Goal: Task Accomplishment & Management: Use online tool/utility

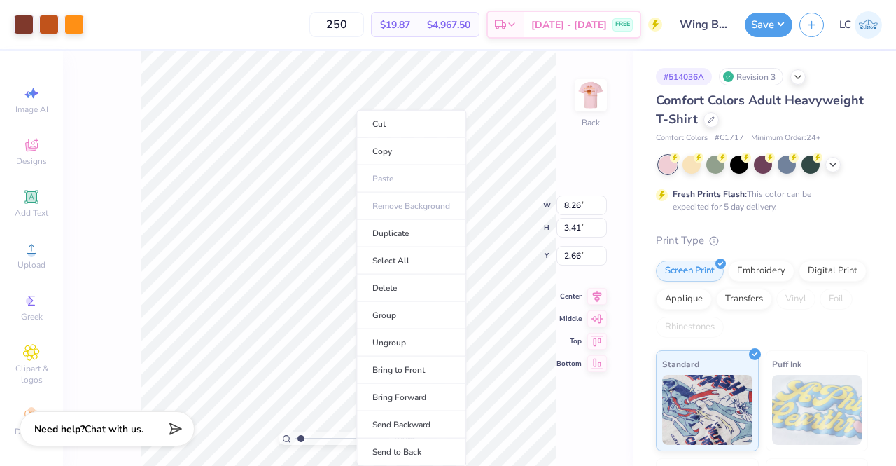
type input "1"
click at [398, 336] on li "Ungroup" at bounding box center [411, 342] width 110 height 27
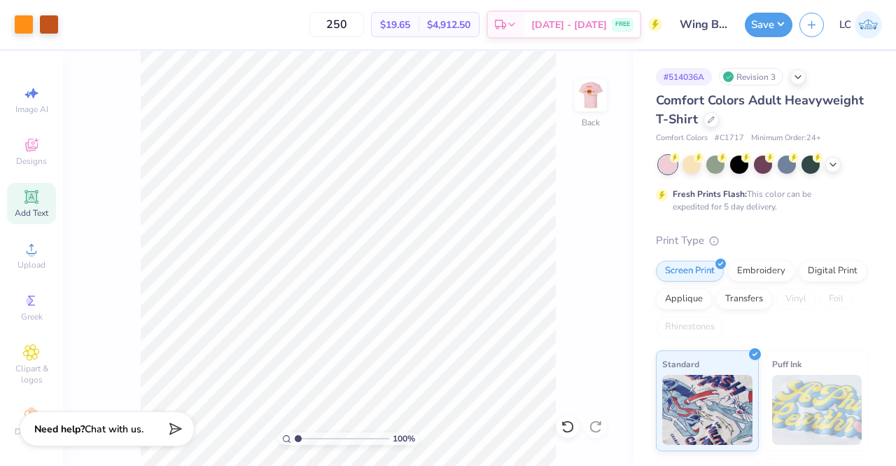
click at [23, 204] on icon at bounding box center [31, 196] width 17 height 17
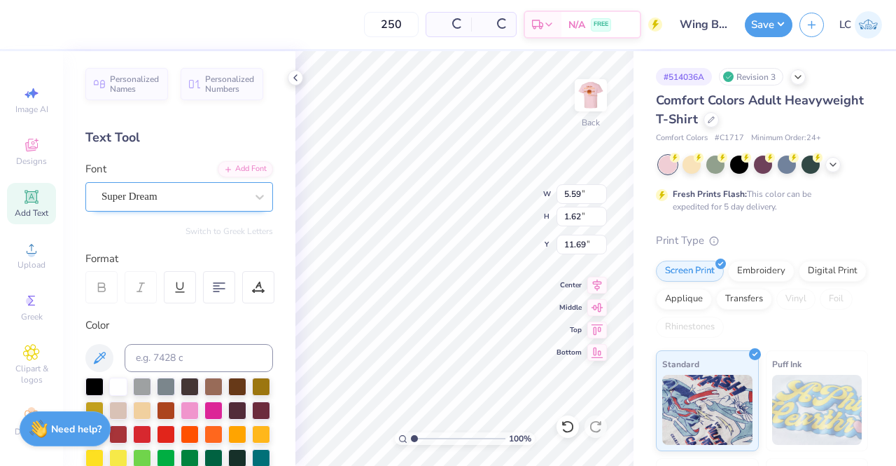
click at [228, 207] on div "Super Dream" at bounding box center [173, 197] width 147 height 22
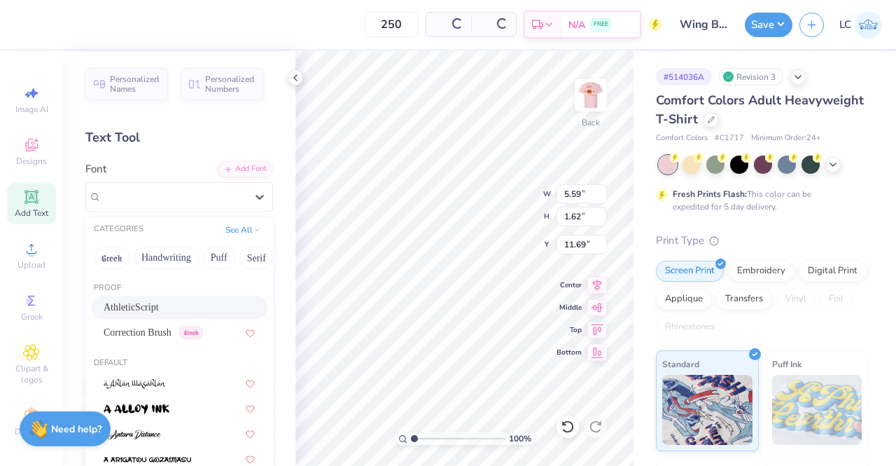
click at [164, 303] on div "AthleticScript" at bounding box center [179, 307] width 151 height 15
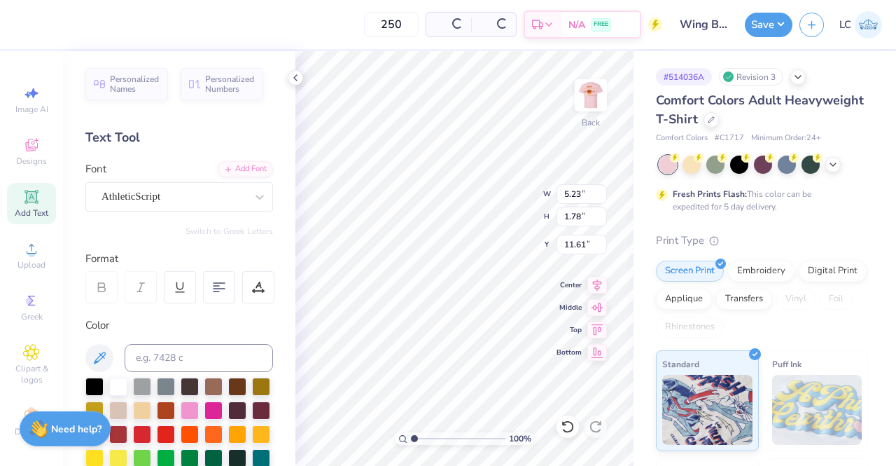
type input "5.23"
type input "1.78"
type input "11.61"
type textarea "Delta Zeta"
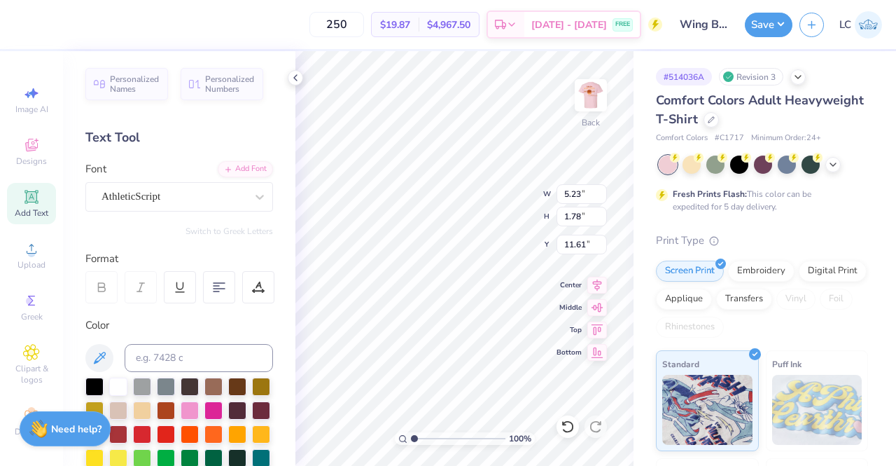
scroll to position [11, 4]
type input "3.78"
type input "6.42"
type input "1.32"
type input "3.00"
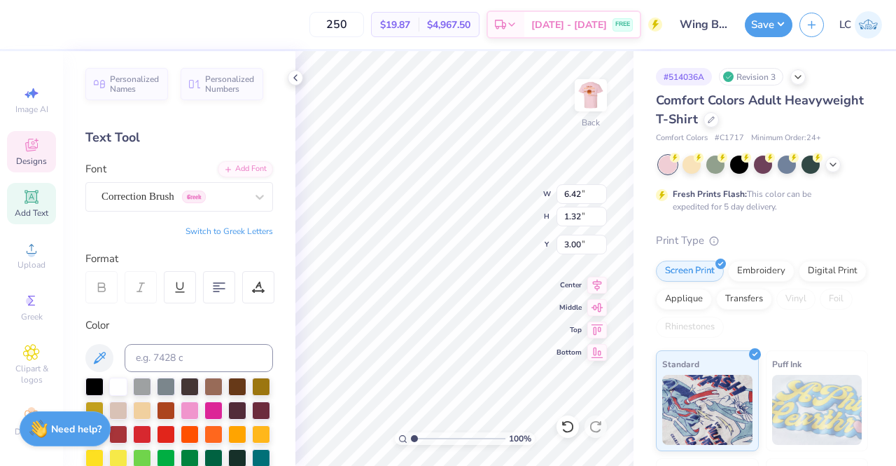
type input "9.53"
type input "1.73"
type input "4.62"
type input "6.69"
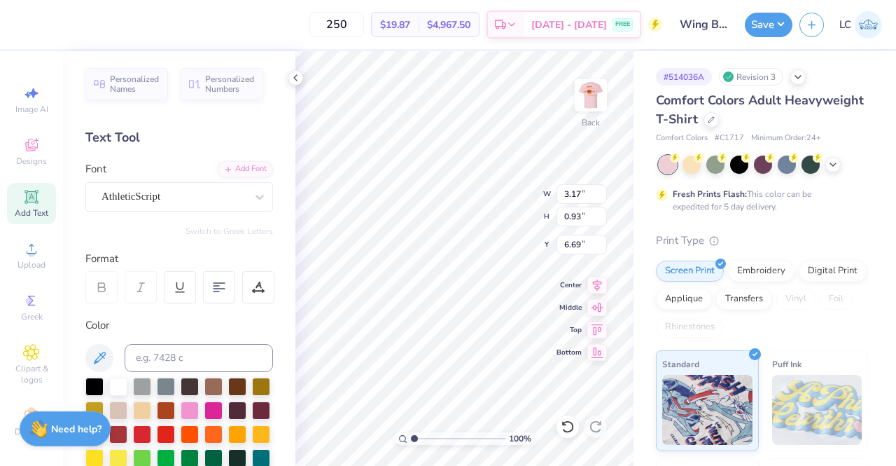
type textarea "October 8th, 2025"
type input "7.23"
type input "0.87"
type input "6.66"
type input "5.76"
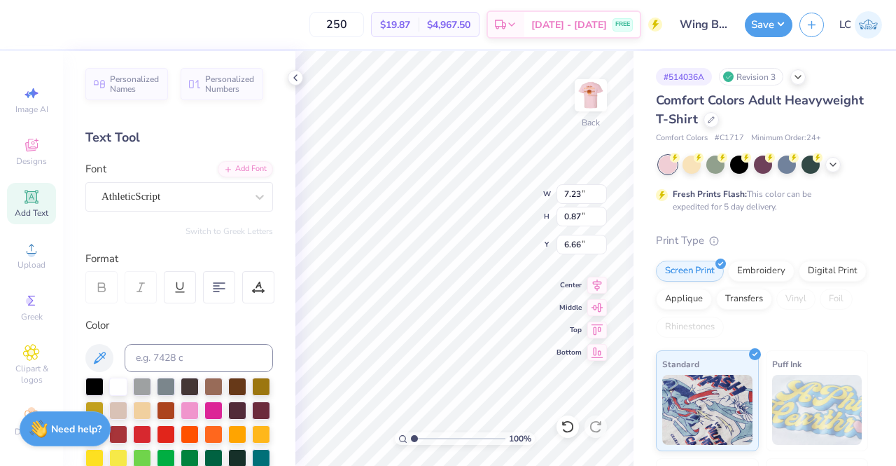
type input "0.69"
click at [118, 391] on div at bounding box center [118, 385] width 18 height 18
click at [295, 79] on polyline at bounding box center [295, 78] width 3 height 6
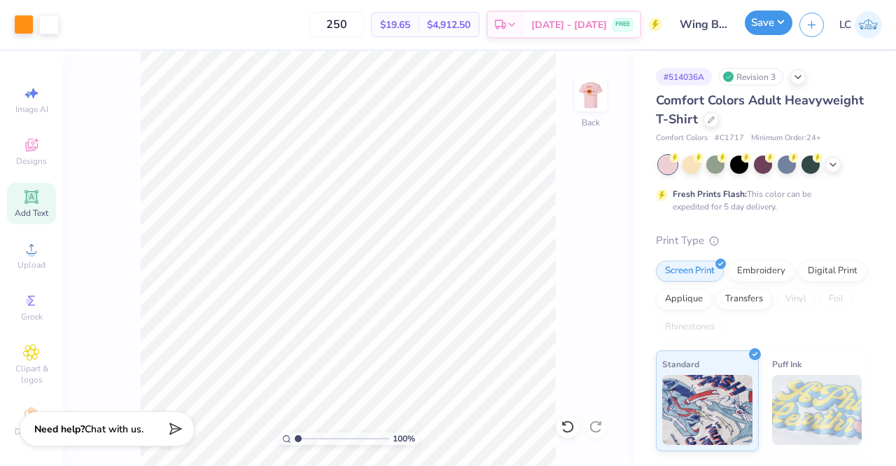
click at [766, 28] on button "Save" at bounding box center [769, 23] width 48 height 25
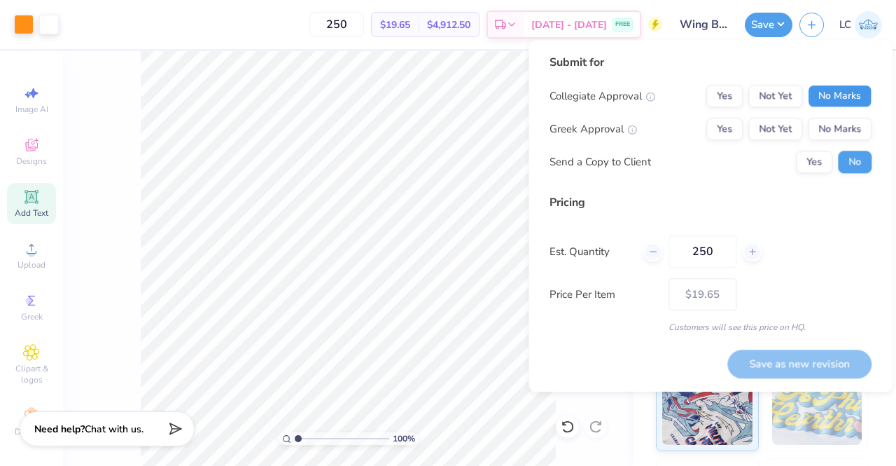
click at [833, 90] on button "No Marks" at bounding box center [840, 96] width 64 height 22
click at [733, 125] on button "Yes" at bounding box center [724, 129] width 36 height 22
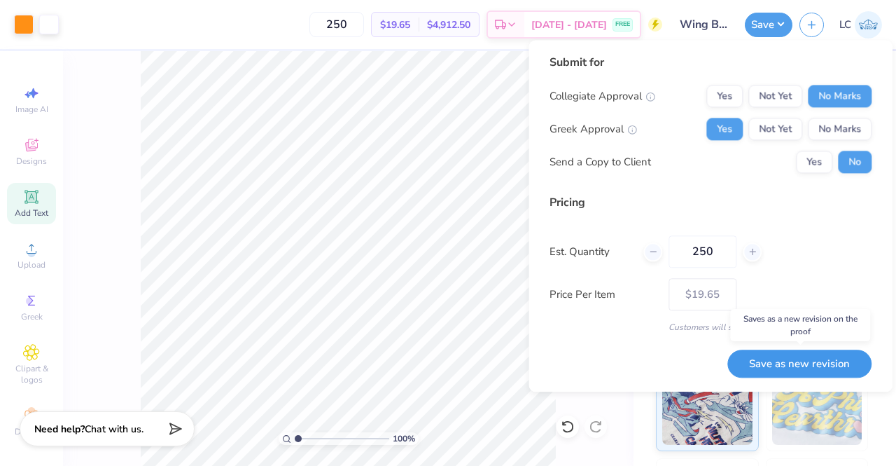
click at [804, 352] on button "Save as new revision" at bounding box center [799, 363] width 144 height 29
type input "$19.65"
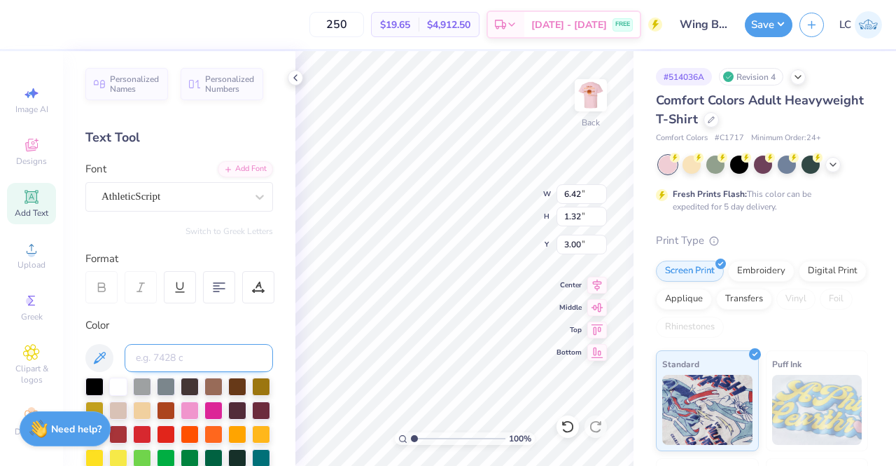
click at [173, 360] on input at bounding box center [199, 358] width 148 height 28
type input "1495"
type input "5.76"
type input "0.69"
type input "6.66"
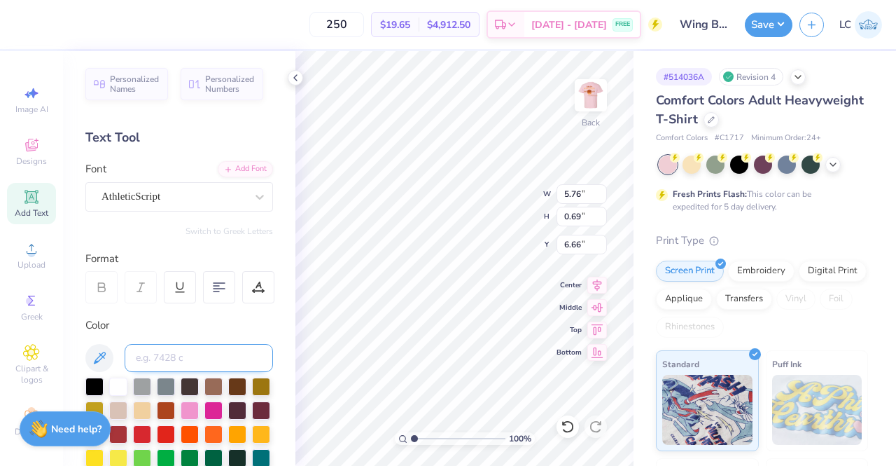
click at [175, 358] on input at bounding box center [199, 358] width 148 height 28
type input "1495"
type input "9.53"
type input "1.73"
type input "4.62"
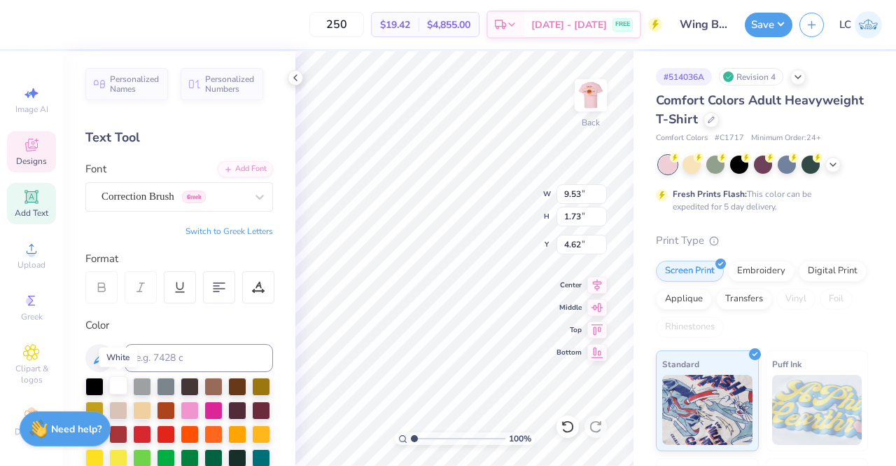
click at [118, 384] on div at bounding box center [118, 385] width 18 height 18
click at [291, 82] on icon at bounding box center [295, 77] width 11 height 11
type input "11.38"
type input "2.07"
type input "6.97"
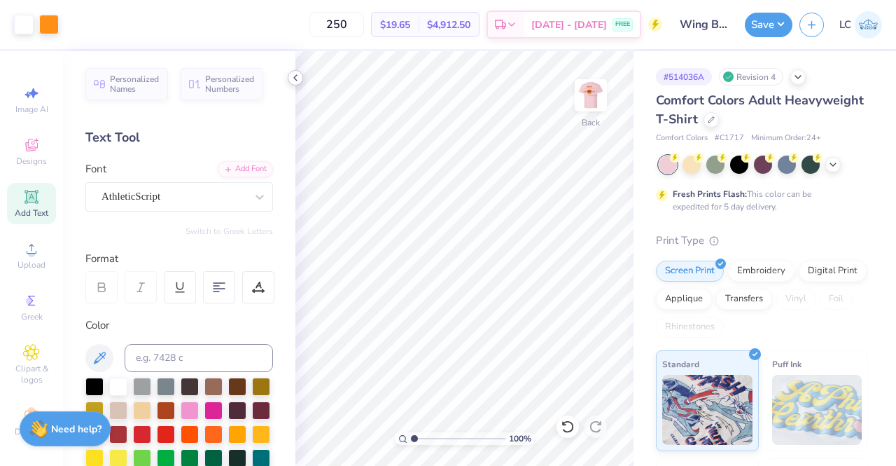
click at [295, 84] on div at bounding box center [295, 77] width 15 height 15
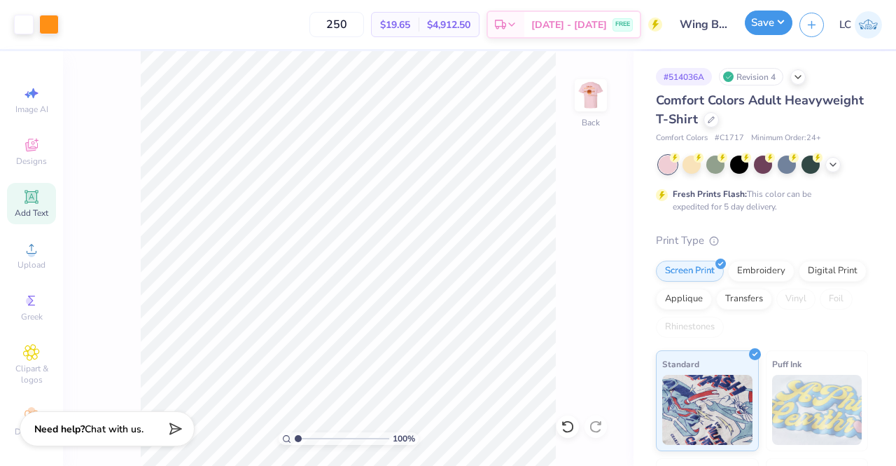
click at [768, 30] on button "Save" at bounding box center [769, 23] width 48 height 25
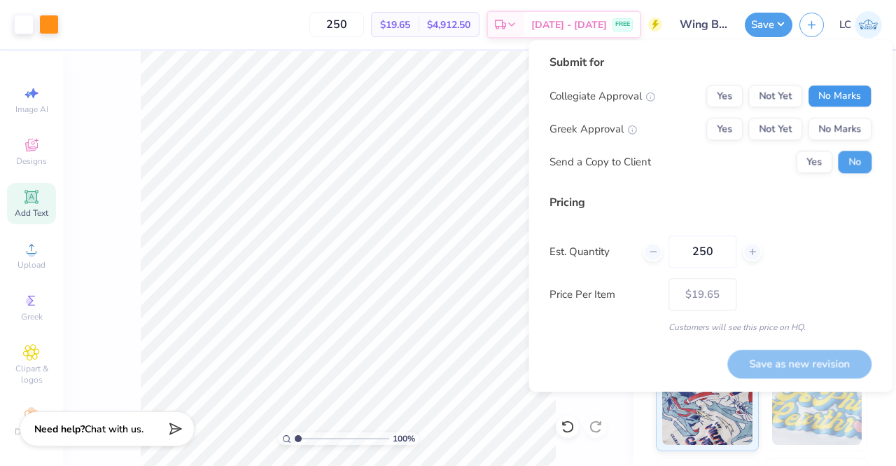
click at [835, 93] on button "No Marks" at bounding box center [840, 96] width 64 height 22
click at [731, 127] on button "Yes" at bounding box center [724, 129] width 36 height 22
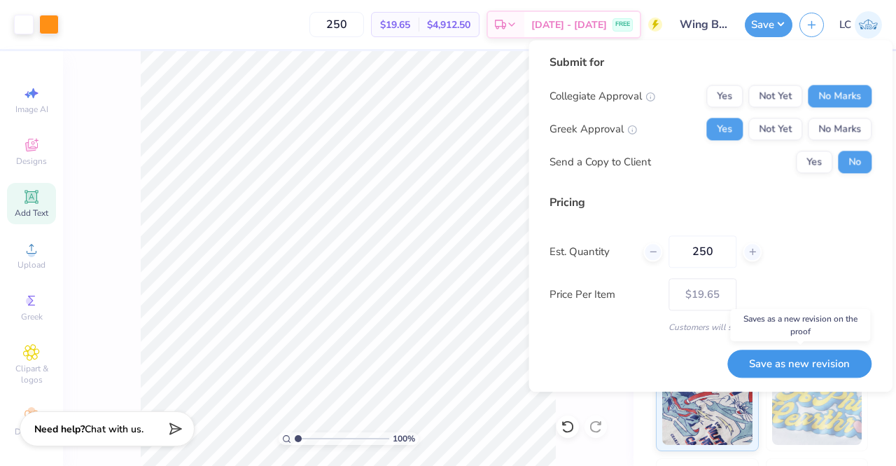
click at [811, 365] on button "Save as new revision" at bounding box center [799, 363] width 144 height 29
type input "$19.65"
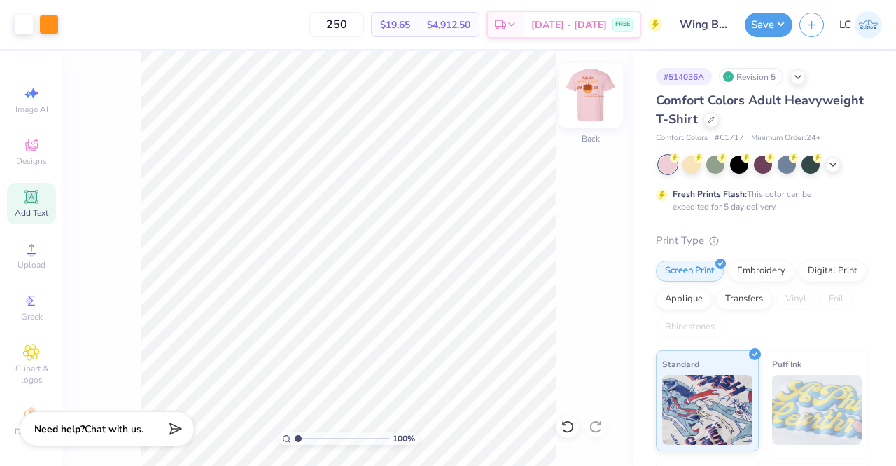
click at [588, 99] on img at bounding box center [591, 95] width 56 height 56
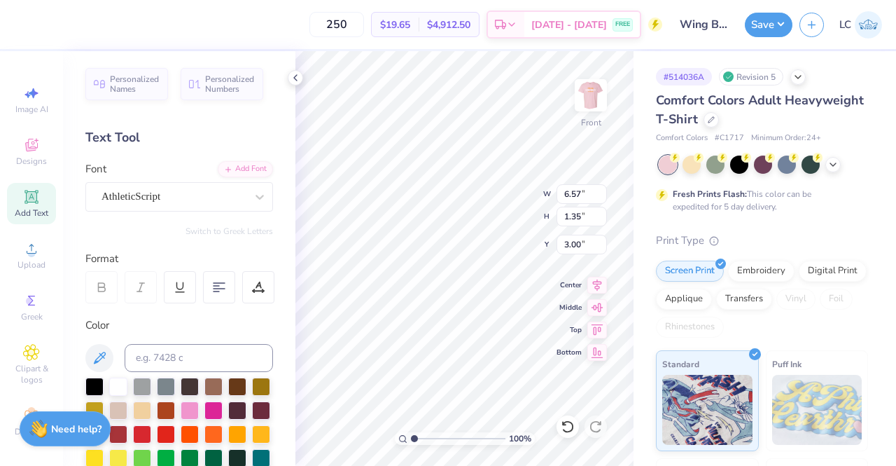
type input "3.00"
type input "11.71"
type input "2.13"
type input "4.84"
type input "8.70"
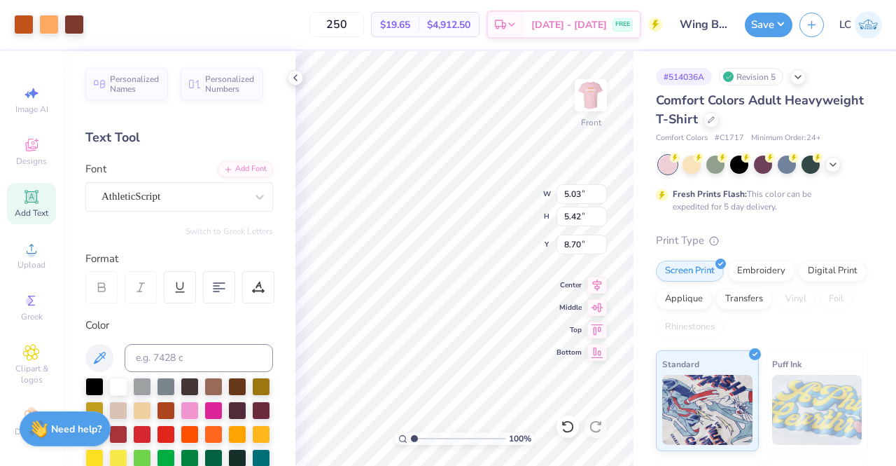
type input "5.03"
type input "5.42"
type input "7.01"
type input "2.56"
type input "1.50"
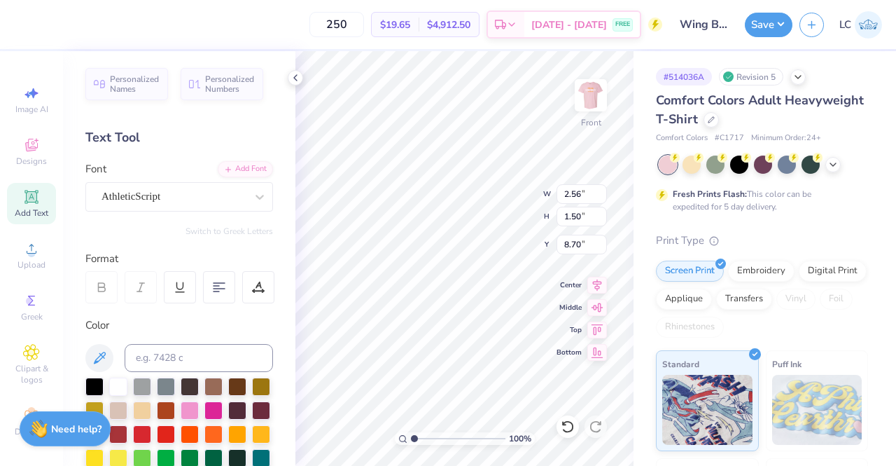
type input "8.97"
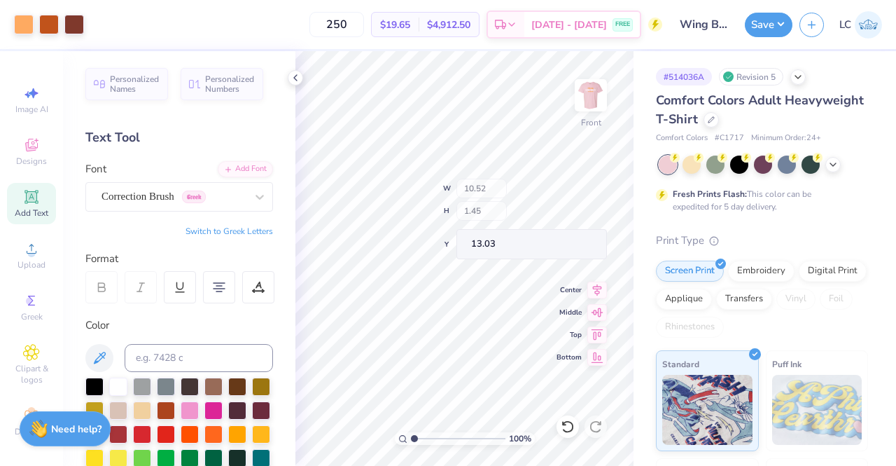
type input "13.03"
click at [752, 34] on div "Save" at bounding box center [769, 25] width 48 height 25
click at [772, 26] on button "Save" at bounding box center [769, 23] width 48 height 25
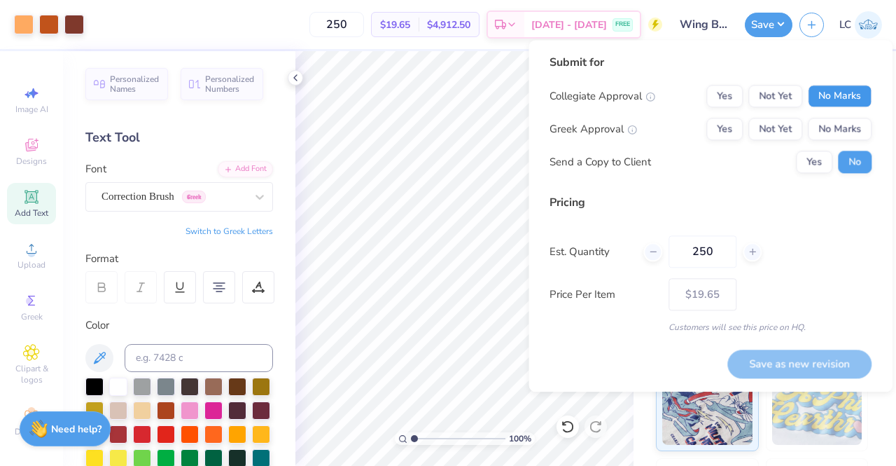
click at [835, 97] on button "No Marks" at bounding box center [840, 96] width 64 height 22
click at [728, 129] on button "Yes" at bounding box center [724, 129] width 36 height 22
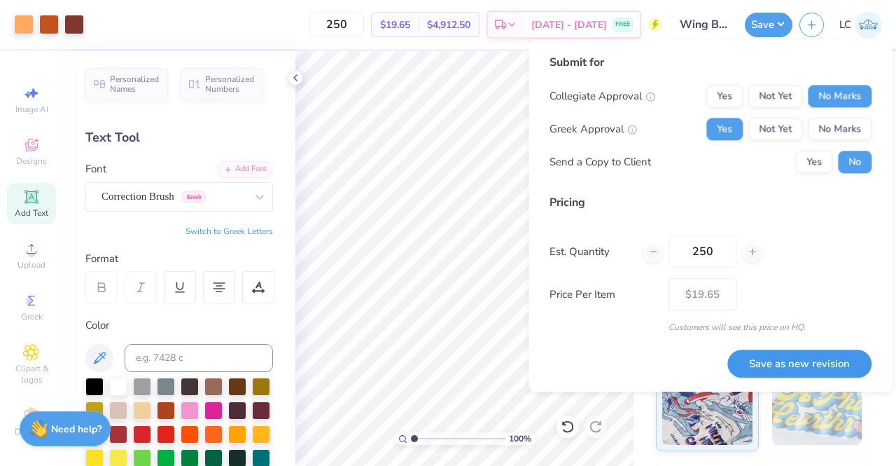
click at [816, 361] on button "Save as new revision" at bounding box center [799, 363] width 144 height 29
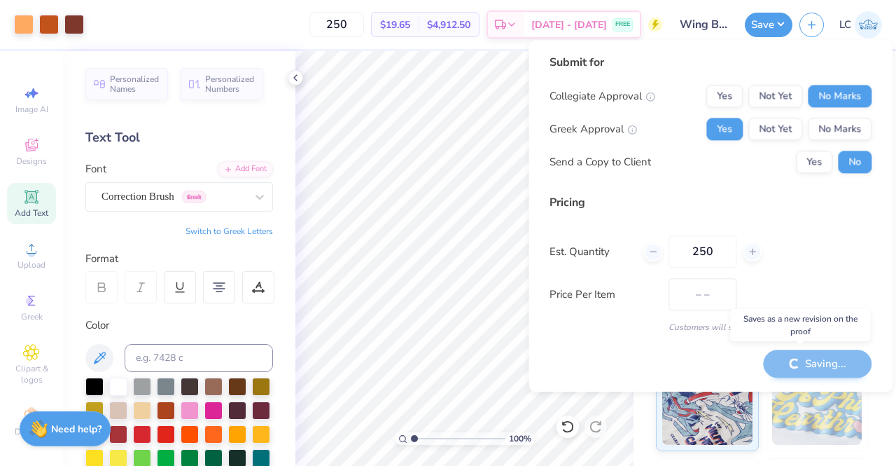
type input "$19.65"
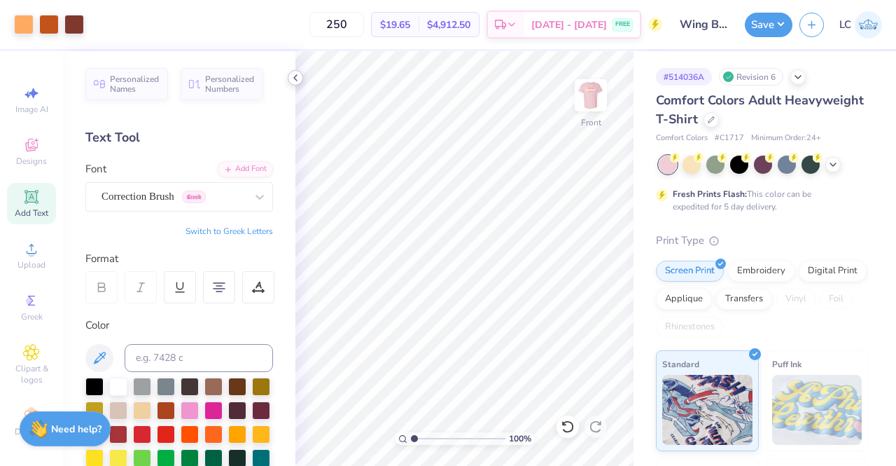
click at [298, 75] on icon at bounding box center [295, 77] width 11 height 11
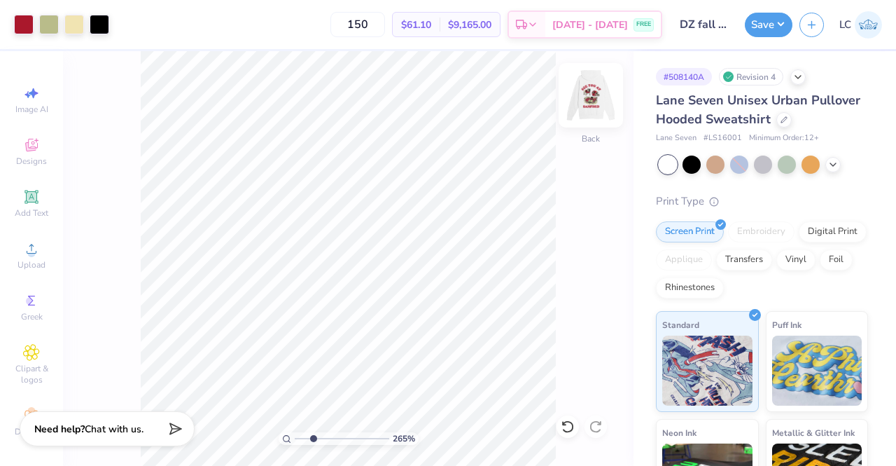
click at [587, 99] on img at bounding box center [591, 95] width 56 height 56
click at [599, 95] on img at bounding box center [591, 95] width 56 height 56
click at [600, 103] on img at bounding box center [591, 95] width 56 height 56
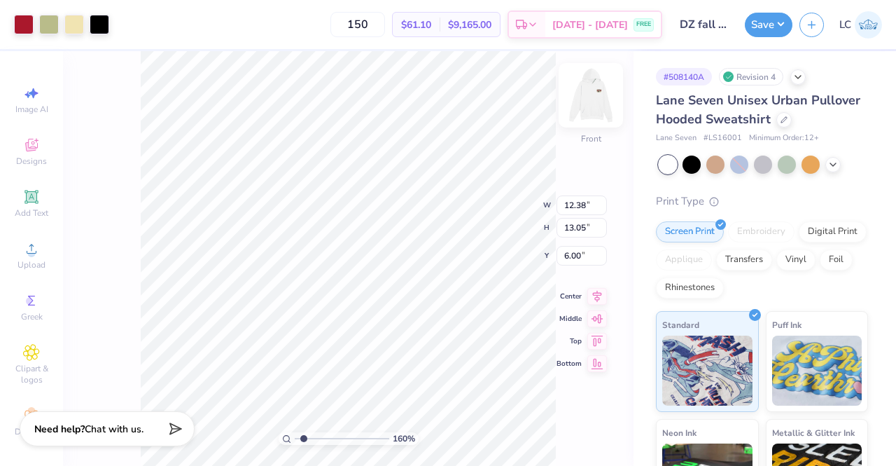
click at [595, 102] on img at bounding box center [591, 95] width 56 height 56
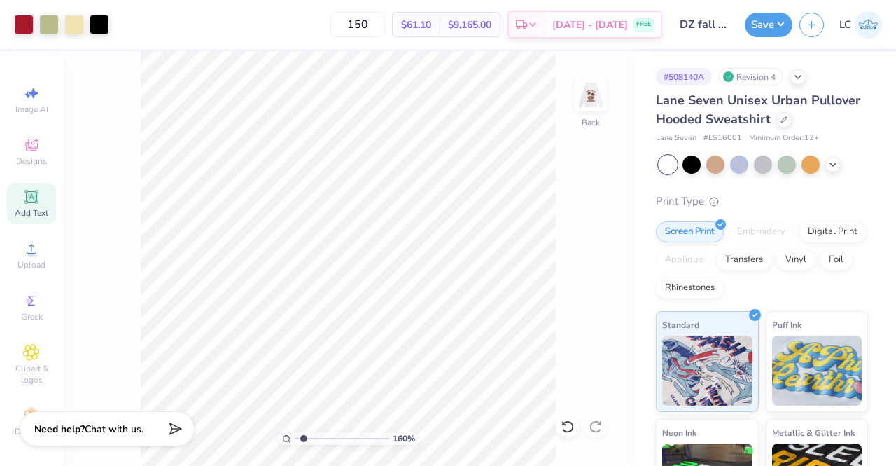
click at [32, 206] on div "Add Text" at bounding box center [31, 203] width 49 height 41
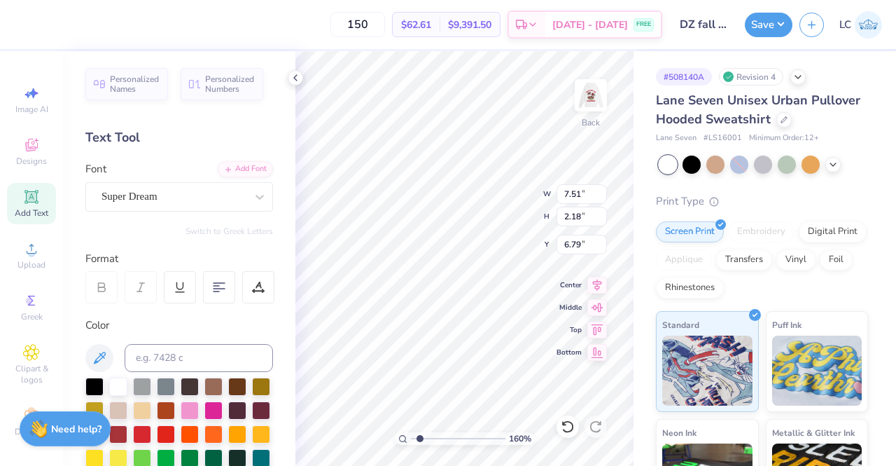
scroll to position [11, 1]
type input "1.60479433188604"
type textarea "A"
type input "1.60479433188604"
type textarea "Al"
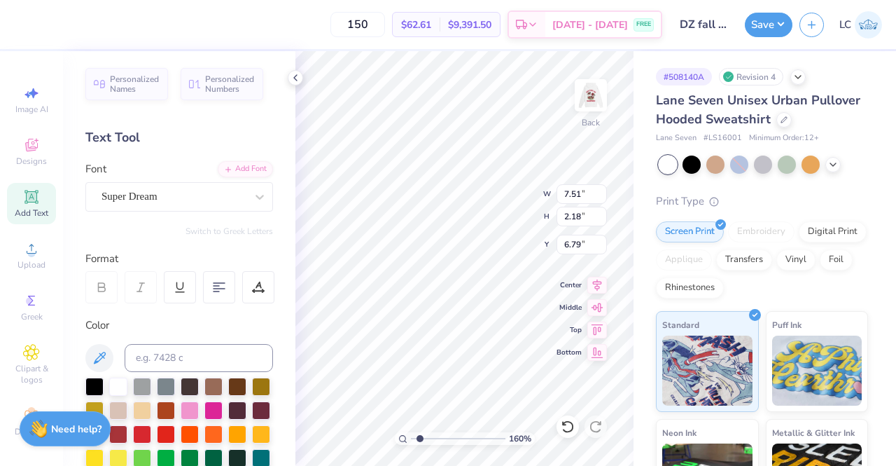
type input "1.60479433188604"
type textarea "Alp"
type input "1.60479433188604"
type textarea "Al"
type input "1.60479433188604"
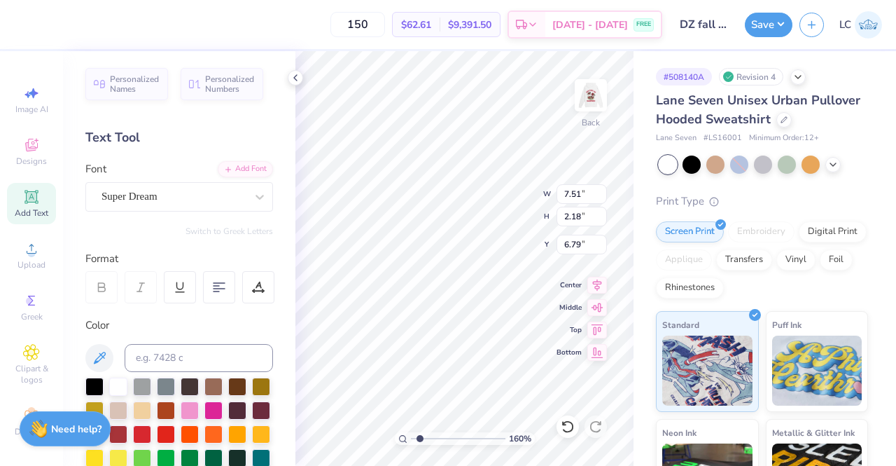
type textarea "A"
type input "1.60479433188604"
type textarea "AL"
type input "1.60479433188604"
type textarea "ALP"
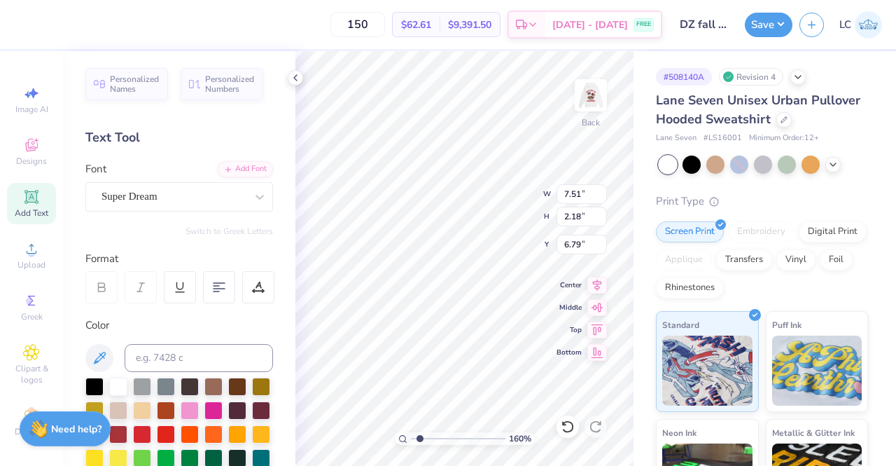
type input "1.60479433188604"
type textarea "ALPH"
type input "1.60479433188604"
type textarea "ALPHA"
type input "1.60479433188604"
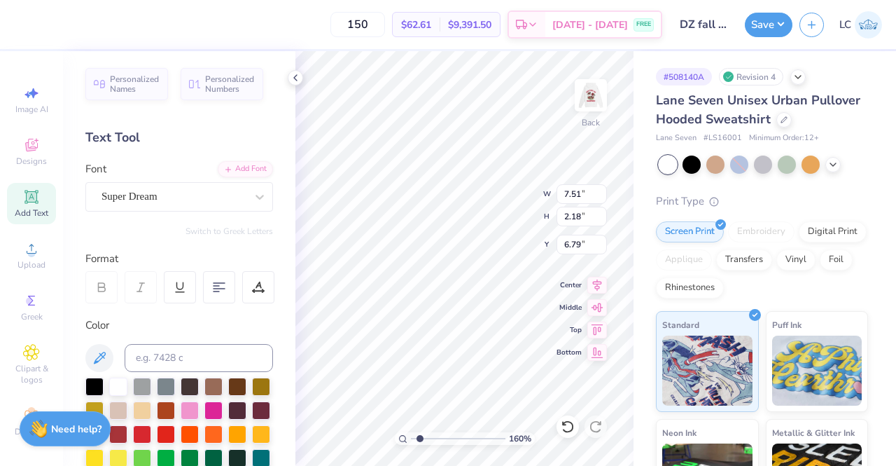
type textarea "ALPHA"
type input "1.60479433188604"
type textarea "ALPHA H"
type input "1.60479433188604"
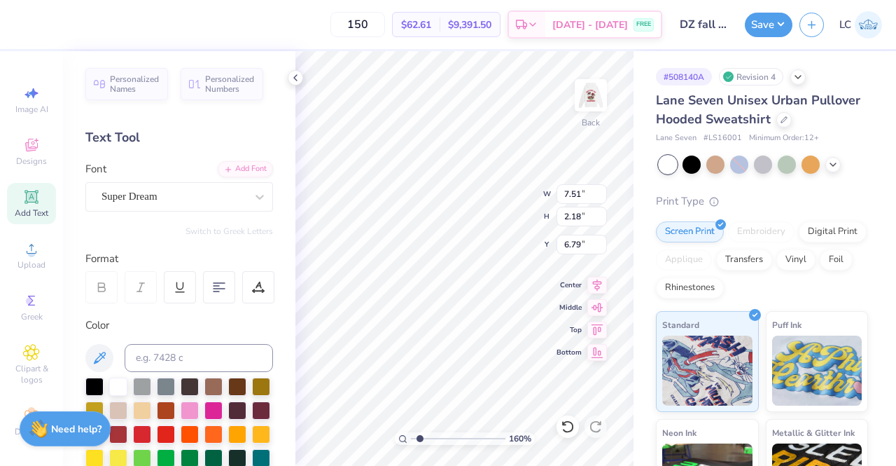
type textarea "ALPHA"
type input "1.60479433188604"
type textarea "ALPHA G"
type input "1.60479433188604"
type textarea "ALPHA GA"
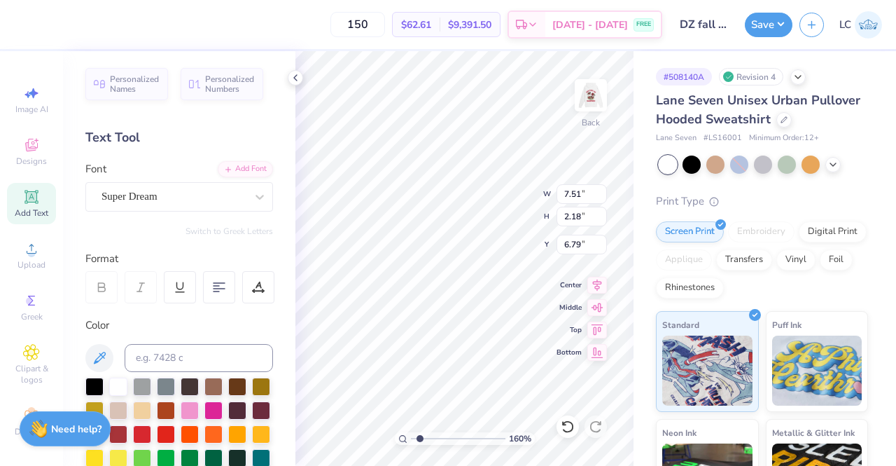
type input "1.60479433188604"
type textarea "ALPHA GAM"
type input "1.60479433188604"
type textarea "ALPHA GAMM"
type input "1.60479433188604"
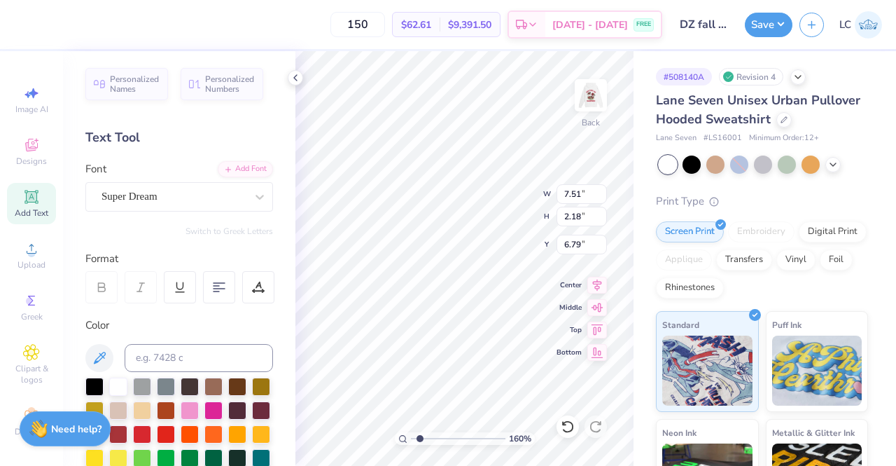
type textarea "ALPHA GAMMA"
type input "1.60479433188604"
type textarea "ALPHA GAMMA"
type input "1.60479433188604"
type textarea "ALPHA GAMMA D"
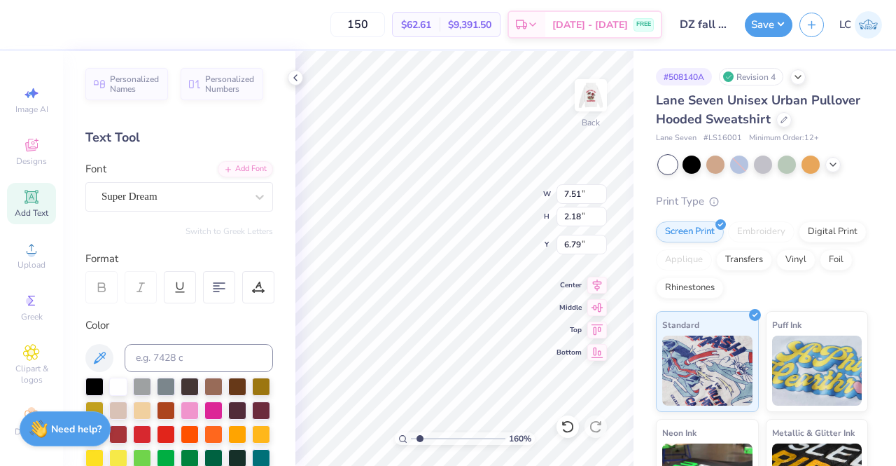
type input "1.60479433188604"
type textarea "ALPHA GAMMA DEL"
type input "1.60479433188604"
type textarea "ALPHA GAMMA DELT"
type input "1.60479433188604"
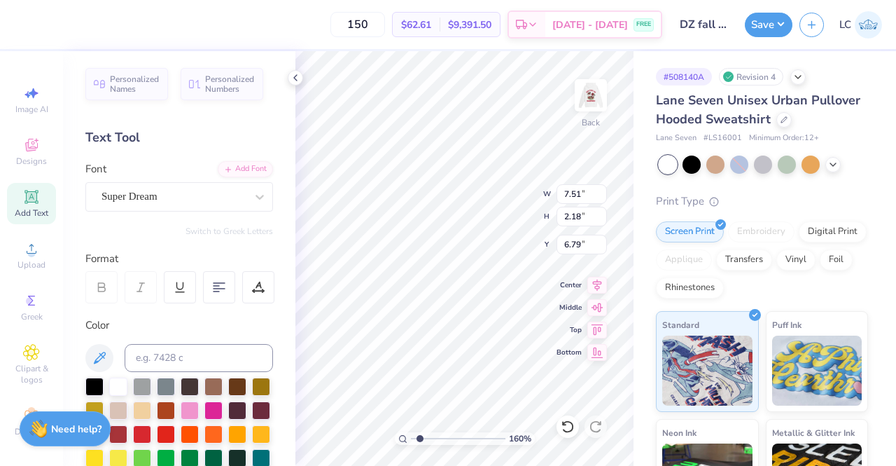
scroll to position [11, 8]
type textarea "ALPHA GAMMA DELTA"
click at [253, 193] on icon at bounding box center [260, 197] width 14 height 14
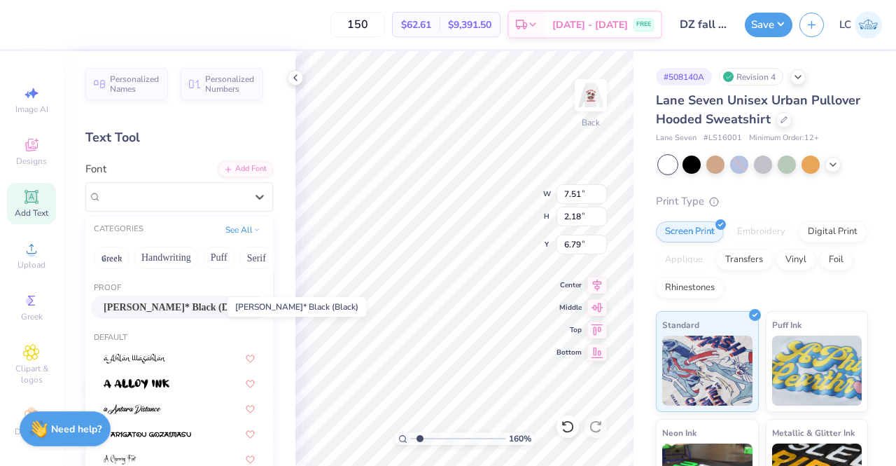
click at [192, 308] on span "Cooper* Black (Black)" at bounding box center [173, 307] width 138 height 15
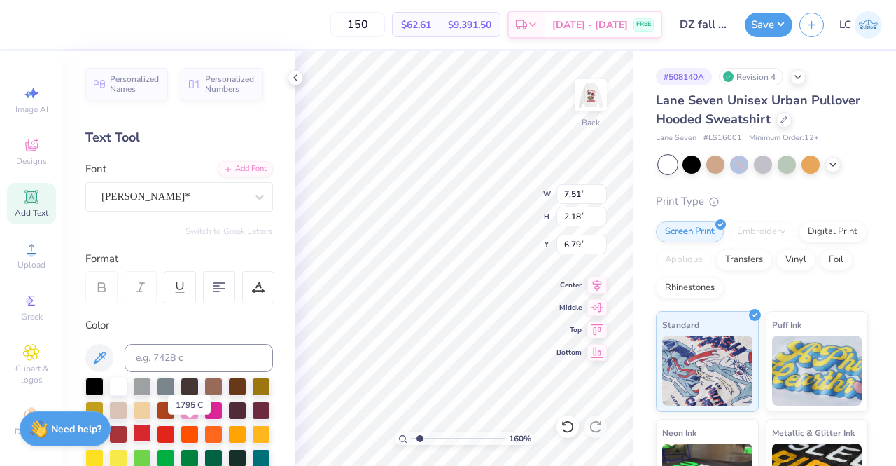
click at [151, 430] on div at bounding box center [142, 433] width 18 height 18
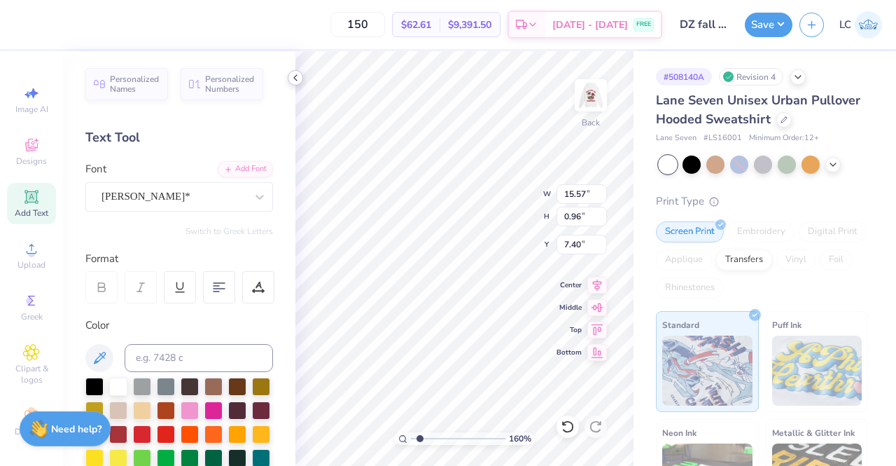
type input "1.60479433188604"
type input "12.17"
type input "0.75"
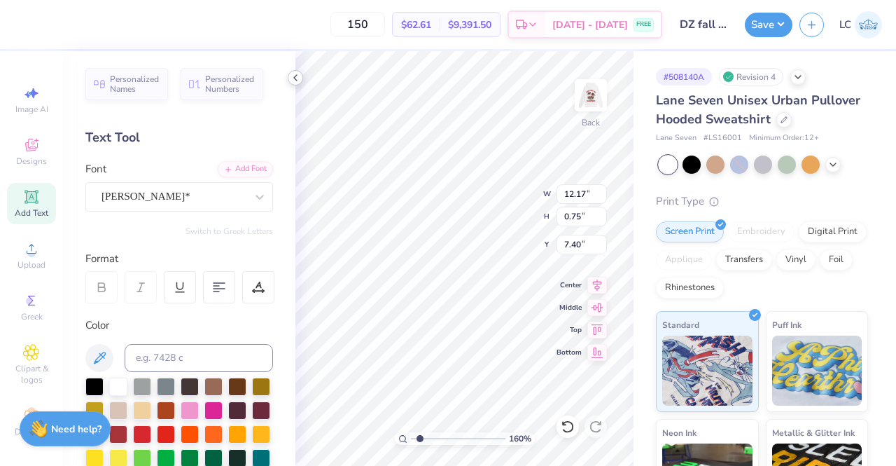
type input "1.60479433188604"
type input "9.34"
type input "0.57"
type input "1.60479433188604"
type input "7.34"
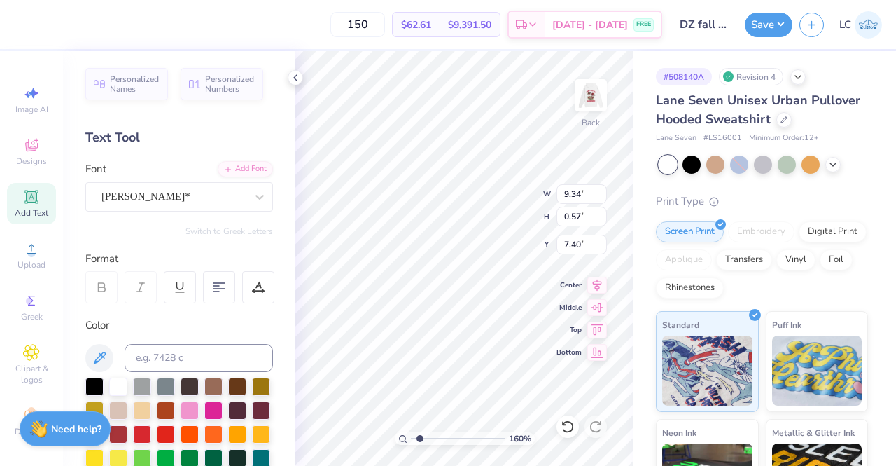
type input "0.45"
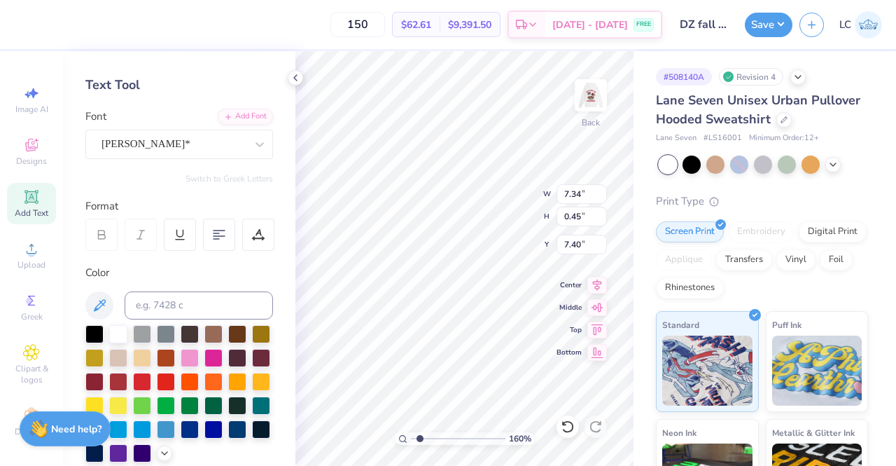
scroll to position [90, 0]
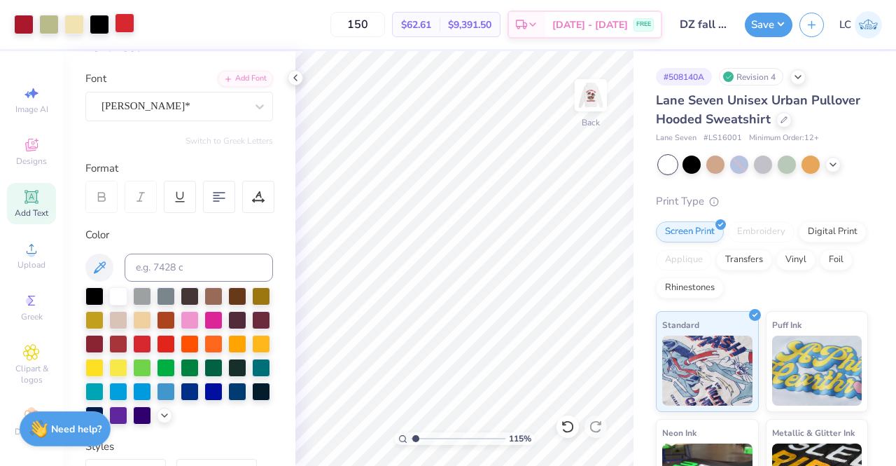
click at [121, 32] on div at bounding box center [125, 23] width 20 height 20
type input "1.14618201908406"
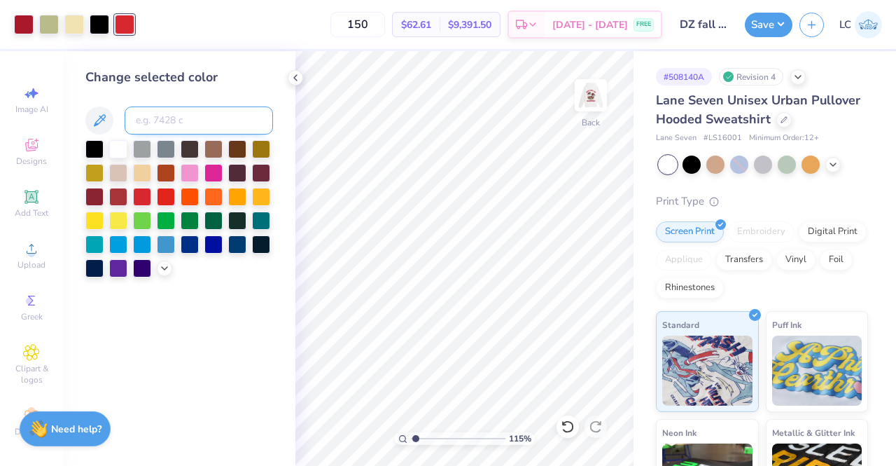
click at [170, 120] on input at bounding box center [199, 120] width 148 height 28
type input "187"
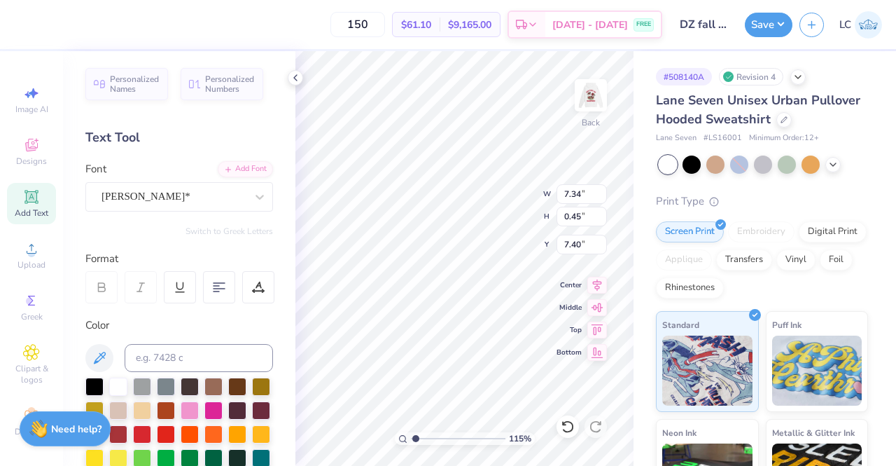
type input "1.14618201908406"
type input "3.00"
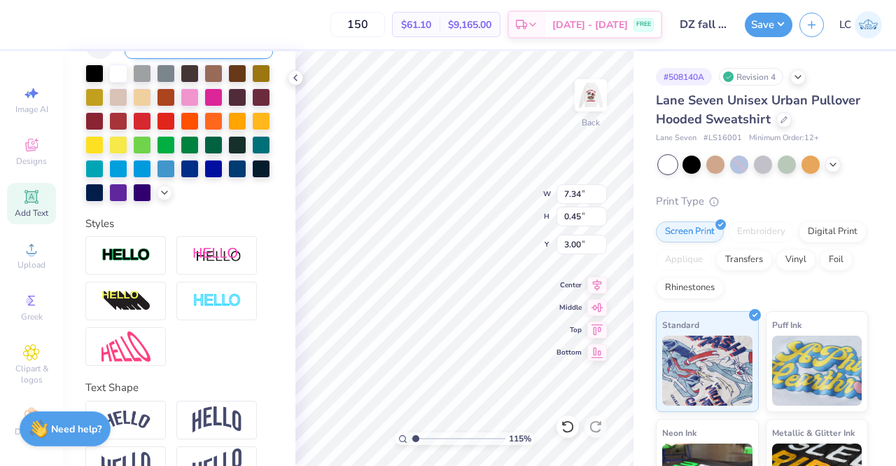
scroll to position [371, 0]
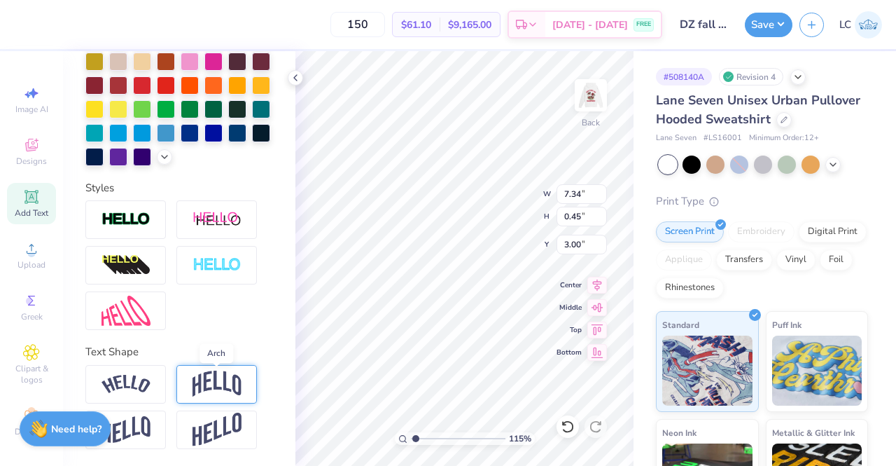
click at [218, 383] on img at bounding box center [217, 383] width 49 height 27
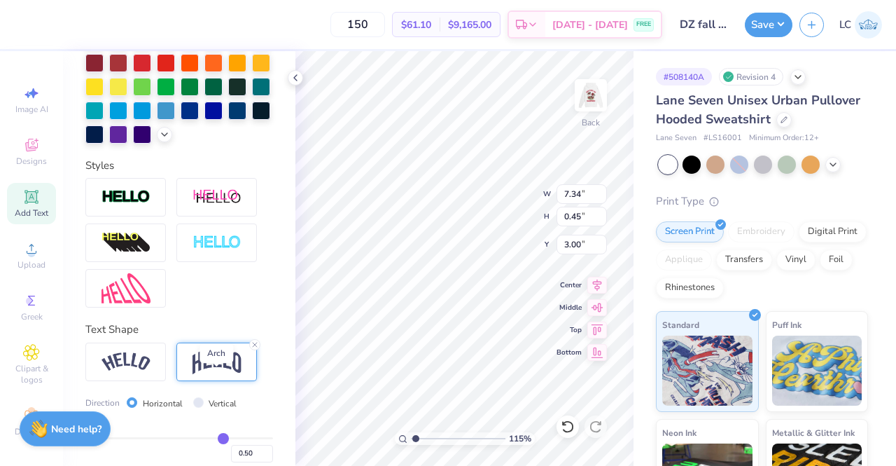
type input "1.14618201908406"
type input "1.93"
type input "2.26"
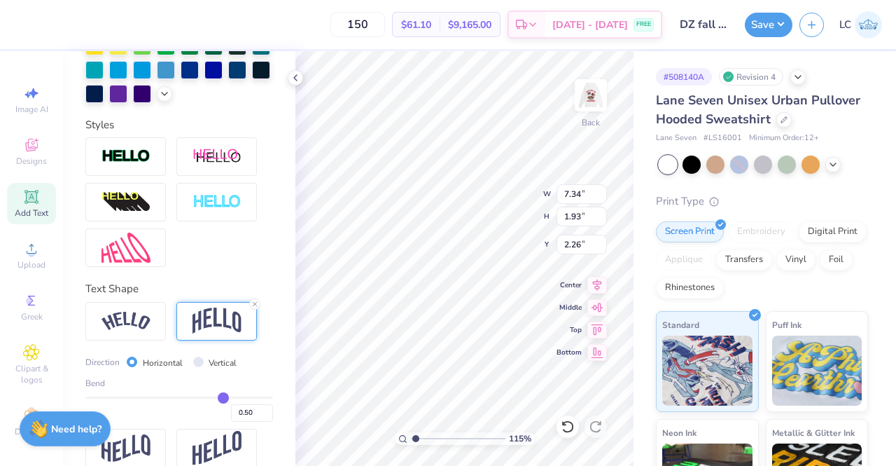
scroll to position [421, 0]
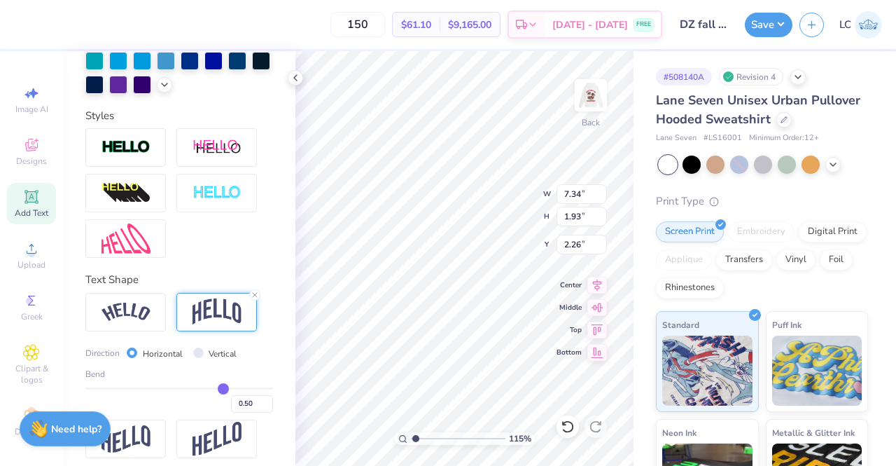
type input "0.51"
type input "0.52"
type input "0.53"
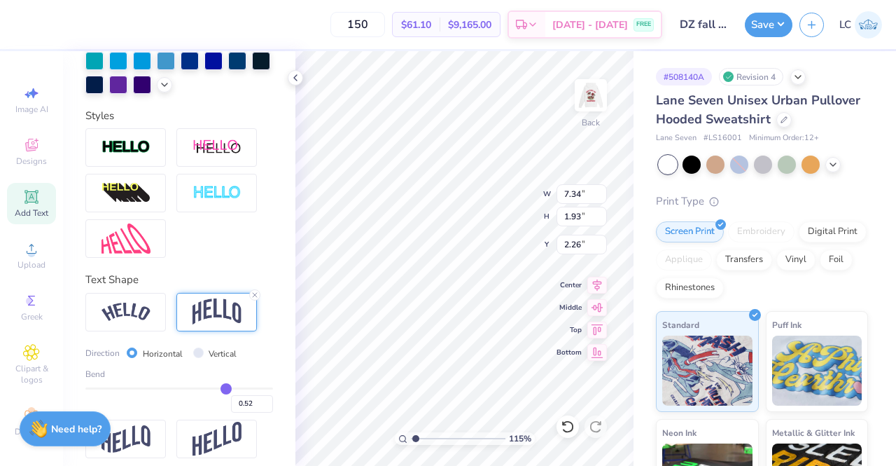
type input "0.53"
type input "0.54"
type input "0.55"
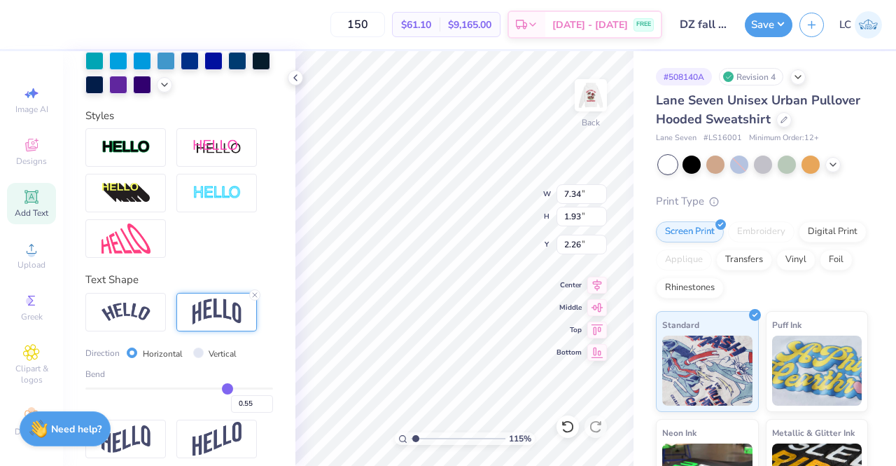
type input "0.56"
type input "0.57"
type input "0.58"
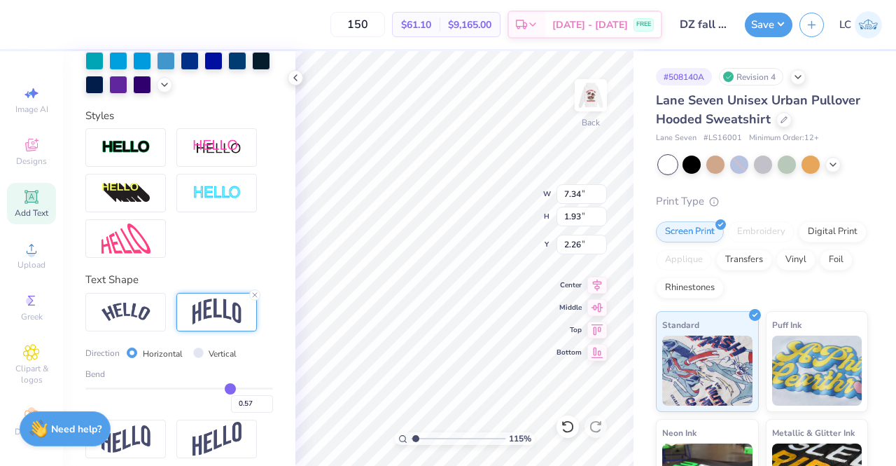
type input "0.58"
type input "0.59"
type input "0.6"
type input "0.60"
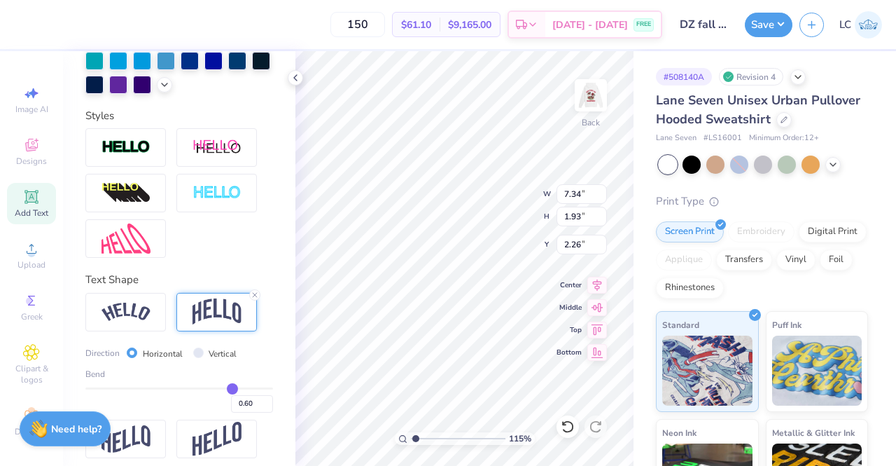
type input "0.61"
type input "0.62"
type input "0.63"
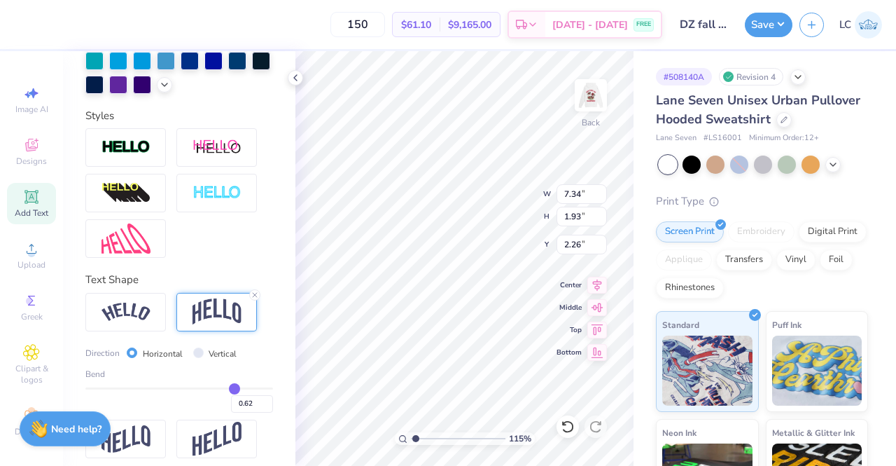
type input "0.63"
type input "0.64"
type input "0.65"
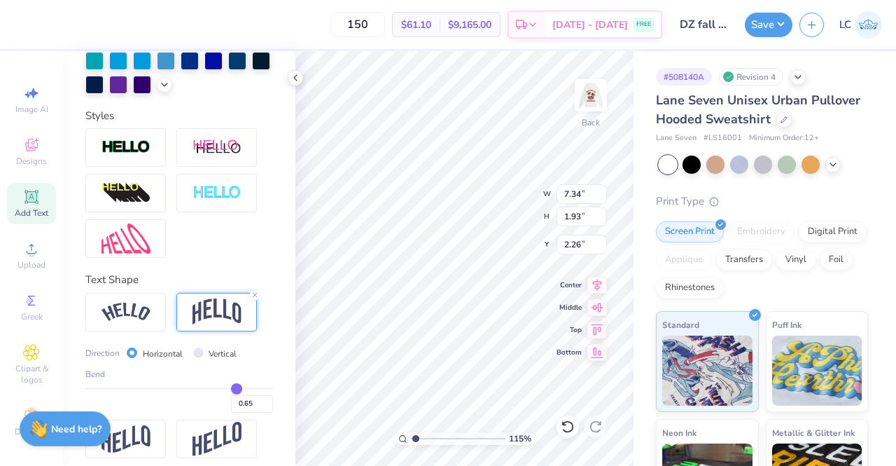
type input "0.66"
type input "0.67"
type input "0.68"
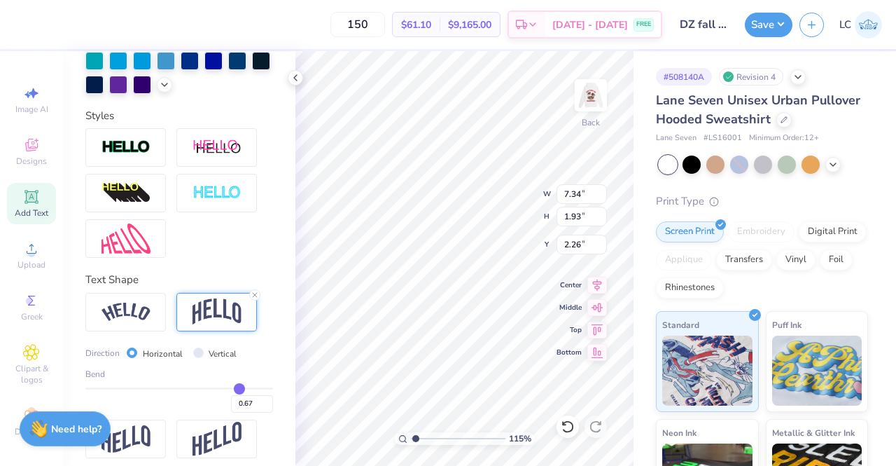
type input "0.68"
type input "0.69"
type input "0.7"
type input "0.70"
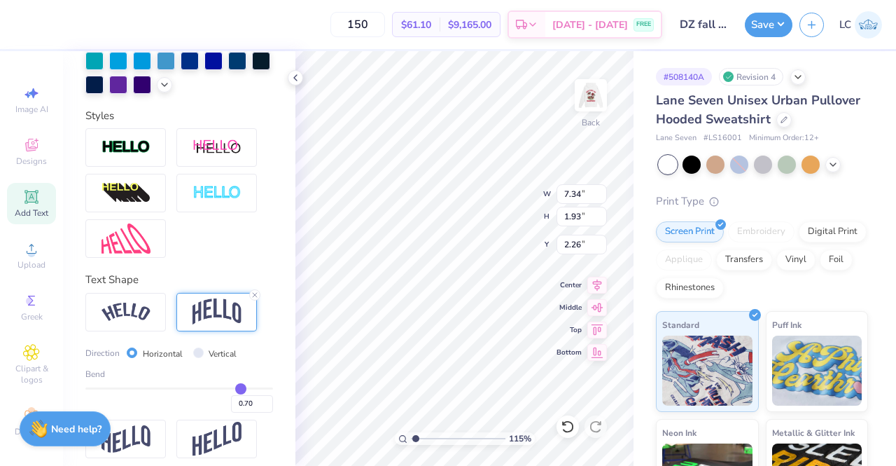
drag, startPoint x: 214, startPoint y: 411, endPoint x: 231, endPoint y: 411, distance: 16.8
type input "0.7"
click at [231, 389] on input "range" at bounding box center [179, 388] width 188 height 2
type input "1.14618201908406"
type input "2.66"
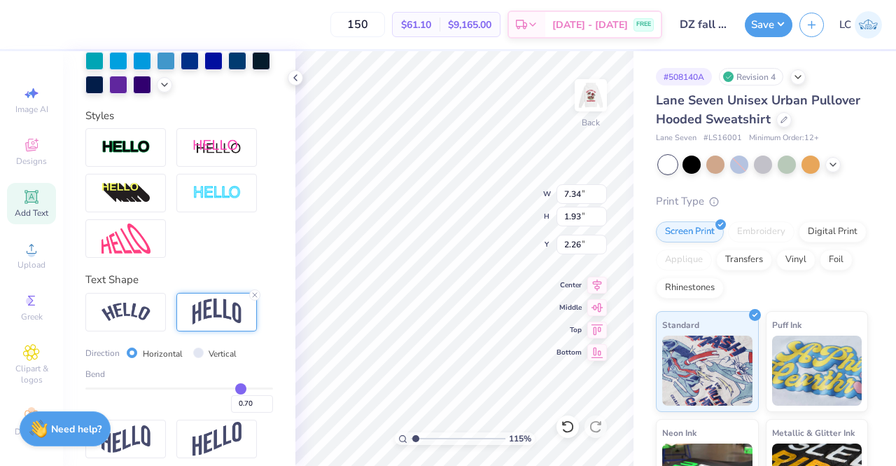
type input "1.90"
type input "0.69"
type input "0.68"
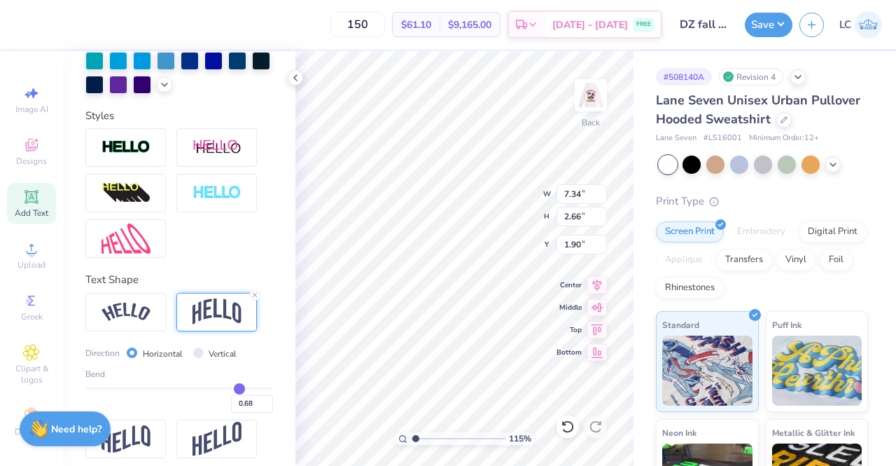
type input "0.67"
type input "0.66"
type input "0.65"
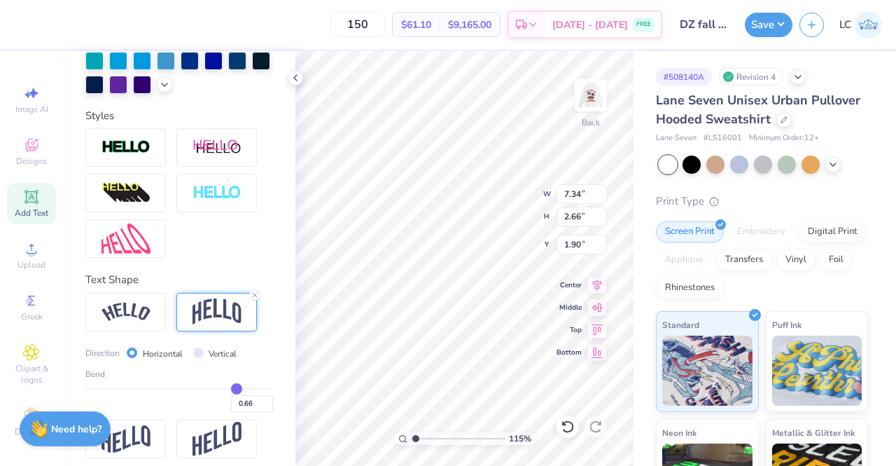
type input "0.65"
type input "0.64"
click at [227, 389] on input "range" at bounding box center [179, 388] width 188 height 2
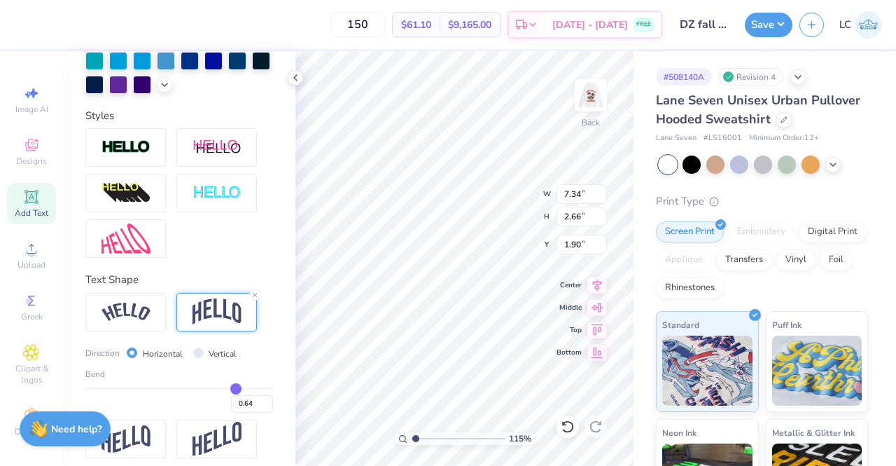
type input "1.14618201908406"
type input "2.43"
type input "2.01"
type input "1.14618201908406"
type input "4.81"
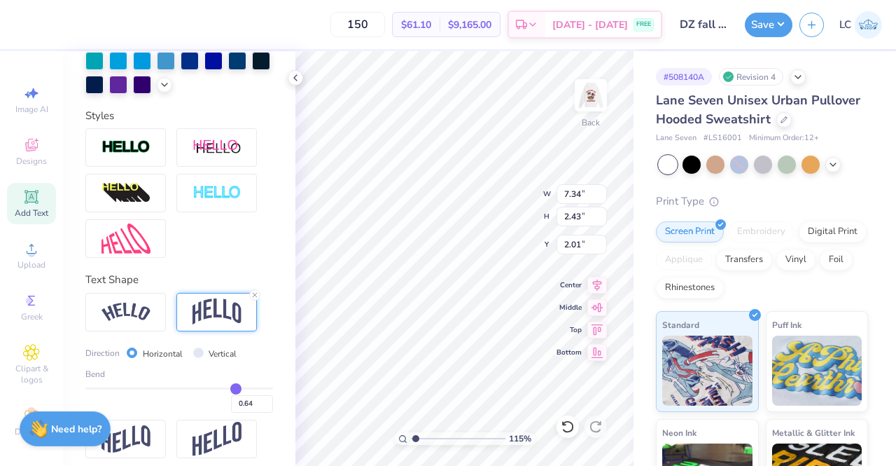
type input "1.59"
type input "1.14618201908406"
type input "3.00"
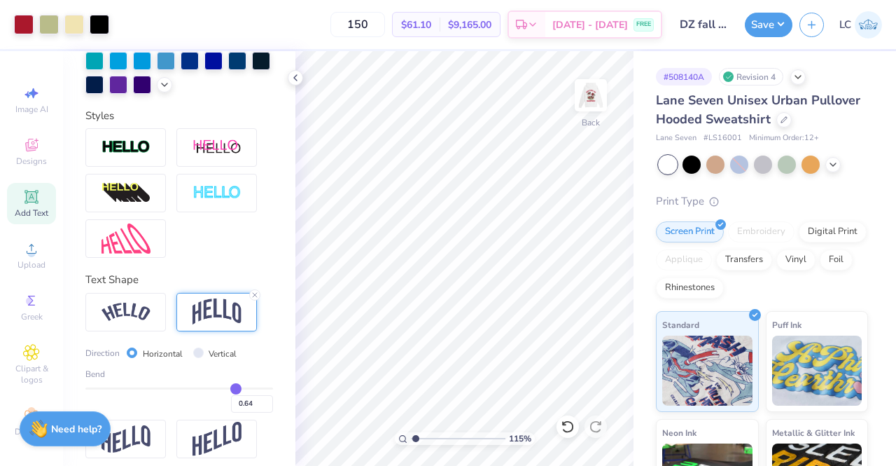
click at [568, 230] on div "115 % Back" at bounding box center [464, 258] width 338 height 414
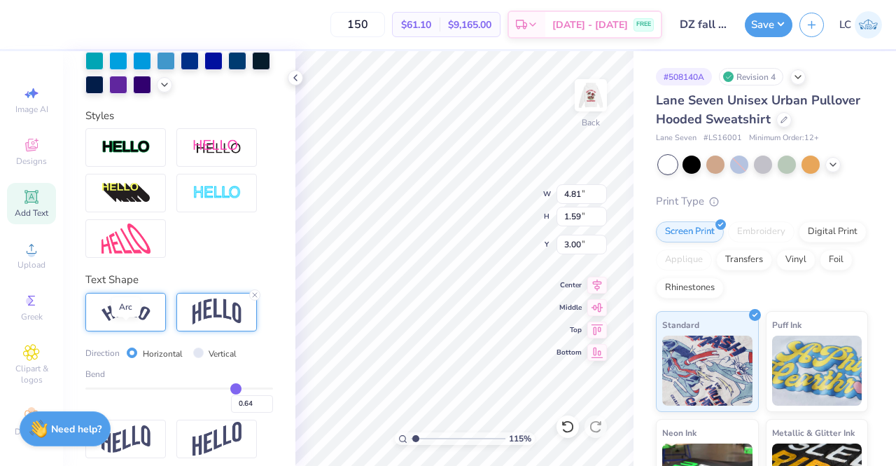
click at [120, 321] on img at bounding box center [126, 311] width 49 height 19
type input "1.14618201908406"
type input "5.10"
type input "1.40"
type input "3.10"
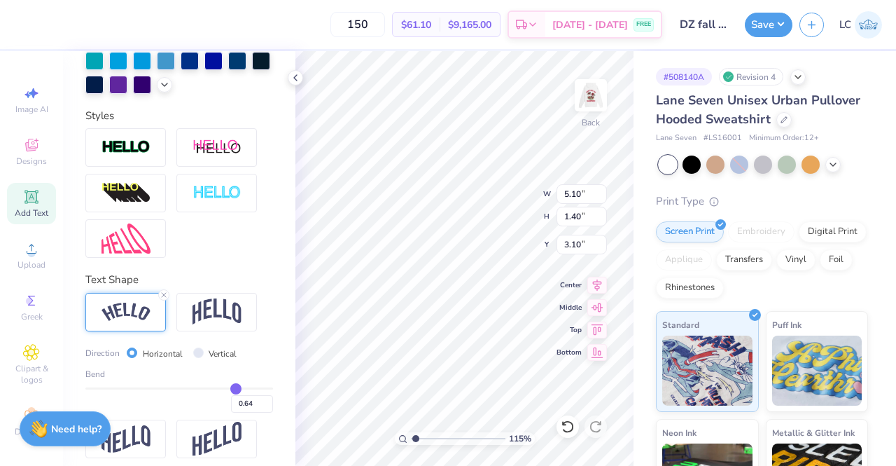
type input "1.14618201908406"
type input "3.46"
type input "1.14618201908406"
type input "3.57"
type input "1.14618201908406"
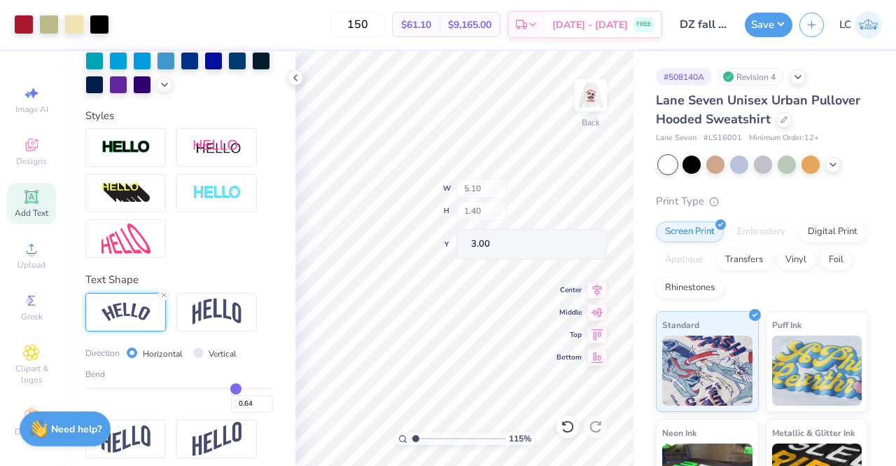
type input "3.00"
click at [592, 99] on img at bounding box center [591, 95] width 56 height 56
click at [299, 78] on icon at bounding box center [295, 77] width 11 height 11
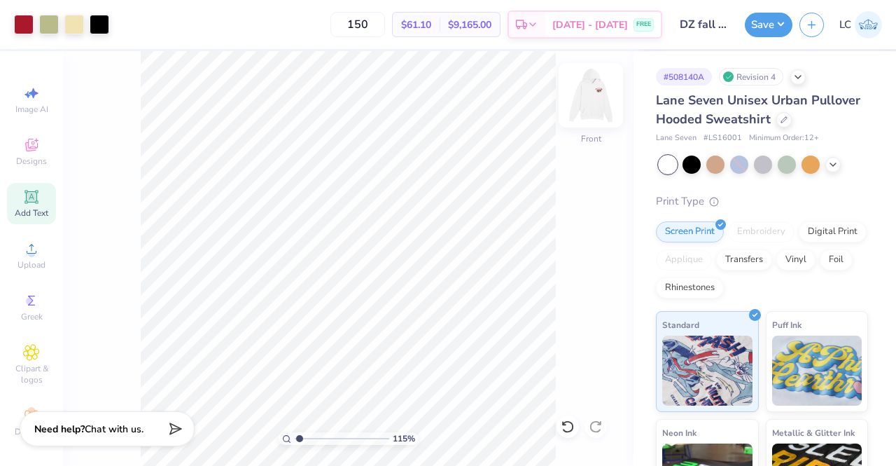
click at [598, 104] on img at bounding box center [591, 95] width 56 height 56
click at [716, 27] on input "DZ fall pr/gameday" at bounding box center [703, 25] width 69 height 28
click at [728, 27] on input "DZ fall pr/gameday" at bounding box center [703, 25] width 69 height 28
click at [721, 27] on input "DZ fall pr/gameday" at bounding box center [703, 25] width 69 height 28
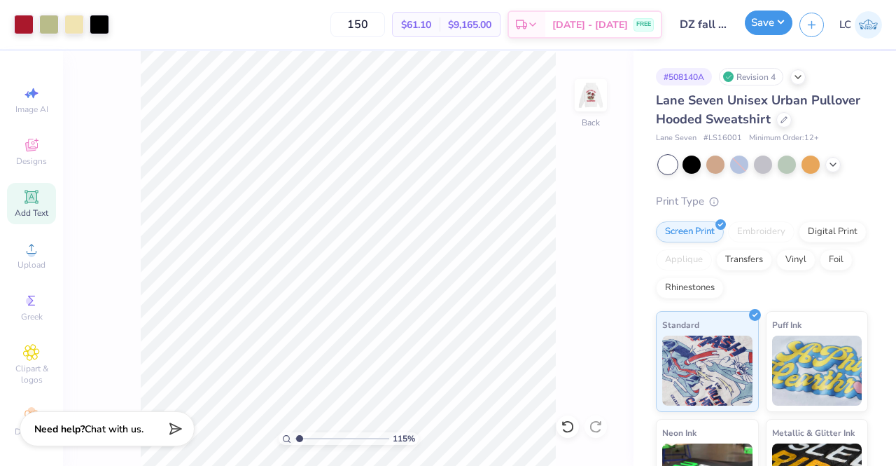
click at [778, 22] on button "Save" at bounding box center [769, 23] width 48 height 25
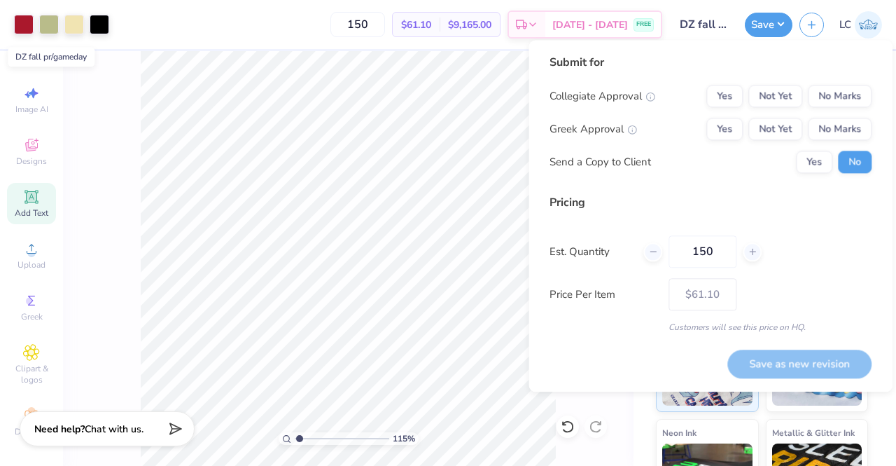
click at [714, 26] on input "DZ fall pr/gameday" at bounding box center [703, 25] width 69 height 28
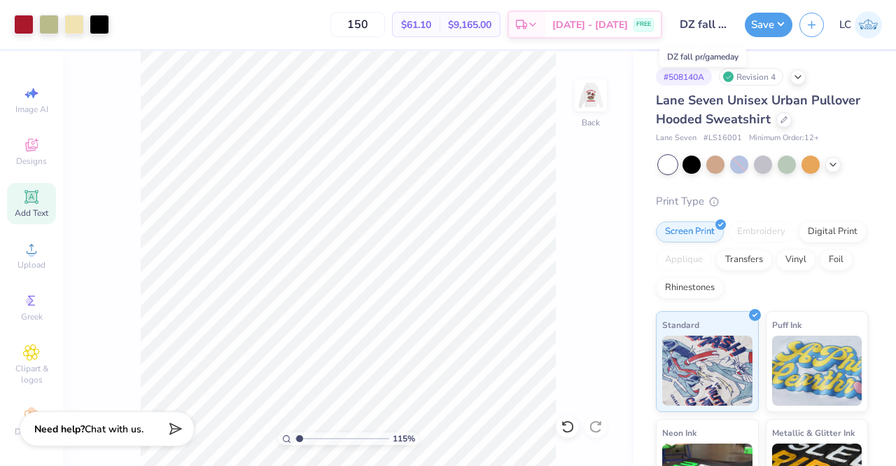
click at [714, 26] on input "DZ fall pr/gameday" at bounding box center [703, 25] width 69 height 28
click at [598, 207] on div "115 % Back" at bounding box center [348, 258] width 571 height 414
click at [773, 26] on button "Save" at bounding box center [769, 23] width 48 height 25
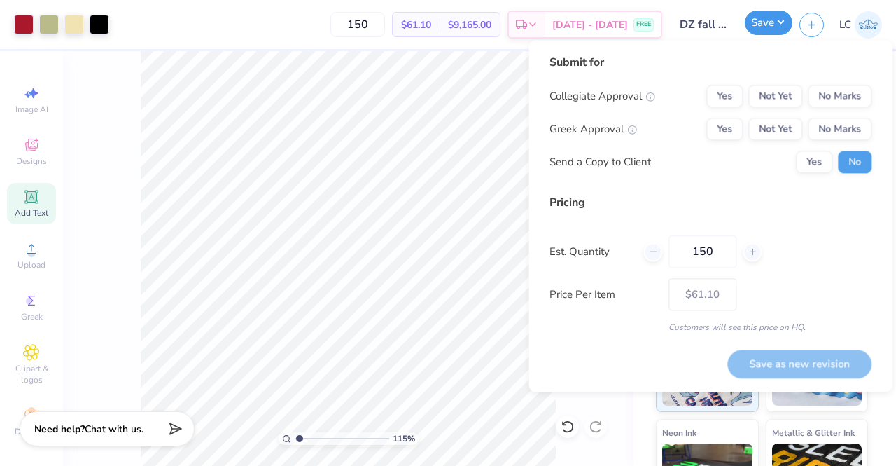
type input "1.14618201908406"
click at [843, 95] on button "No Marks" at bounding box center [840, 96] width 64 height 22
click at [744, 125] on div "Yes Not Yet No Marks" at bounding box center [788, 129] width 165 height 22
click at [732, 130] on button "Yes" at bounding box center [724, 129] width 36 height 22
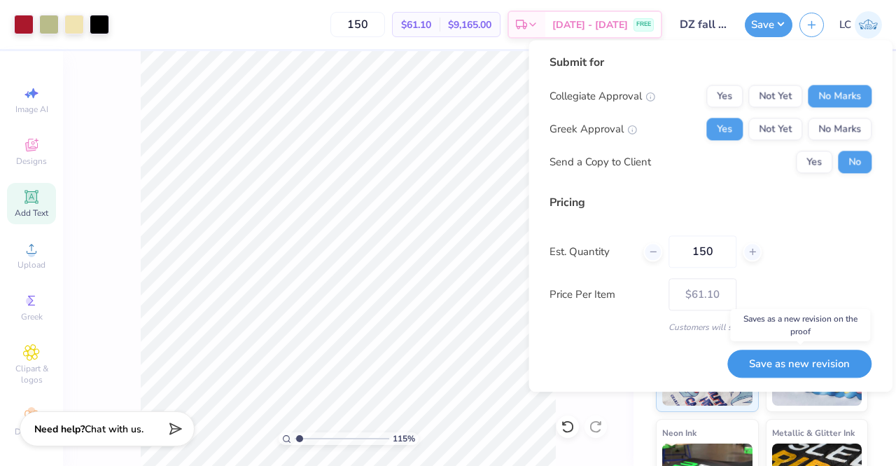
click at [818, 361] on button "Save as new revision" at bounding box center [799, 363] width 144 height 29
type input "$61.10"
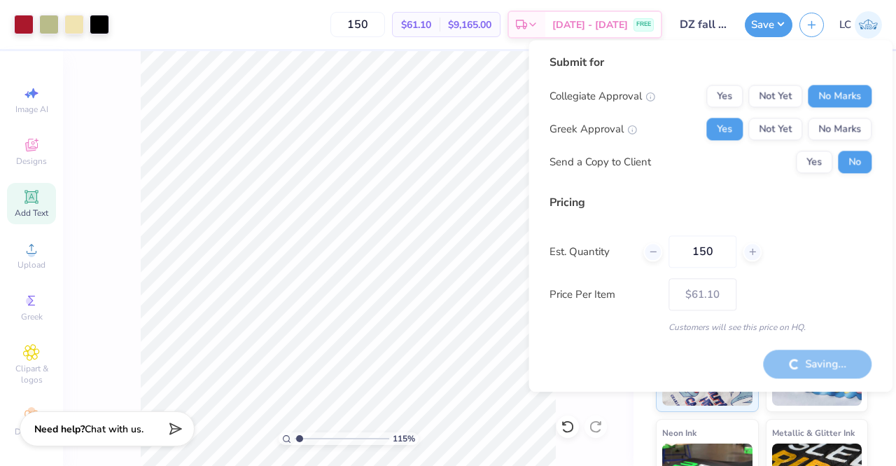
type input "1.14618201908406"
type input "– –"
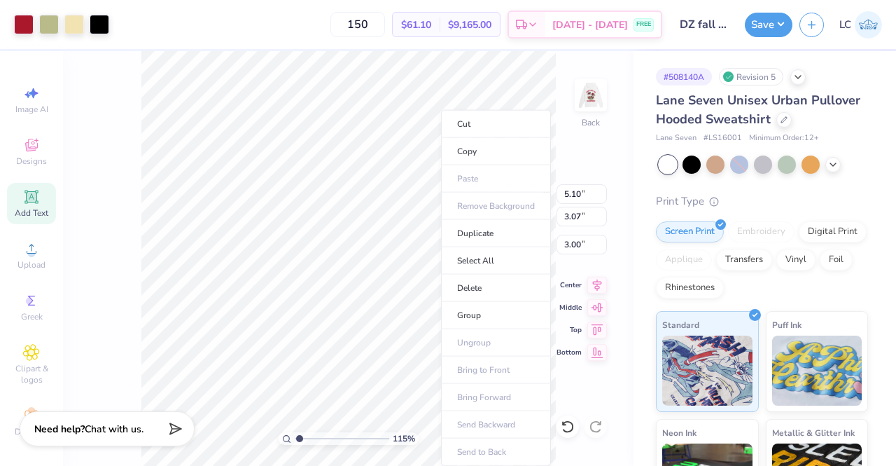
type input "1"
click at [482, 145] on li "Copy" at bounding box center [496, 151] width 110 height 27
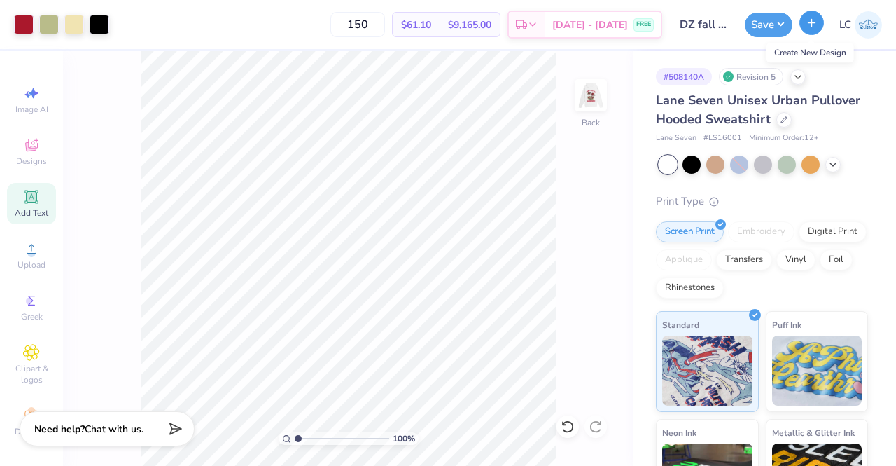
click at [809, 28] on icon "button" at bounding box center [812, 23] width 12 height 12
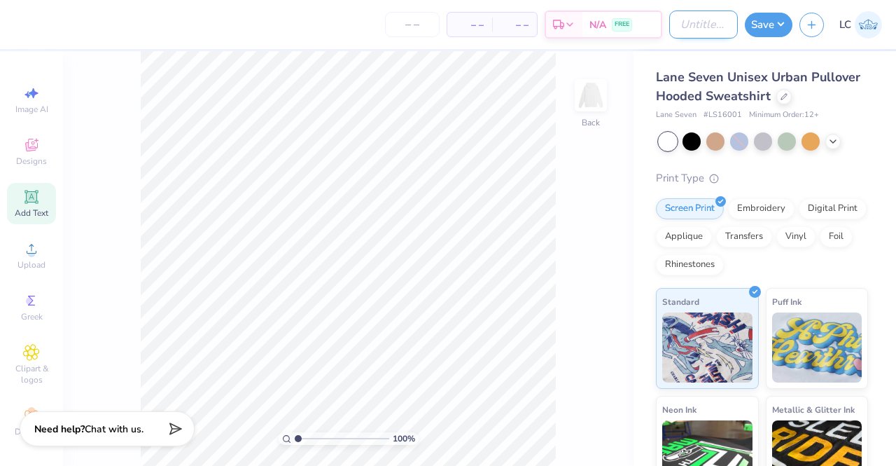
click at [695, 25] on input "Design Title" at bounding box center [703, 25] width 69 height 28
type input "AGD gameday"
click at [769, 26] on button "Save" at bounding box center [769, 23] width 48 height 25
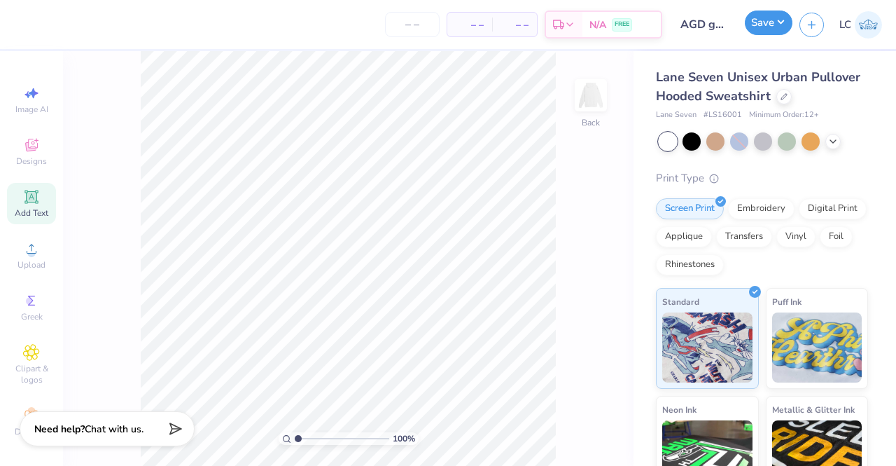
type input "0"
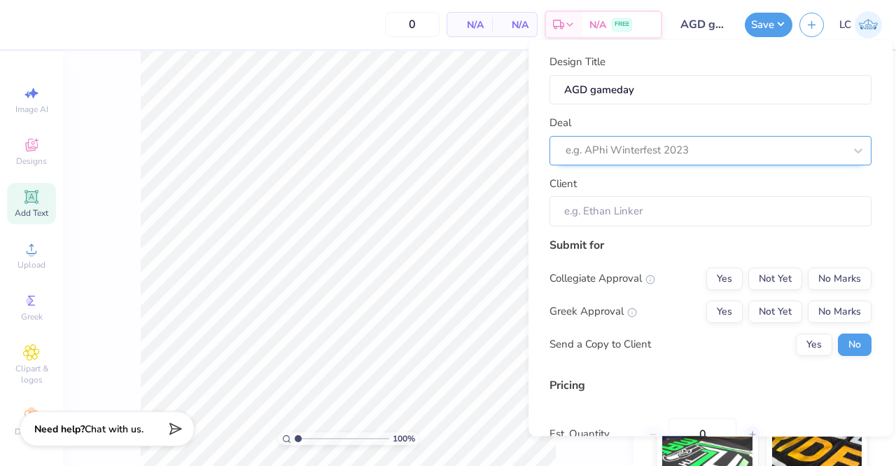
click at [655, 146] on div at bounding box center [705, 150] width 279 height 19
type input "a"
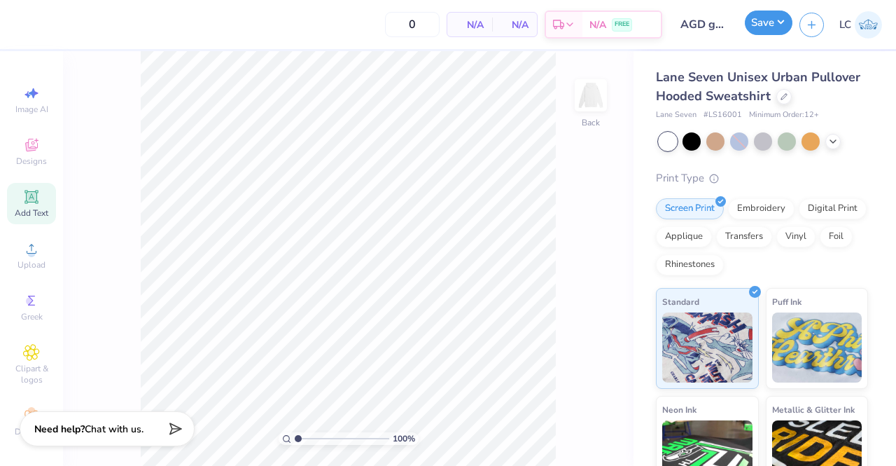
click at [759, 30] on button "Save" at bounding box center [769, 23] width 48 height 25
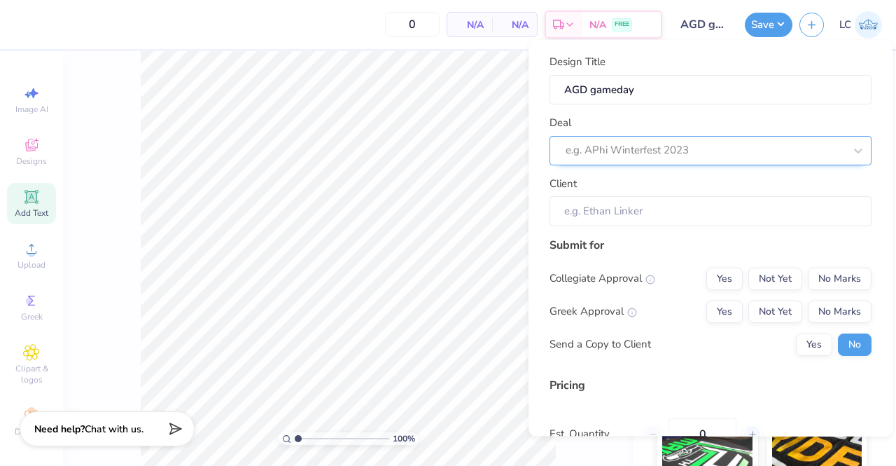
click at [718, 145] on div at bounding box center [705, 150] width 279 height 19
type input "a"
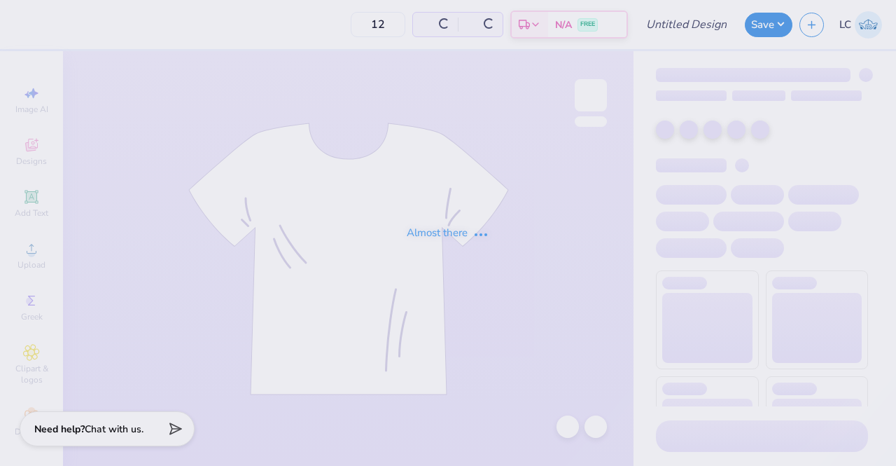
type input "DZ fall pr/gameday"
type input "150"
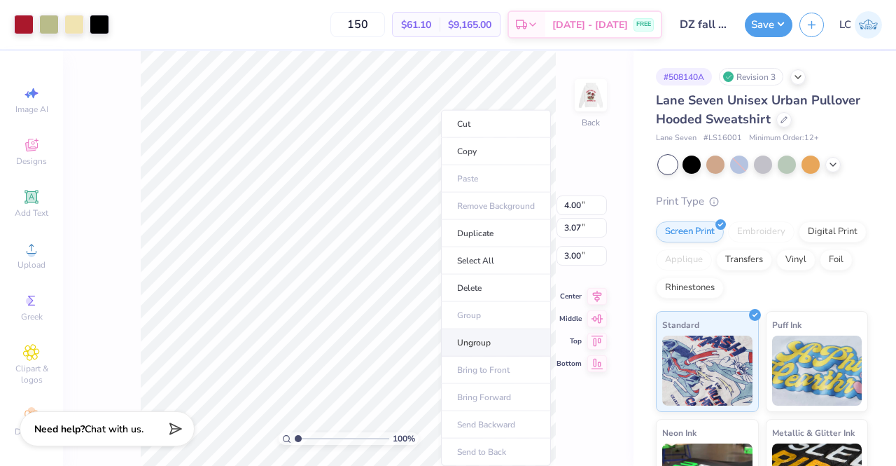
click at [469, 334] on li "Ungroup" at bounding box center [496, 342] width 110 height 27
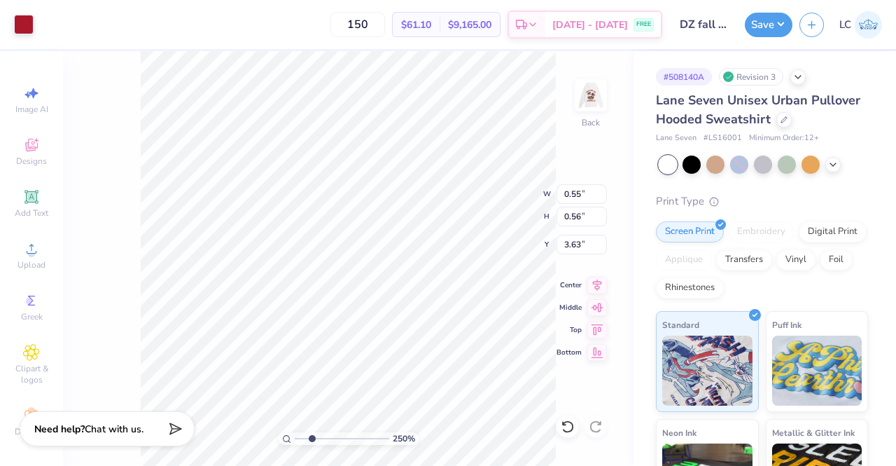
type input "2.50467835650554"
type input "6.81"
type input "2.50467835650554"
type input "0.42"
type input "3.00"
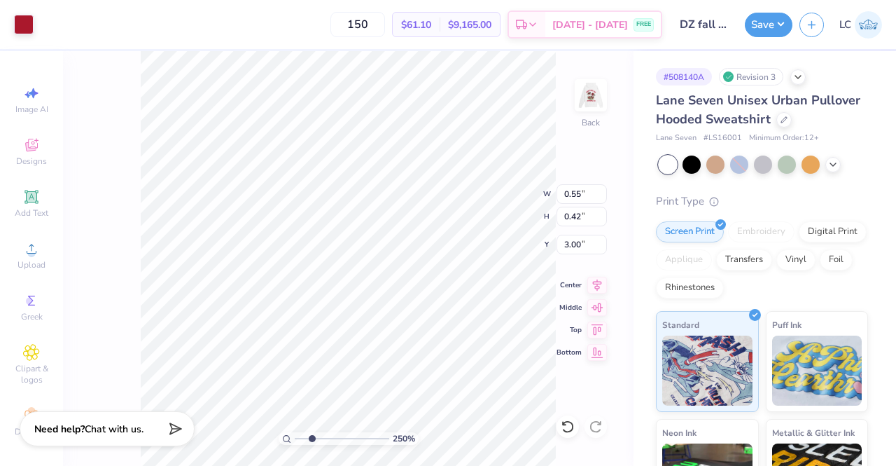
type input "2.50467835650554"
type input "3.59"
type input "2.50467835650554"
type input "7.61"
type input "2.50467835650554"
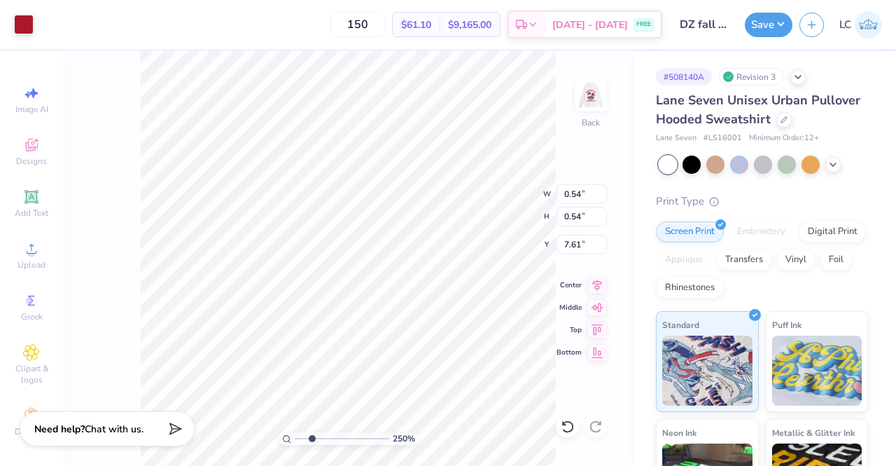
type input "0.47"
type input "0.44"
type input "3.18"
type input "2.50467835650554"
type input "3.50"
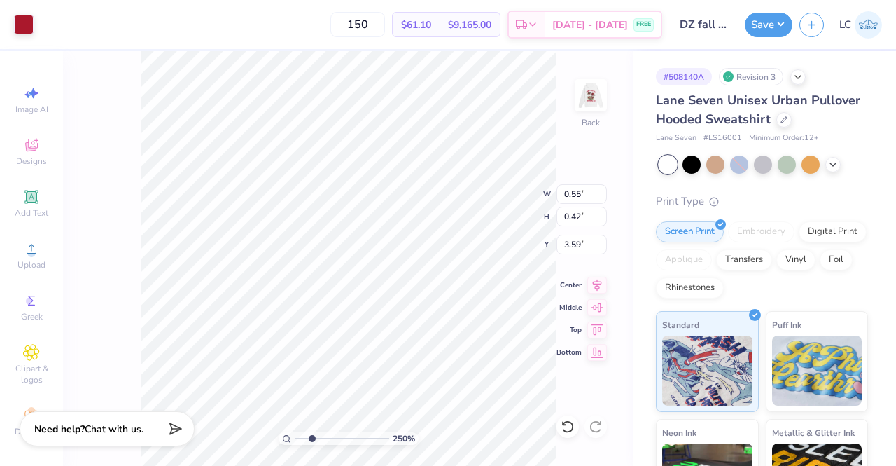
type input "2.50467835650554"
type input "0.49"
type input "0.48"
type input "3.61"
type input "2.50467835650554"
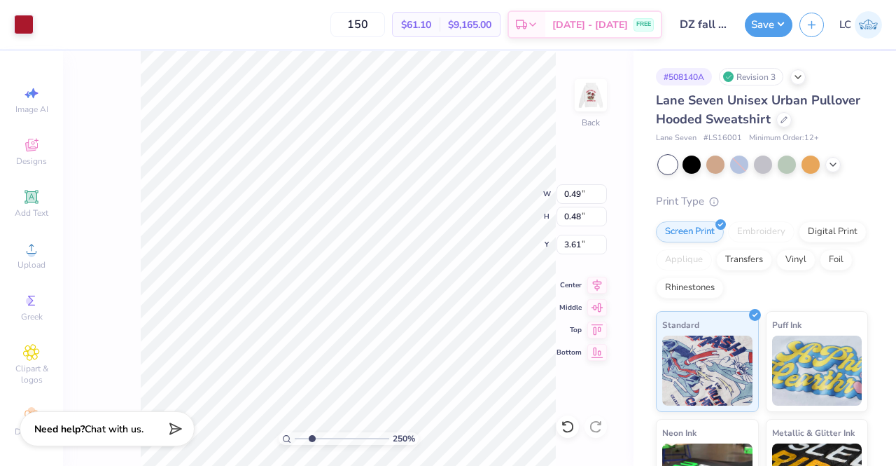
type input "3.70"
type input "2.50467835650554"
type input "0.51"
type input "0.49"
type input "3.72"
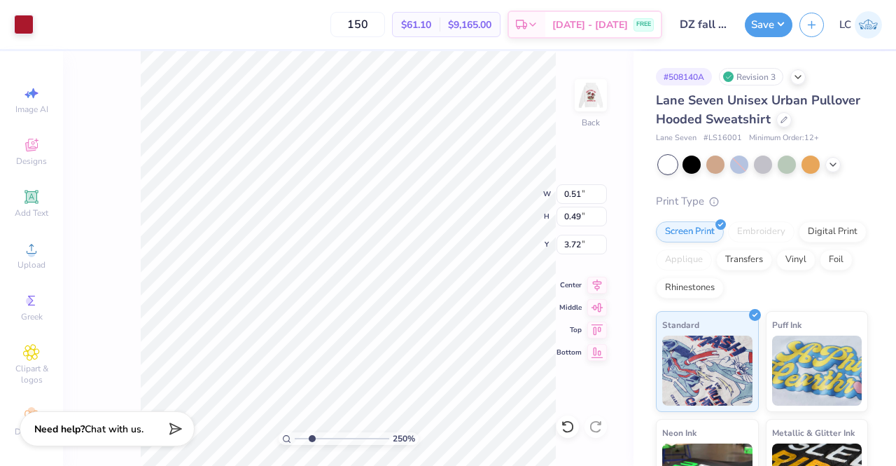
type input "2.50467835650554"
type input "3.69"
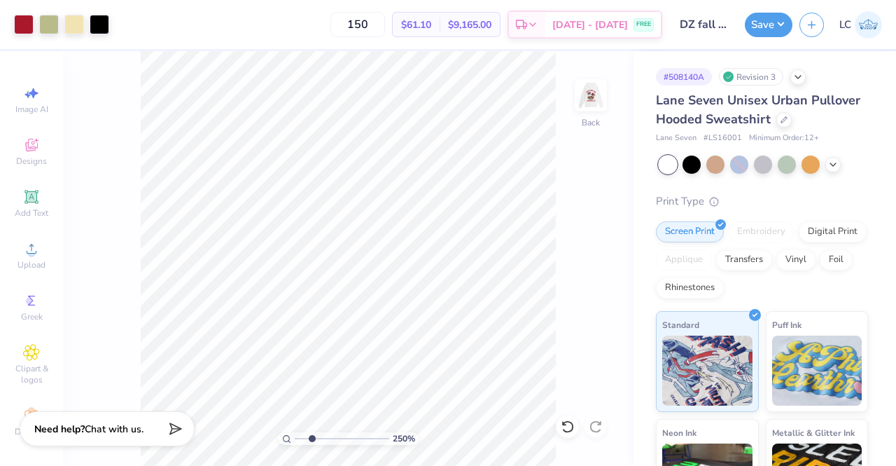
type input "2.50467835650554"
type input "1.60078725406495"
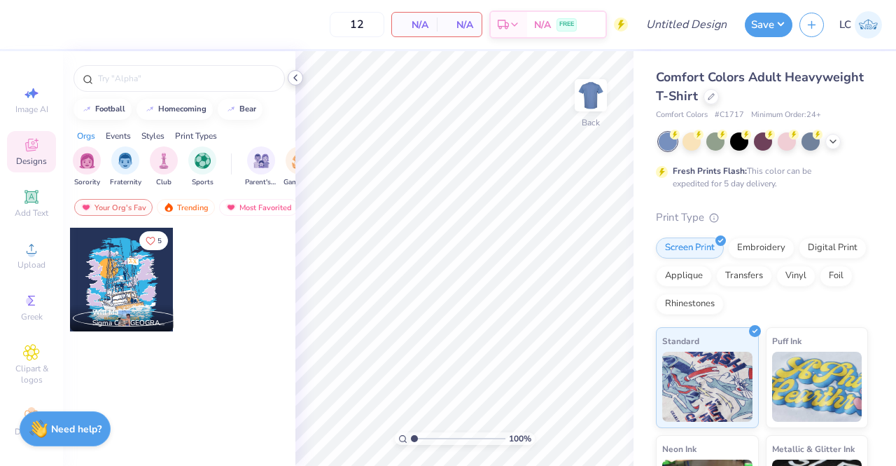
click at [298, 76] on icon at bounding box center [295, 77] width 11 height 11
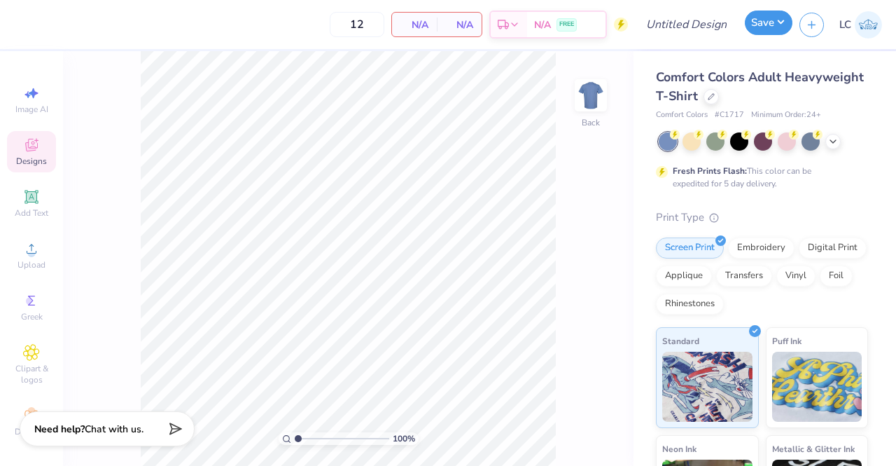
click at [760, 20] on button "Save" at bounding box center [769, 23] width 48 height 25
click at [719, 96] on div at bounding box center [711, 95] width 15 height 15
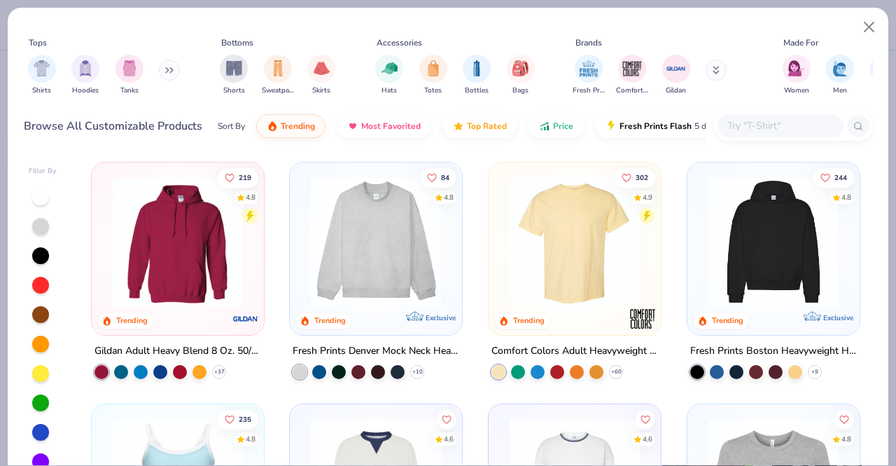
click at [751, 127] on input "text" at bounding box center [780, 126] width 108 height 16
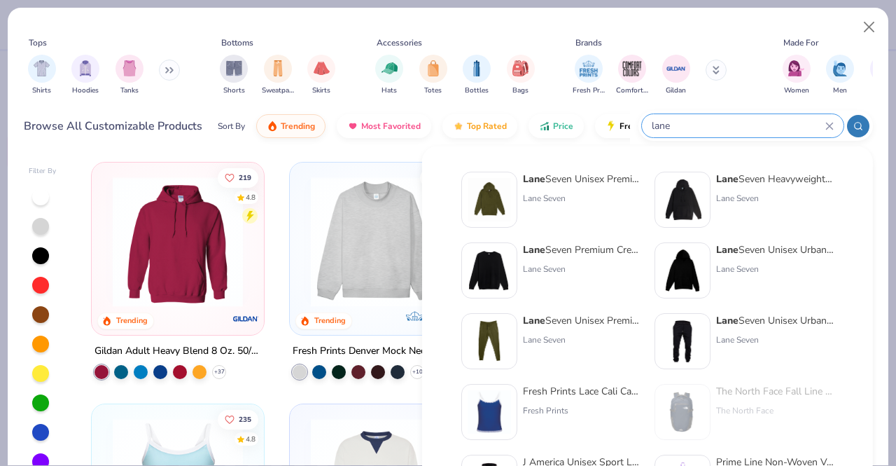
type input "lane"
click at [745, 200] on div "Lane Seven" at bounding box center [775, 198] width 118 height 13
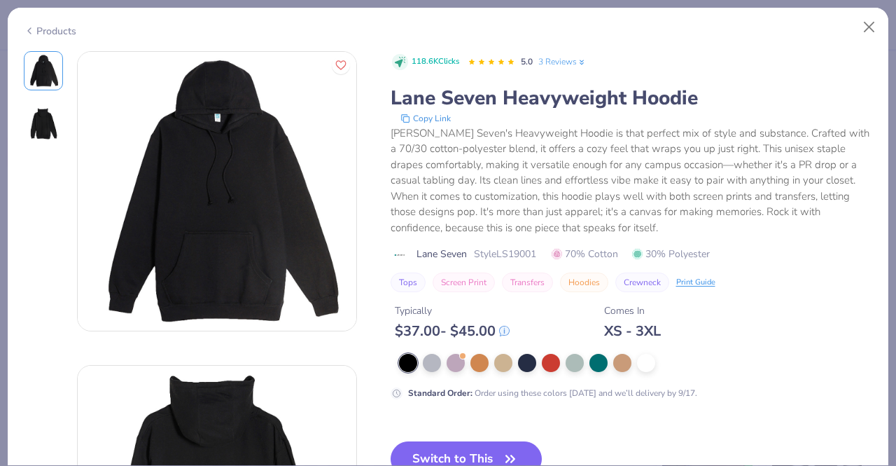
click at [657, 365] on div at bounding box center [636, 363] width 474 height 18
click at [868, 29] on button "Close" at bounding box center [869, 27] width 27 height 27
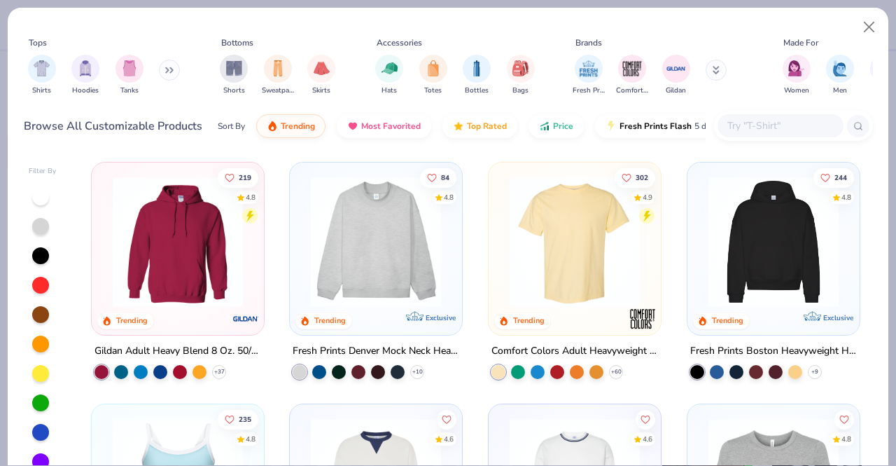
click at [787, 118] on input "text" at bounding box center [780, 126] width 108 height 16
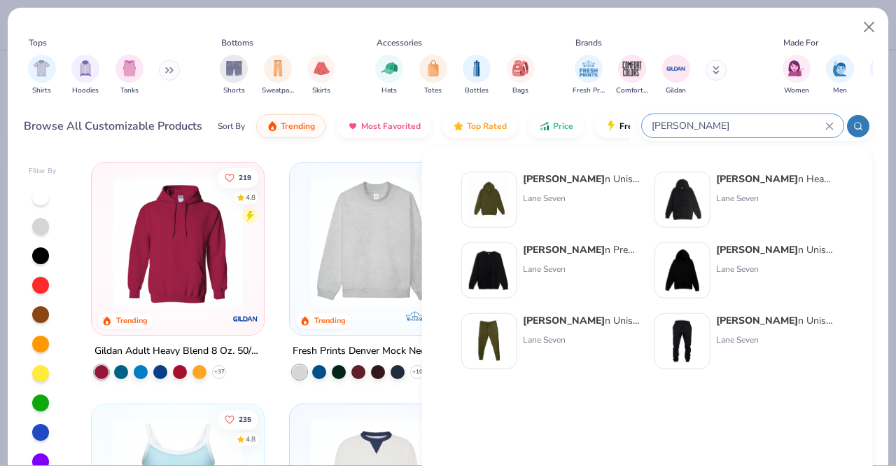
type input "lane seve"
click at [751, 254] on strong "Lane Seve" at bounding box center [757, 249] width 82 height 13
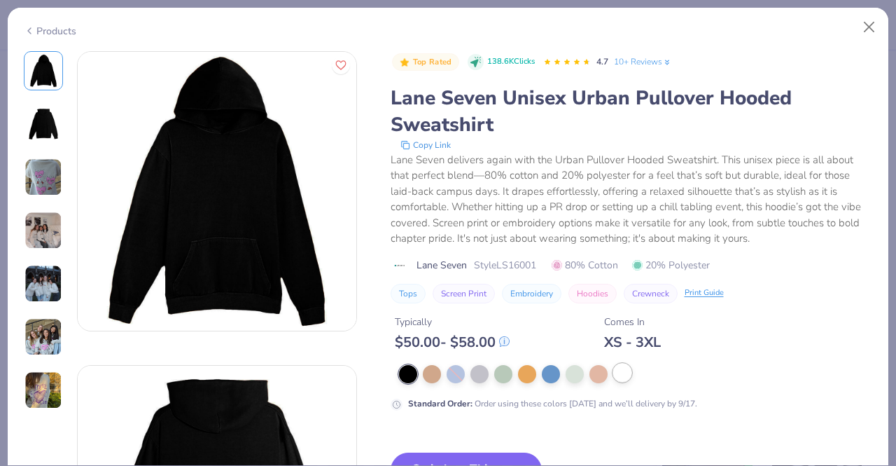
click at [620, 373] on div at bounding box center [622, 372] width 18 height 18
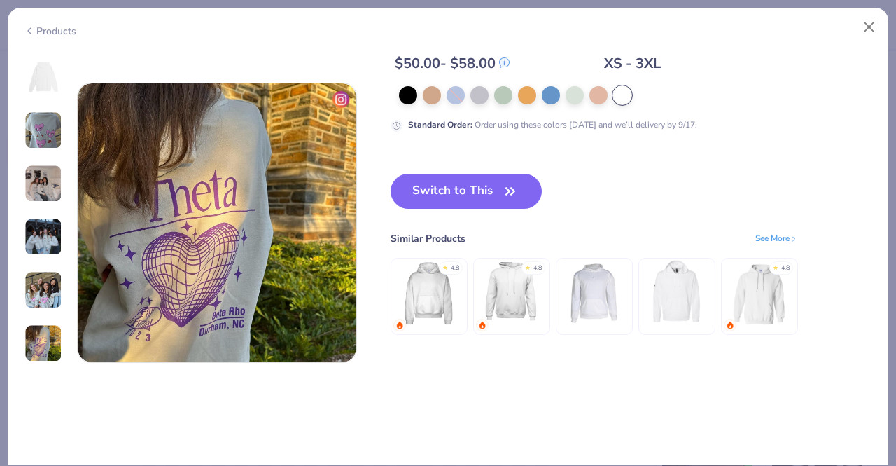
scroll to position [1850, 0]
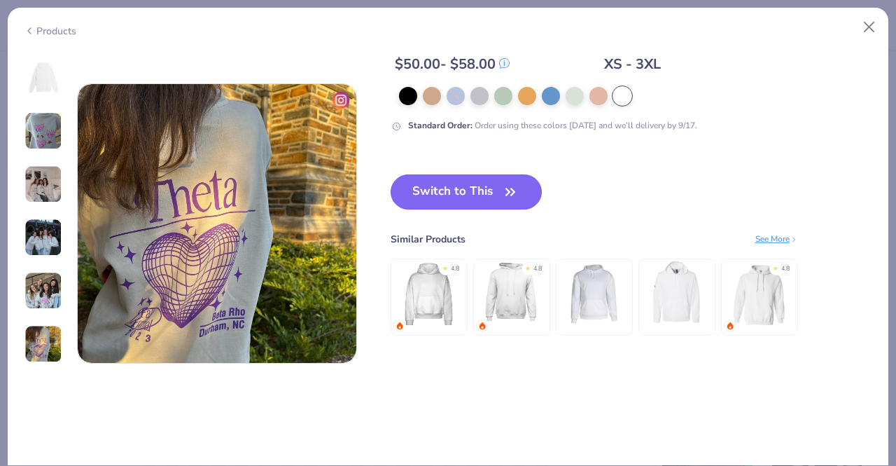
click at [491, 184] on button "Switch to This" at bounding box center [467, 191] width 152 height 35
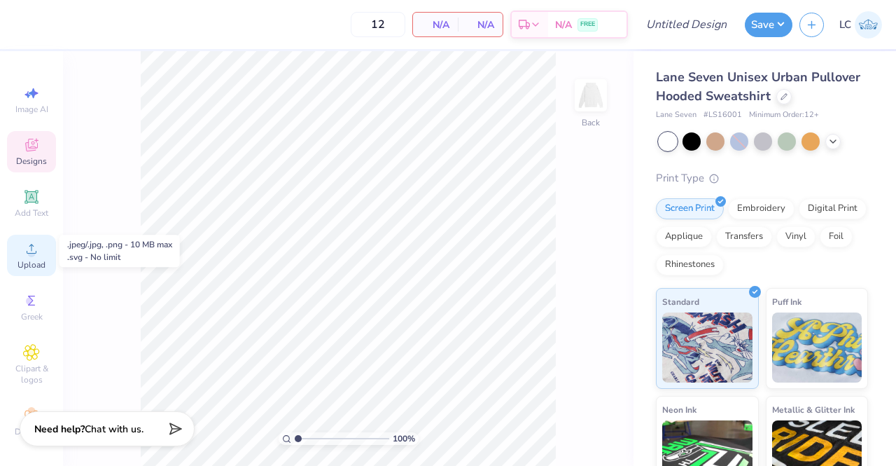
click at [27, 247] on icon at bounding box center [31, 248] width 17 height 17
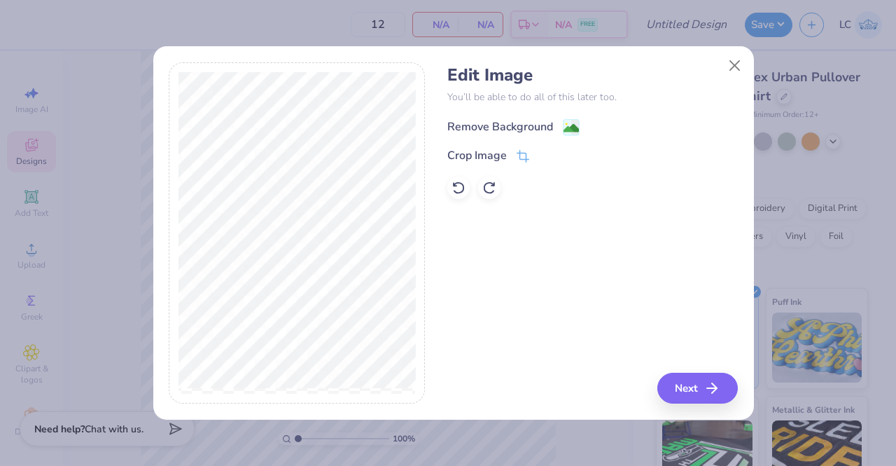
click at [500, 124] on div "Remove Background" at bounding box center [500, 126] width 106 height 17
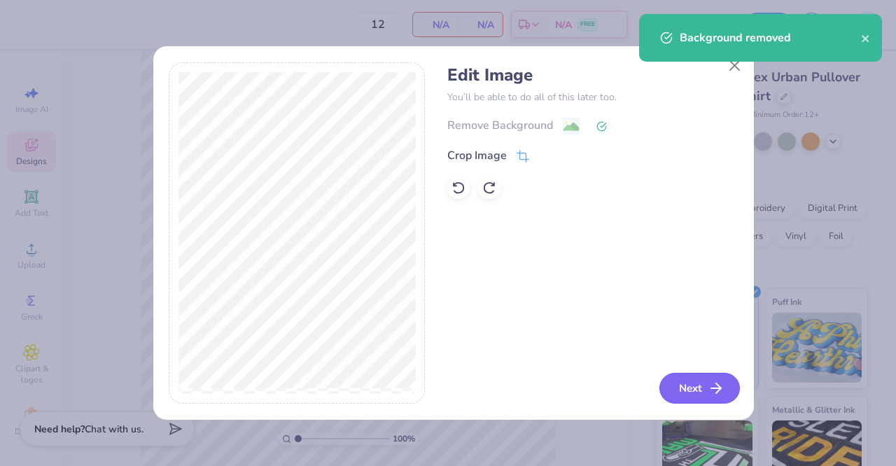
click at [697, 393] on button "Next" at bounding box center [700, 387] width 81 height 31
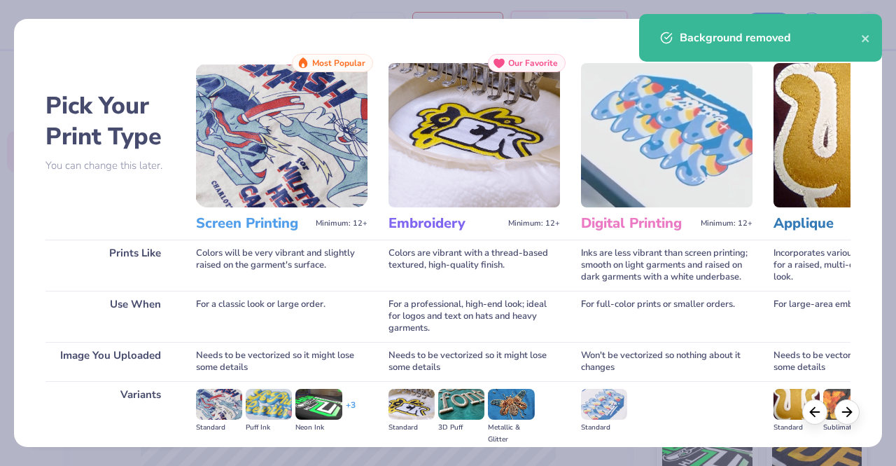
scroll to position [162, 0]
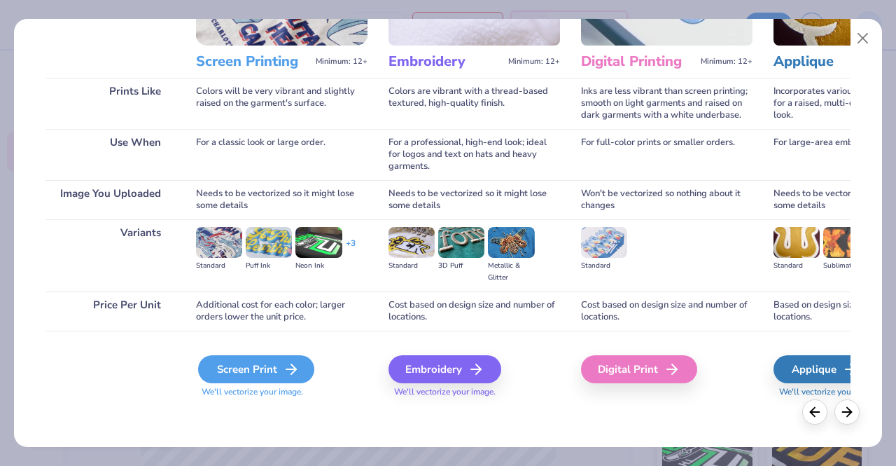
click at [260, 363] on div "Screen Print" at bounding box center [256, 369] width 116 height 28
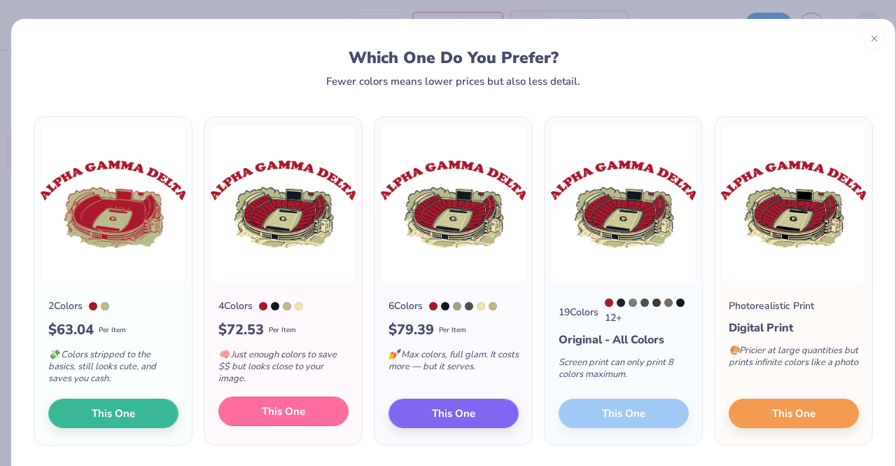
click at [291, 408] on span "This One" at bounding box center [283, 411] width 43 height 16
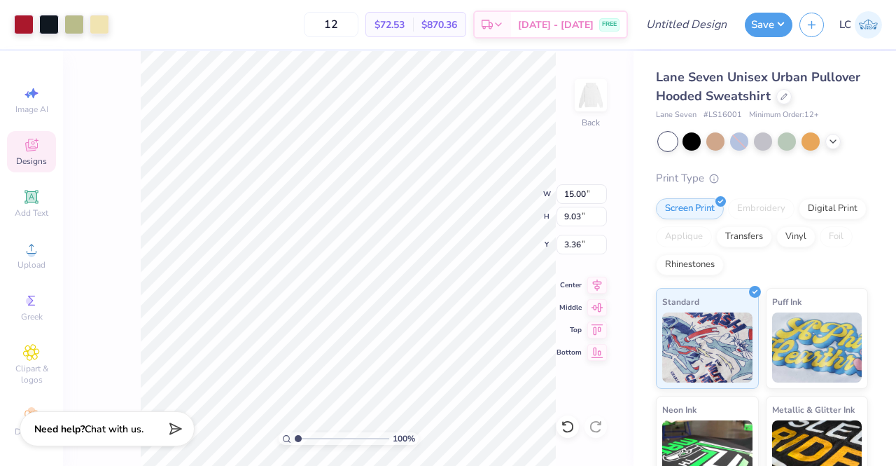
type input "6.08"
type input "3.66"
type input "3.00"
type input "5.17"
type input "3.12"
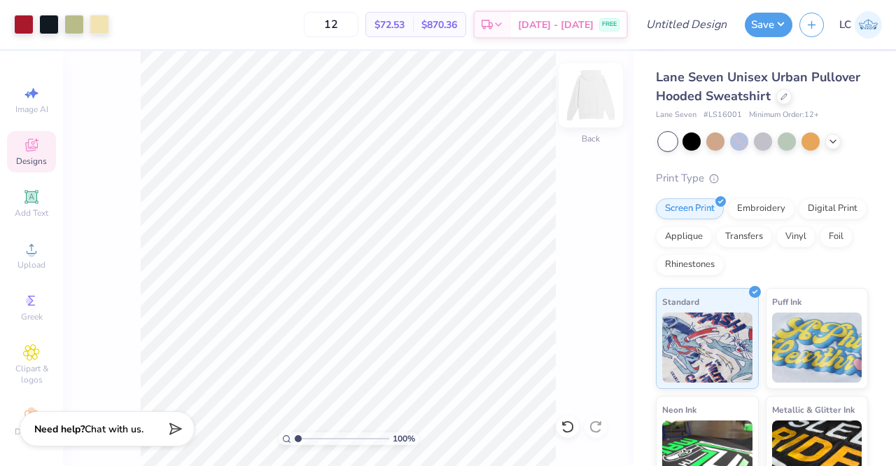
click at [587, 90] on img at bounding box center [591, 95] width 56 height 56
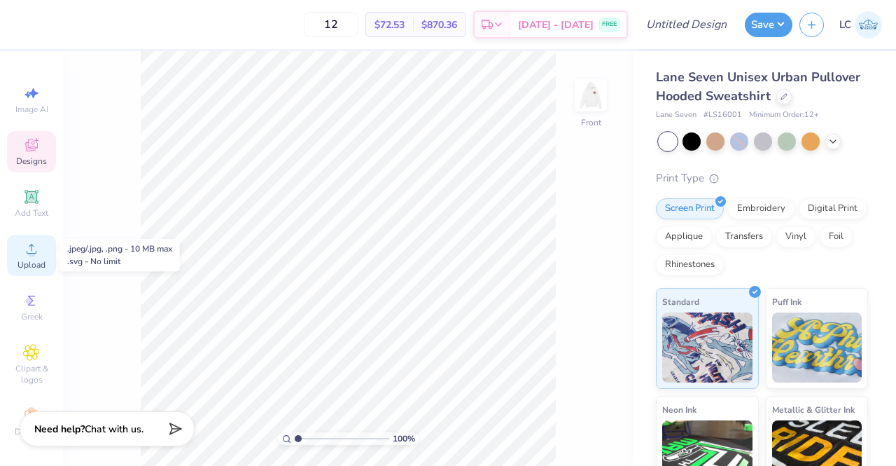
click at [25, 257] on div "Upload" at bounding box center [31, 255] width 49 height 41
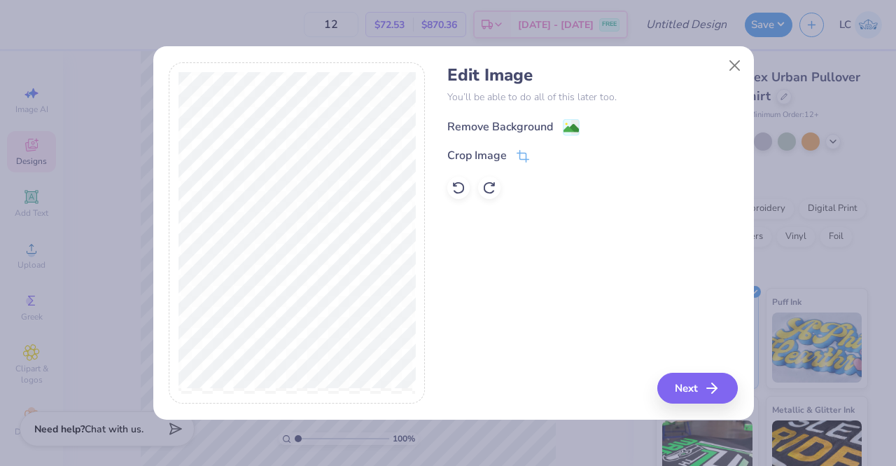
click at [476, 125] on div "Remove Background" at bounding box center [500, 126] width 106 height 17
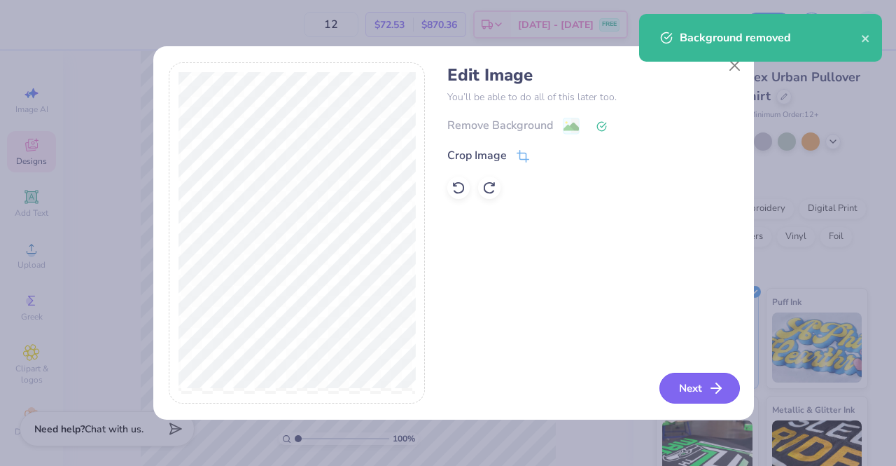
click at [714, 389] on icon "button" at bounding box center [716, 387] width 17 height 17
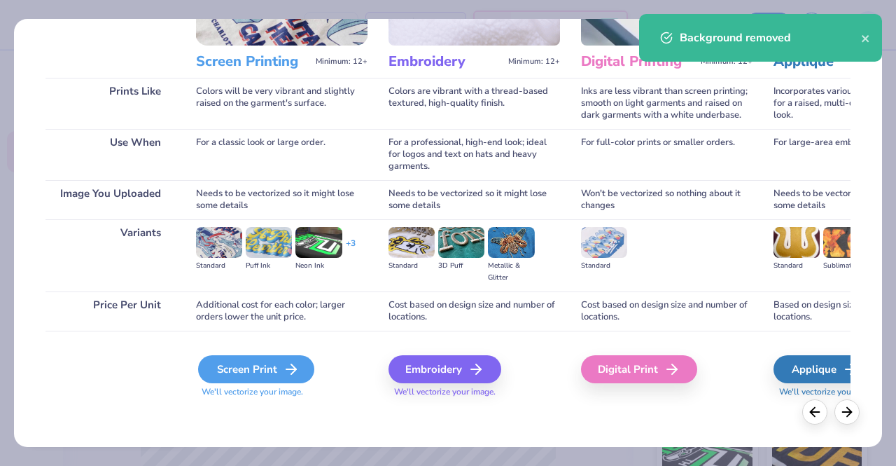
click at [256, 359] on div "Screen Print" at bounding box center [256, 369] width 116 height 28
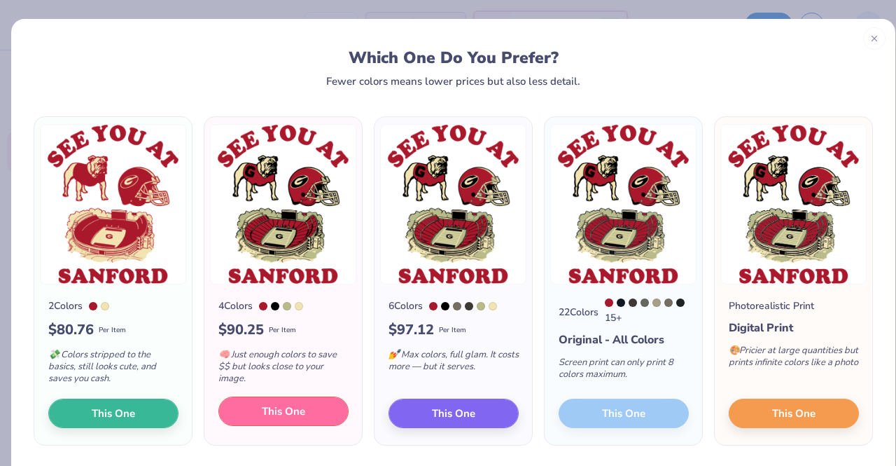
click at [294, 415] on span "This One" at bounding box center [283, 411] width 43 height 16
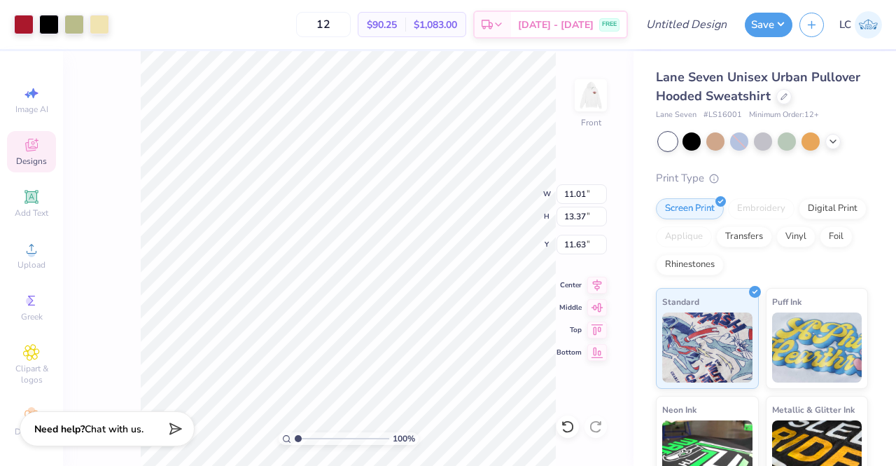
type input "11.01"
type input "13.37"
type input "6.00"
type input "12.91"
type input "15.67"
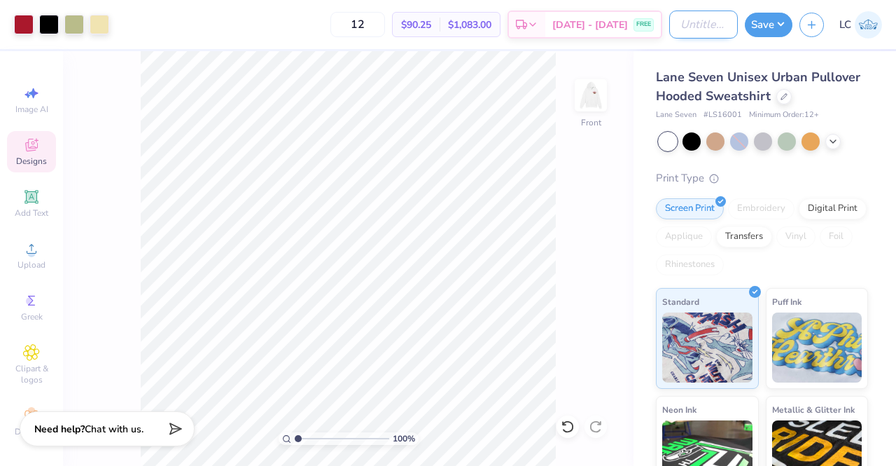
click at [671, 30] on input "Design Title" at bounding box center [703, 25] width 69 height 28
type input "AGD gameday"
click at [772, 17] on button "Save" at bounding box center [769, 23] width 48 height 25
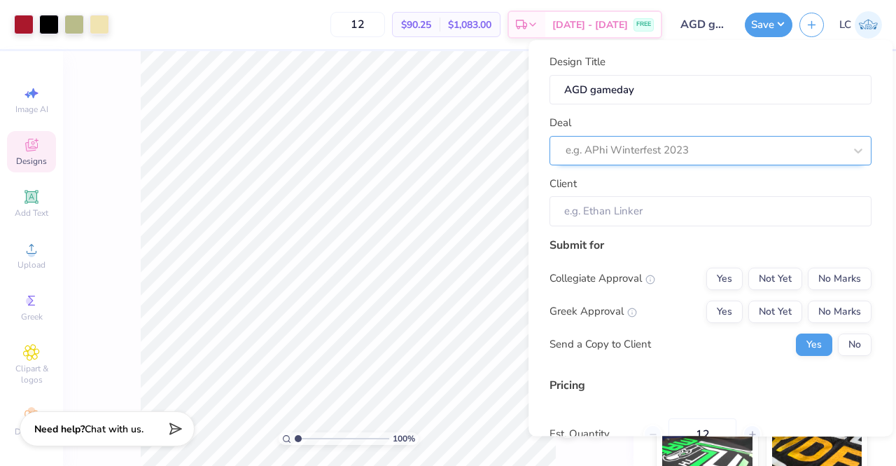
click at [724, 151] on div at bounding box center [705, 150] width 279 height 19
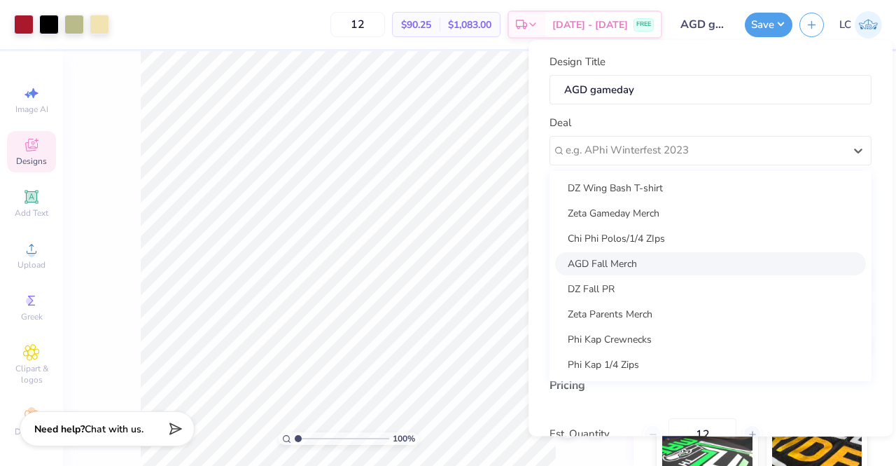
click at [607, 260] on div "AGD Fall Merch" at bounding box center [710, 263] width 311 height 23
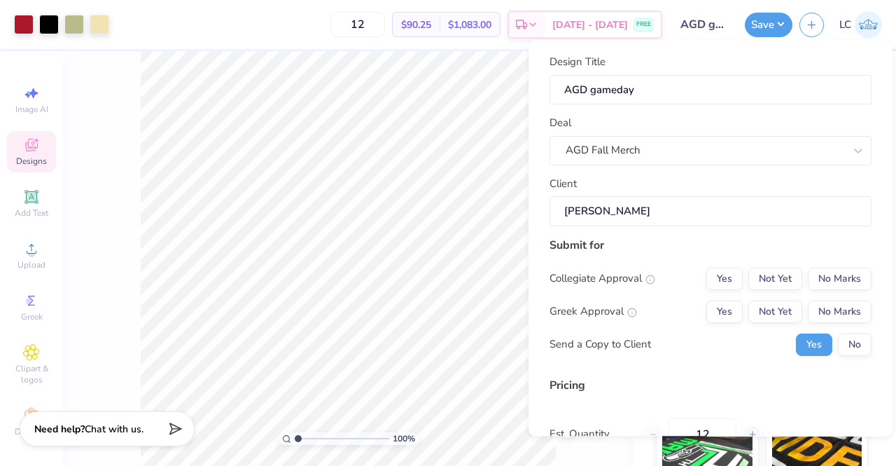
type input "Madeline Dial"
type input "$107.02"
click at [827, 284] on button "No Marks" at bounding box center [840, 278] width 64 height 22
click at [718, 282] on button "Yes" at bounding box center [724, 278] width 36 height 22
click at [714, 320] on button "Yes" at bounding box center [724, 311] width 36 height 22
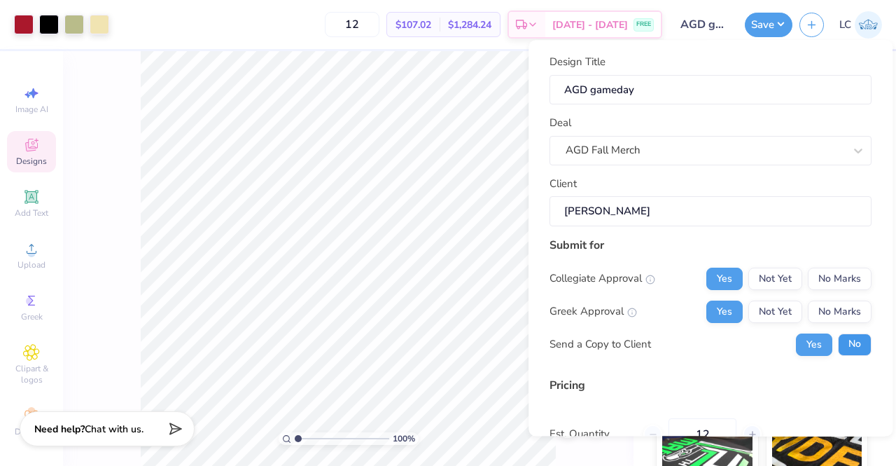
click at [842, 340] on button "No" at bounding box center [855, 344] width 34 height 22
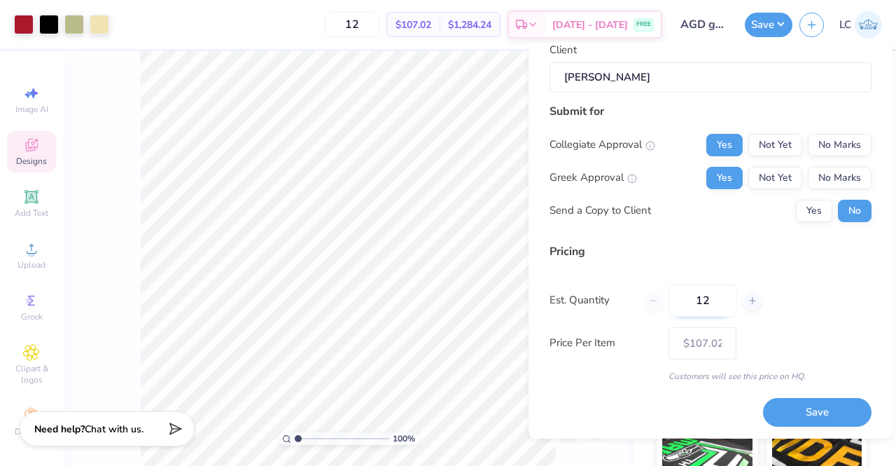
click at [719, 299] on input "12" at bounding box center [703, 300] width 68 height 32
type input "1"
type input "100"
type input "$63.67"
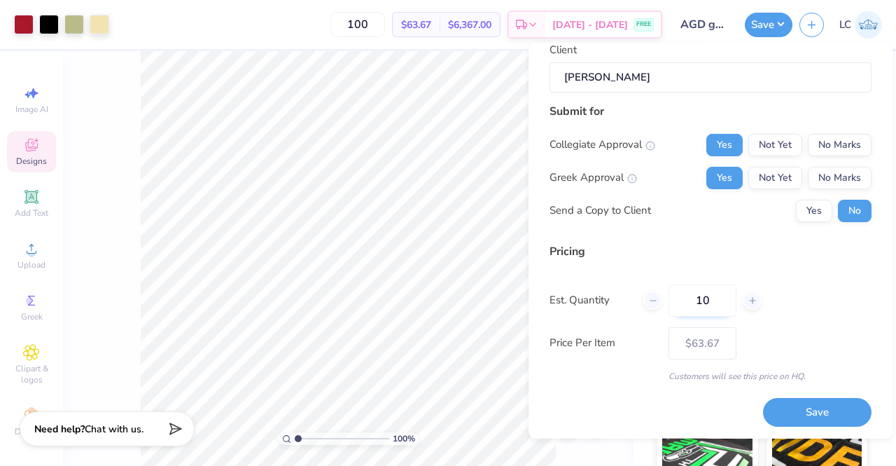
type input "1"
type input "0"
type input "070"
type input "70"
type input "$66.49"
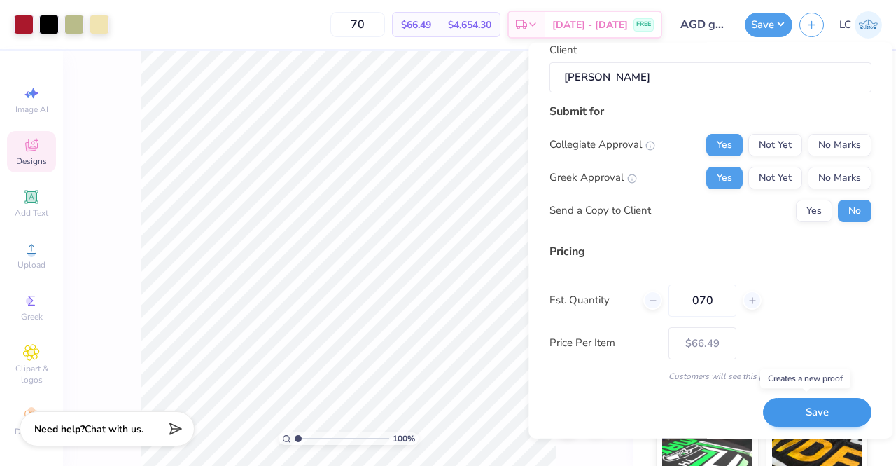
type input "070"
click at [802, 407] on button "Save" at bounding box center [817, 412] width 109 height 29
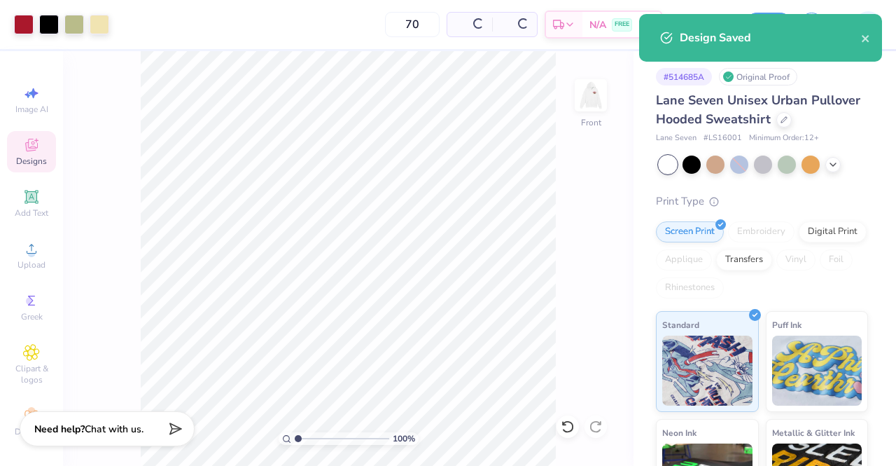
type input "$66.49"
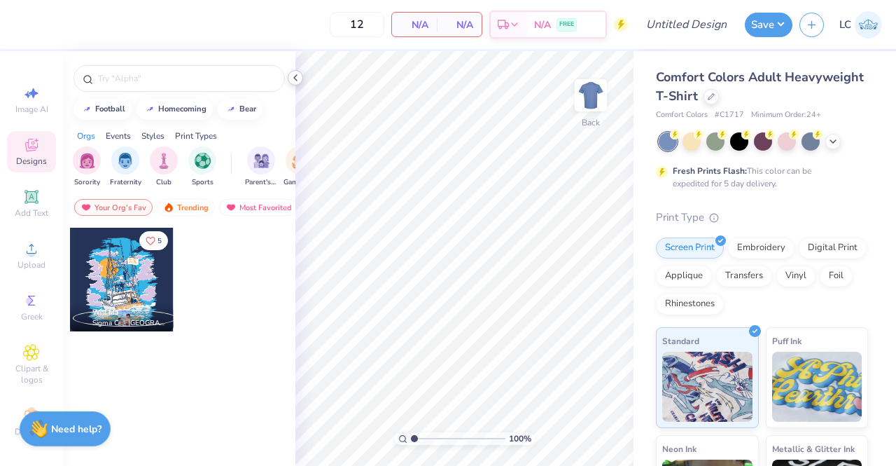
click at [293, 74] on icon at bounding box center [295, 77] width 11 height 11
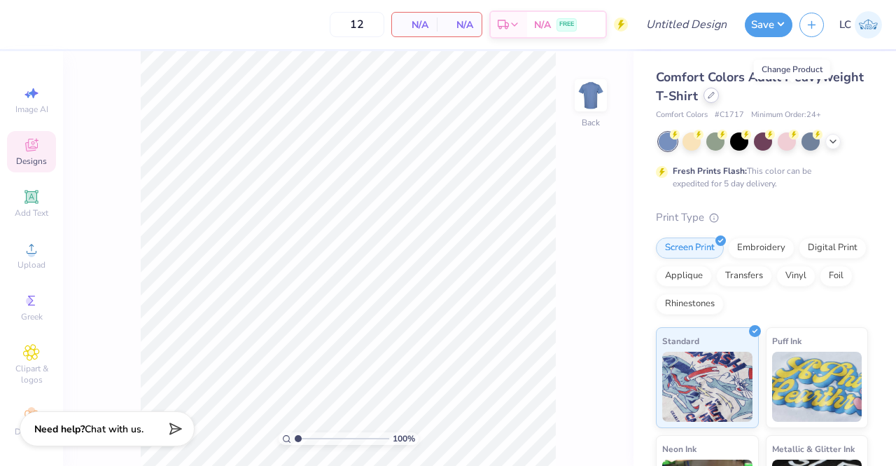
click at [719, 99] on div at bounding box center [711, 95] width 15 height 15
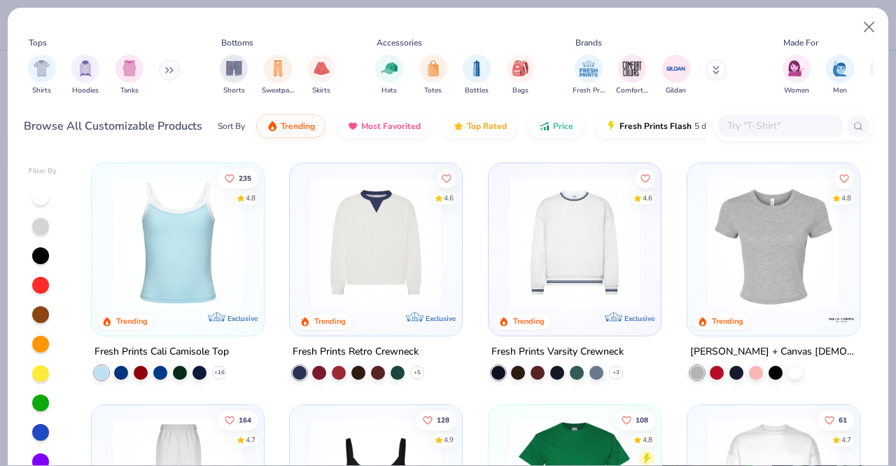
scroll to position [241, 0]
click at [372, 263] on img at bounding box center [376, 242] width 144 height 130
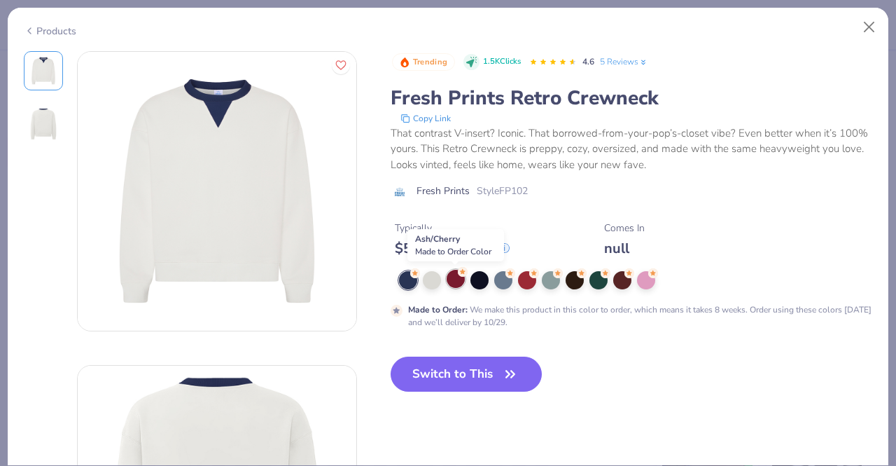
click at [456, 284] on div at bounding box center [456, 279] width 18 height 18
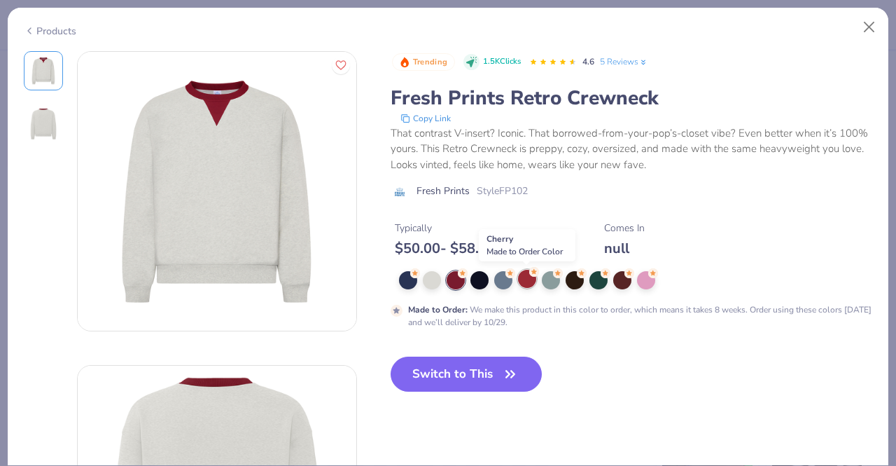
click at [529, 278] on div at bounding box center [527, 279] width 18 height 18
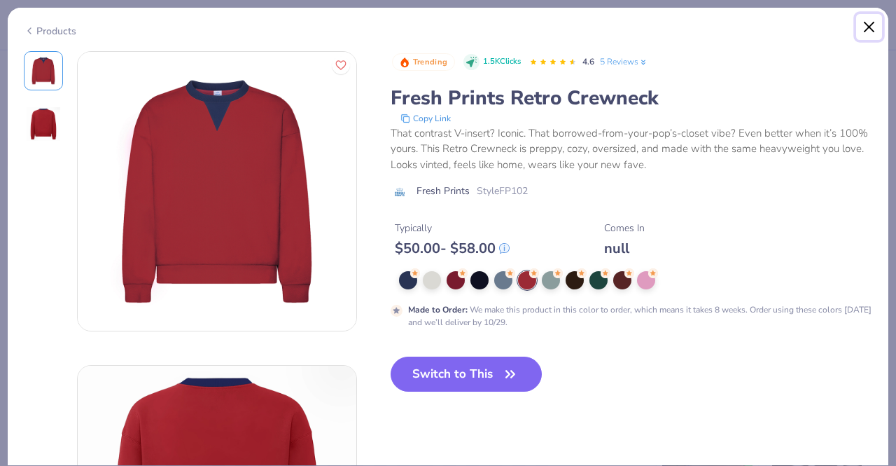
click at [868, 29] on button "Close" at bounding box center [869, 27] width 27 height 27
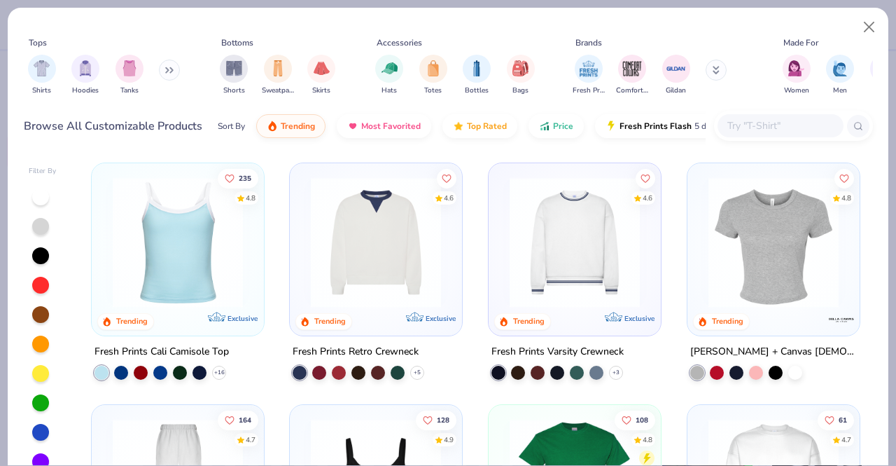
click at [566, 284] on img at bounding box center [575, 242] width 144 height 130
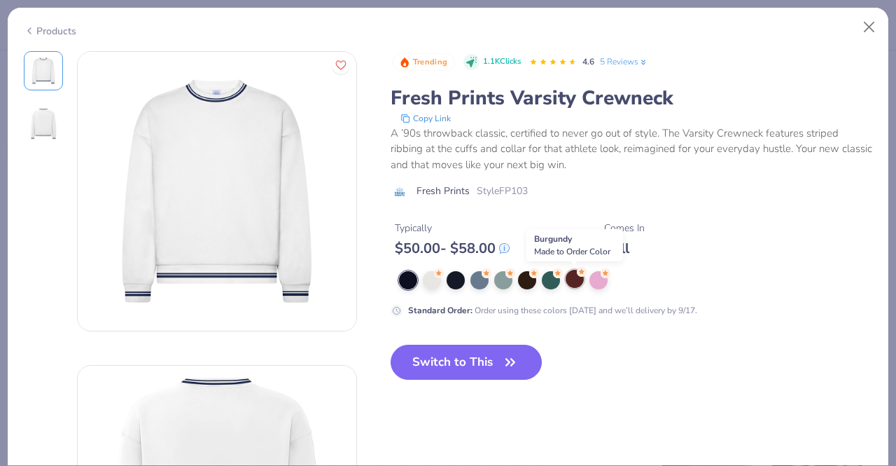
click at [574, 277] on div at bounding box center [575, 279] width 18 height 18
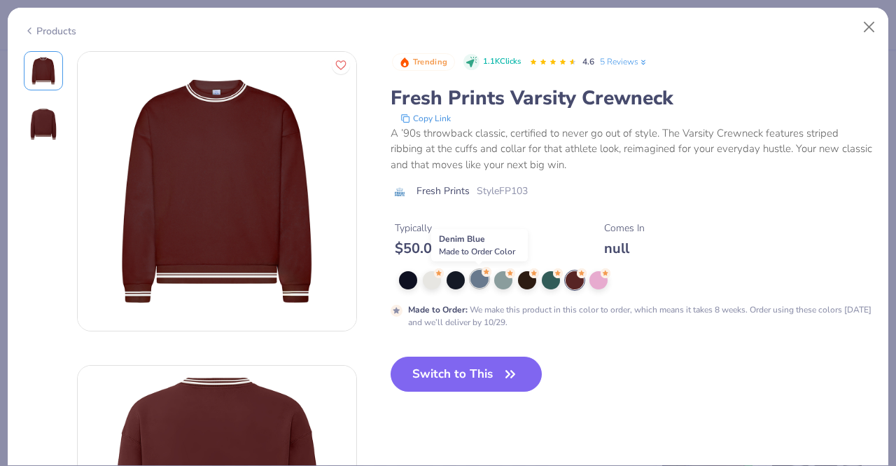
click at [479, 282] on div at bounding box center [479, 279] width 18 height 18
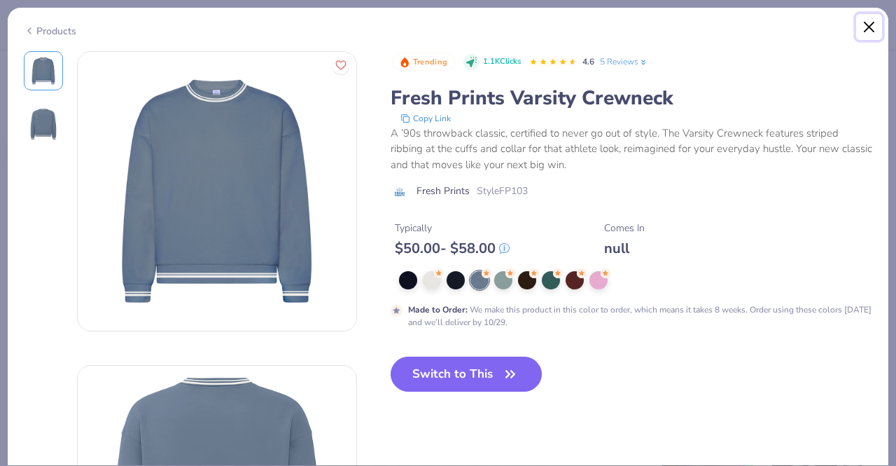
click at [867, 27] on button "Close" at bounding box center [869, 27] width 27 height 27
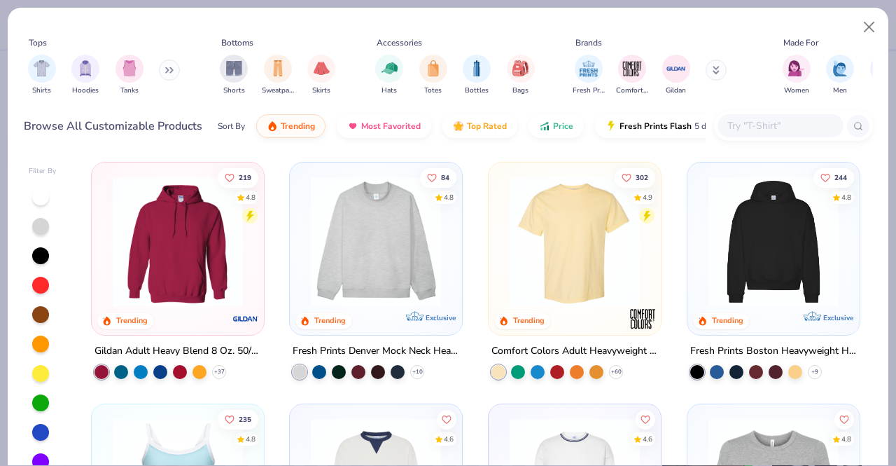
click at [400, 239] on img at bounding box center [376, 241] width 144 height 130
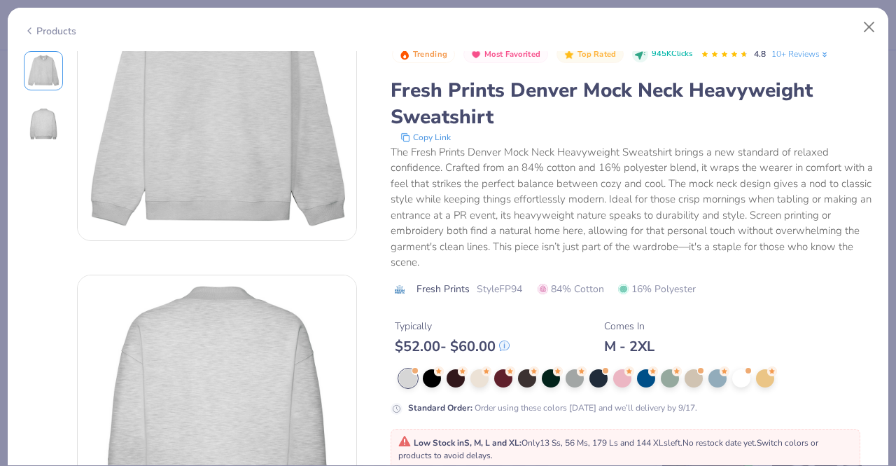
scroll to position [88, 0]
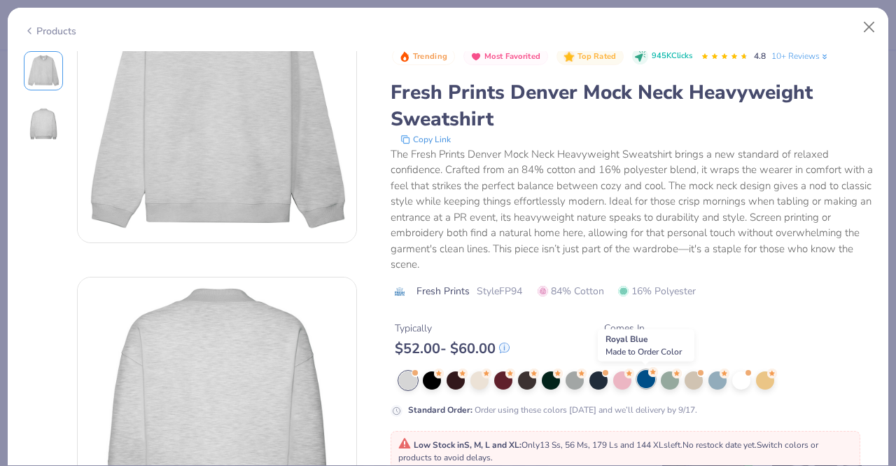
click at [653, 379] on div at bounding box center [646, 379] width 18 height 18
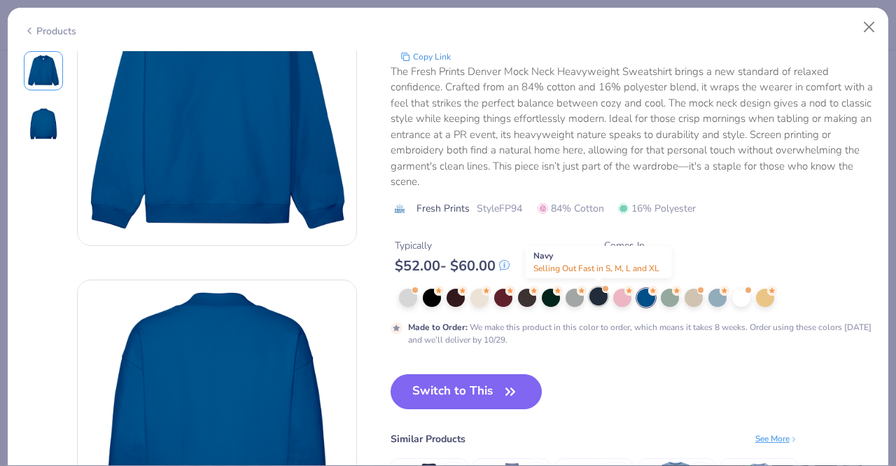
click at [596, 299] on div at bounding box center [598, 296] width 18 height 18
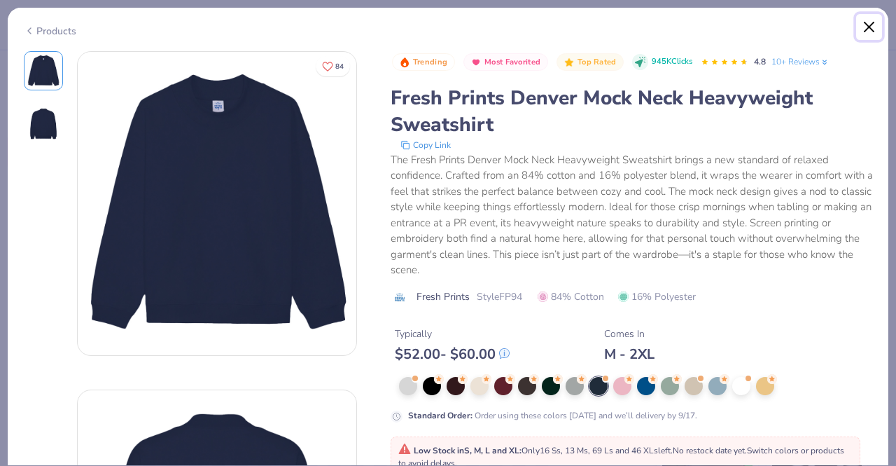
click at [867, 26] on button "Close" at bounding box center [869, 27] width 27 height 27
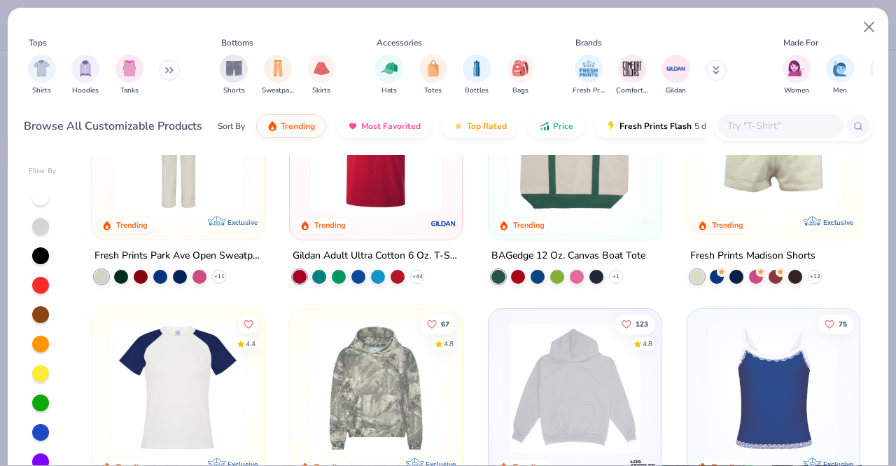
scroll to position [1825, 0]
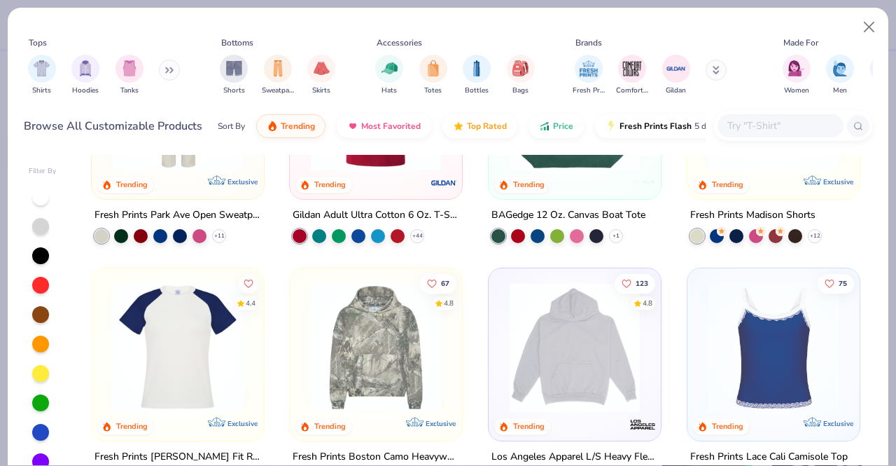
click at [163, 74] on button at bounding box center [169, 70] width 21 height 21
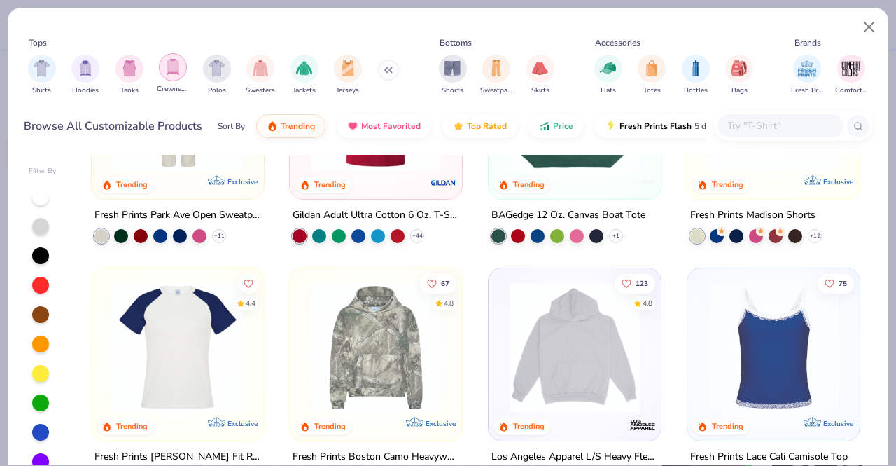
click at [168, 73] on img "filter for Crewnecks" at bounding box center [172, 67] width 15 height 16
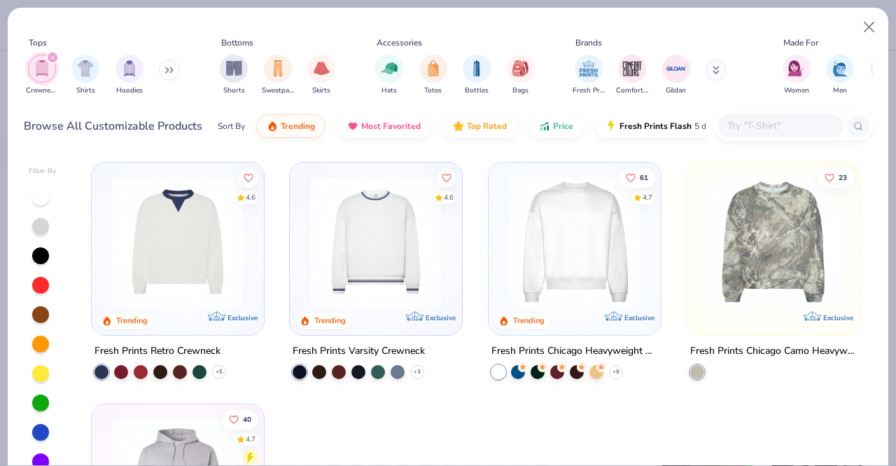
click at [237, 274] on img at bounding box center [178, 241] width 144 height 130
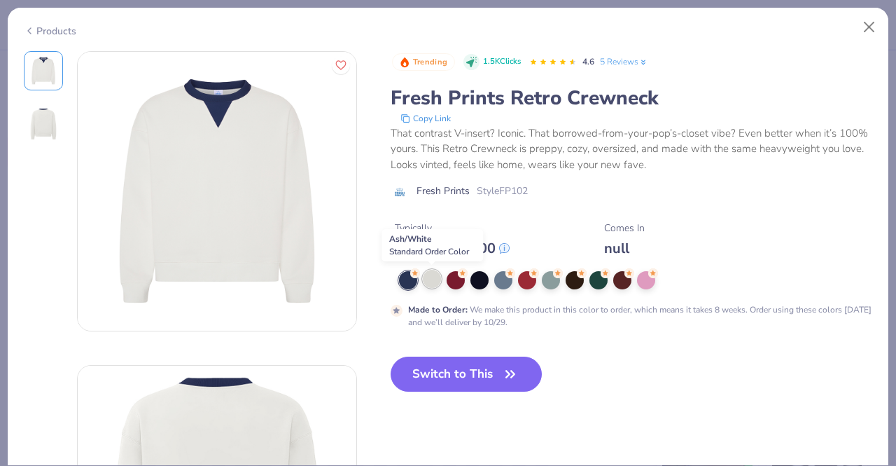
click at [432, 283] on div at bounding box center [432, 279] width 18 height 18
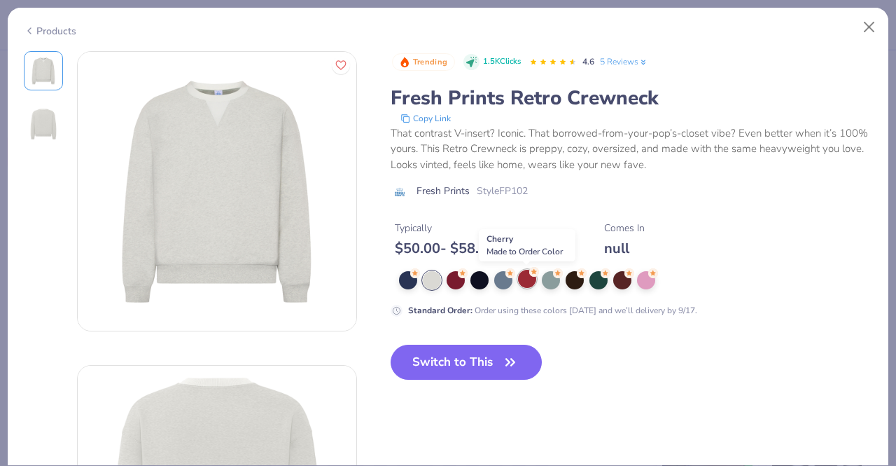
click at [532, 286] on div at bounding box center [527, 279] width 18 height 18
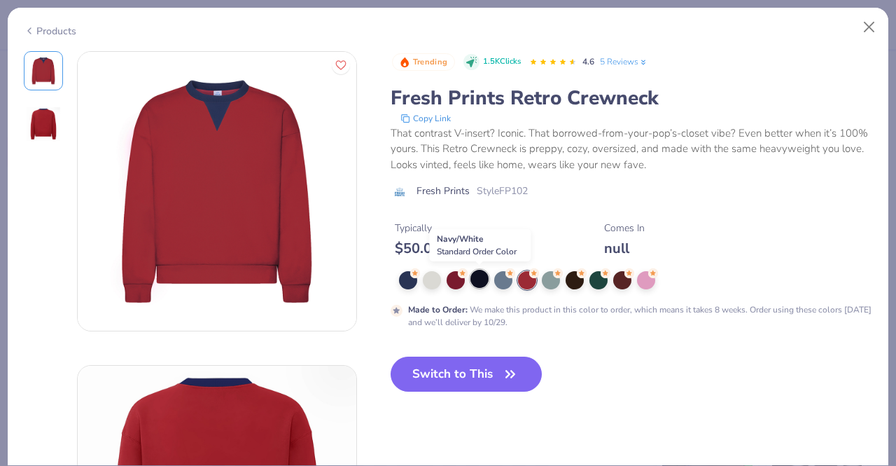
click at [481, 279] on div at bounding box center [479, 279] width 18 height 18
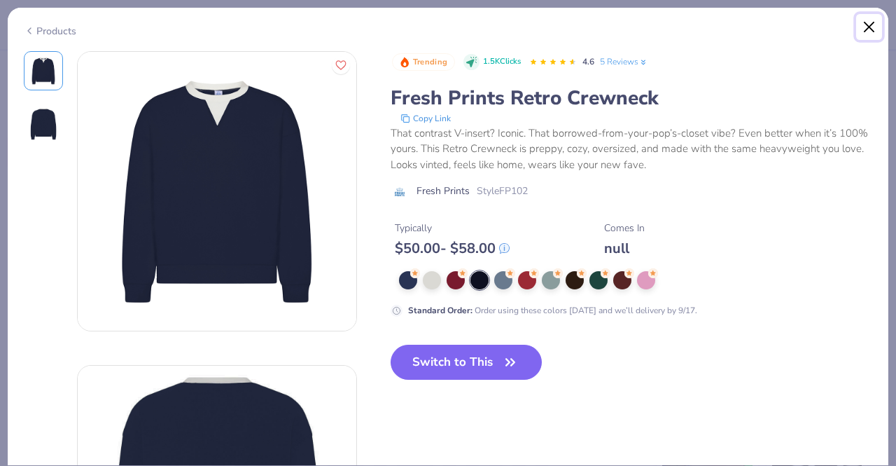
click at [874, 30] on button "Close" at bounding box center [869, 27] width 27 height 27
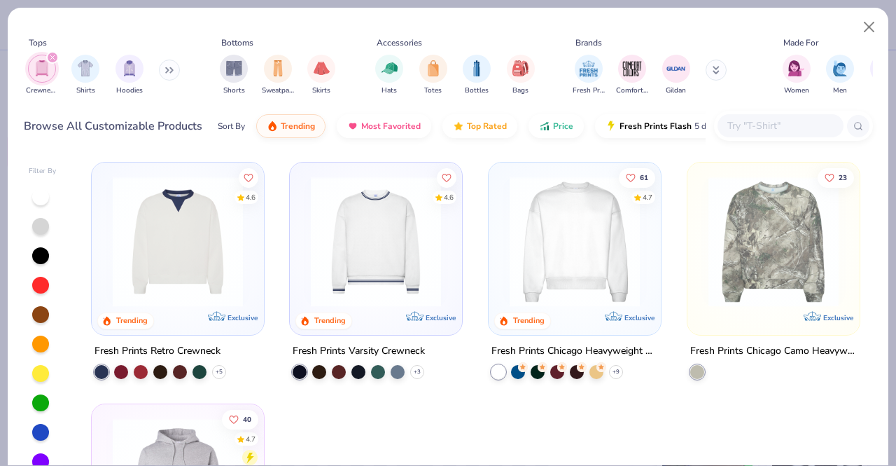
click at [220, 244] on img at bounding box center [178, 241] width 144 height 130
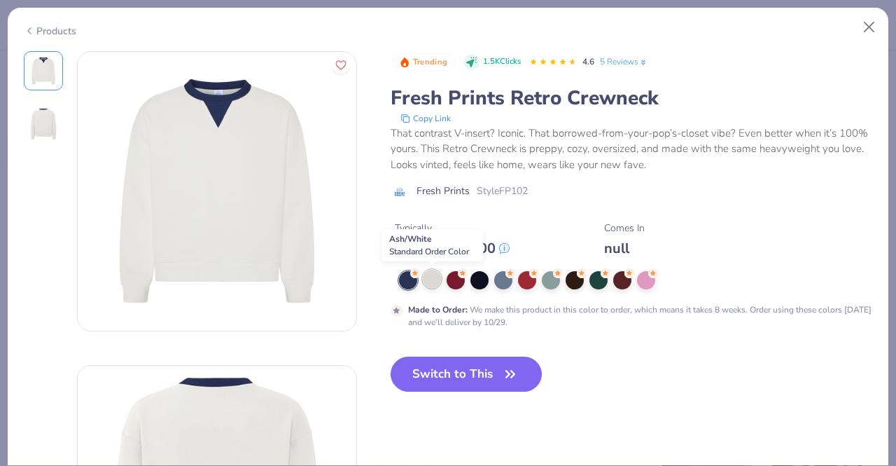
click at [430, 282] on div at bounding box center [432, 279] width 18 height 18
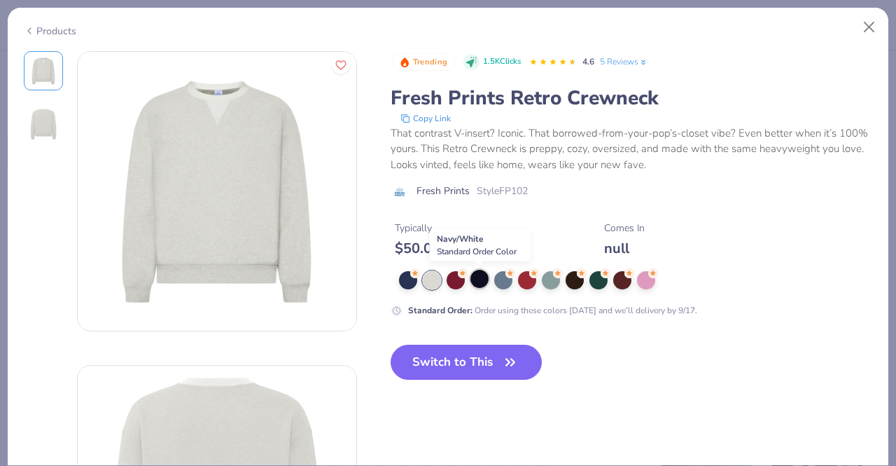
click at [475, 279] on div at bounding box center [479, 279] width 18 height 18
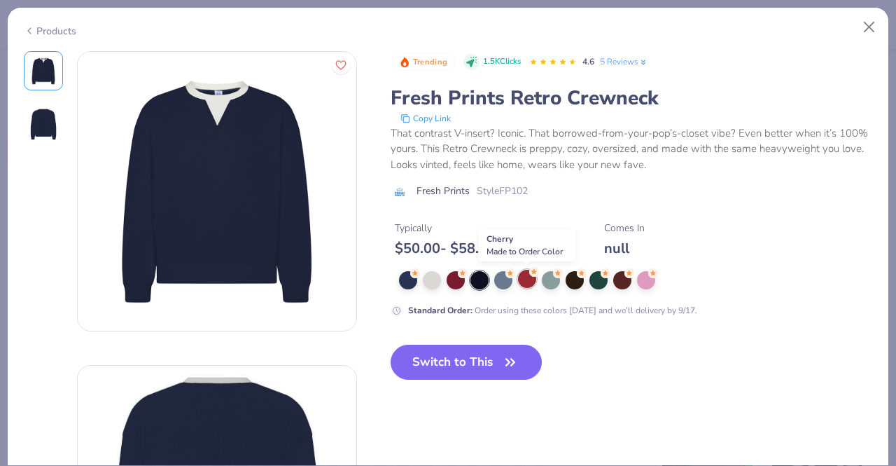
click at [529, 281] on div at bounding box center [527, 279] width 18 height 18
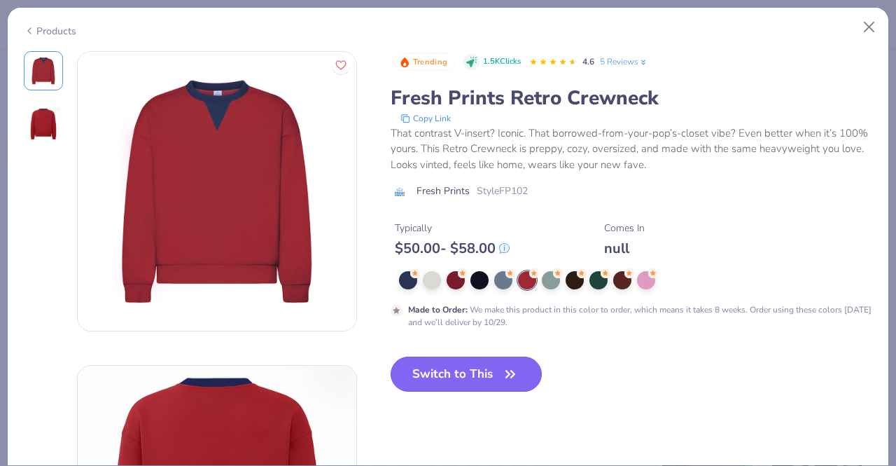
click at [433, 383] on button "Switch to This" at bounding box center [467, 373] width 152 height 35
type input "50"
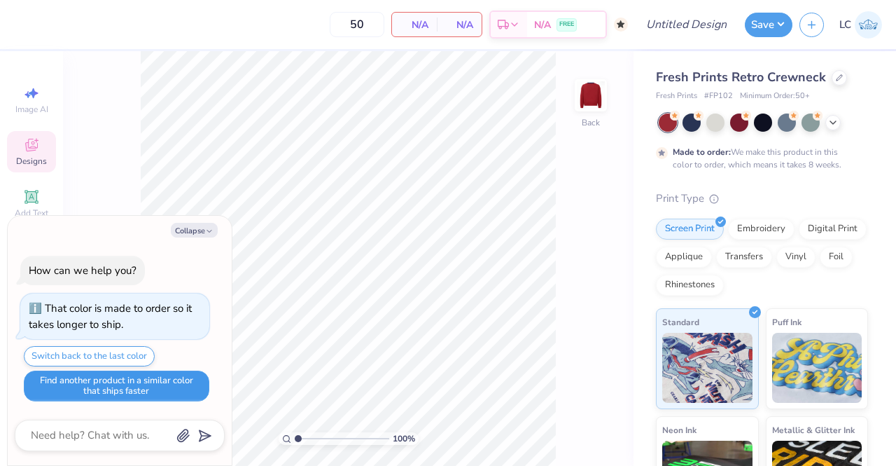
click at [154, 389] on button "Find another product in a similar color that ships faster" at bounding box center [117, 385] width 186 height 31
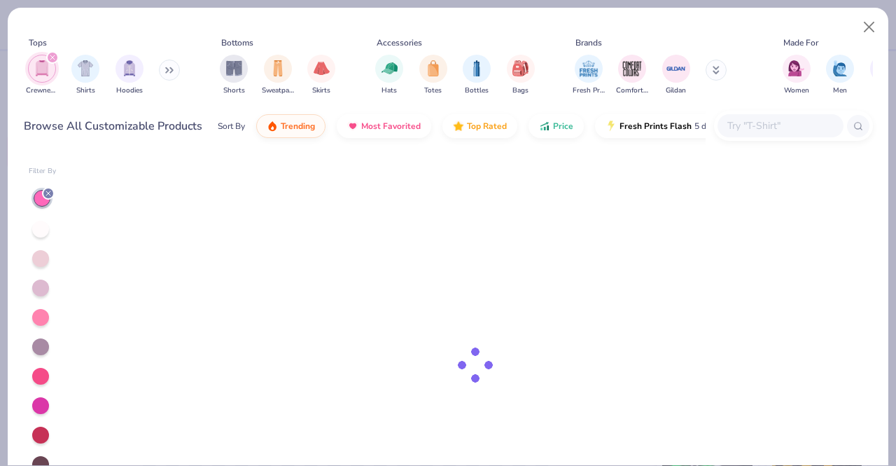
type textarea "x"
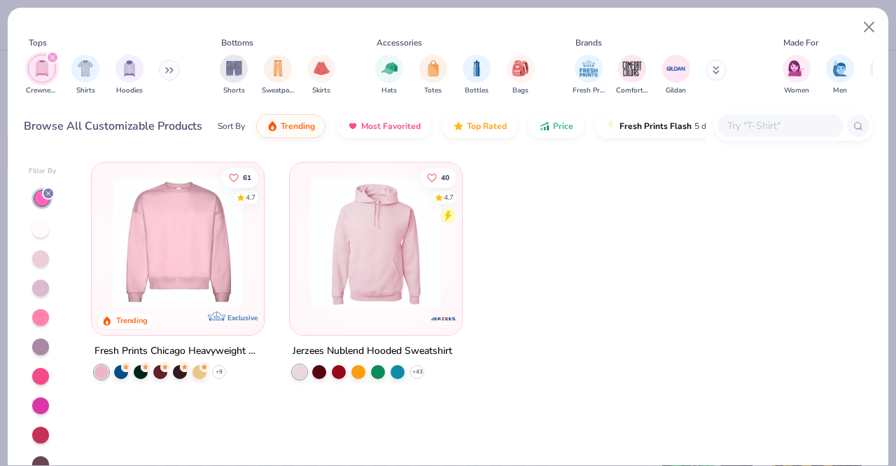
click at [190, 262] on img at bounding box center [178, 241] width 144 height 130
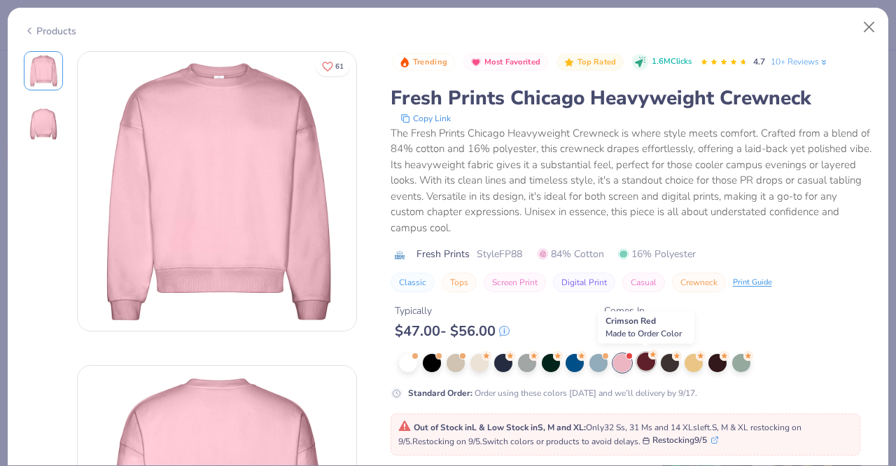
click at [648, 359] on div at bounding box center [646, 361] width 18 height 18
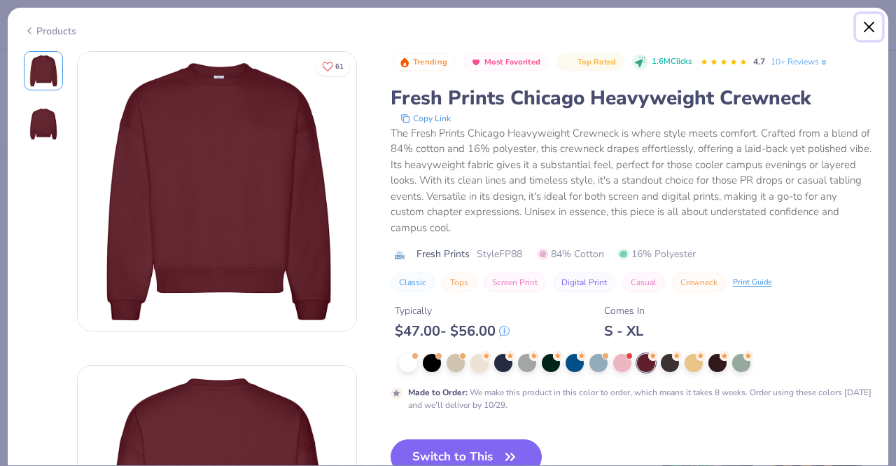
click at [863, 26] on button "Close" at bounding box center [869, 27] width 27 height 27
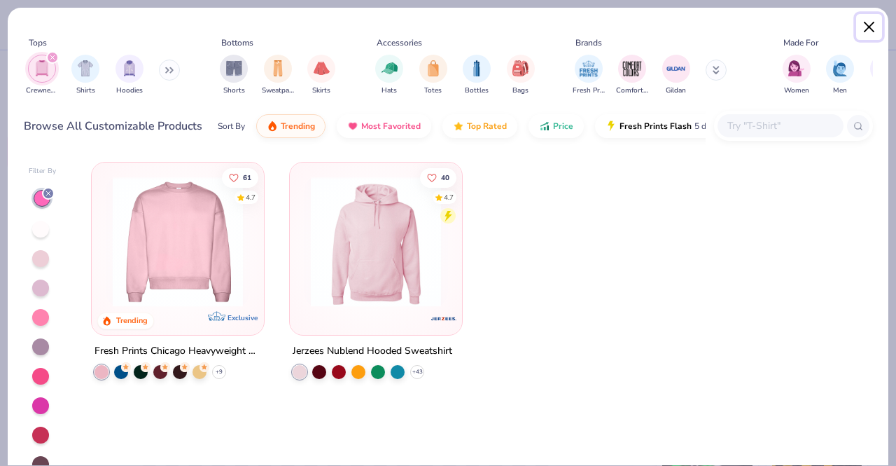
click at [867, 25] on button "Close" at bounding box center [869, 27] width 27 height 27
click at [865, 25] on button "Close" at bounding box center [869, 27] width 27 height 27
click at [867, 29] on button "Close" at bounding box center [869, 27] width 27 height 27
click at [864, 23] on button "Close" at bounding box center [869, 27] width 27 height 27
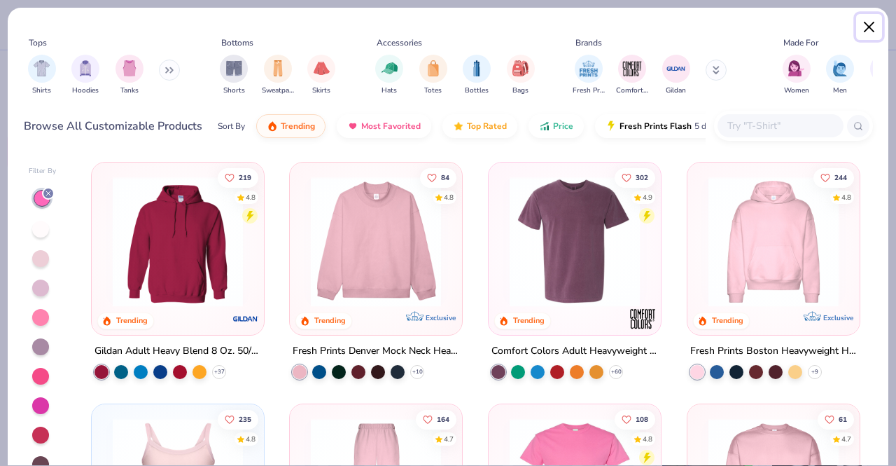
click at [868, 29] on button "Close" at bounding box center [869, 27] width 27 height 27
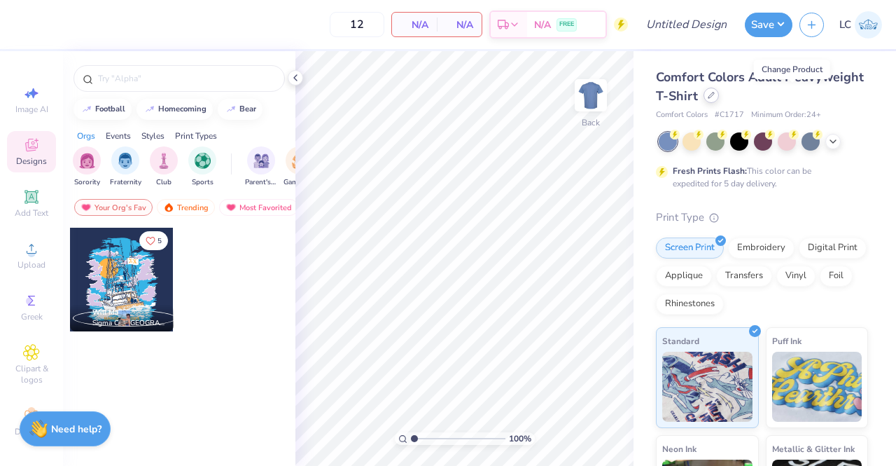
click at [714, 93] on icon at bounding box center [712, 95] width 6 height 6
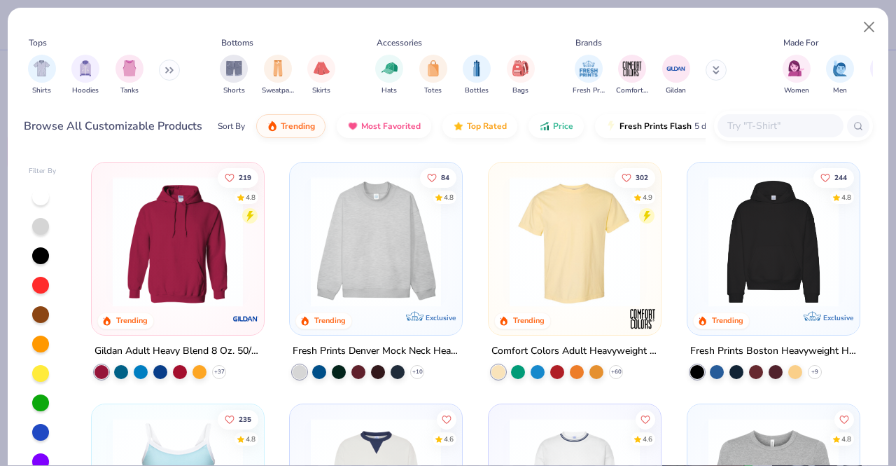
scroll to position [235, 0]
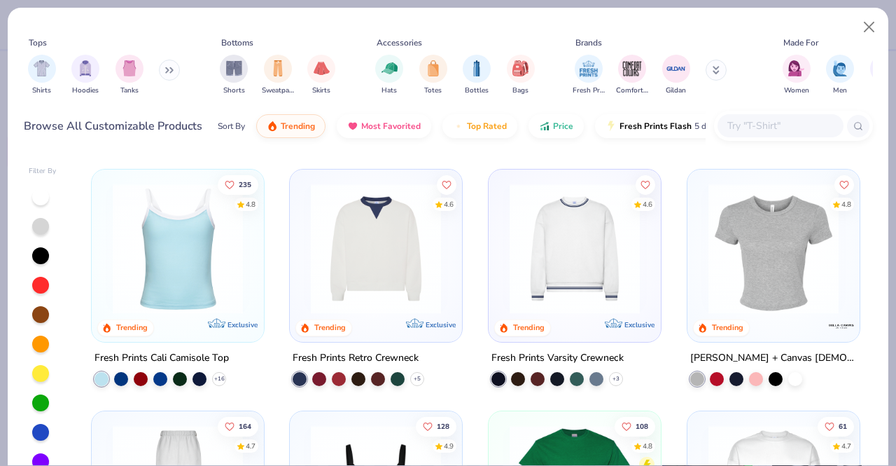
click at [410, 252] on img at bounding box center [376, 248] width 144 height 130
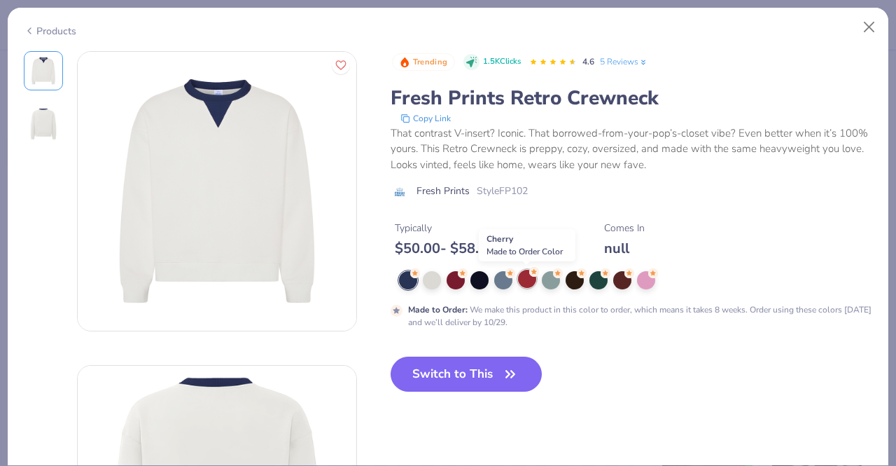
click at [526, 279] on div at bounding box center [527, 279] width 18 height 18
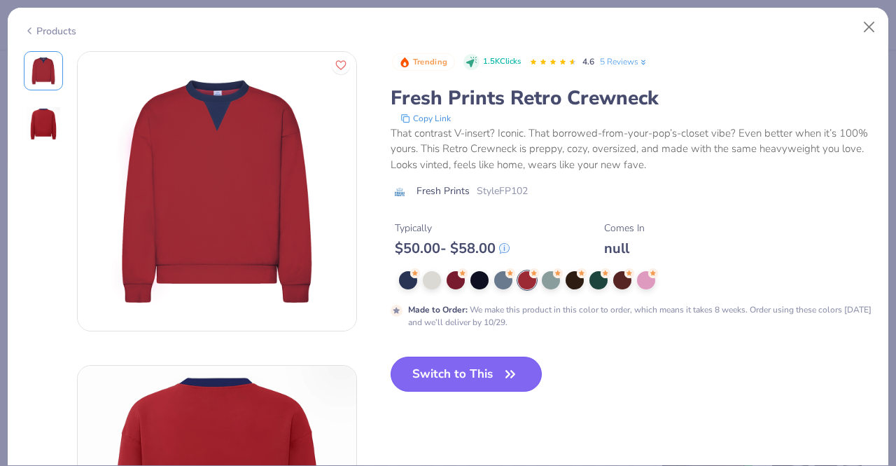
click at [470, 372] on button "Switch to This" at bounding box center [467, 373] width 152 height 35
type input "50"
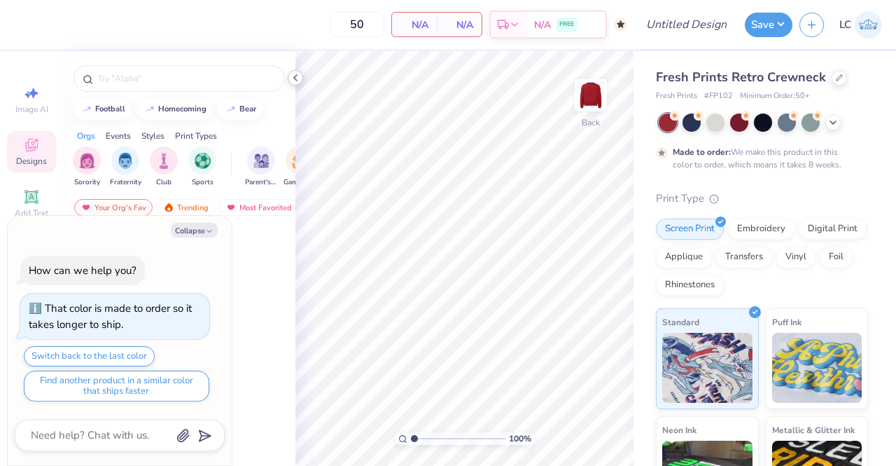
click at [295, 79] on polyline at bounding box center [295, 78] width 3 height 6
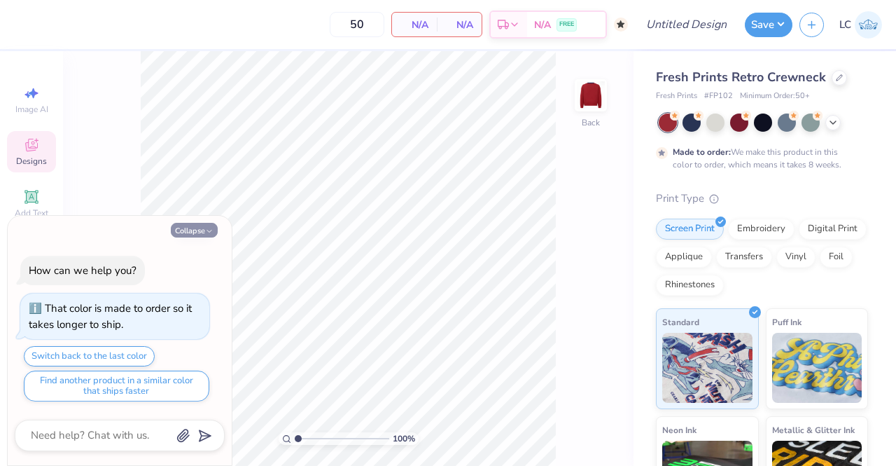
click at [195, 232] on button "Collapse" at bounding box center [194, 230] width 47 height 15
type textarea "x"
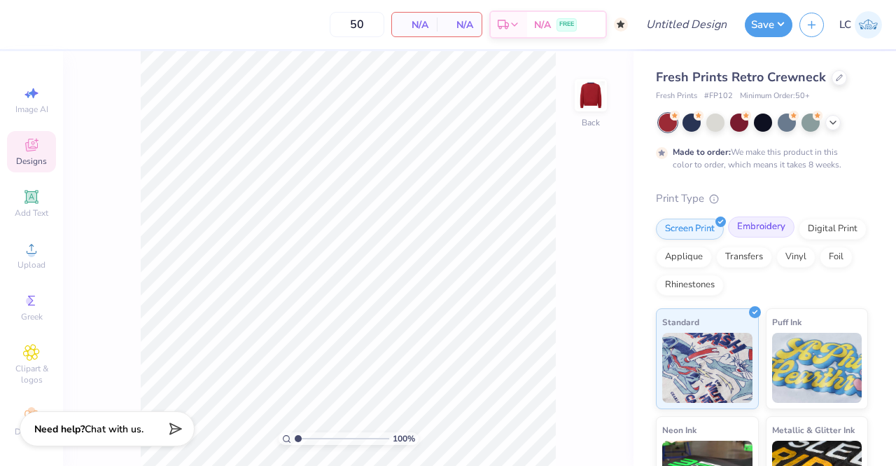
click at [753, 225] on div "Embroidery" at bounding box center [761, 226] width 67 height 21
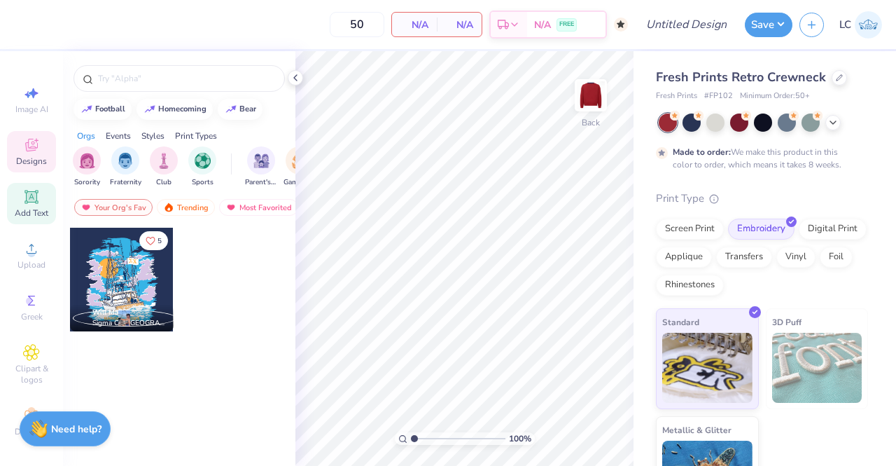
click at [29, 202] on icon at bounding box center [31, 196] width 17 height 17
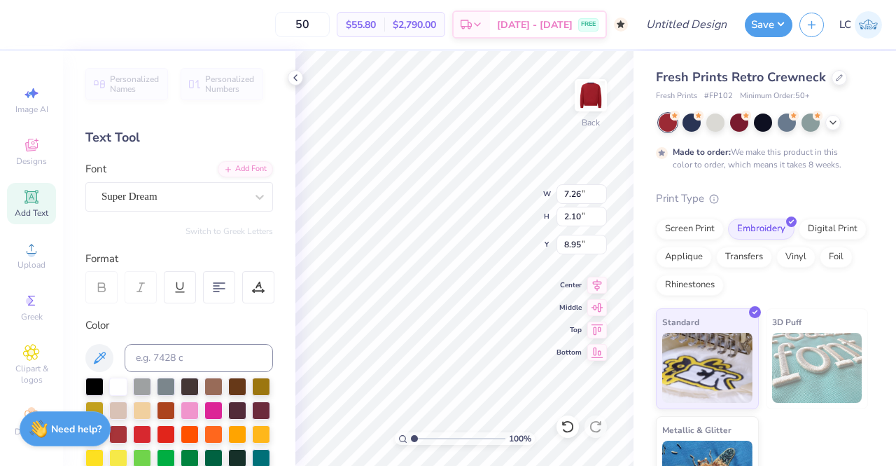
scroll to position [11, 1]
type textarea "D"
click at [832, 125] on icon at bounding box center [833, 121] width 11 height 11
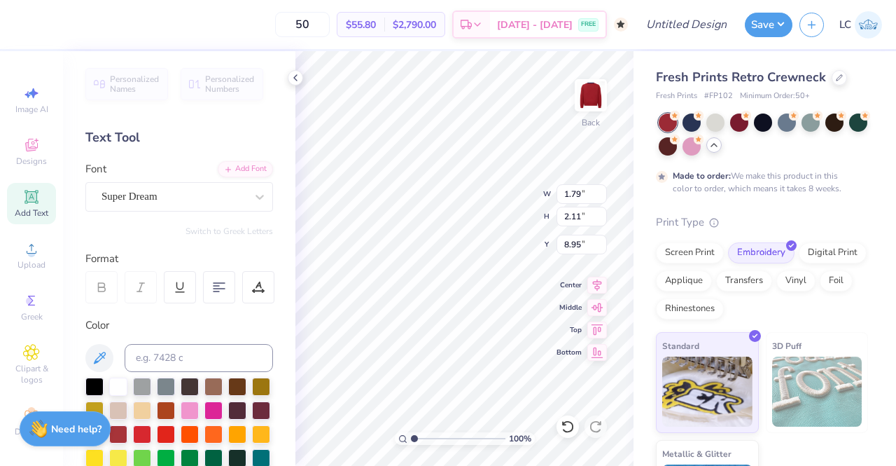
type input "1.79"
type input "2.11"
type textarea "DELTA ZETA"
click at [247, 202] on div at bounding box center [259, 196] width 25 height 25
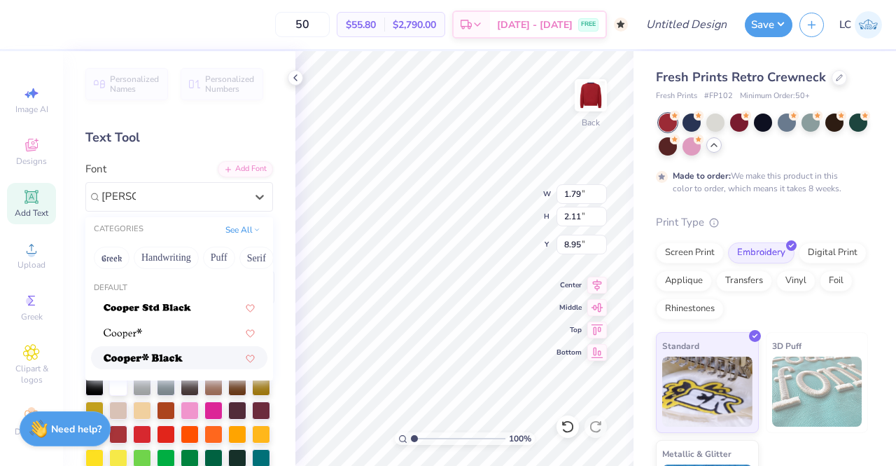
click at [182, 347] on div at bounding box center [179, 357] width 176 height 23
type input "[PERSON_NAME]"
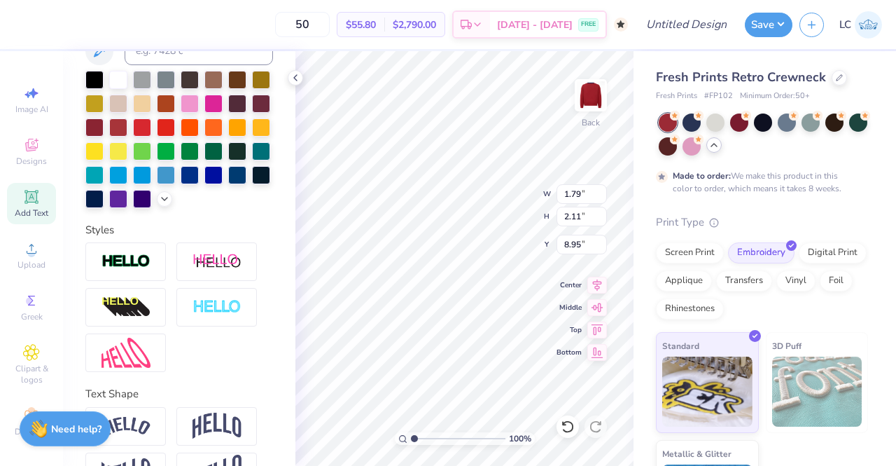
scroll to position [371, 0]
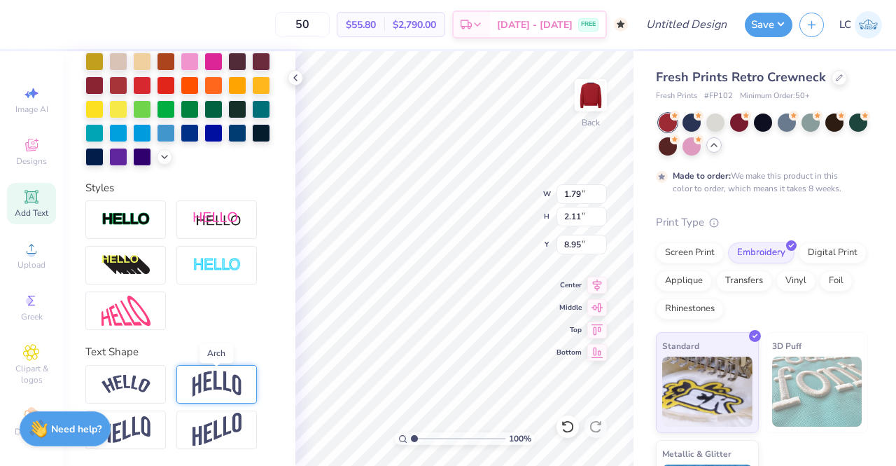
click at [216, 387] on img at bounding box center [217, 383] width 49 height 27
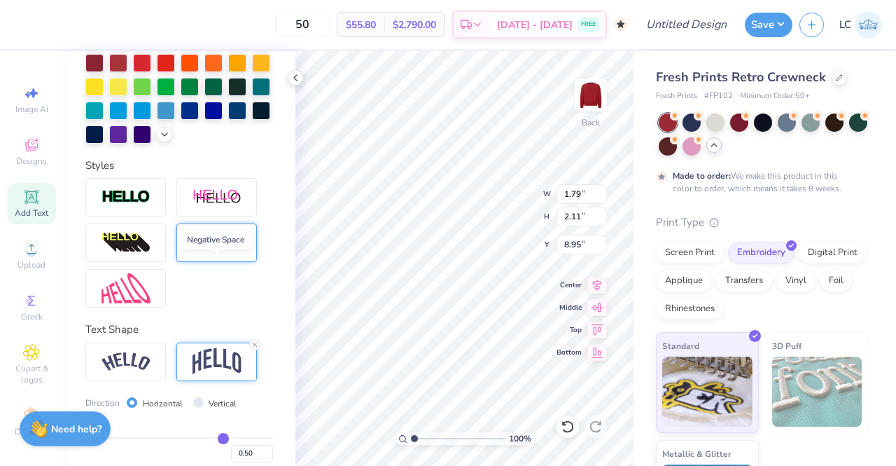
click at [211, 251] on img at bounding box center [217, 243] width 49 height 16
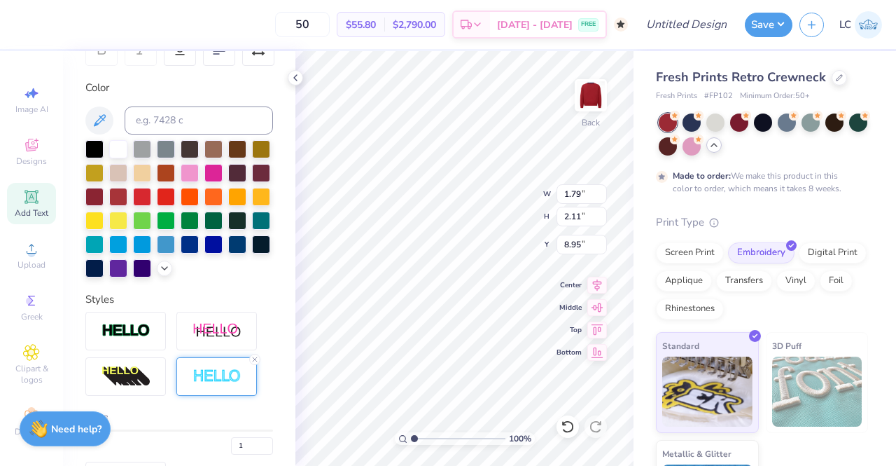
scroll to position [238, 0]
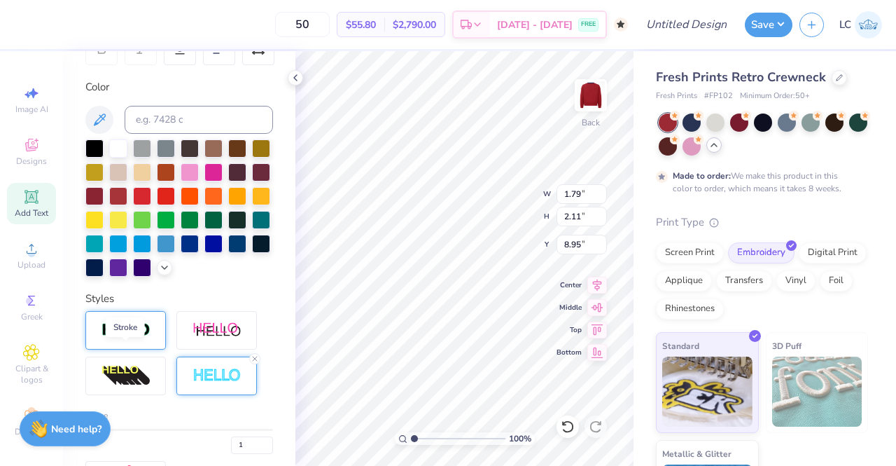
click at [125, 338] on img at bounding box center [126, 330] width 49 height 16
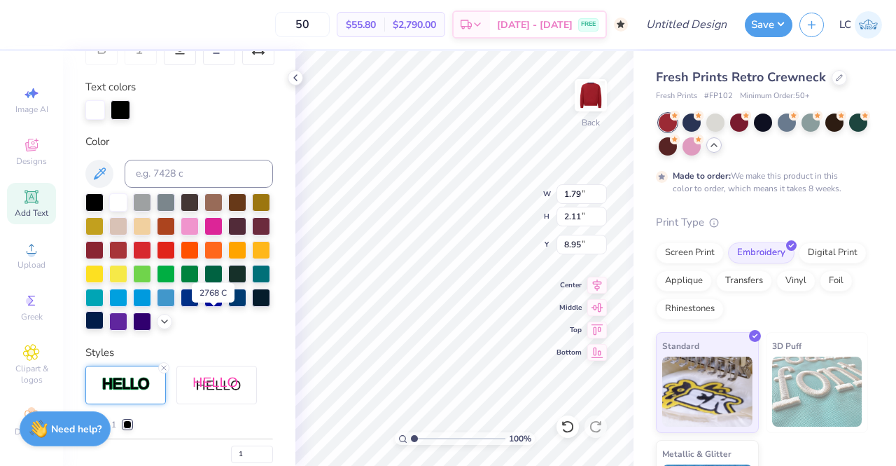
click at [104, 320] on div at bounding box center [94, 320] width 18 height 18
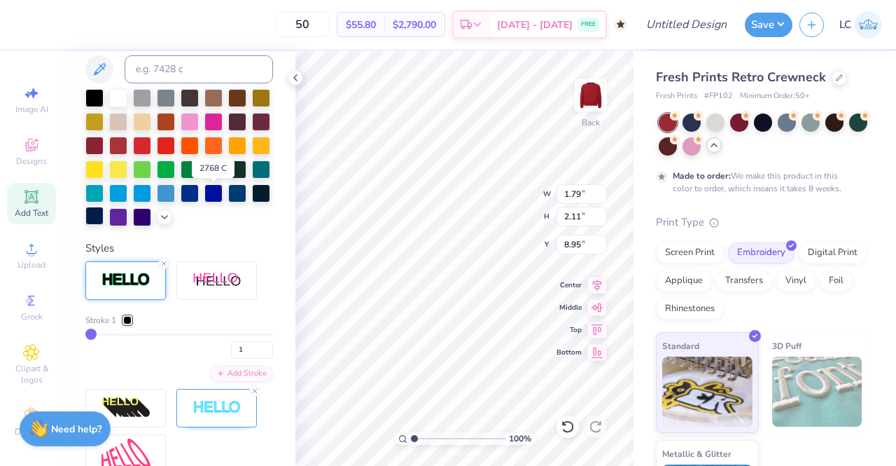
scroll to position [368, 0]
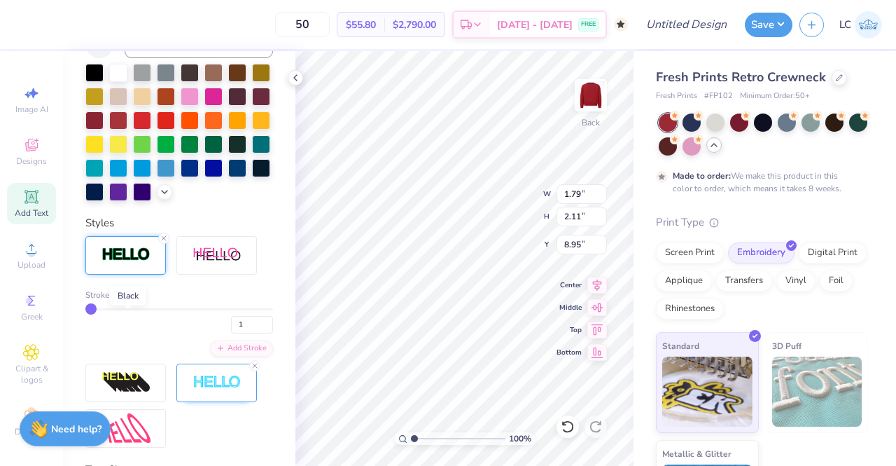
click at [127, 299] on div at bounding box center [127, 295] width 8 height 8
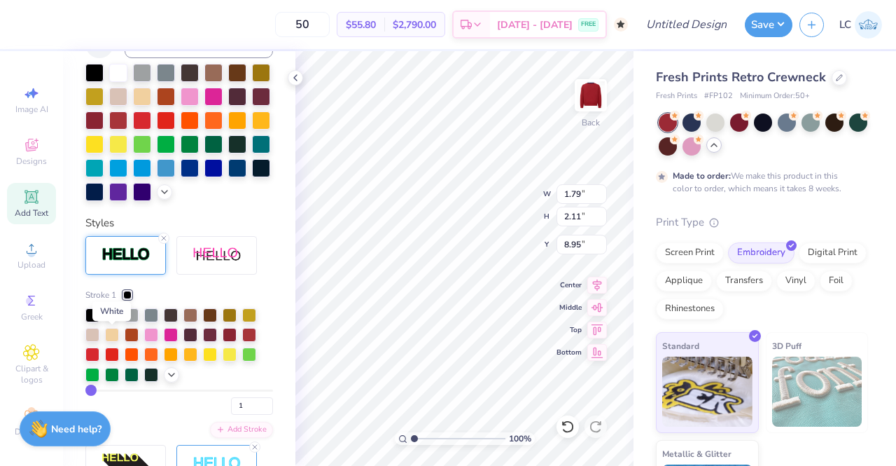
click at [108, 321] on div at bounding box center [112, 314] width 14 height 14
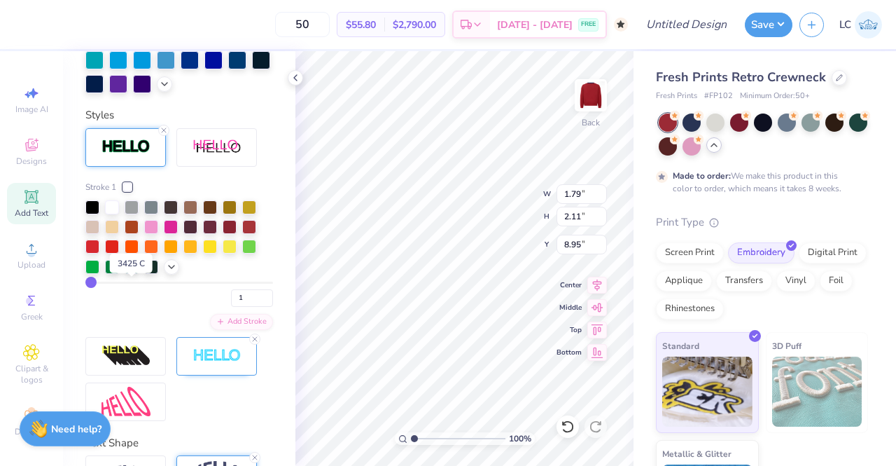
scroll to position [28, 0]
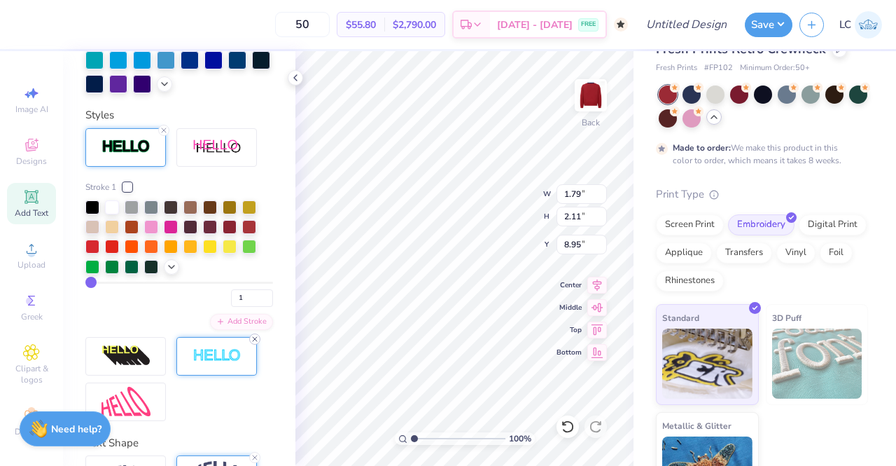
click at [256, 341] on line at bounding box center [255, 339] width 4 height 4
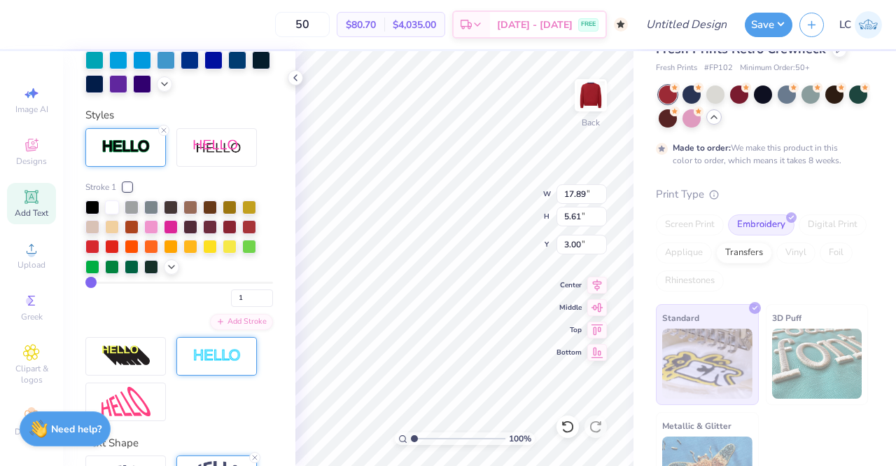
type input "3.00"
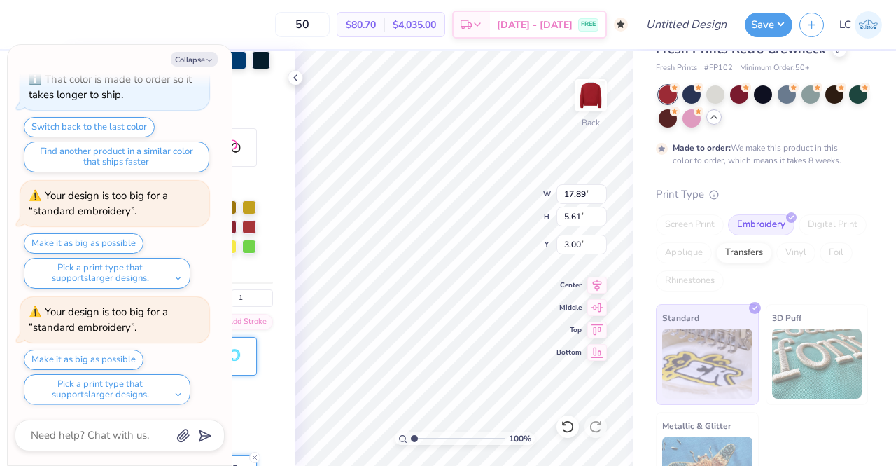
scroll to position [174, 0]
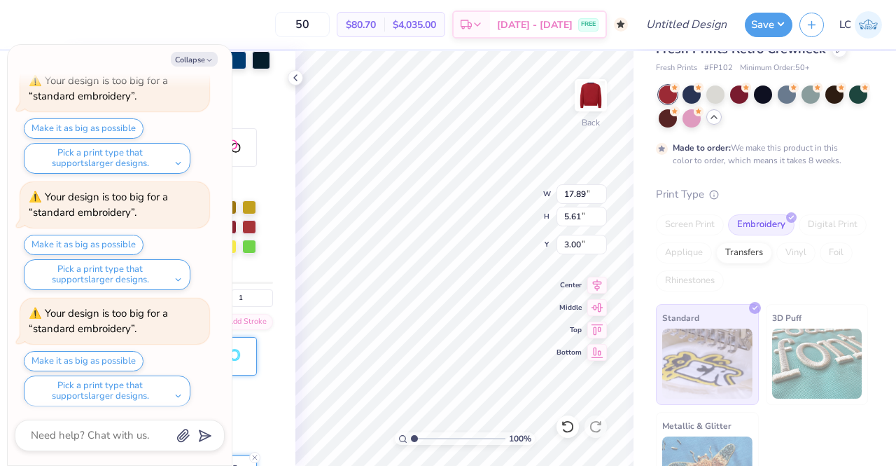
type textarea "x"
type input "5.54"
type input "1.73"
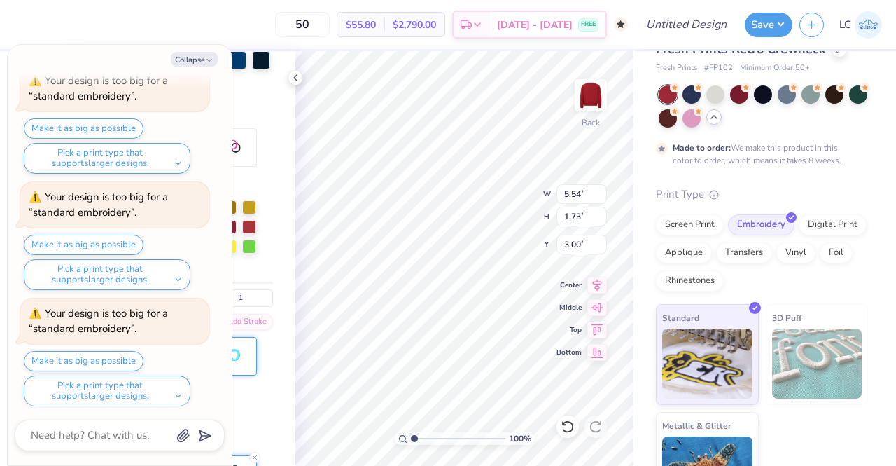
type textarea "x"
type input "3.93"
type textarea "x"
type input "10.94"
type input "3.43"
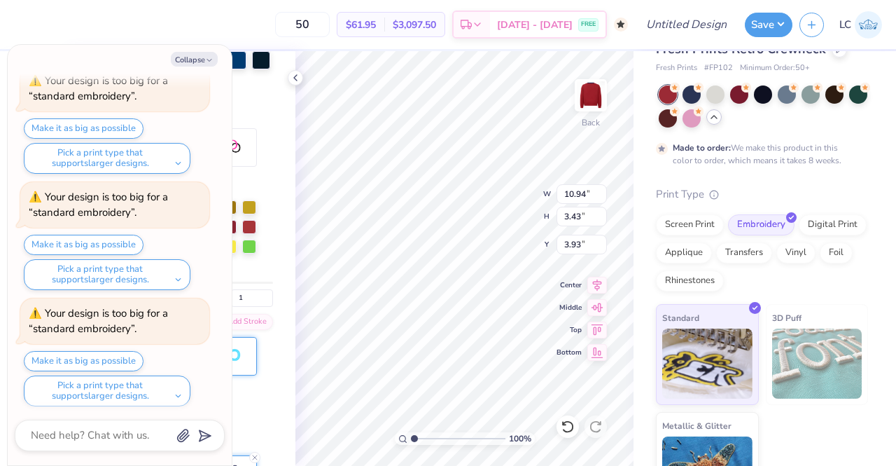
type textarea "x"
type input "3.00"
click at [102, 362] on button "Make it as big as possible" at bounding box center [84, 362] width 120 height 20
type textarea "x"
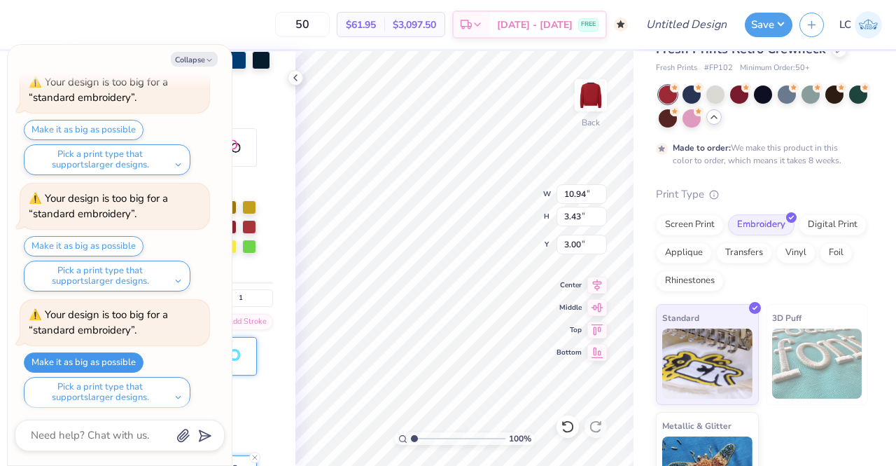
type input "12.00"
type input "3.76"
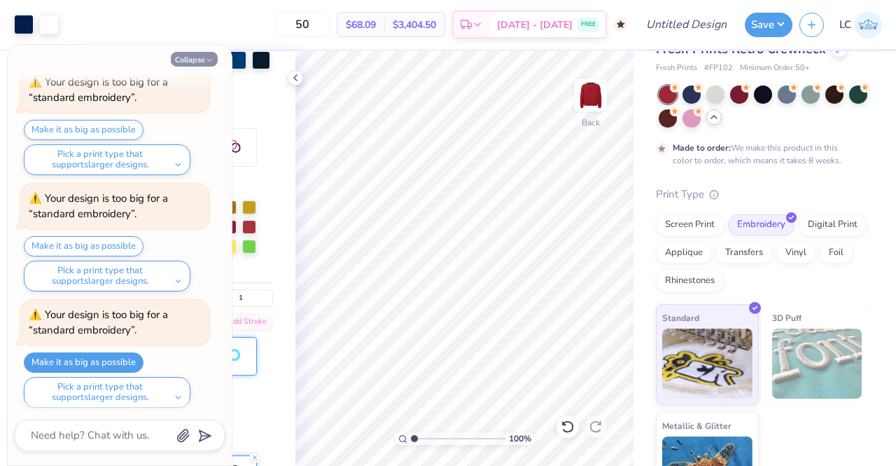
click at [200, 62] on button "Collapse" at bounding box center [194, 59] width 47 height 15
type textarea "x"
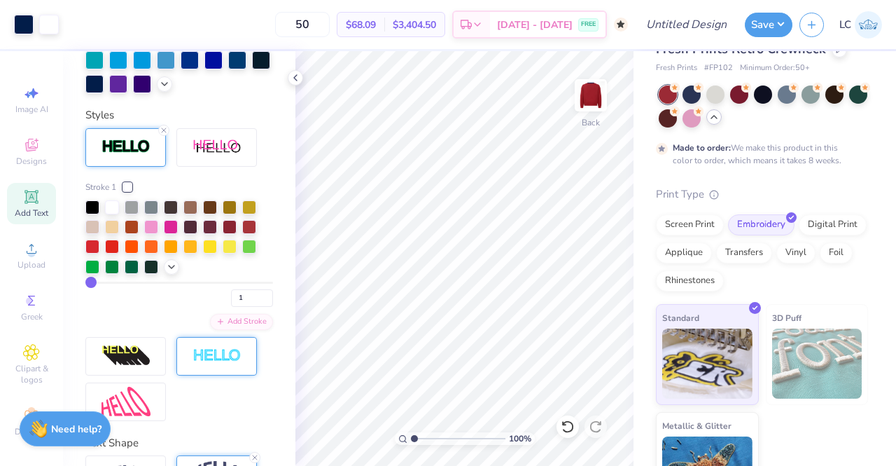
type input "2"
type input "4"
type input "5"
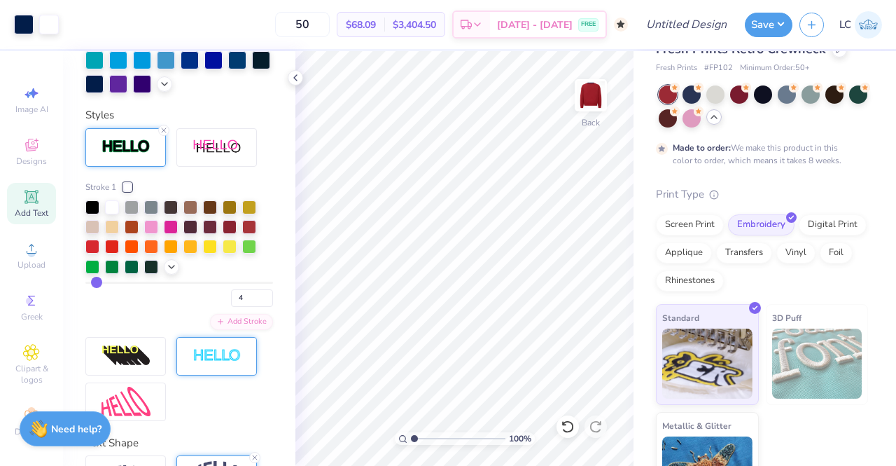
type input "5"
type input "6"
drag, startPoint x: 92, startPoint y: 305, endPoint x: 99, endPoint y: 305, distance: 7.7
type input "6"
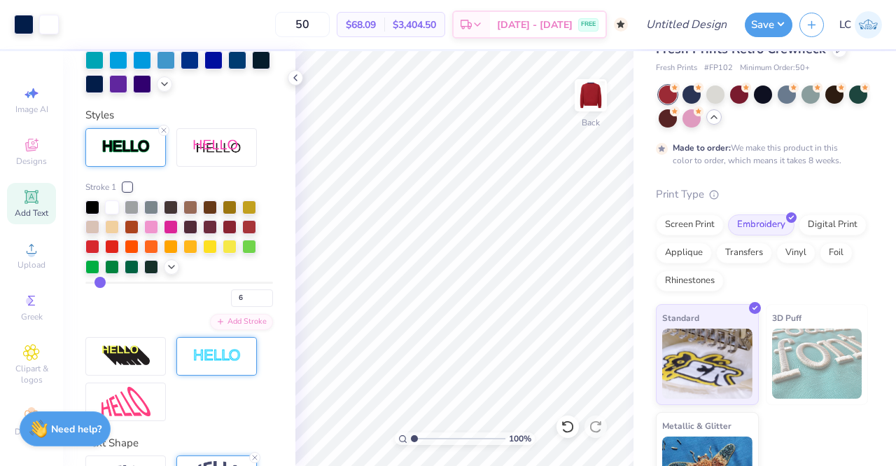
click at [99, 284] on input "range" at bounding box center [179, 282] width 188 height 2
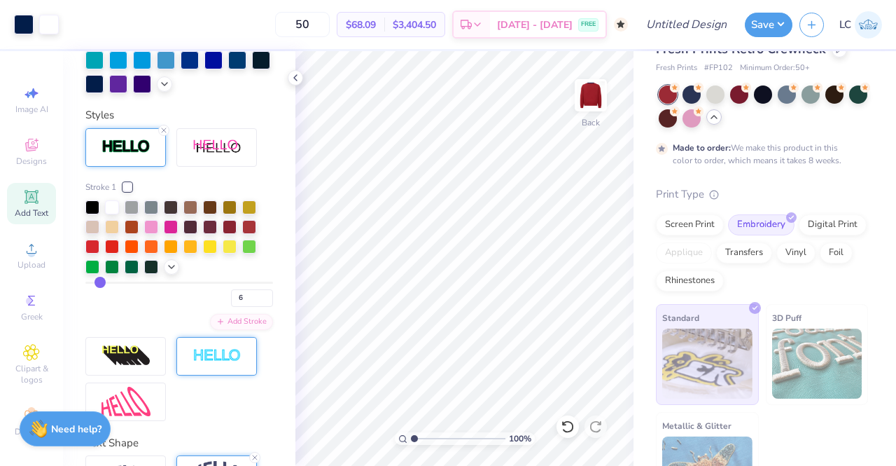
type input "5"
type input "4"
type input "3"
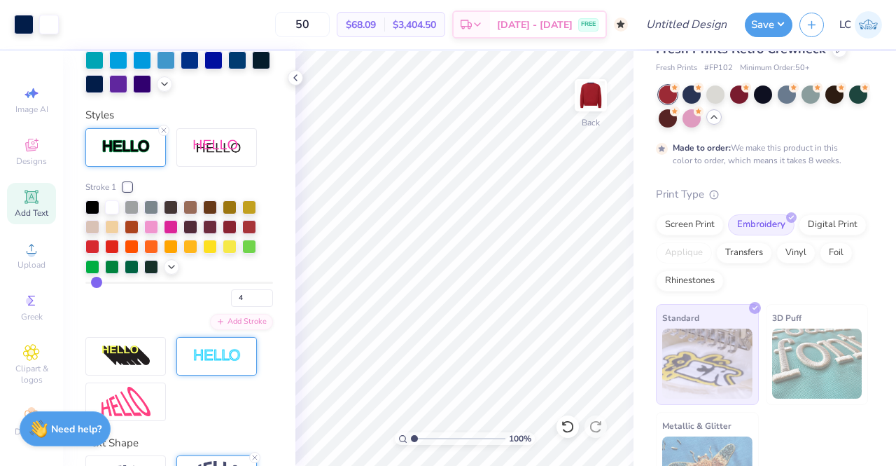
type input "3"
click at [94, 284] on input "range" at bounding box center [179, 282] width 188 height 2
click at [295, 76] on polyline at bounding box center [295, 78] width 3 height 6
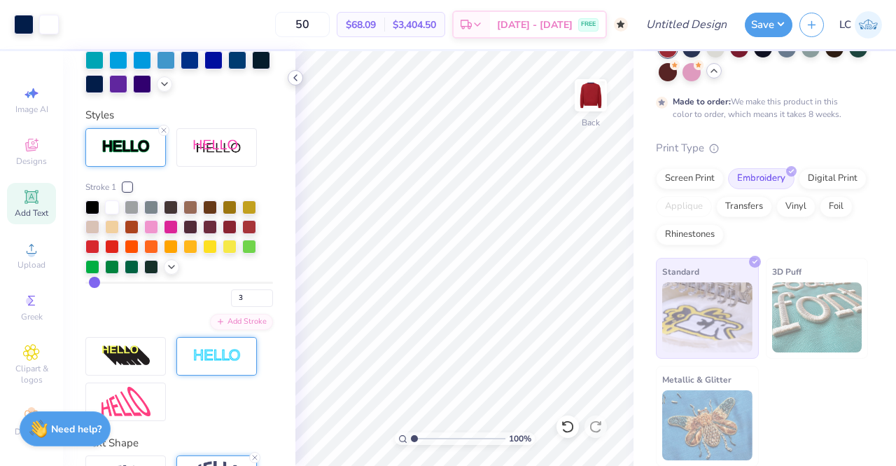
click at [298, 76] on icon at bounding box center [295, 77] width 11 height 11
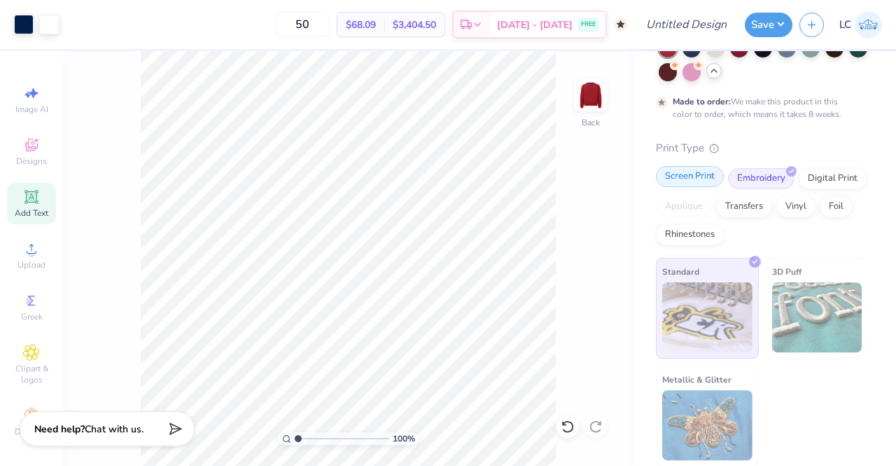
click at [700, 179] on div "Screen Print" at bounding box center [690, 176] width 68 height 21
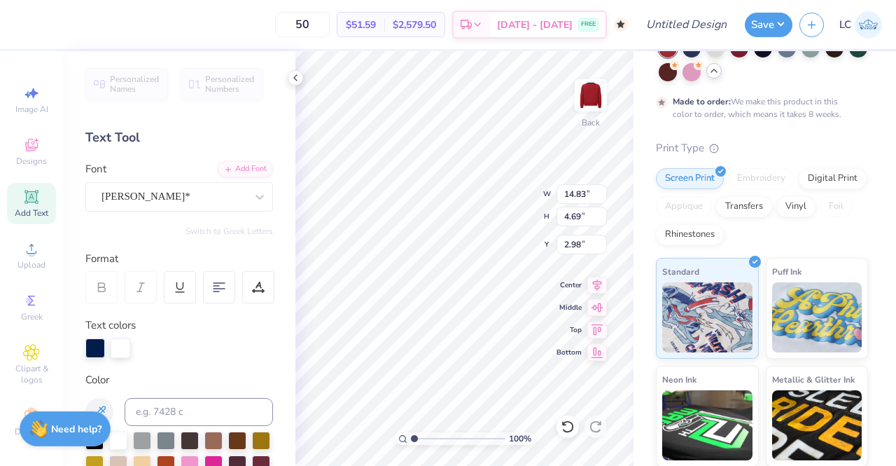
type input "14.83"
type input "4.69"
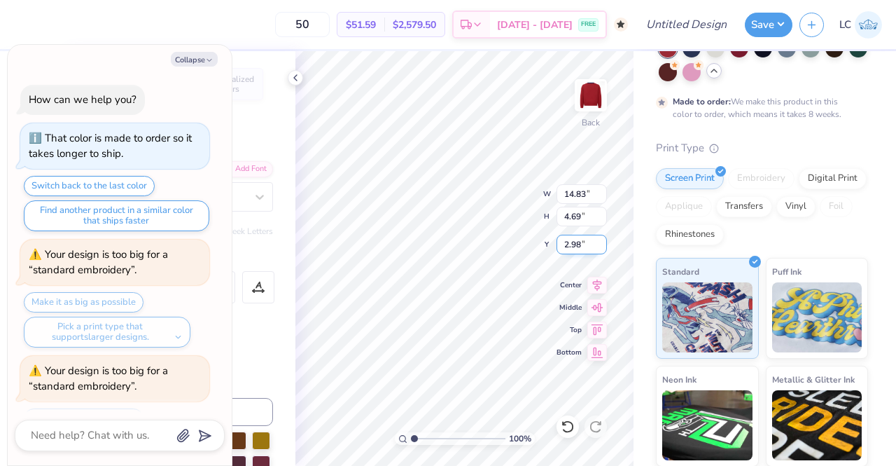
scroll to position [519, 0]
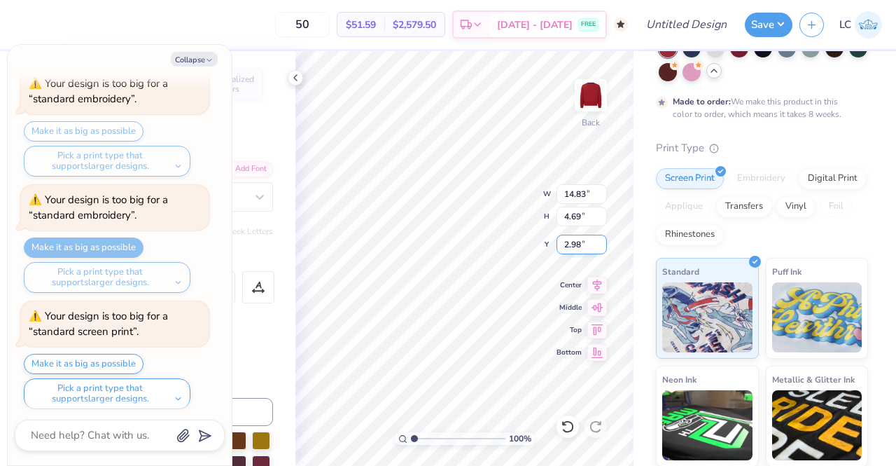
type textarea "x"
type input "3.00"
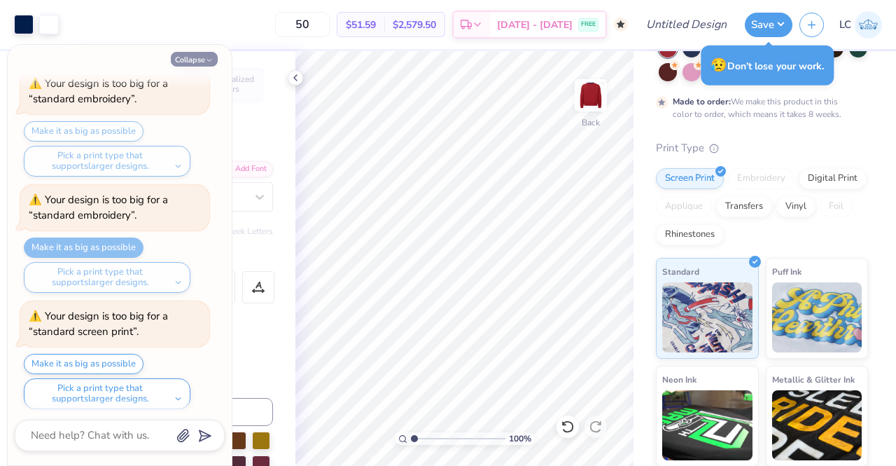
click at [206, 61] on icon "button" at bounding box center [209, 60] width 8 height 8
type textarea "x"
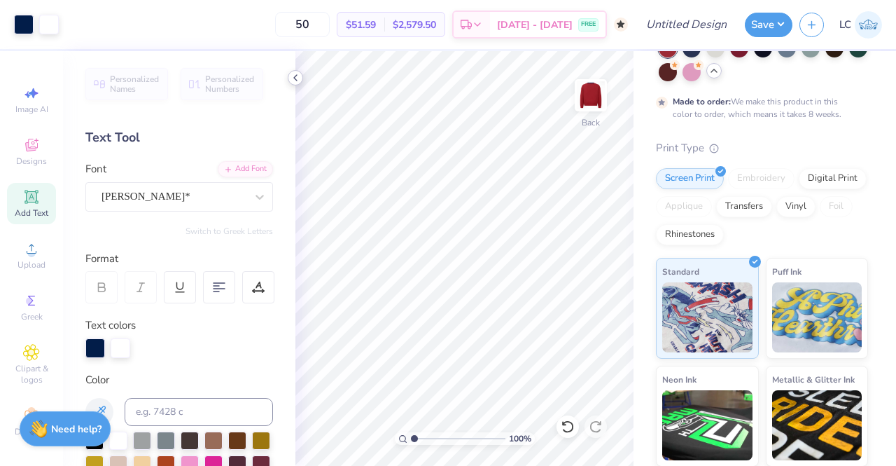
click at [298, 79] on icon at bounding box center [295, 77] width 11 height 11
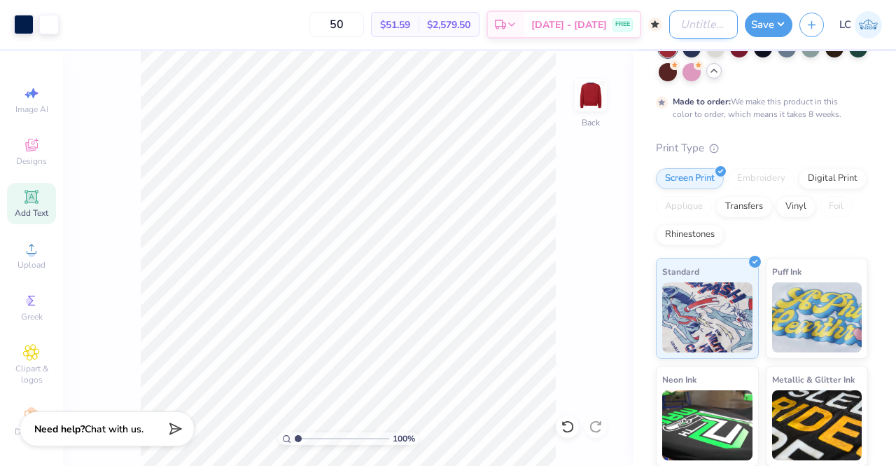
click at [669, 29] on input "Design Title" at bounding box center [703, 25] width 69 height 28
type input "DZ [PERSON_NAME]"
click at [777, 24] on button "Save" at bounding box center [769, 23] width 48 height 25
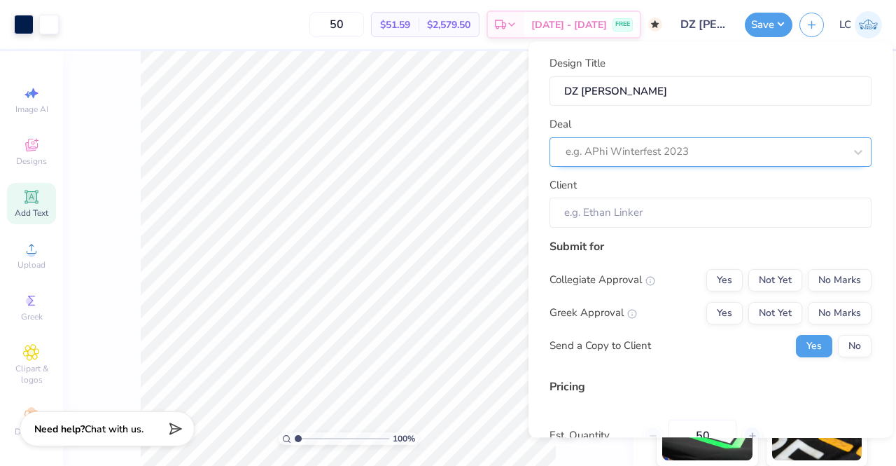
click at [719, 154] on div at bounding box center [705, 152] width 279 height 19
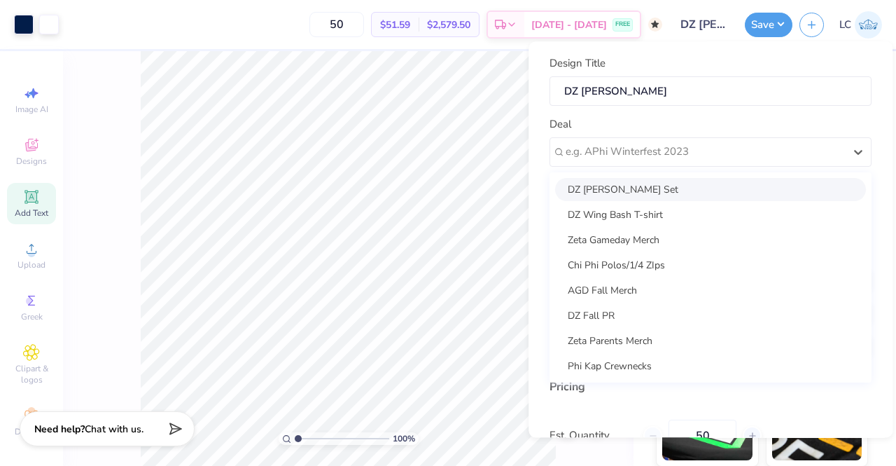
click at [685, 186] on div "DZ [PERSON_NAME] Set" at bounding box center [710, 189] width 311 height 23
type input "[PERSON_NAME]"
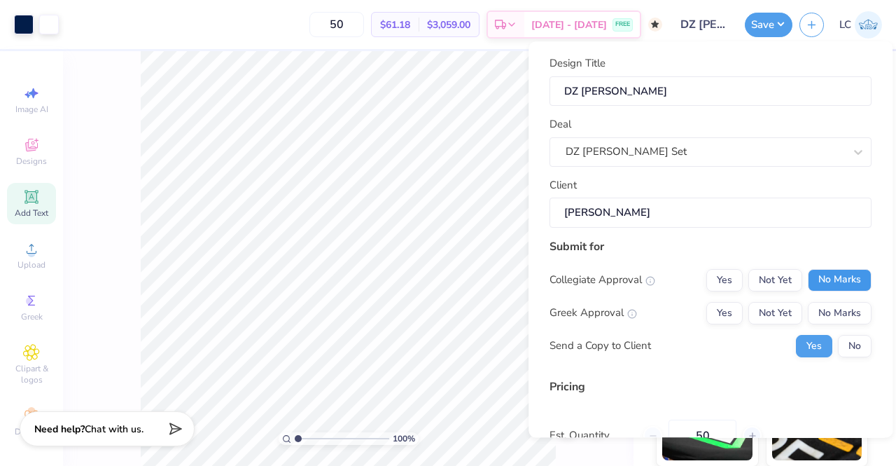
click at [825, 274] on button "No Marks" at bounding box center [840, 280] width 64 height 22
click at [706, 312] on button "Yes" at bounding box center [724, 313] width 36 height 22
type input "$61.18"
click at [849, 347] on button "No" at bounding box center [855, 346] width 34 height 22
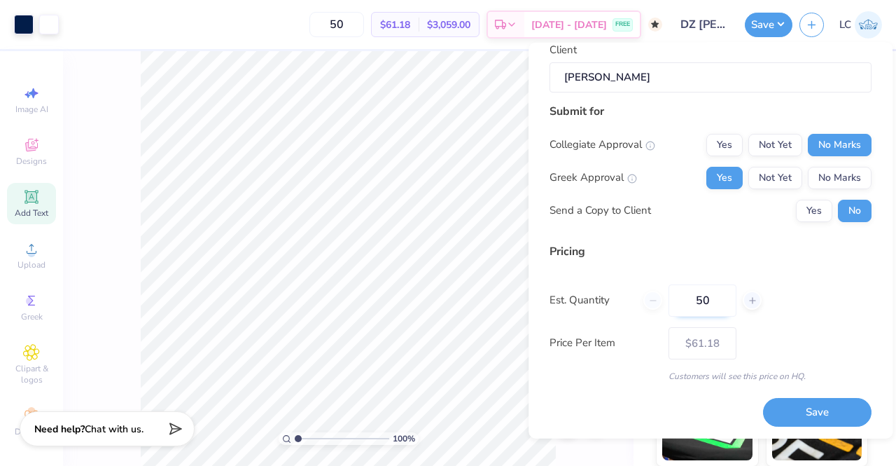
click at [716, 305] on input "50" at bounding box center [703, 300] width 68 height 32
type input "5"
type input "0"
type input "070"
type input "70"
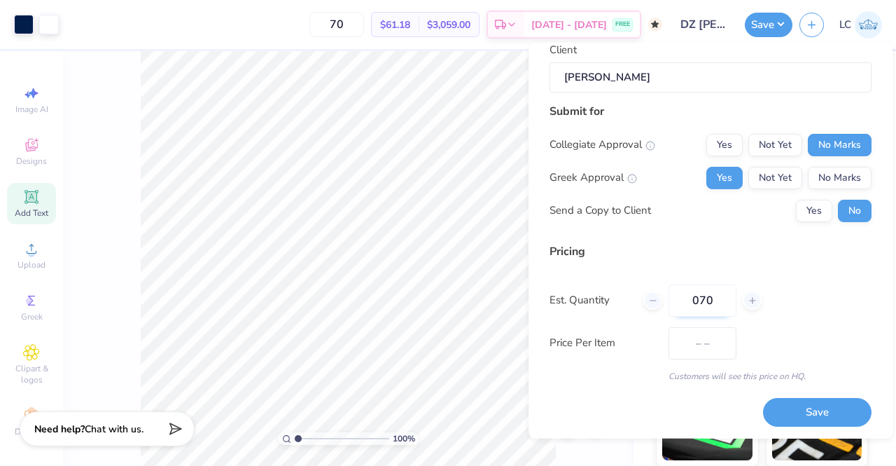
type input "$60.58"
type input "070"
click at [807, 414] on button "Save" at bounding box center [817, 412] width 109 height 29
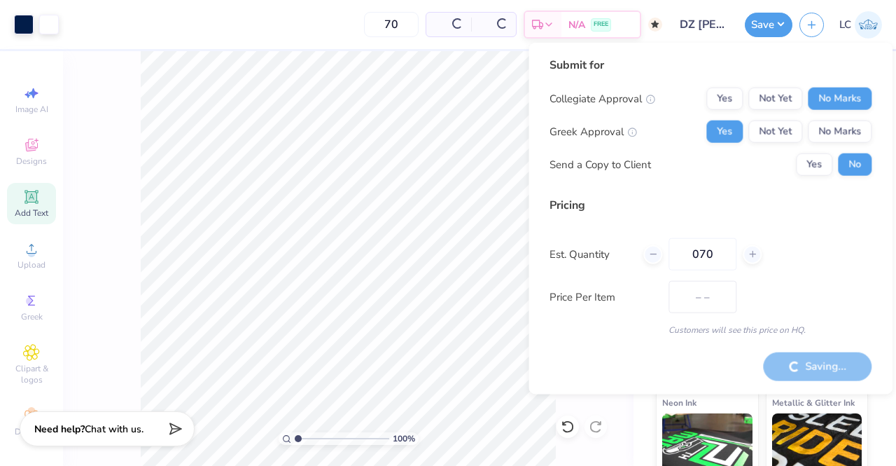
scroll to position [97, 0]
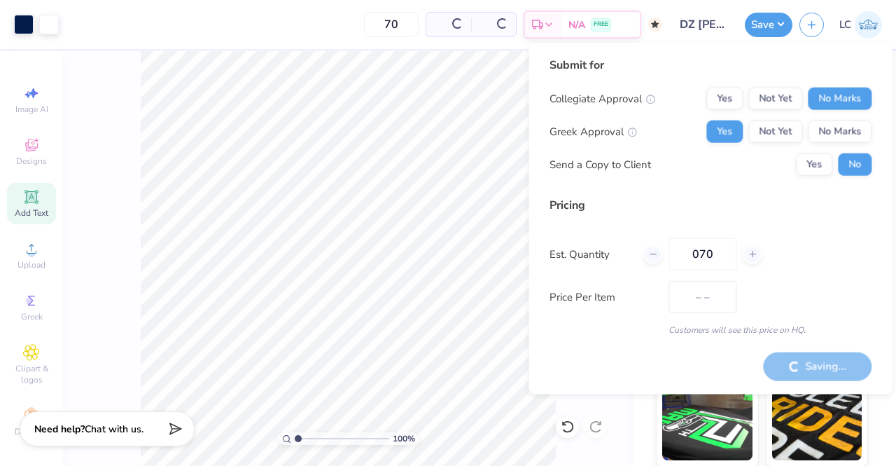
type input "$51.09"
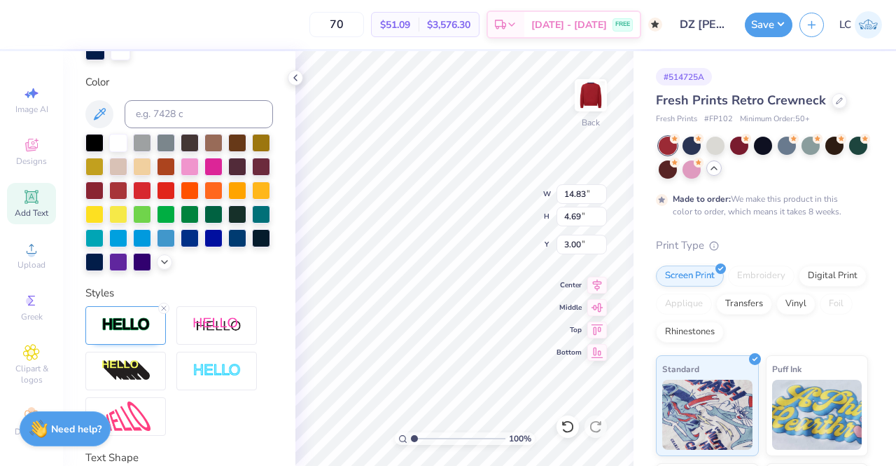
scroll to position [426, 0]
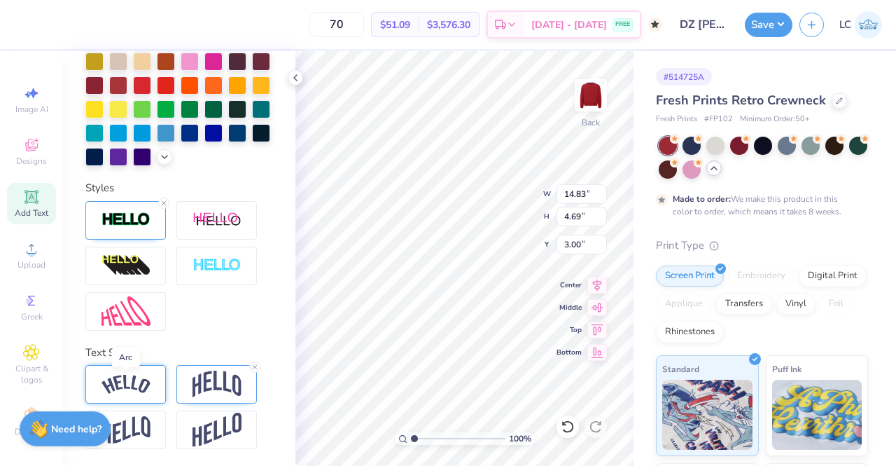
click at [141, 381] on img at bounding box center [126, 384] width 49 height 19
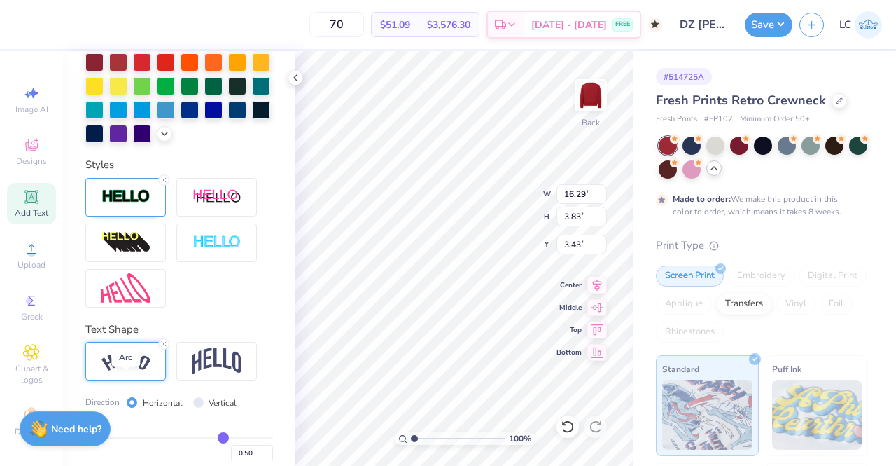
type input "16.29"
type input "3.83"
type input "3.43"
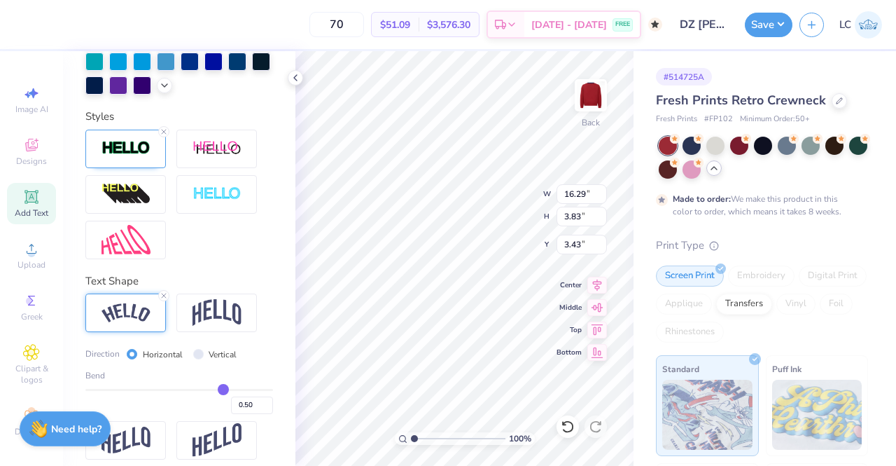
scroll to position [475, 0]
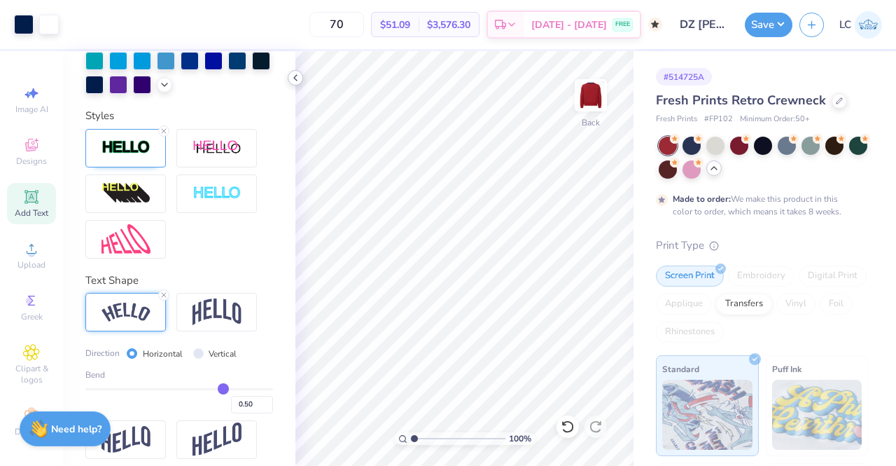
click at [294, 78] on polyline at bounding box center [295, 78] width 3 height 6
click at [299, 78] on icon at bounding box center [295, 77] width 11 height 11
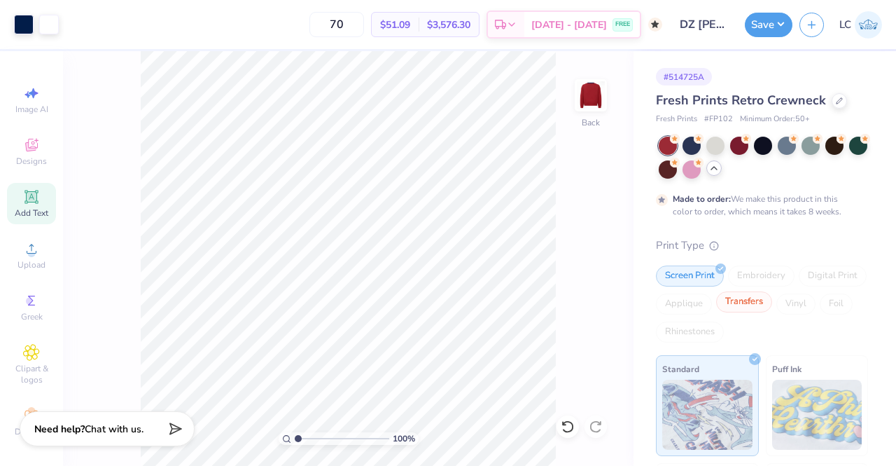
click at [772, 305] on div "Transfers" at bounding box center [744, 301] width 56 height 21
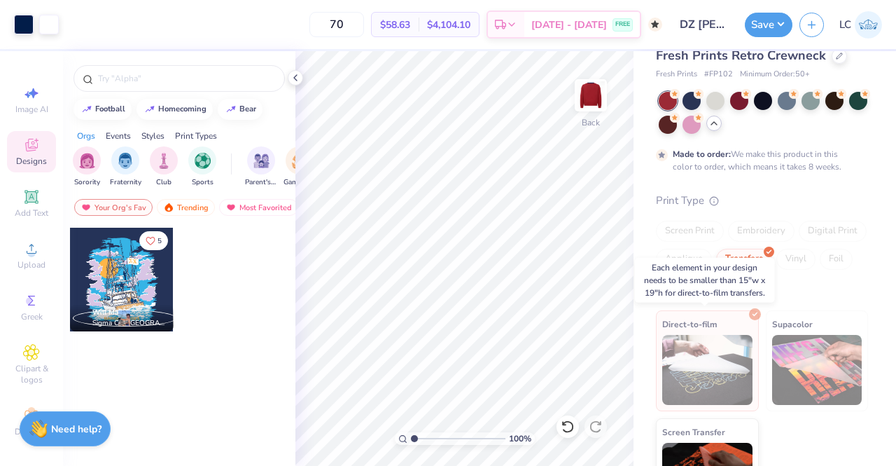
scroll to position [44, 0]
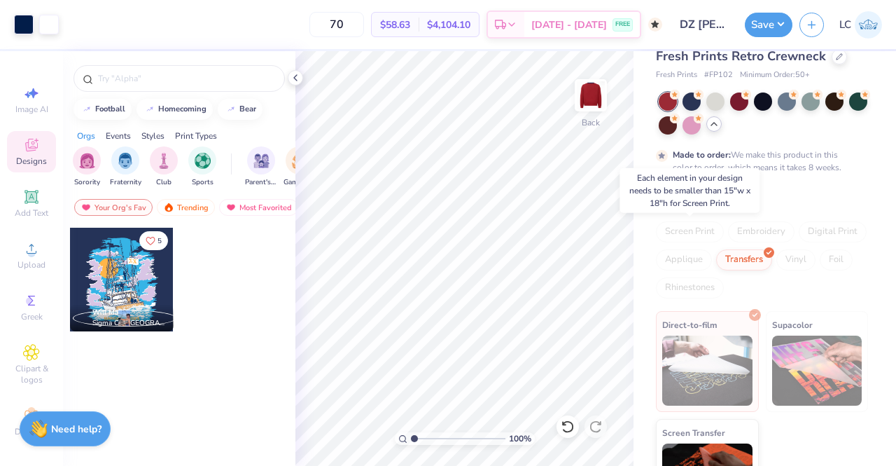
click at [691, 235] on div "Screen Print" at bounding box center [690, 231] width 68 height 21
click at [693, 232] on div "Screen Print" at bounding box center [690, 231] width 68 height 21
click at [291, 76] on icon at bounding box center [295, 77] width 11 height 11
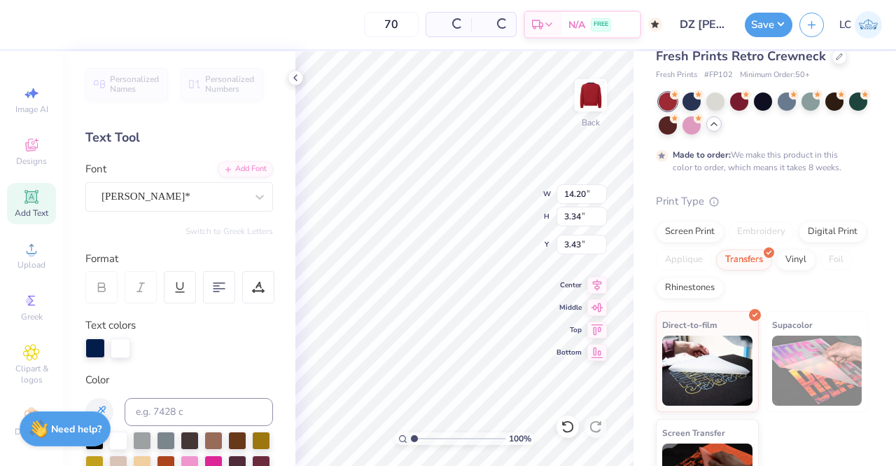
type input "14.20"
type input "3.34"
click at [697, 229] on div "Screen Print" at bounding box center [690, 229] width 68 height 21
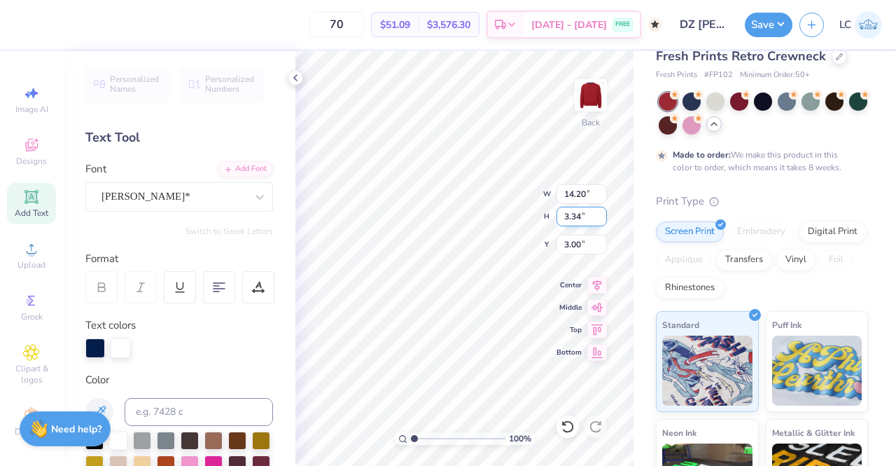
type input "3.00"
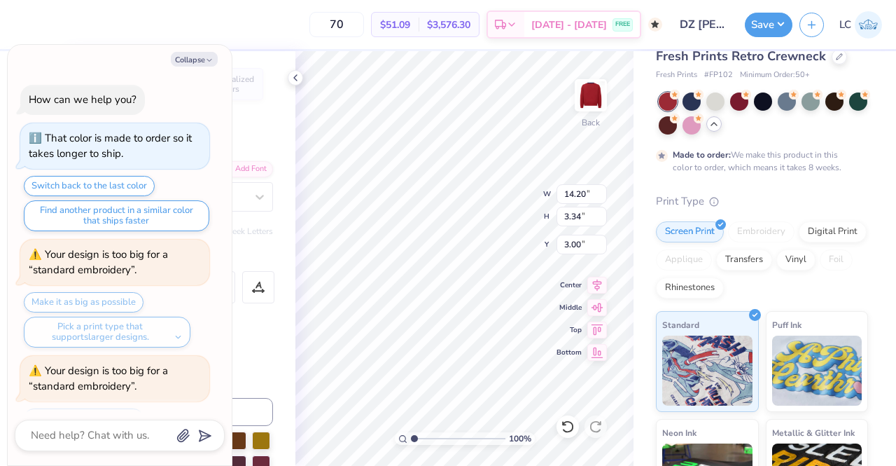
scroll to position [635, 0]
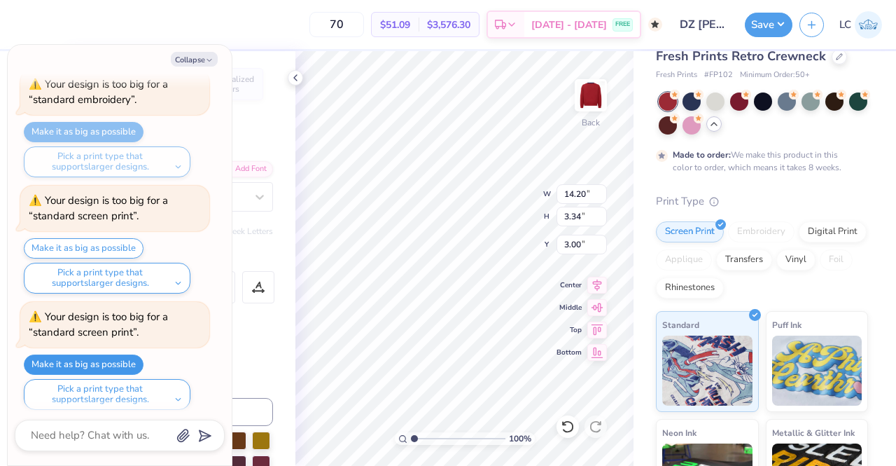
click at [89, 354] on button "Make it as big as possible" at bounding box center [84, 364] width 120 height 20
type textarea "x"
type input "15.00"
type input "3.53"
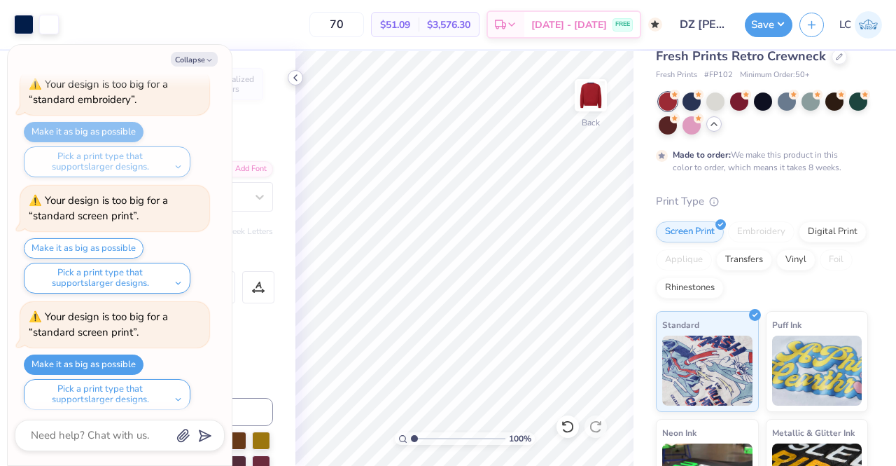
click at [296, 78] on icon at bounding box center [295, 77] width 11 height 11
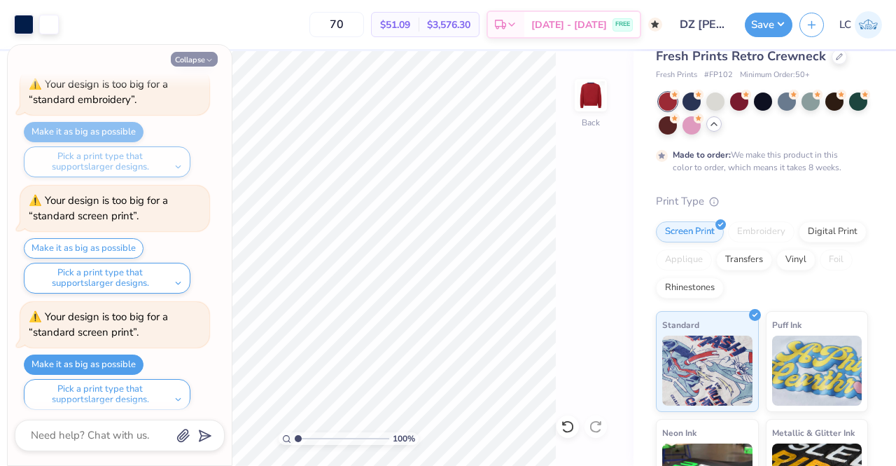
click at [202, 57] on button "Collapse" at bounding box center [194, 59] width 47 height 15
type textarea "x"
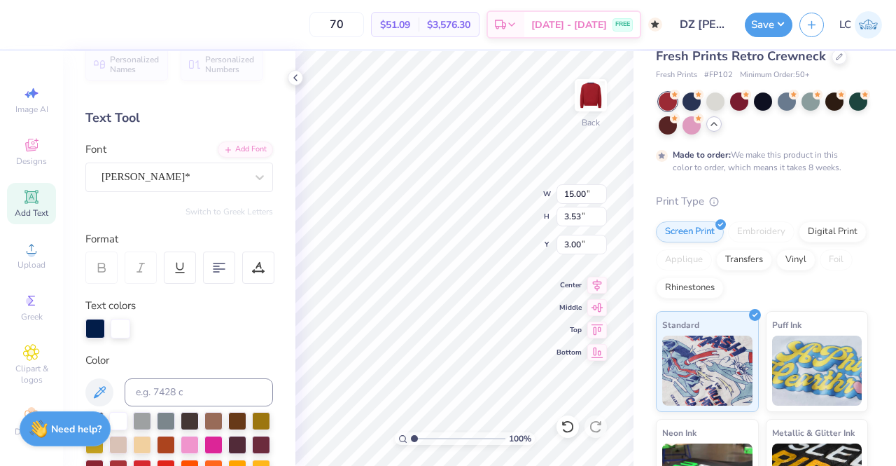
scroll to position [19, 0]
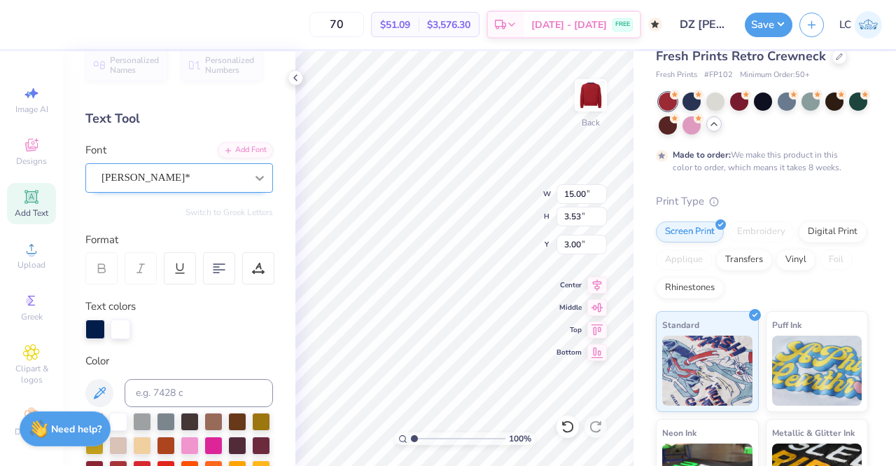
click at [253, 176] on icon at bounding box center [260, 178] width 14 height 14
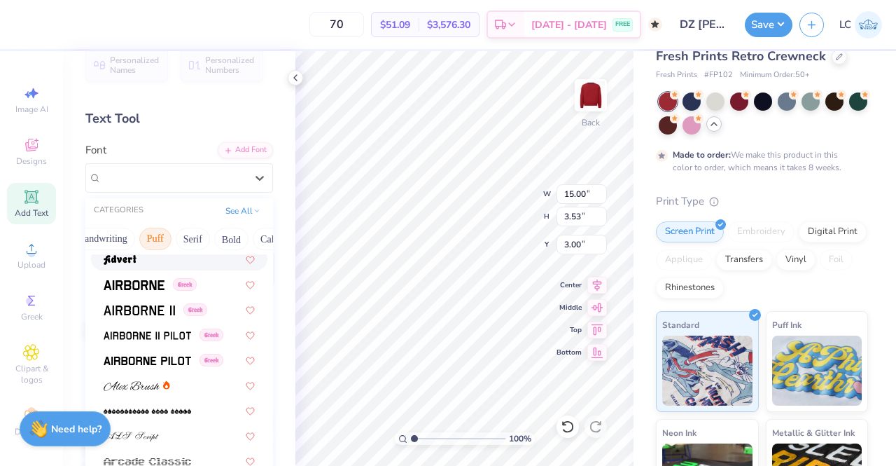
scroll to position [0, 111]
click at [146, 237] on button "Serif" at bounding box center [146, 239] width 34 height 22
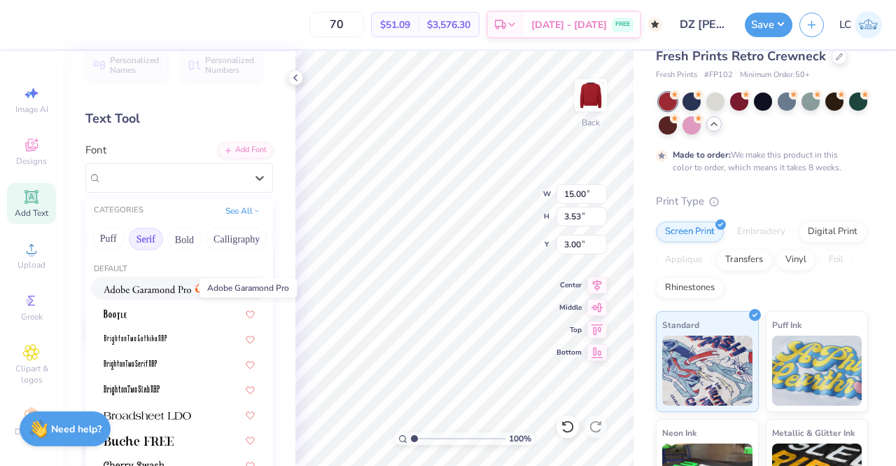
click at [168, 288] on img at bounding box center [148, 289] width 88 height 10
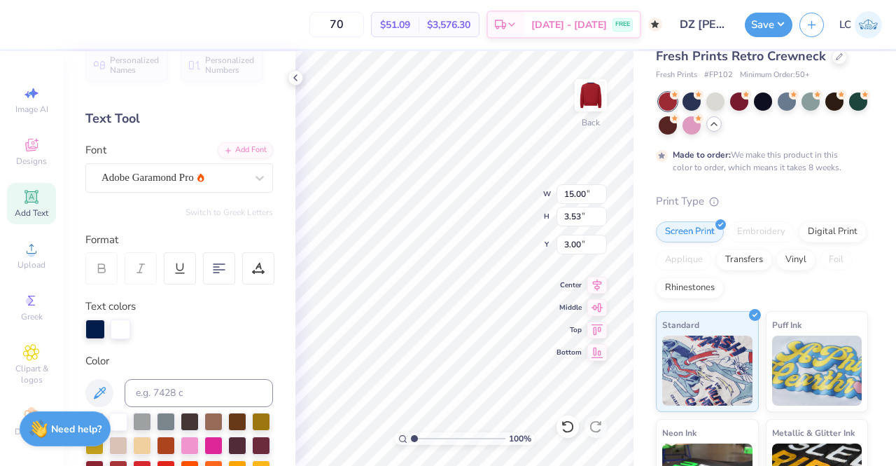
type input "12.92"
type input "3.13"
type input "3.20"
click at [253, 176] on icon at bounding box center [260, 178] width 14 height 14
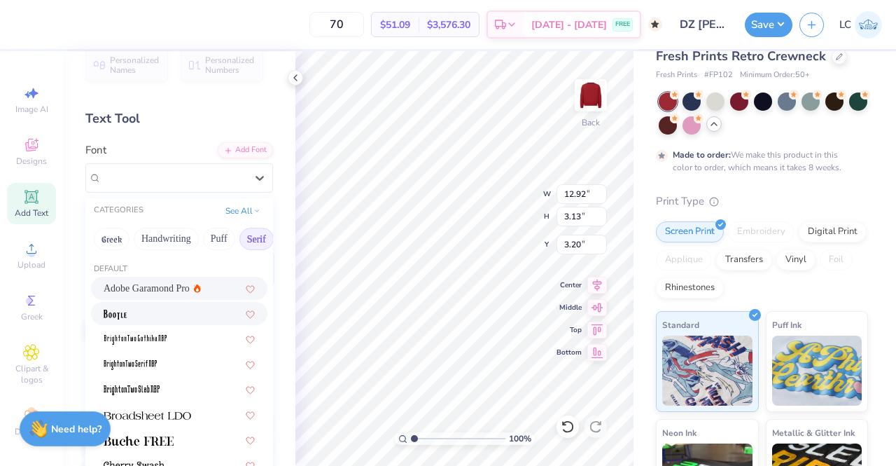
click at [153, 311] on div at bounding box center [179, 313] width 151 height 15
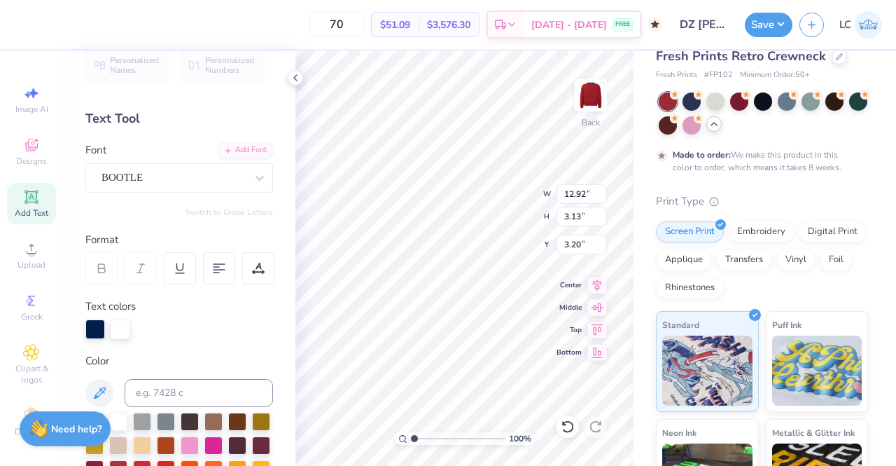
type input "11.51"
type input "2.96"
type input "3.28"
click at [253, 175] on icon at bounding box center [260, 178] width 14 height 14
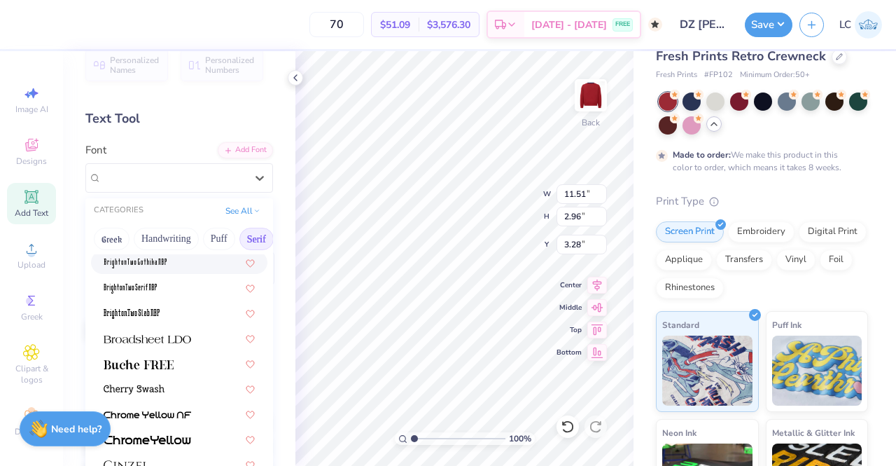
scroll to position [100, 0]
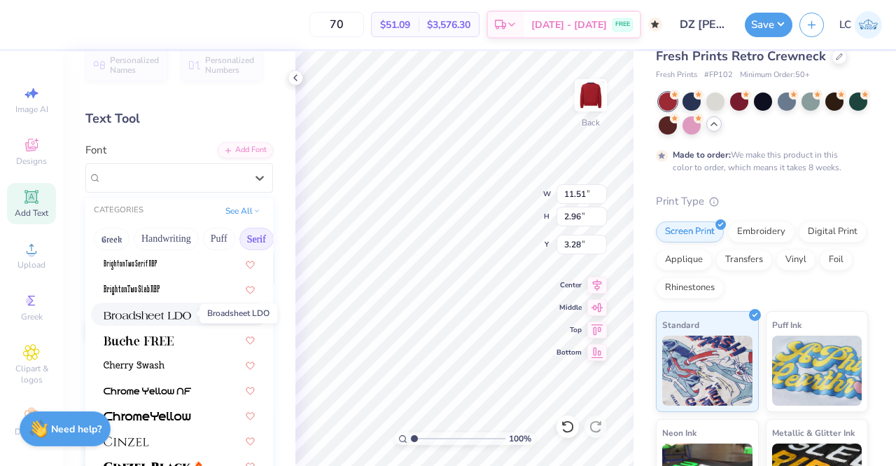
click at [176, 316] on img at bounding box center [148, 315] width 88 height 10
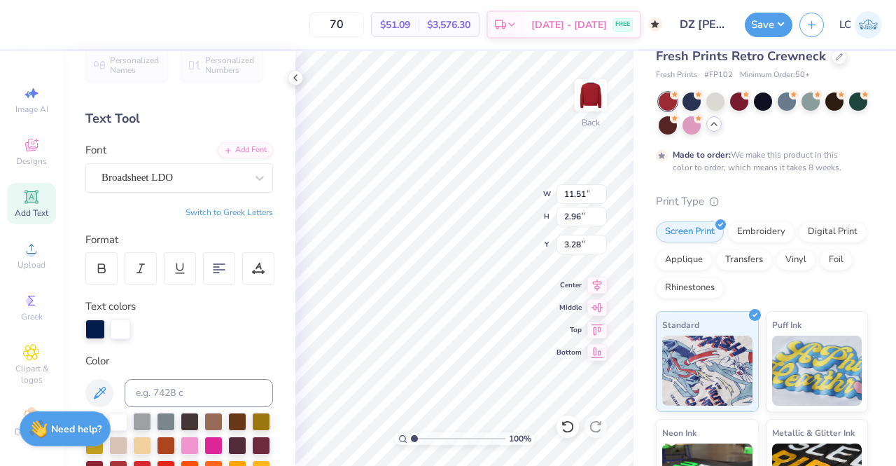
type input "14.21"
type input "3.33"
type input "3.10"
click at [253, 174] on icon at bounding box center [260, 178] width 14 height 14
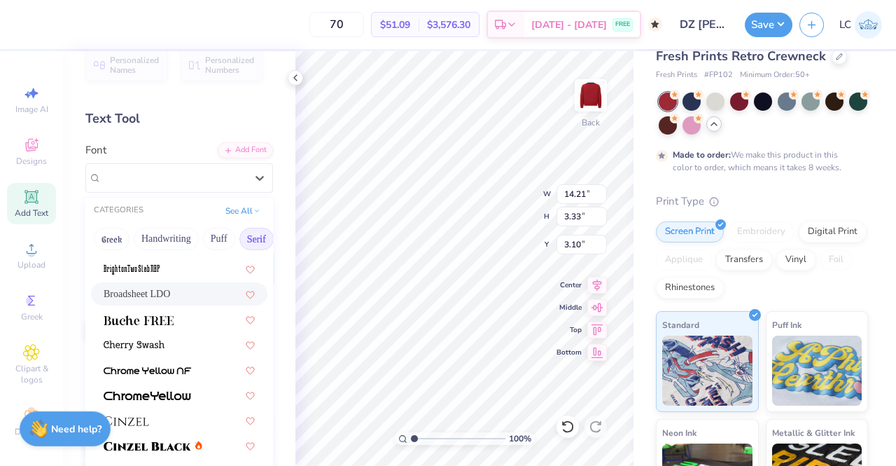
scroll to position [121, 0]
click at [179, 324] on div at bounding box center [179, 318] width 151 height 15
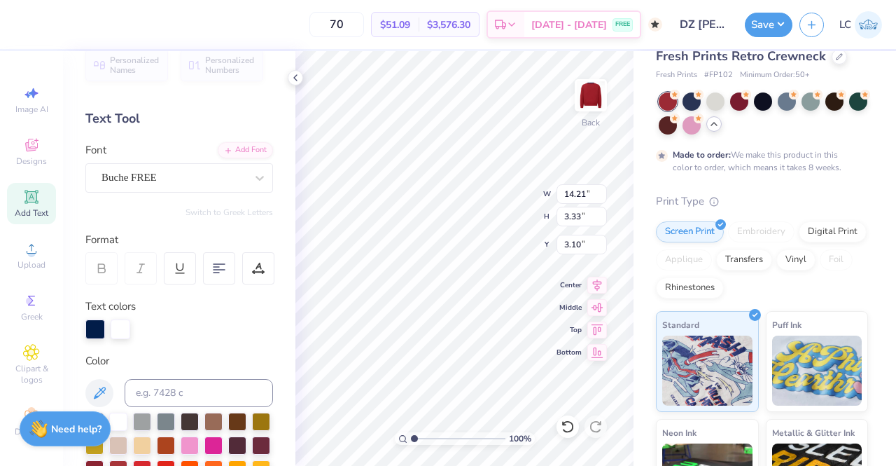
type input "12.62"
type input "3.07"
type input "3.23"
click at [256, 178] on icon at bounding box center [260, 178] width 8 height 5
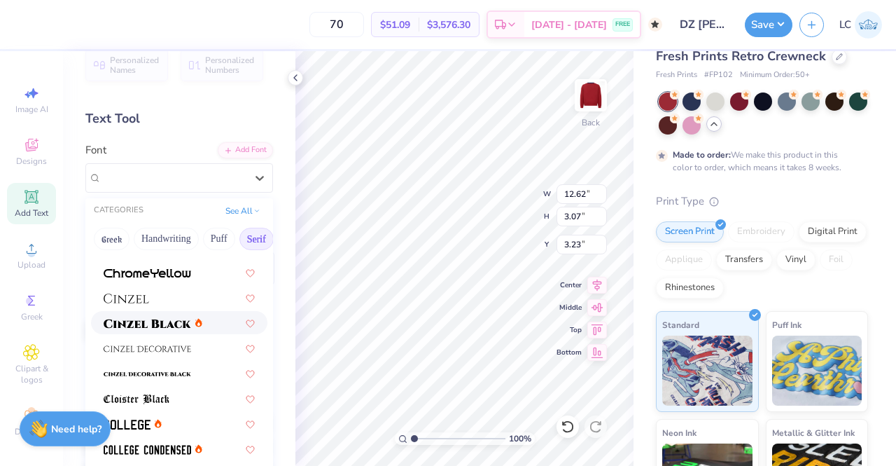
scroll to position [244, 0]
click at [148, 295] on img at bounding box center [127, 298] width 46 height 10
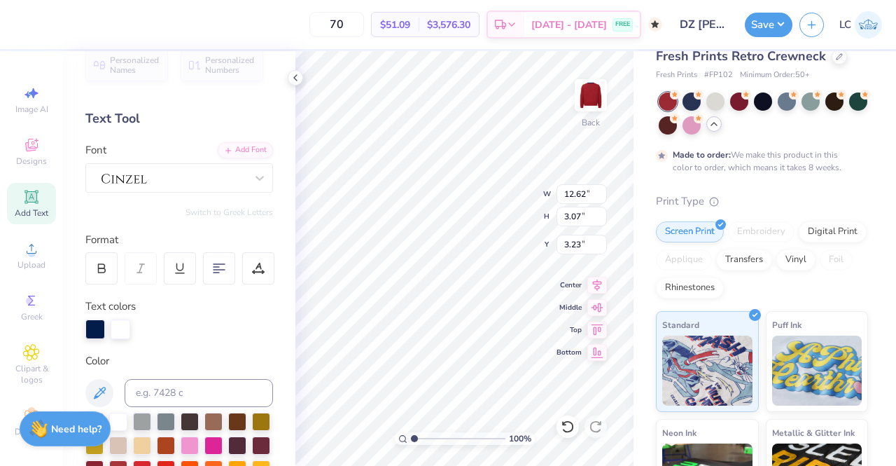
type input "13.03"
type input "3.21"
type input "3.16"
click at [247, 176] on div at bounding box center [259, 177] width 25 height 25
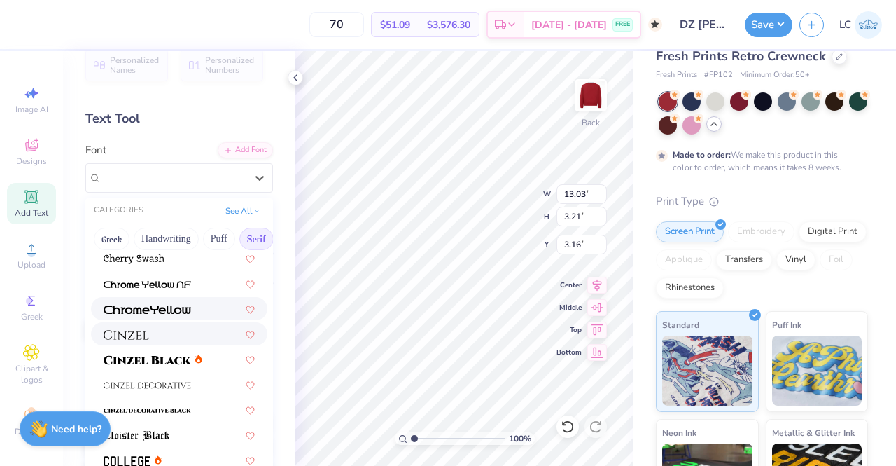
scroll to position [210, 0]
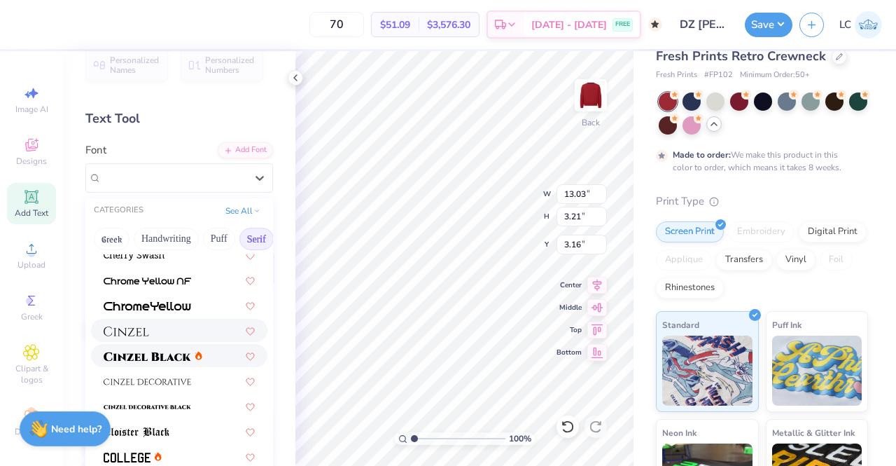
click at [164, 354] on img at bounding box center [148, 356] width 88 height 10
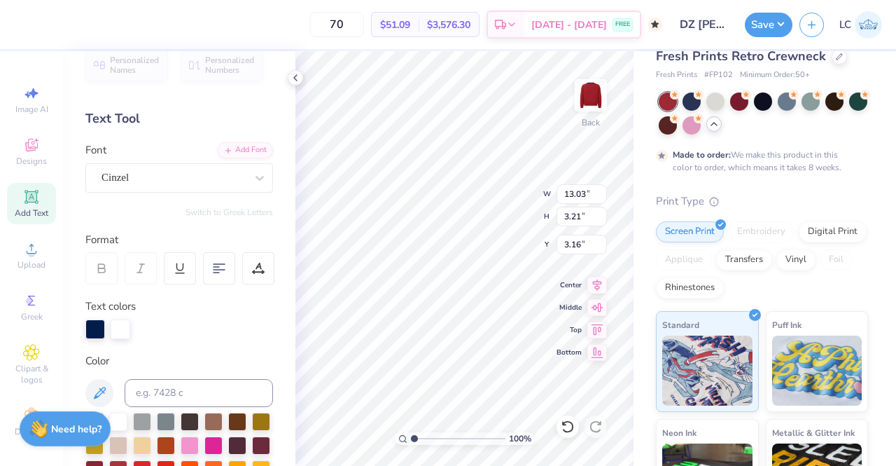
type input "14.04"
type input "3.40"
type input "3.06"
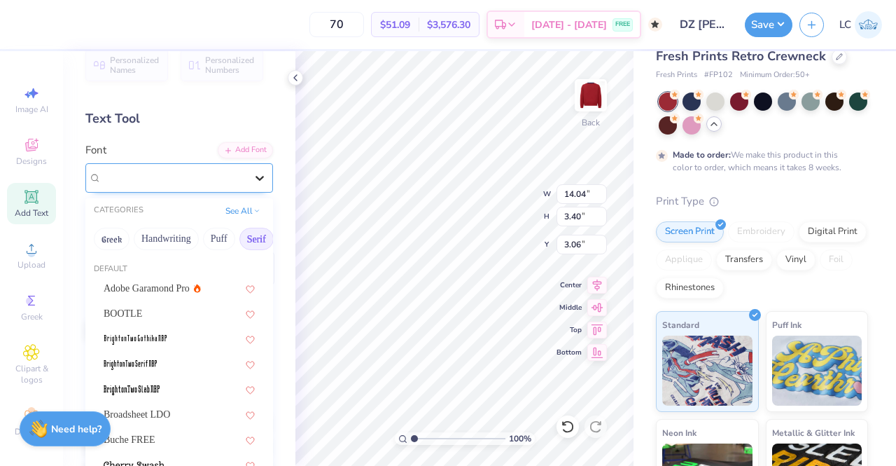
click at [253, 175] on icon at bounding box center [260, 178] width 14 height 14
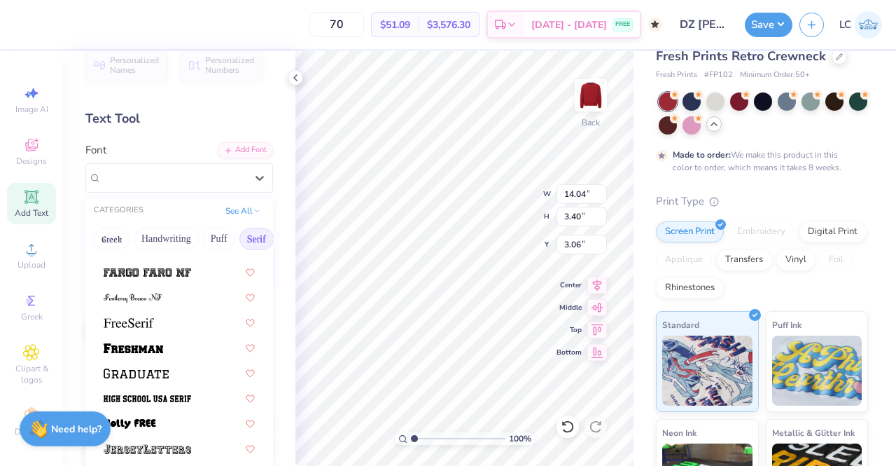
scroll to position [1152, 0]
click at [154, 350] on img at bounding box center [134, 347] width 60 height 10
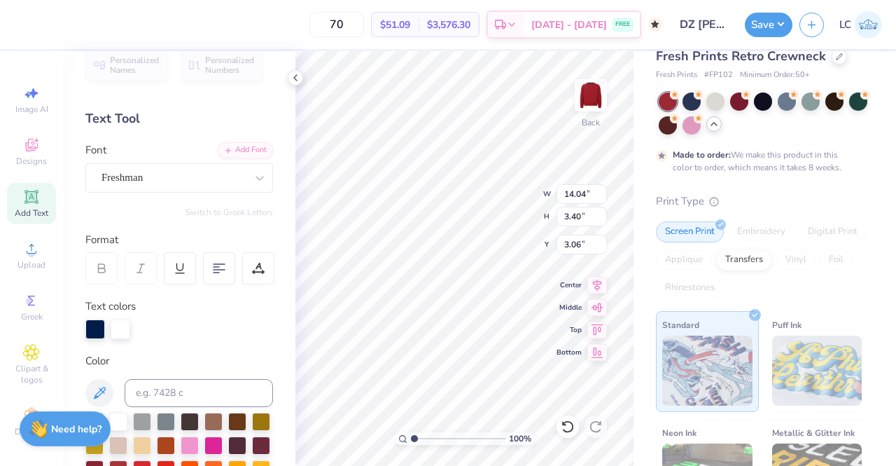
type input "15.46"
type input "3.72"
type input "2.90"
click at [300, 81] on icon at bounding box center [295, 77] width 11 height 11
click at [769, 28] on button "Save" at bounding box center [769, 23] width 48 height 25
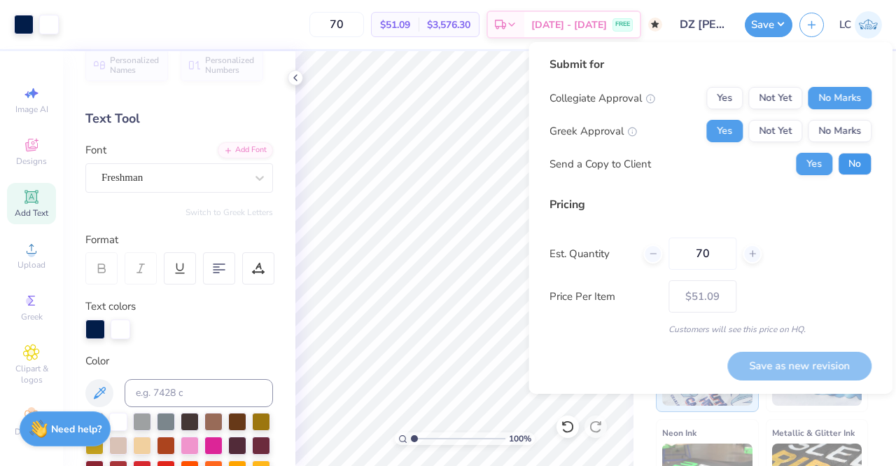
click at [853, 159] on button "No" at bounding box center [855, 164] width 34 height 22
click at [828, 95] on button "No Marks" at bounding box center [840, 98] width 64 height 22
click at [721, 134] on button "Yes" at bounding box center [724, 131] width 36 height 22
click at [865, 167] on button "No" at bounding box center [855, 164] width 34 height 22
click at [710, 251] on input "70" at bounding box center [703, 253] width 68 height 32
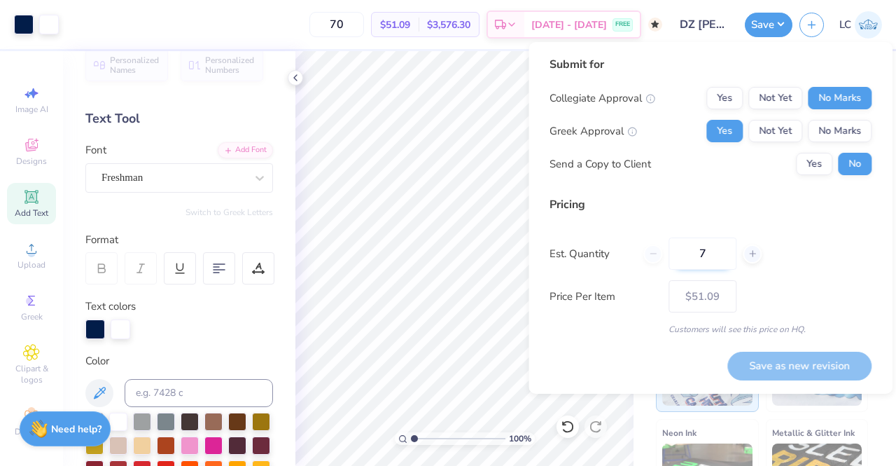
type input "70"
click at [861, 271] on div "Pricing Est. Quantity 70 Price Per Item $51.09 Customers will see this price on…" at bounding box center [711, 265] width 322 height 139
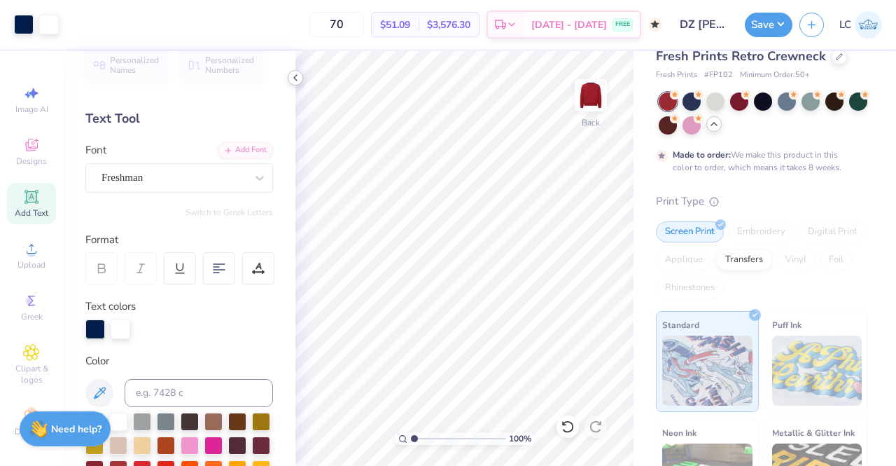
click at [298, 80] on icon at bounding box center [295, 77] width 11 height 11
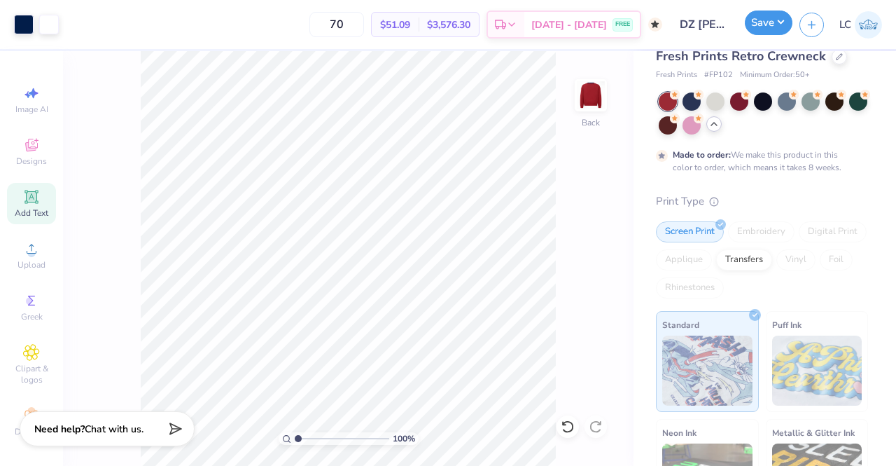
click at [781, 29] on button "Save" at bounding box center [769, 23] width 48 height 25
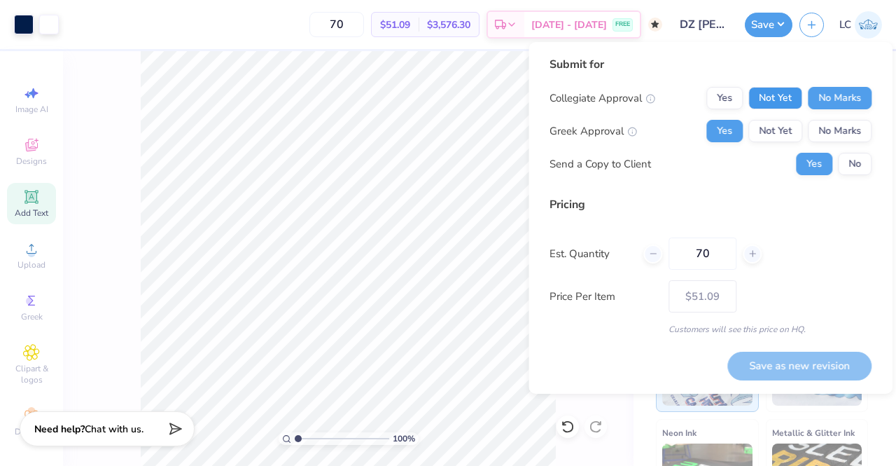
click at [770, 97] on button "Not Yet" at bounding box center [775, 98] width 54 height 22
click at [836, 99] on button "No Marks" at bounding box center [840, 98] width 64 height 22
click at [788, 128] on button "Not Yet" at bounding box center [775, 131] width 54 height 22
click at [721, 145] on div "Collegiate Approval Yes Not Yet No Marks Greek Approval Yes Not Yet No Marks Se…" at bounding box center [711, 131] width 322 height 88
click at [725, 128] on button "Yes" at bounding box center [724, 131] width 36 height 22
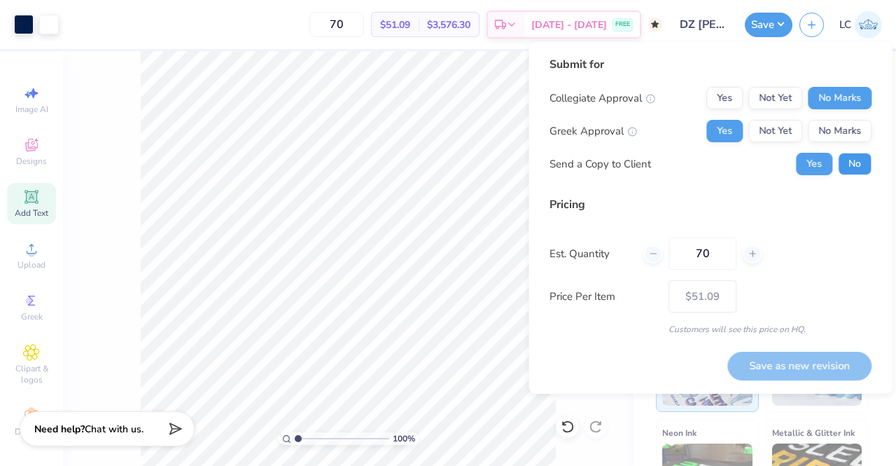
click at [862, 156] on button "No" at bounding box center [855, 164] width 34 height 22
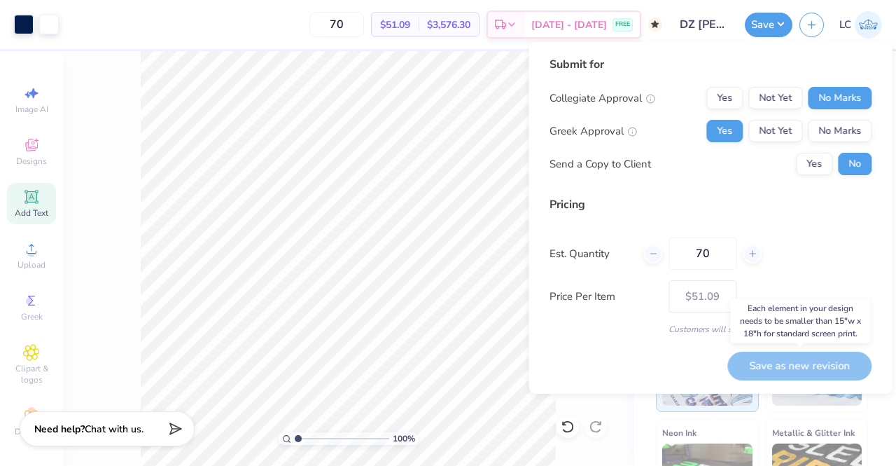
click at [804, 362] on div "Save as new revision" at bounding box center [799, 365] width 144 height 29
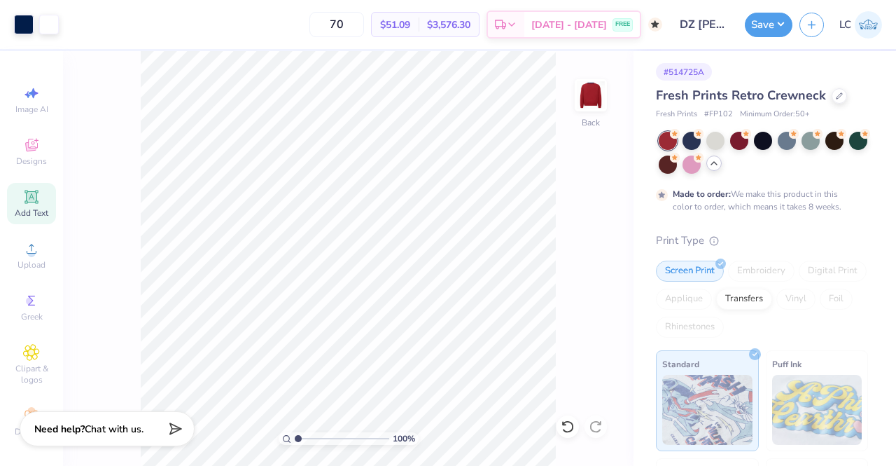
scroll to position [4, 0]
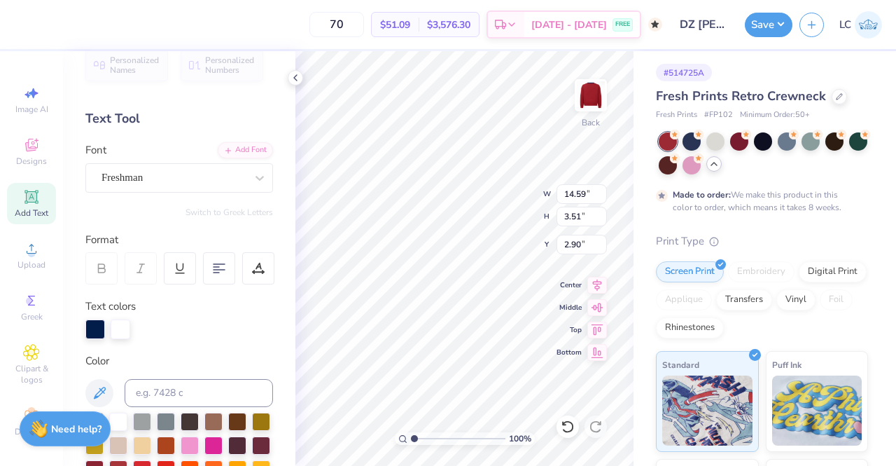
type input "14.59"
type input "3.51"
type input "3.00"
click at [580, 216] on input "3.51" at bounding box center [582, 217] width 50 height 20
type input "3"
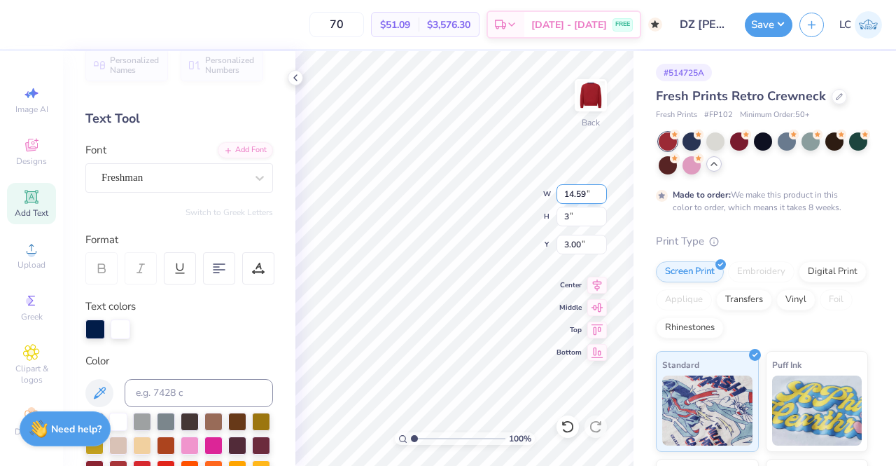
click at [584, 197] on input "14.59" at bounding box center [582, 194] width 50 height 20
type input "12.46"
type input "3.00"
type input "3.26"
type input "1"
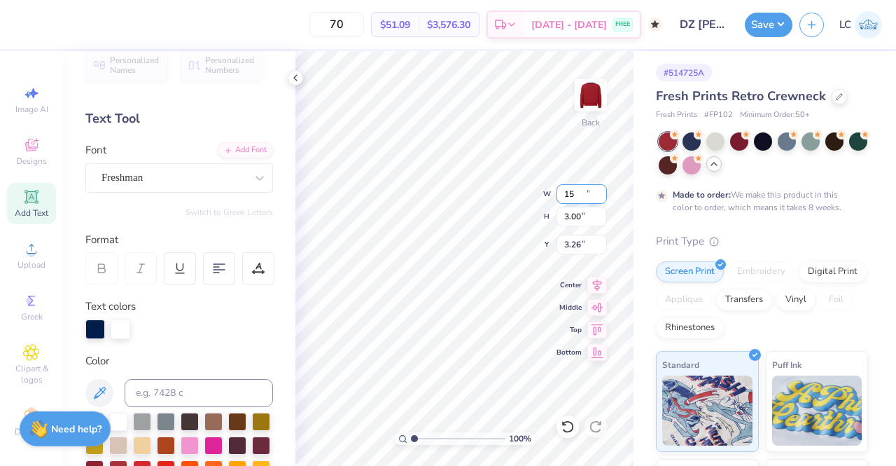
type input "15.00"
type input "3.61"
type input "2.95"
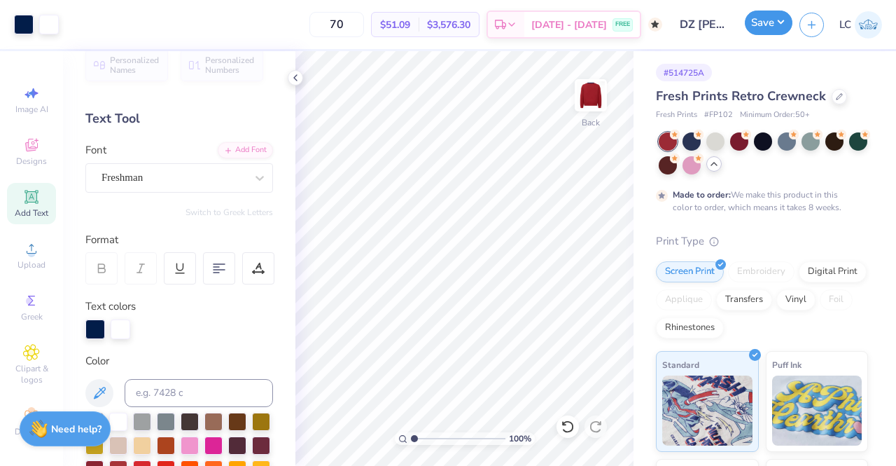
click at [768, 25] on button "Save" at bounding box center [769, 23] width 48 height 25
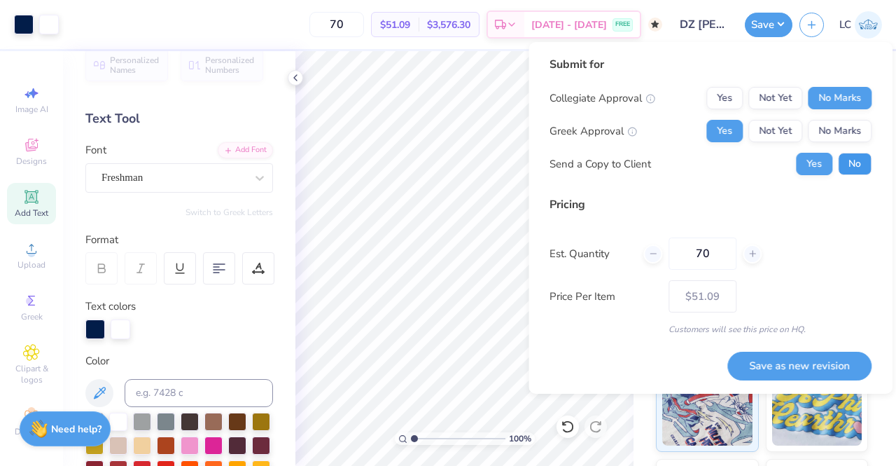
click at [856, 167] on button "No" at bounding box center [855, 164] width 34 height 22
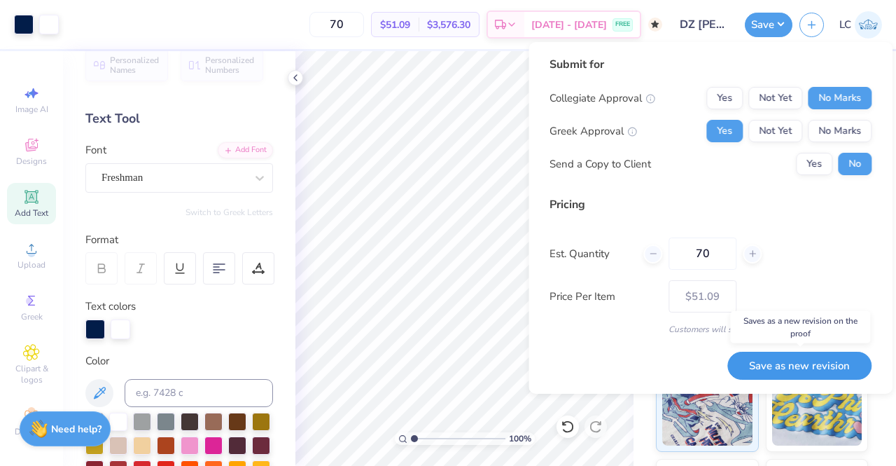
click at [789, 361] on button "Save as new revision" at bounding box center [799, 365] width 144 height 29
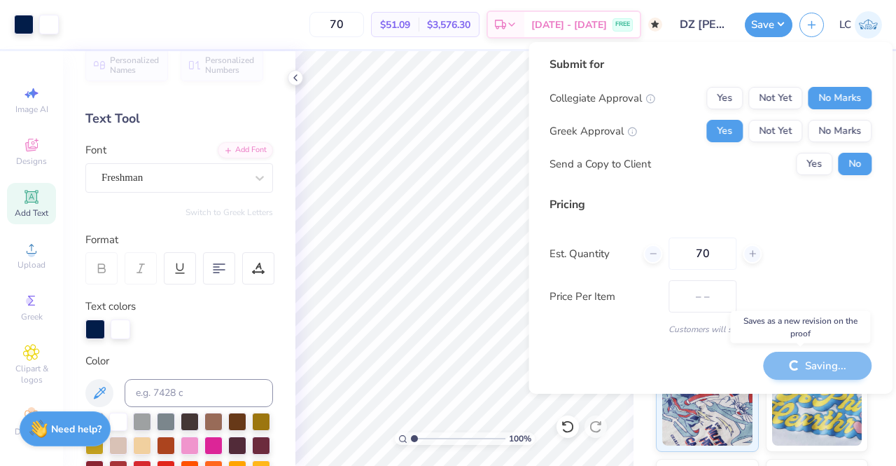
type input "$51.09"
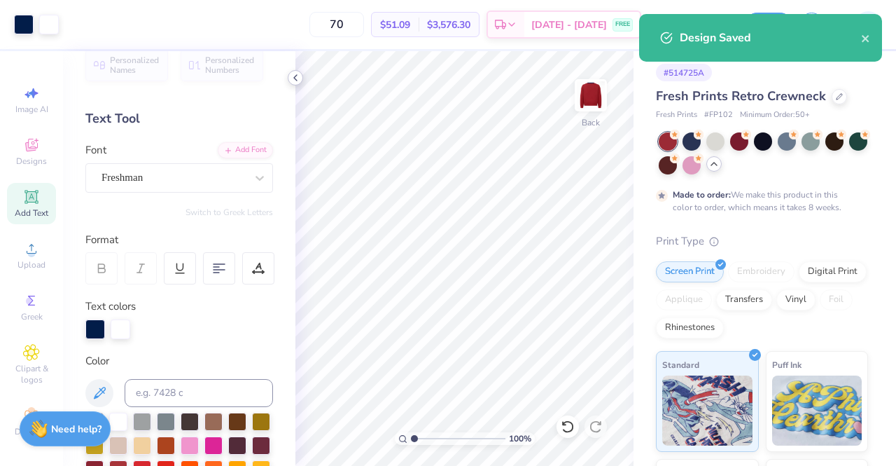
click at [291, 79] on icon at bounding box center [295, 77] width 11 height 11
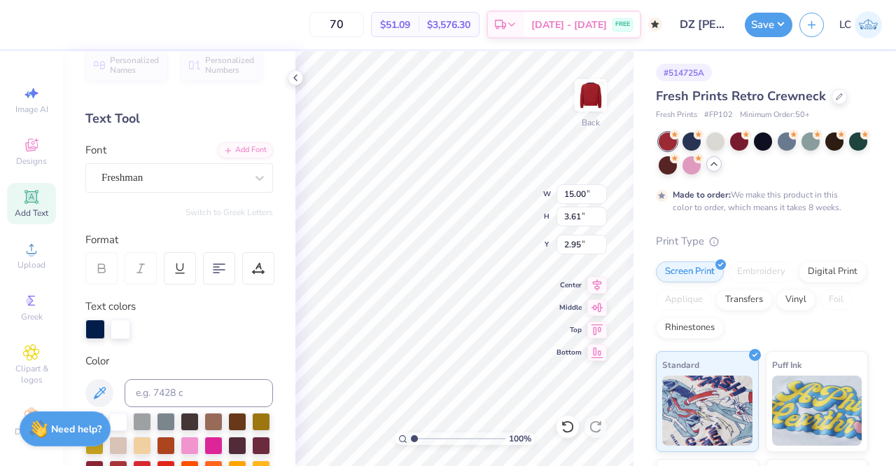
scroll to position [11, 4]
type textarea "D"
click at [253, 177] on icon at bounding box center [260, 178] width 14 height 14
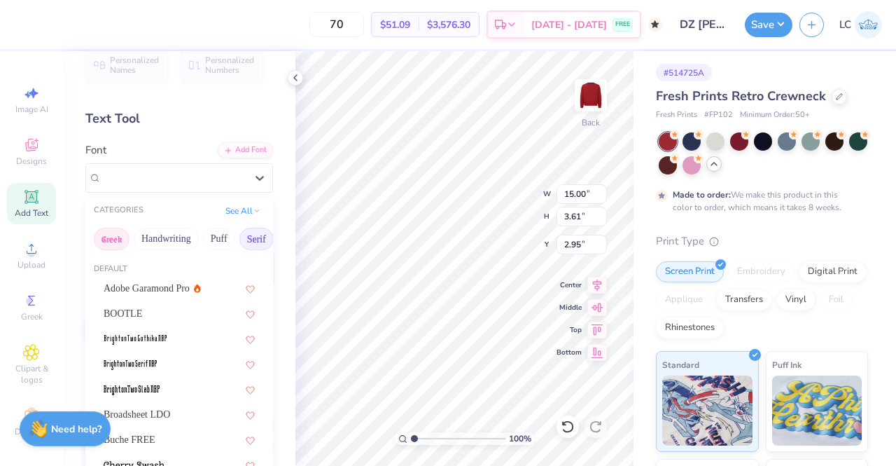
click at [118, 237] on button "Greek" at bounding box center [112, 239] width 36 height 22
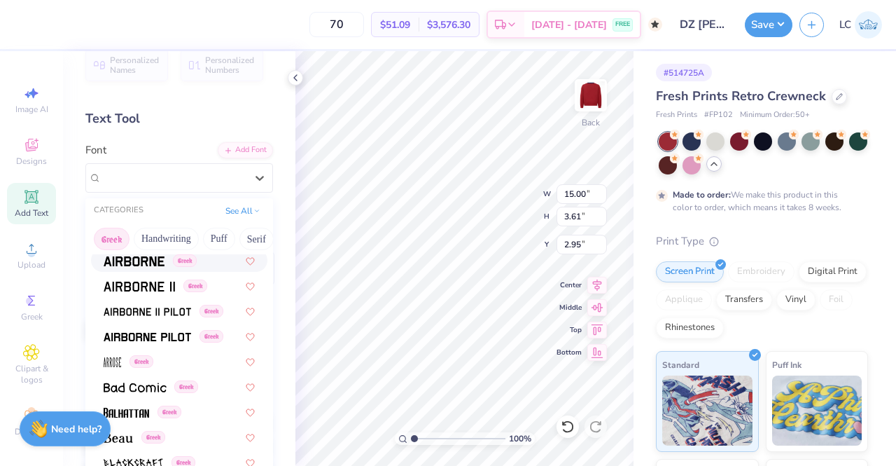
scroll to position [0, 0]
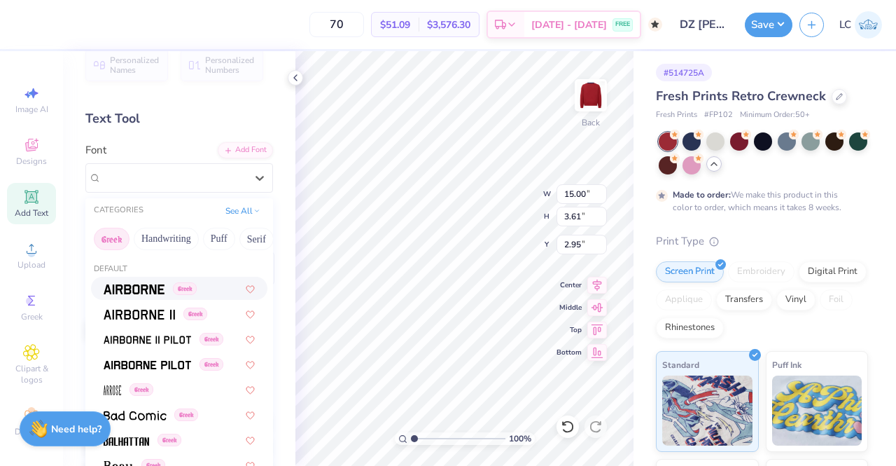
click at [144, 282] on span at bounding box center [134, 288] width 61 height 15
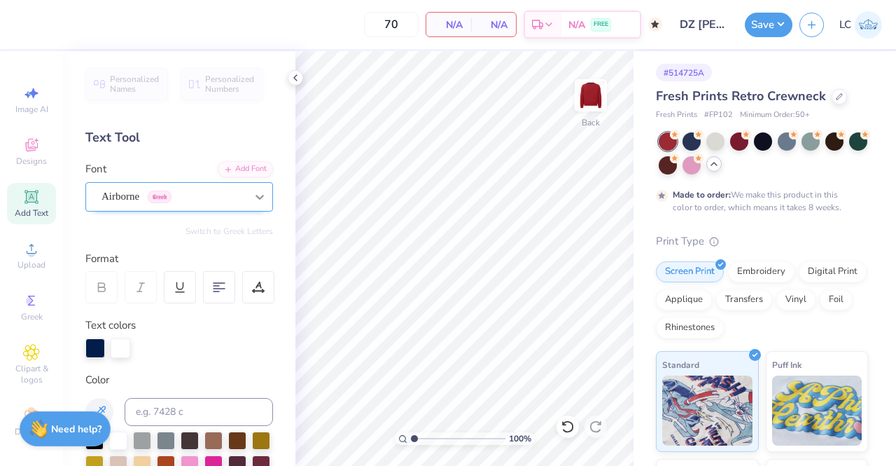
click at [253, 190] on icon at bounding box center [260, 197] width 14 height 14
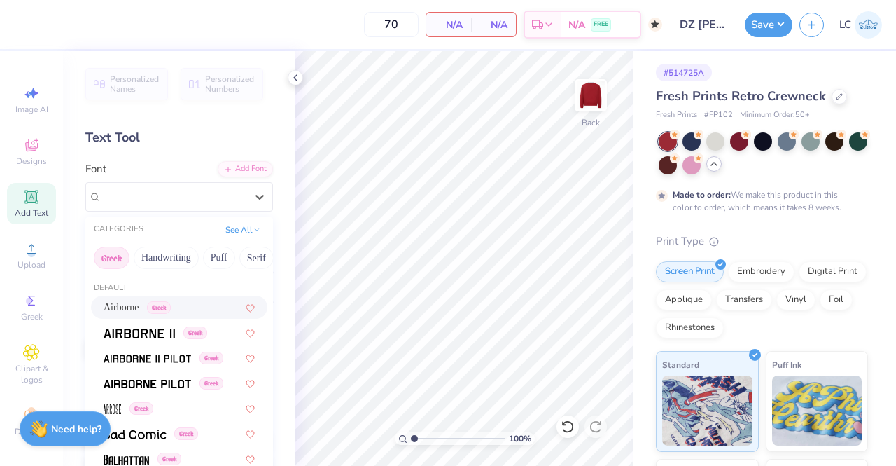
click at [168, 306] on span "Greek" at bounding box center [159, 307] width 24 height 13
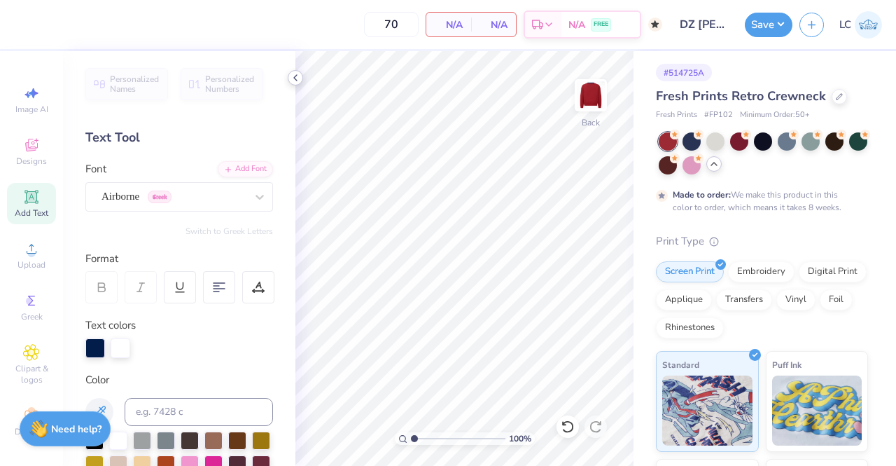
click at [294, 79] on icon at bounding box center [295, 77] width 11 height 11
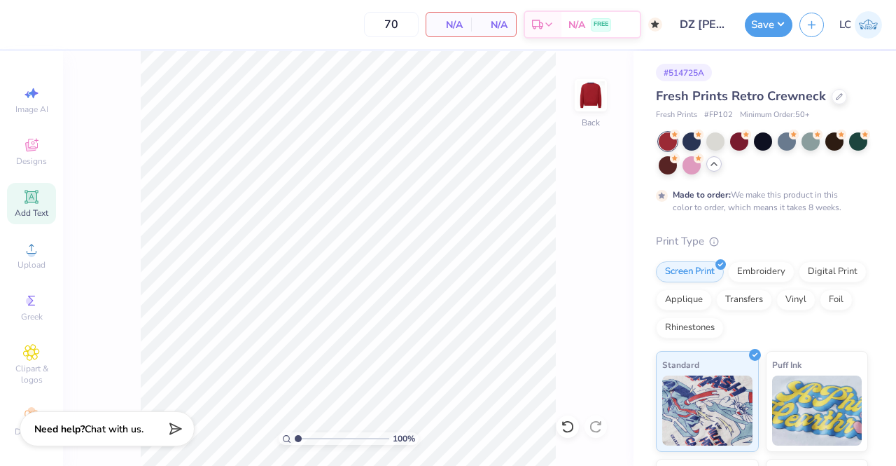
click at [26, 200] on icon at bounding box center [31, 196] width 11 height 11
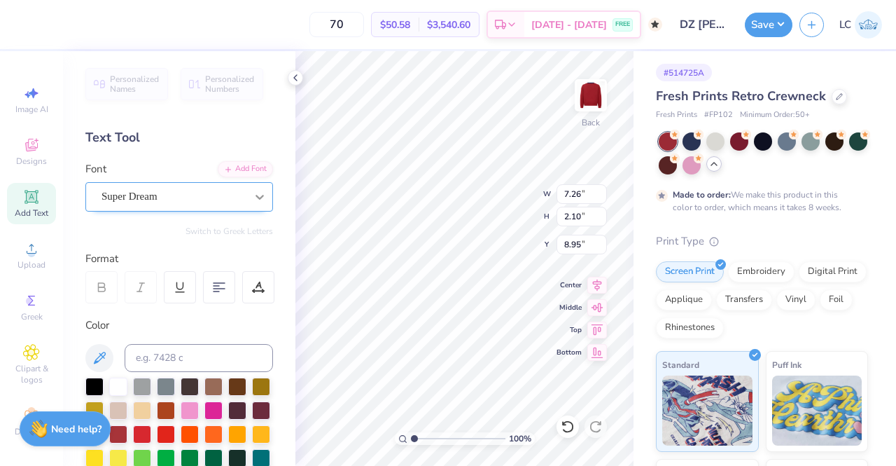
click at [253, 193] on icon at bounding box center [260, 197] width 14 height 14
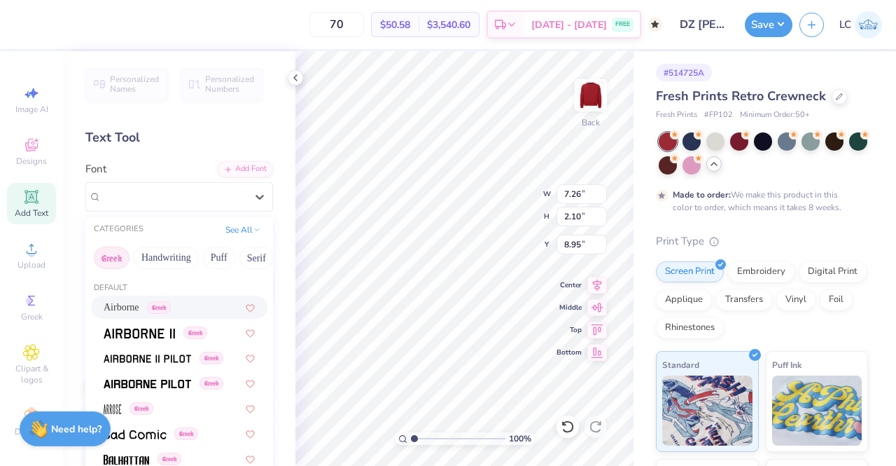
click at [157, 307] on span "Greek" at bounding box center [159, 307] width 24 height 13
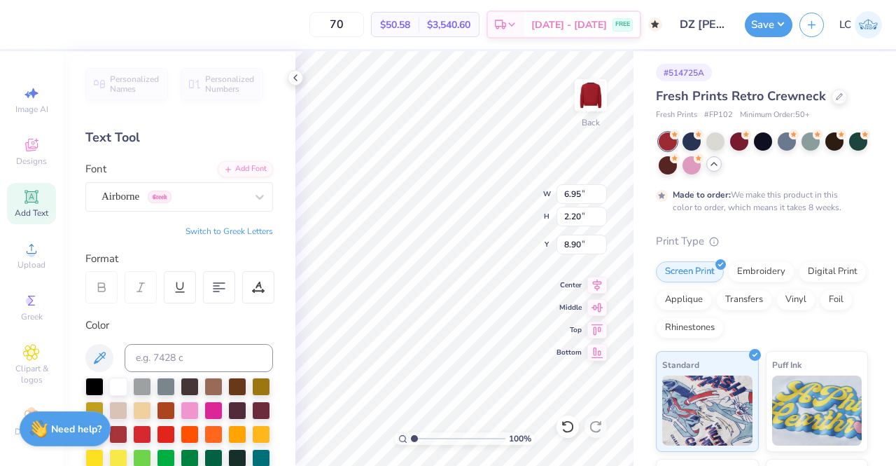
type input "6.95"
type input "2.20"
type input "8.90"
click at [228, 230] on button "Switch to Greek Letters" at bounding box center [230, 230] width 88 height 11
type input "6.93"
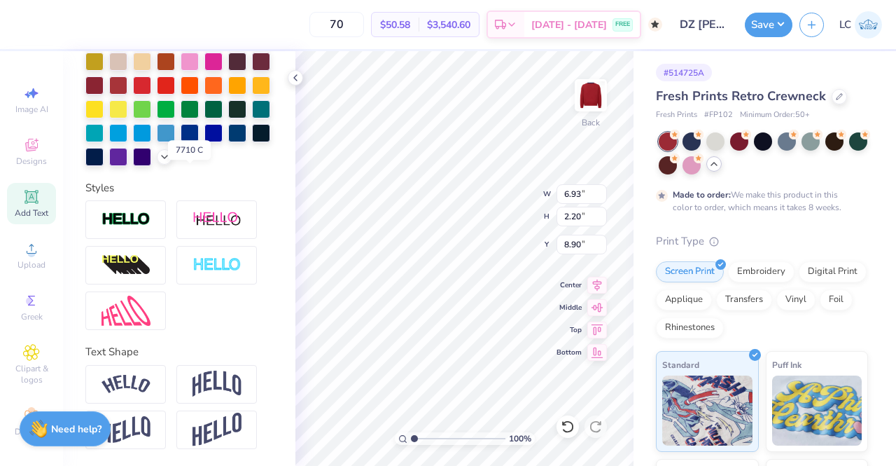
scroll to position [371, 0]
type textarea "ΔΖ"
click at [138, 215] on img at bounding box center [126, 219] width 49 height 16
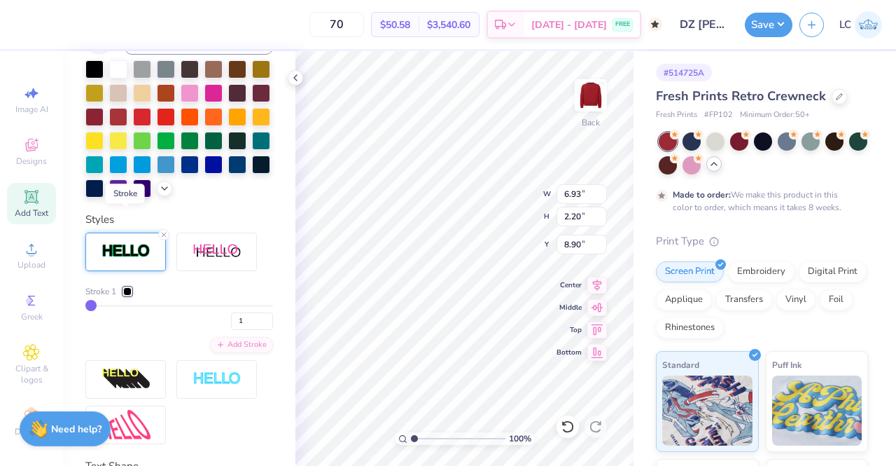
scroll to position [426, 0]
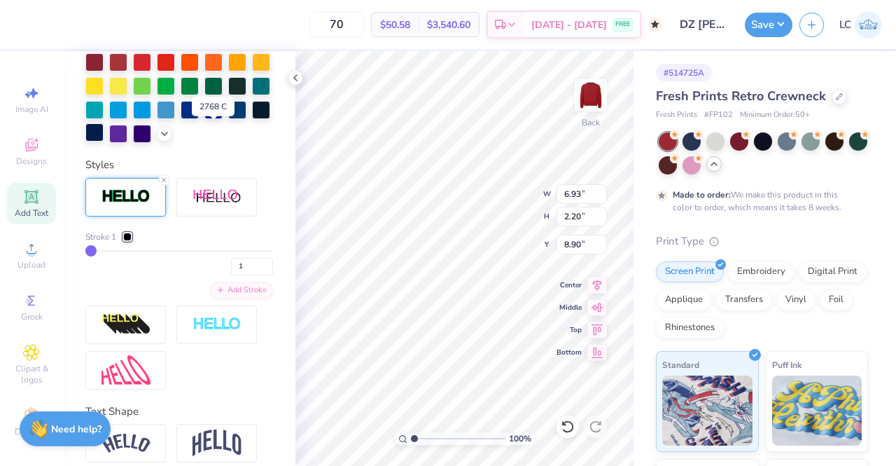
click at [104, 134] on div at bounding box center [94, 132] width 18 height 18
click at [127, 241] on div at bounding box center [127, 236] width 8 height 8
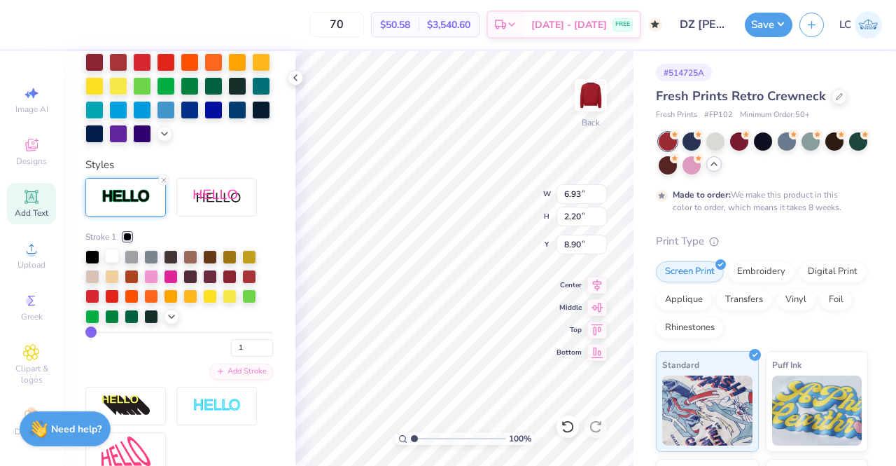
click at [113, 263] on div at bounding box center [112, 256] width 14 height 14
click at [211, 175] on div "Personalized Names Personalized Numbers Text Tool Add Font Font Airborne Greek …" at bounding box center [179, 258] width 232 height 414
type input "2"
type input "3"
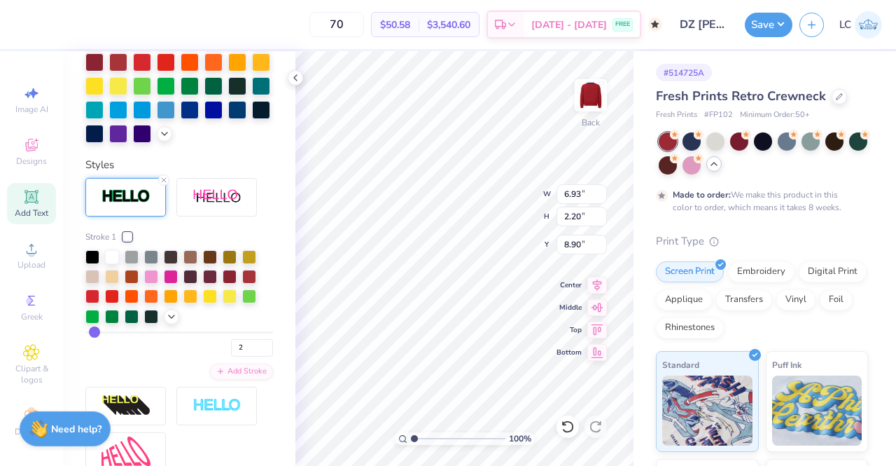
type input "3"
type input "4"
type input "5"
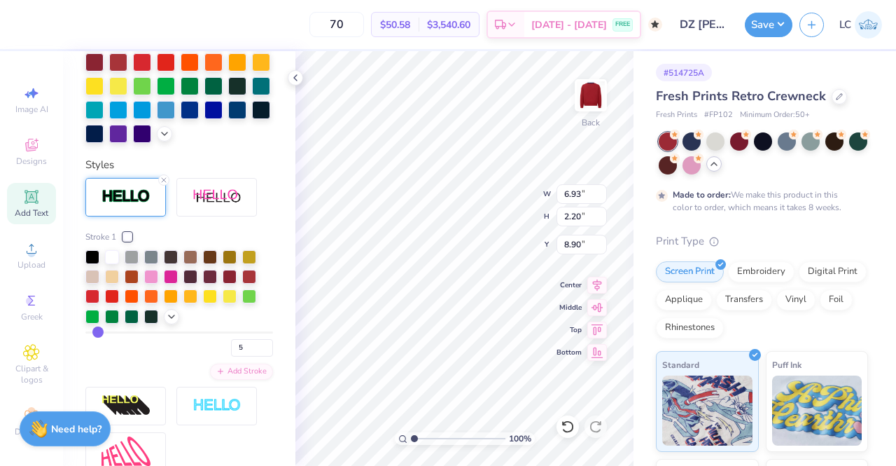
type input "6"
type input "5"
type input "4"
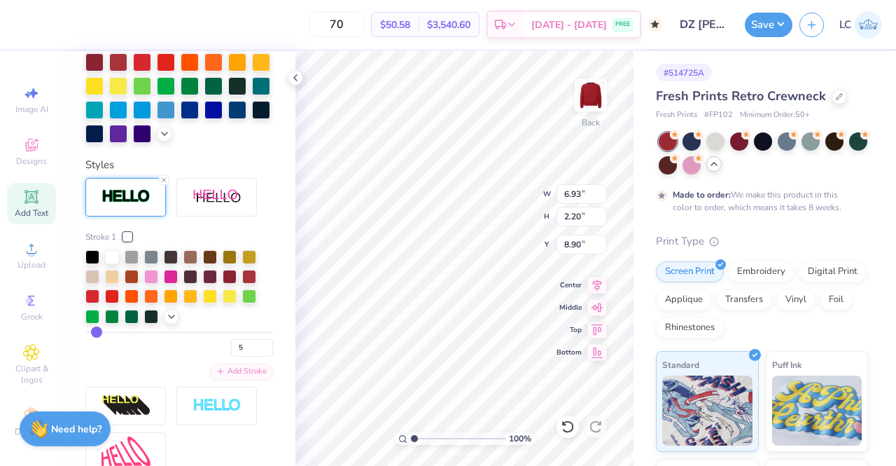
type input "4"
click at [95, 333] on input "range" at bounding box center [179, 332] width 188 height 2
type input "3"
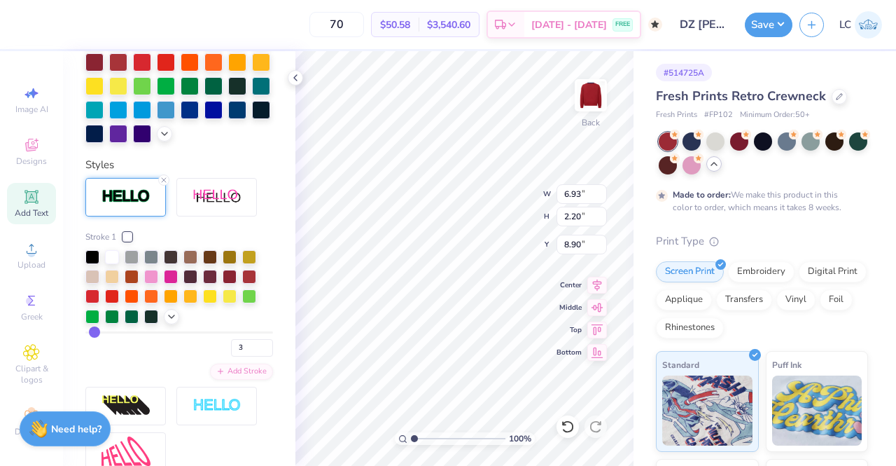
type input "2"
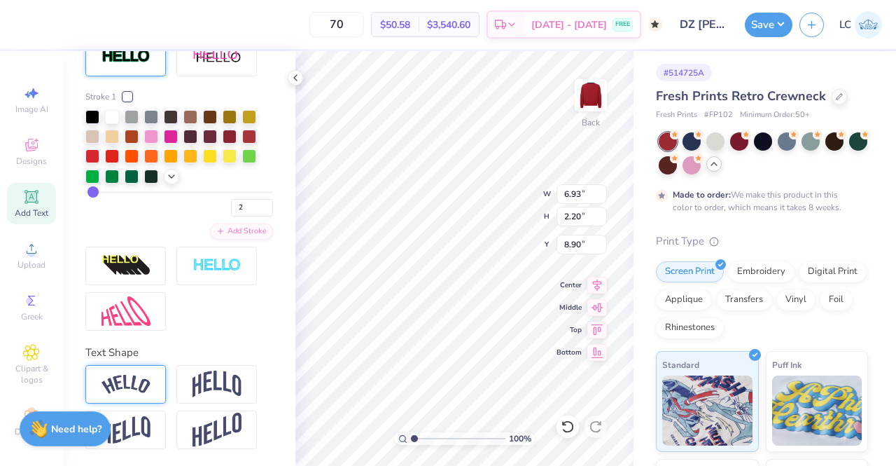
click at [118, 379] on img at bounding box center [126, 384] width 49 height 19
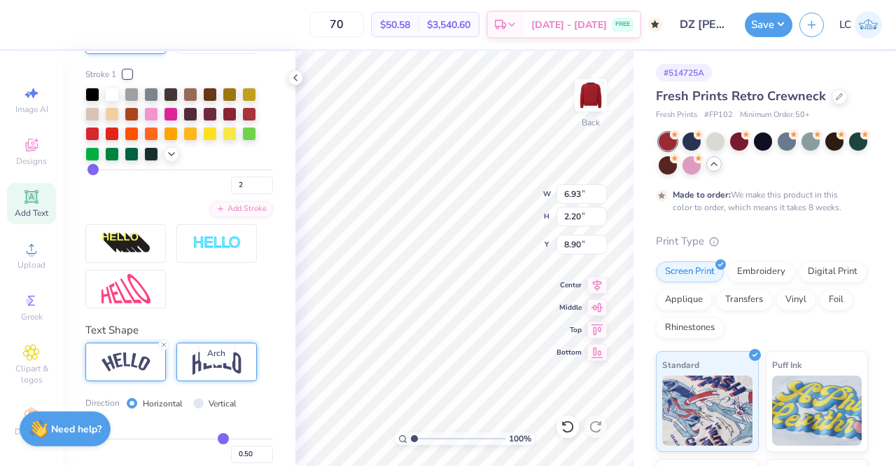
click at [209, 375] on img at bounding box center [217, 361] width 49 height 27
click at [137, 371] on img at bounding box center [126, 361] width 49 height 19
click at [773, 271] on div "Embroidery" at bounding box center [761, 269] width 67 height 21
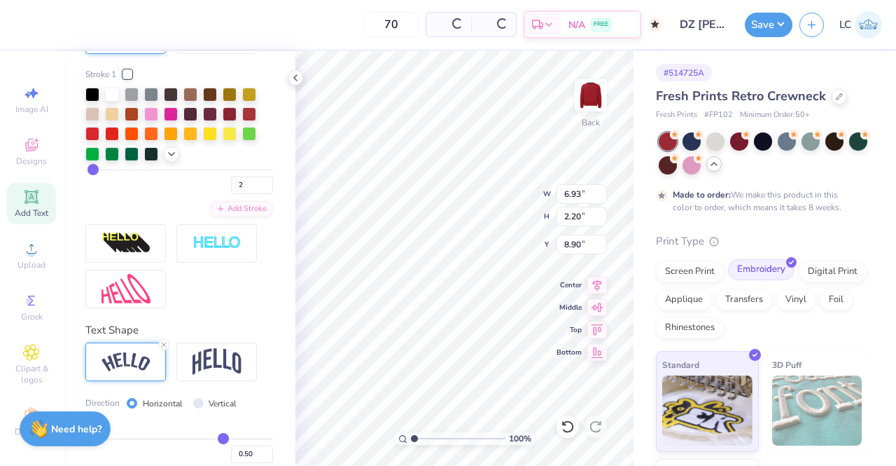
type input "5.61"
type input "2.76"
type input "8.62"
click at [766, 270] on div "Embroidery" at bounding box center [761, 269] width 67 height 21
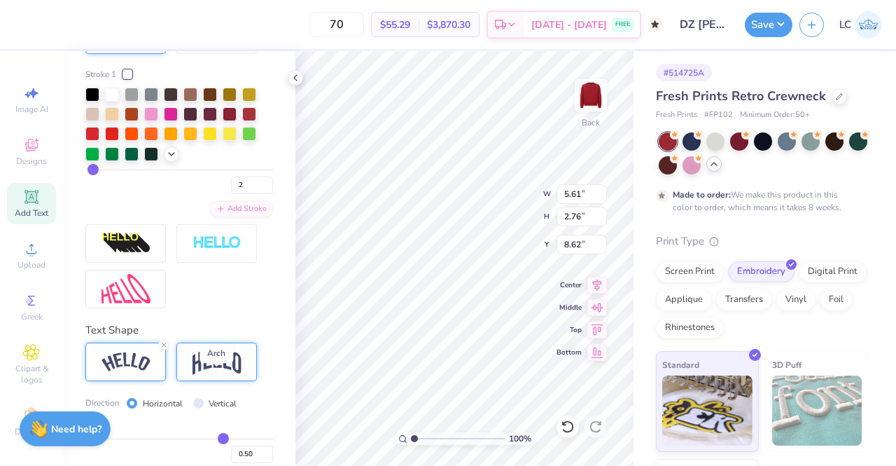
click at [232, 375] on img at bounding box center [217, 361] width 49 height 27
type input "3.58"
type input "2.99"
type input "8.50"
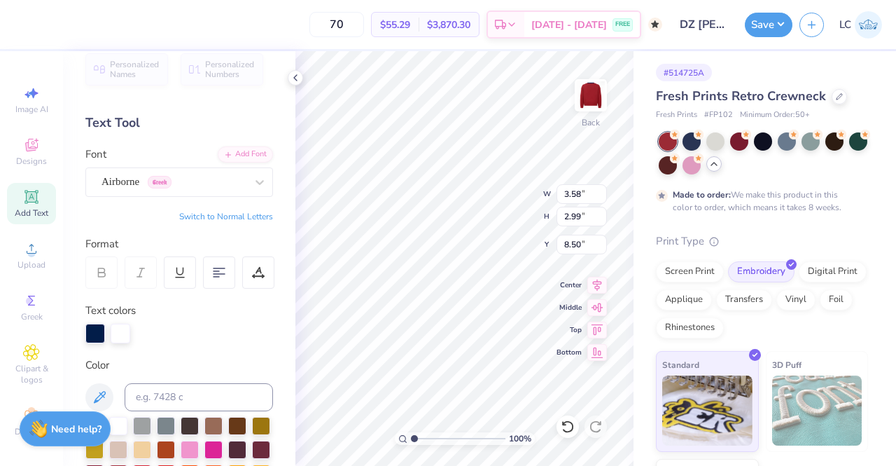
scroll to position [4, 0]
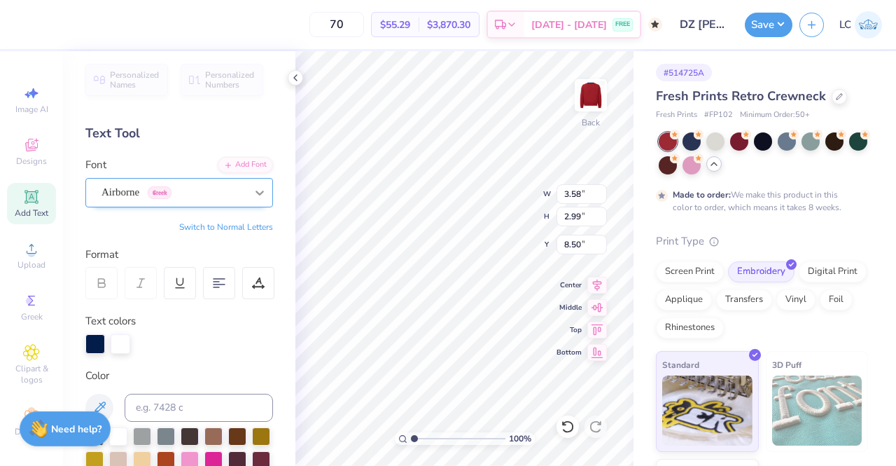
click at [256, 191] on icon at bounding box center [260, 192] width 8 height 5
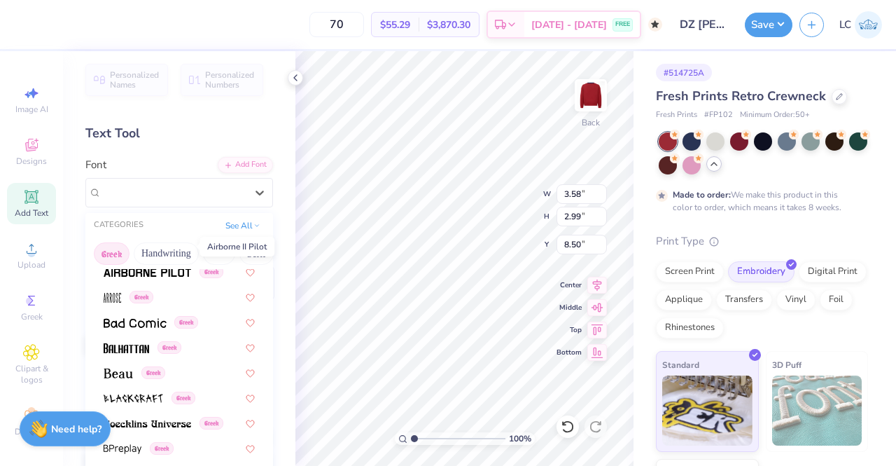
scroll to position [108, 0]
click at [141, 349] on img at bounding box center [127, 347] width 46 height 10
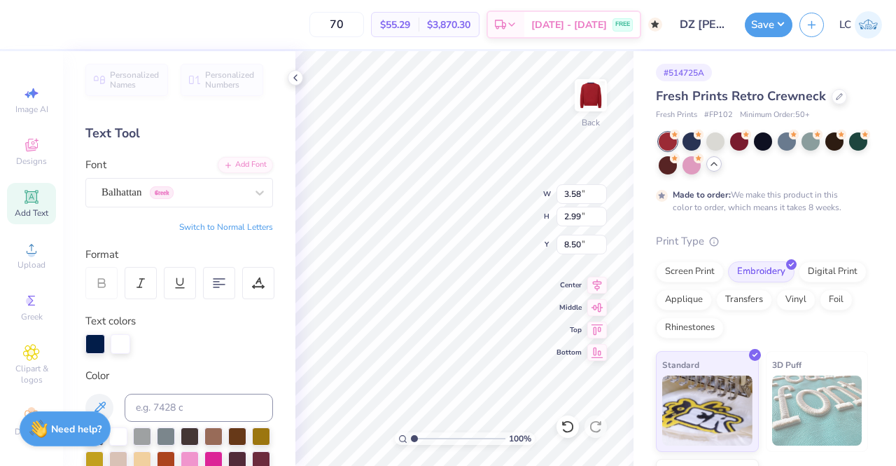
type input "2.52"
type input "3.02"
type input "8.49"
click at [253, 192] on icon at bounding box center [260, 193] width 14 height 14
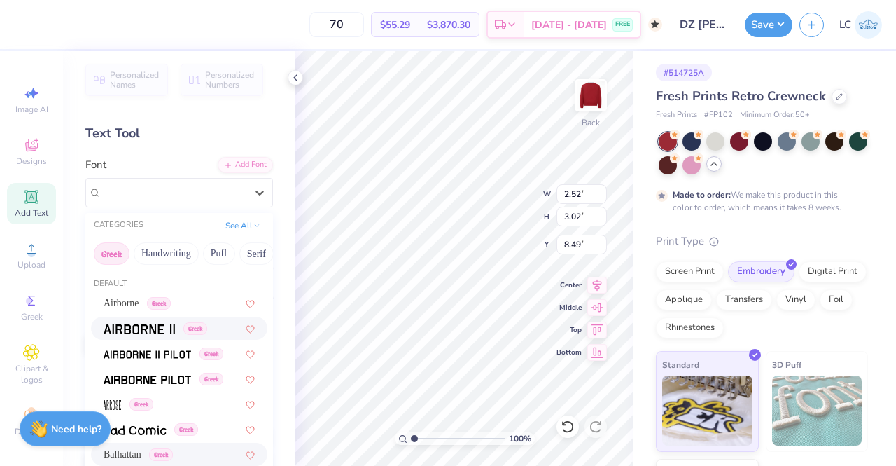
click at [153, 318] on div "Greek" at bounding box center [179, 327] width 176 height 23
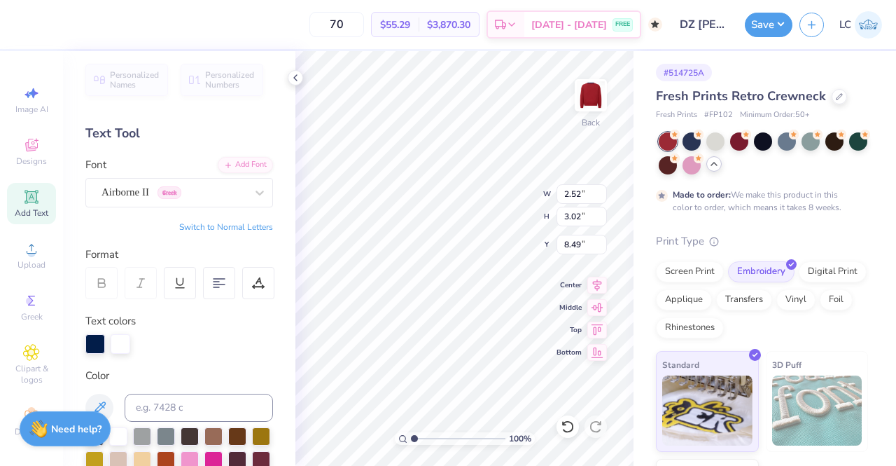
type input "3.48"
type input "2.97"
type input "8.52"
click at [253, 188] on icon at bounding box center [260, 193] width 14 height 14
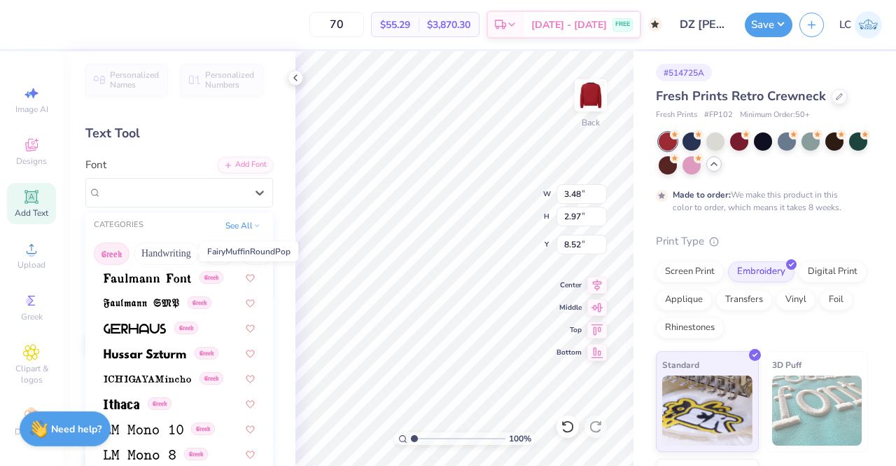
scroll to position [487, 0]
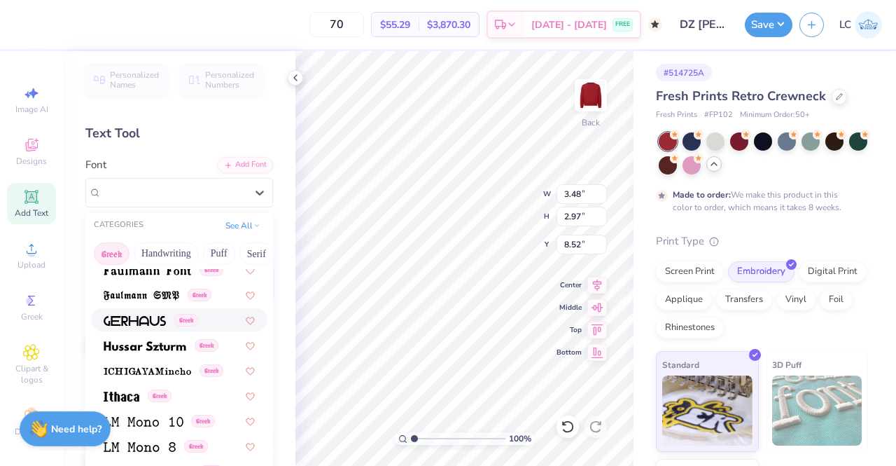
click at [148, 319] on img at bounding box center [135, 321] width 62 height 10
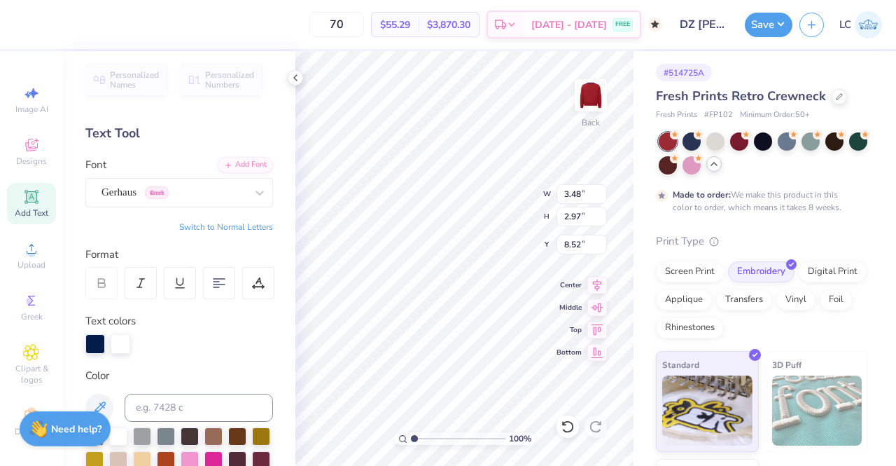
type input "4.12"
type input "3.03"
type input "8.49"
click at [256, 183] on div at bounding box center [259, 192] width 25 height 25
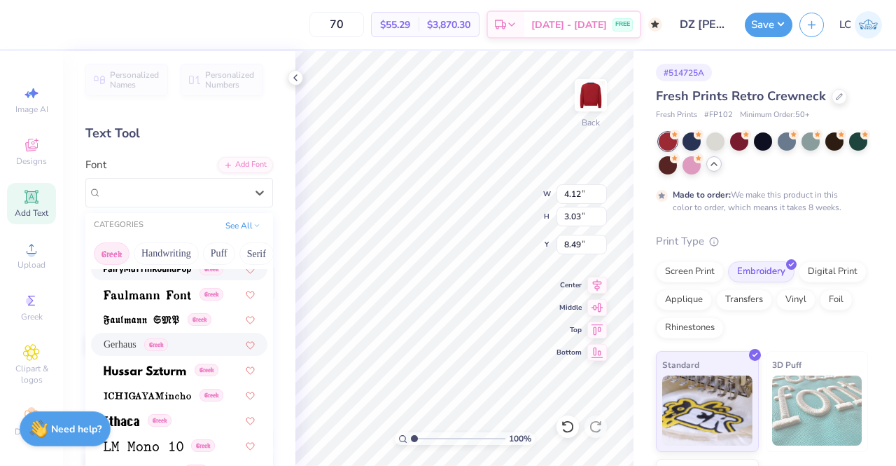
scroll to position [467, 0]
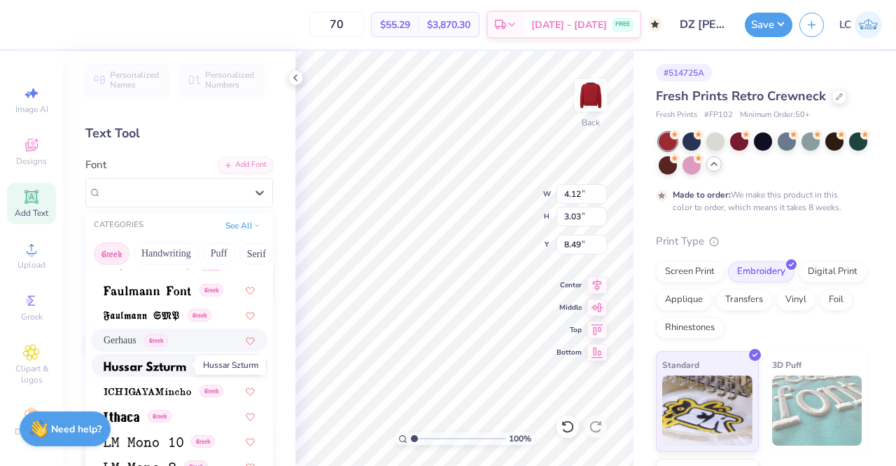
click at [160, 366] on img at bounding box center [145, 366] width 83 height 10
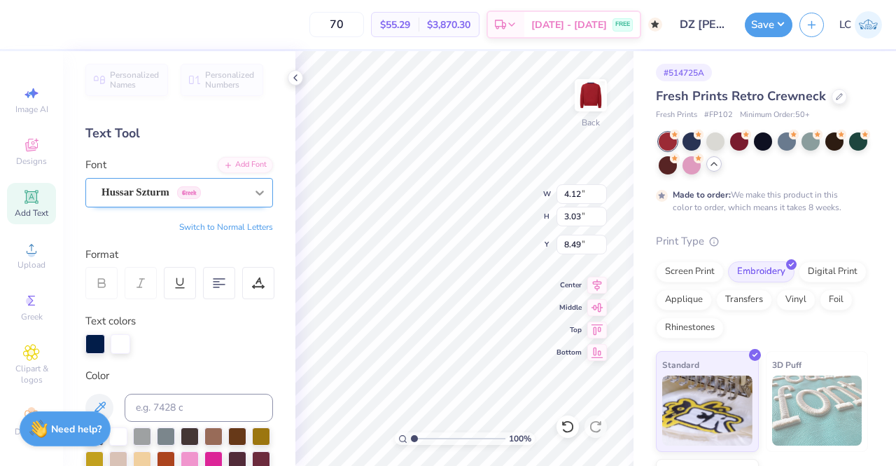
type input "5.48"
type input "3.86"
type input "8.07"
click at [251, 200] on div at bounding box center [259, 192] width 25 height 25
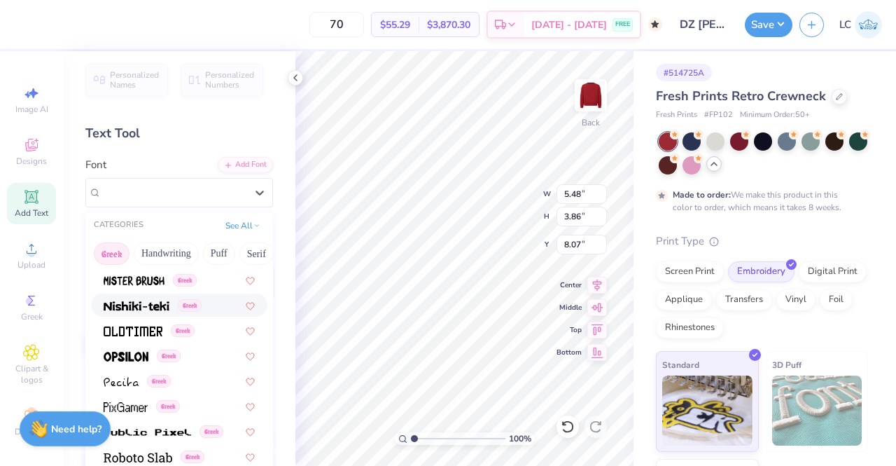
scroll to position [739, 0]
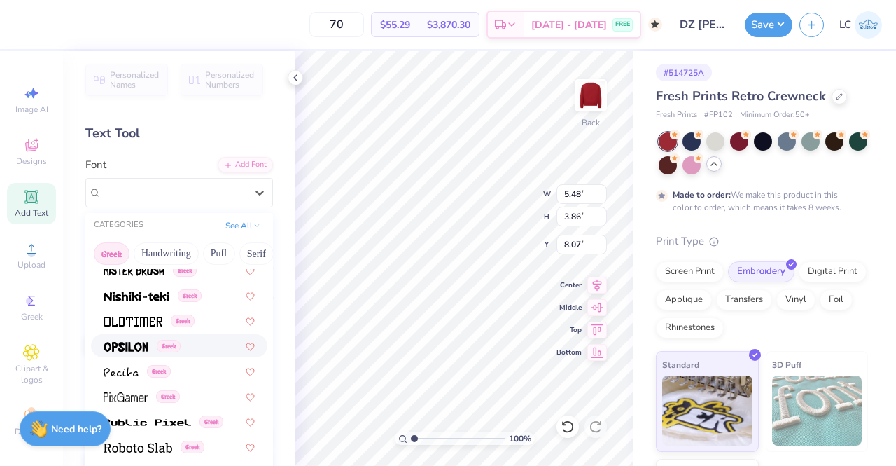
click at [117, 337] on div "Greek" at bounding box center [179, 345] width 176 height 23
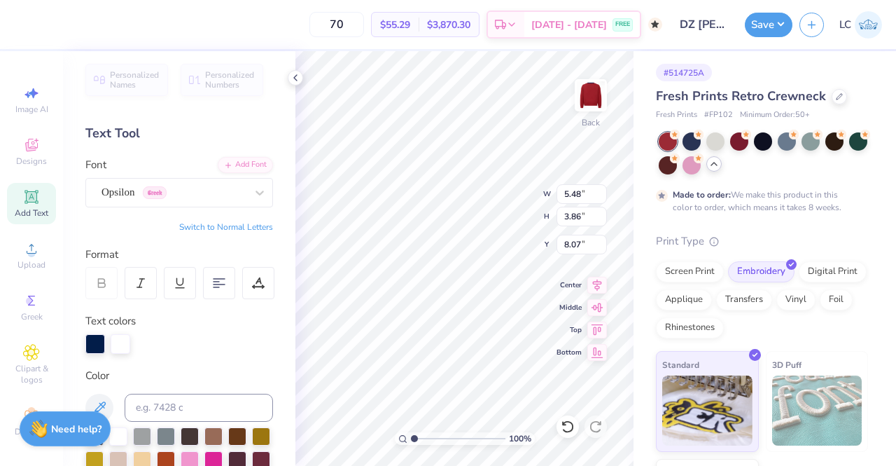
type input "3.02"
type input "2.77"
type input "8.61"
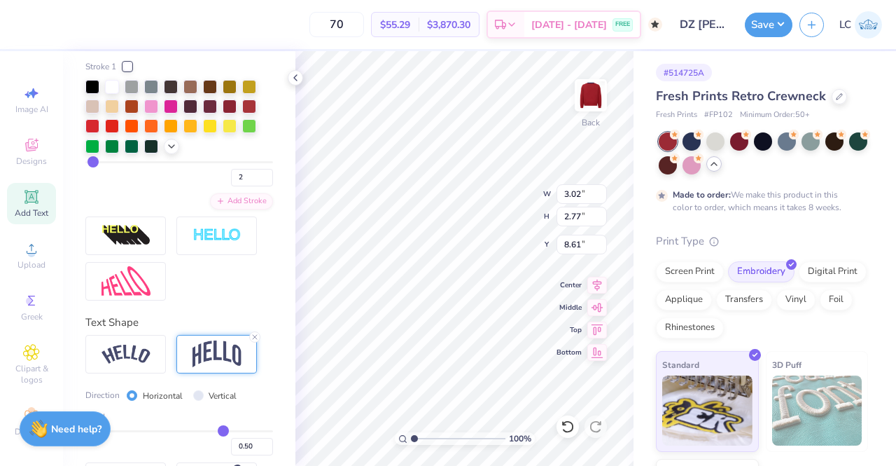
scroll to position [669, 0]
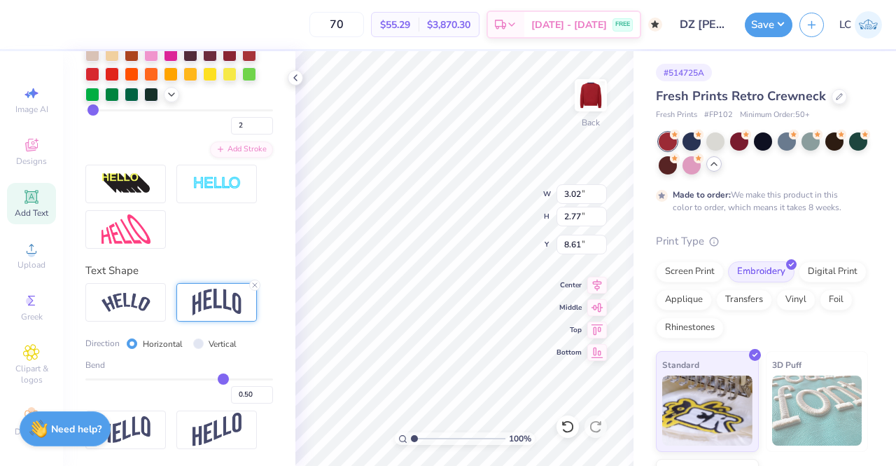
type input "0.52"
type input "0.51"
type input "0.5"
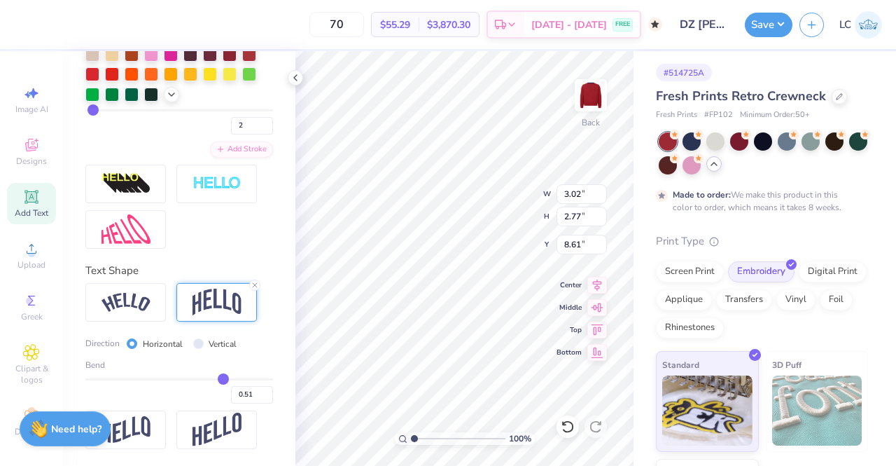
type input "0.50"
type input "0.49"
type input "0.48"
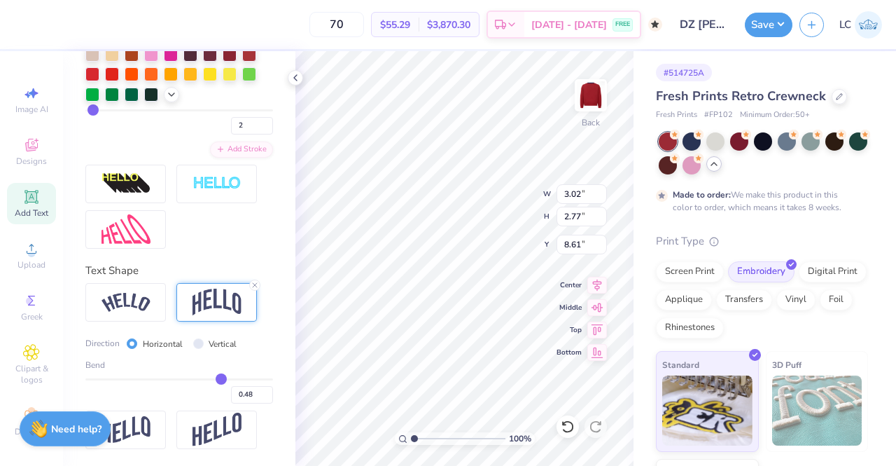
type input "0.46"
type input "0.45"
type input "0.43"
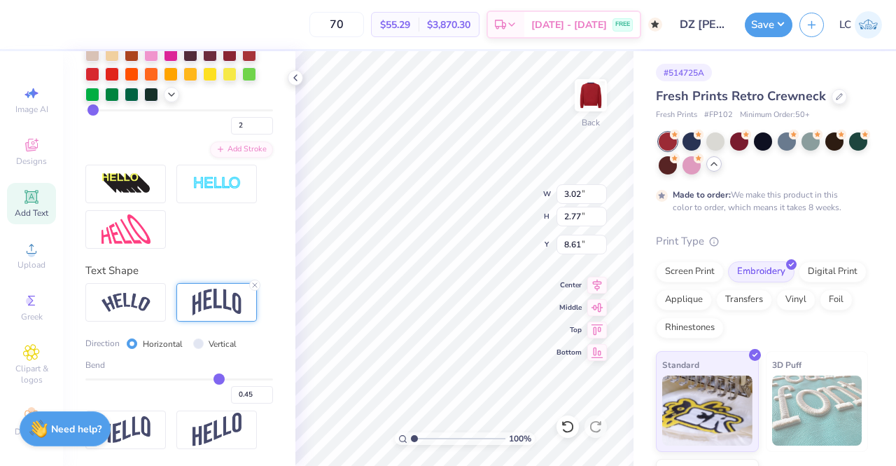
type input "0.43"
type input "0.42"
type input "0.41"
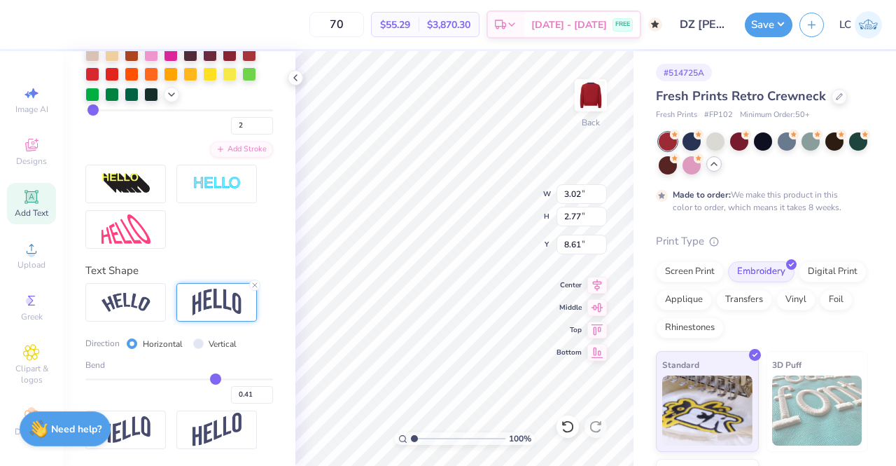
type input "0.4"
type input "0.40"
type input "0.39"
type input "0.38"
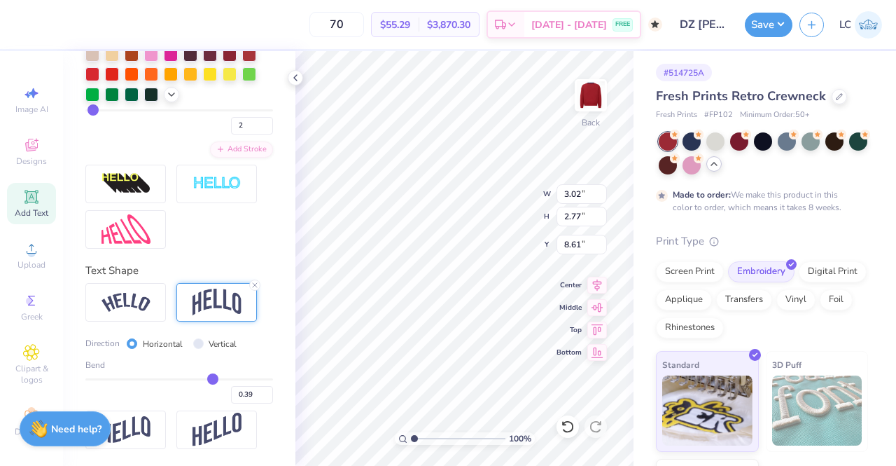
type input "0.38"
drag, startPoint x: 217, startPoint y: 379, endPoint x: 205, endPoint y: 377, distance: 12.0
type input "0.38"
click at [205, 378] on input "range" at bounding box center [179, 379] width 188 height 2
type input "2.62"
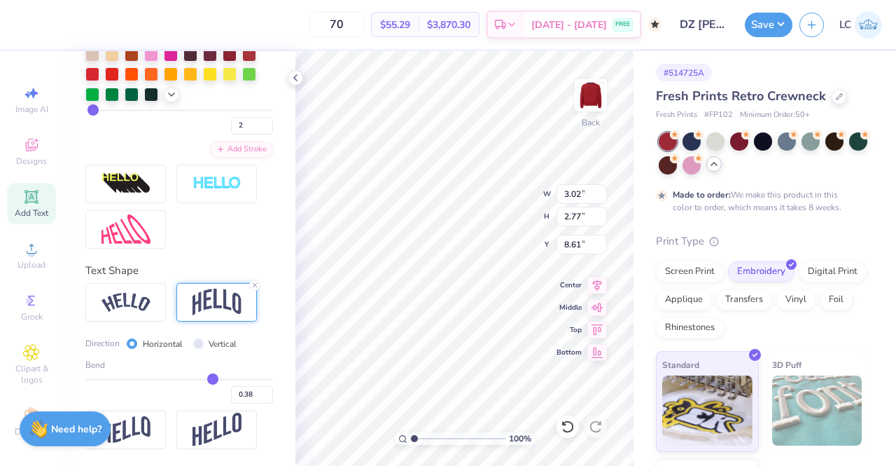
type input "8.69"
type input "0.37"
type input "0.36"
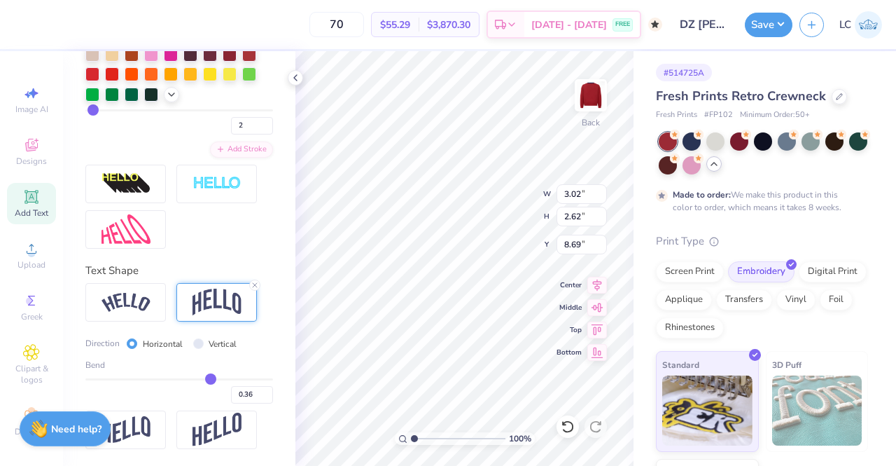
type input "0.35"
type input "0.34"
type input "0.33"
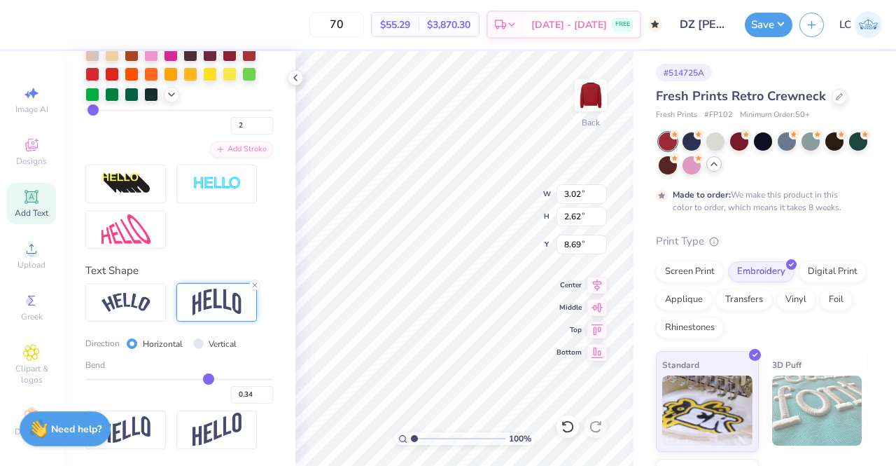
type input "0.33"
type input "0.32"
type input "0.31"
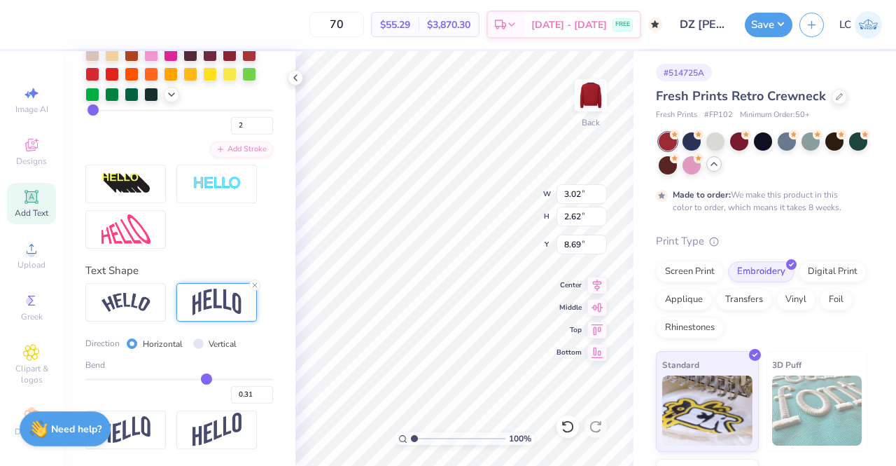
type input "0.3"
type input "0.30"
type input "0.28"
drag, startPoint x: 205, startPoint y: 377, endPoint x: 197, endPoint y: 378, distance: 8.4
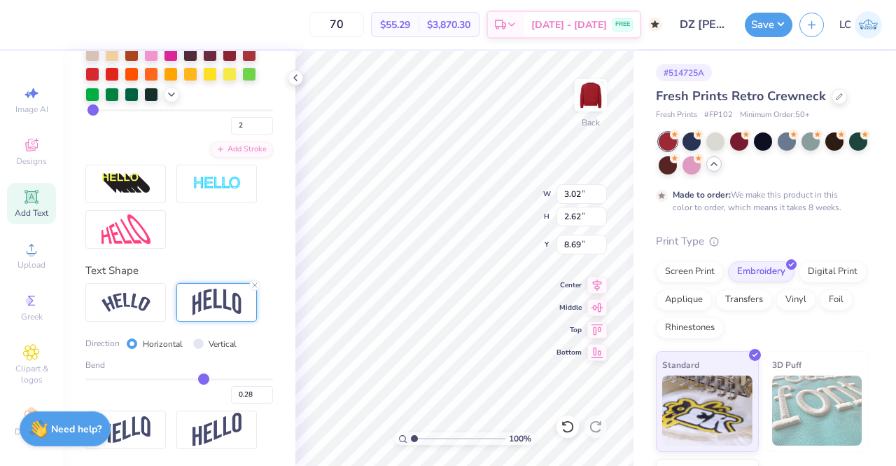
type input "0.28"
click at [197, 378] on input "range" at bounding box center [179, 379] width 188 height 2
type input "2.50"
type input "8.75"
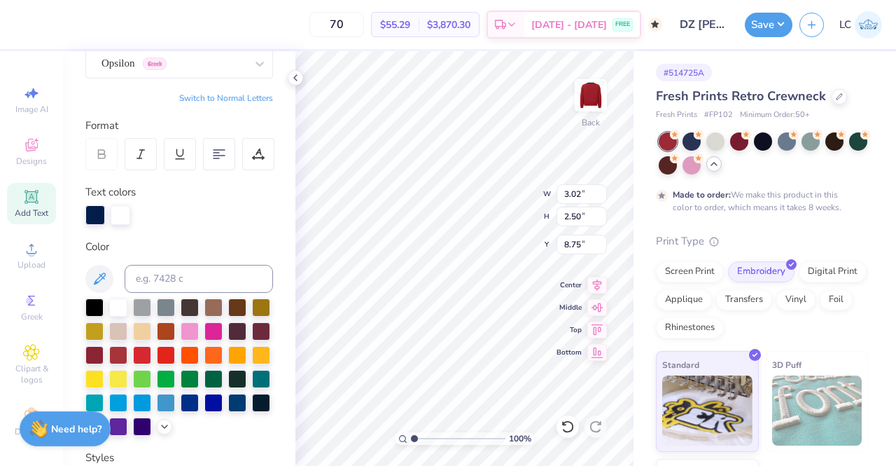
scroll to position [129, 0]
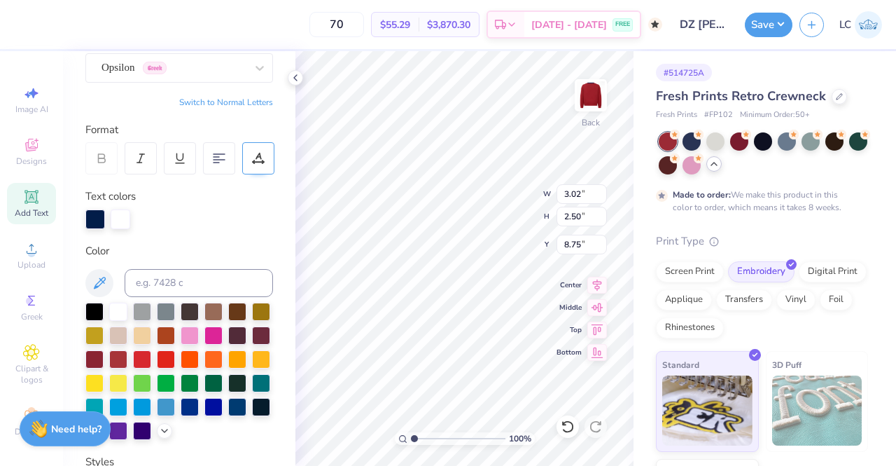
click at [256, 160] on icon at bounding box center [258, 158] width 13 height 13
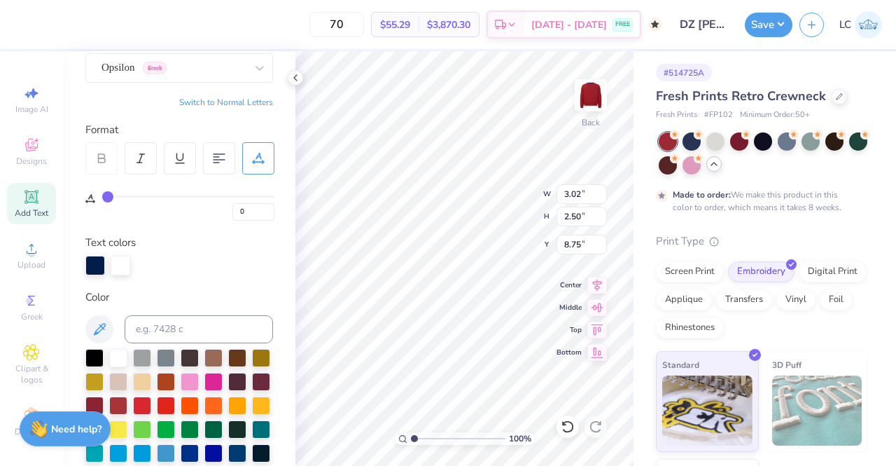
type input "1"
type input "2"
drag, startPoint x: 109, startPoint y: 197, endPoint x: 117, endPoint y: 197, distance: 7.7
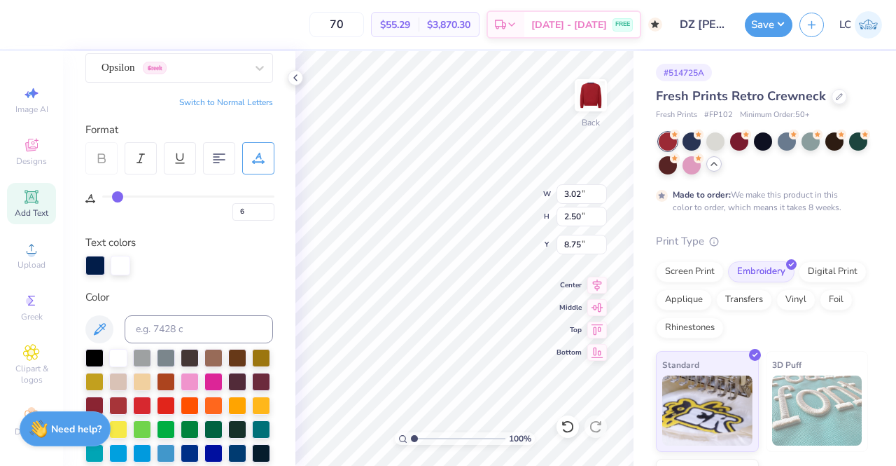
click at [117, 197] on input "range" at bounding box center [188, 196] width 172 height 2
drag, startPoint x: 117, startPoint y: 197, endPoint x: 126, endPoint y: 199, distance: 9.2
click at [126, 197] on input "range" at bounding box center [188, 196] width 172 height 2
click at [193, 239] on div "Text colors" at bounding box center [179, 255] width 188 height 41
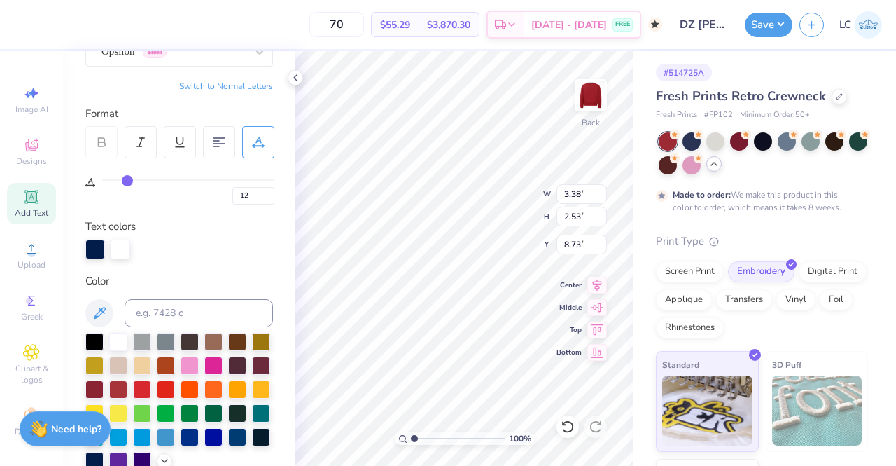
scroll to position [0, 0]
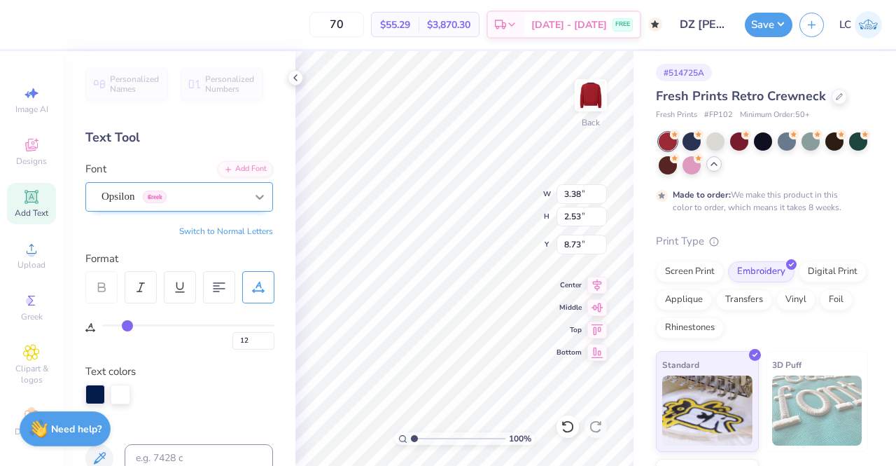
click at [253, 190] on icon at bounding box center [260, 197] width 14 height 14
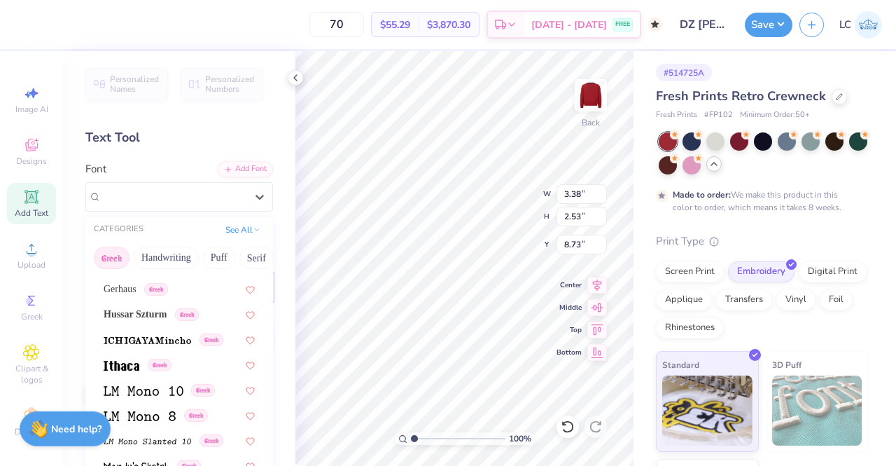
scroll to position [541, 0]
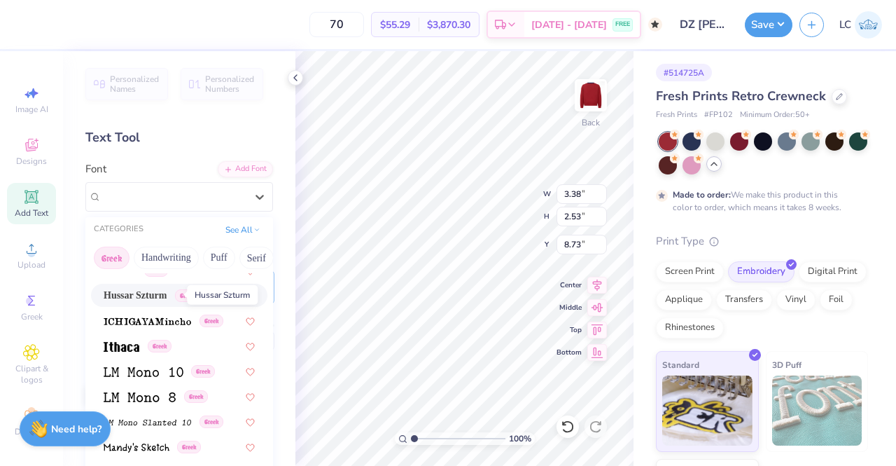
click at [151, 291] on span "Hussar Szturm" at bounding box center [135, 295] width 63 height 15
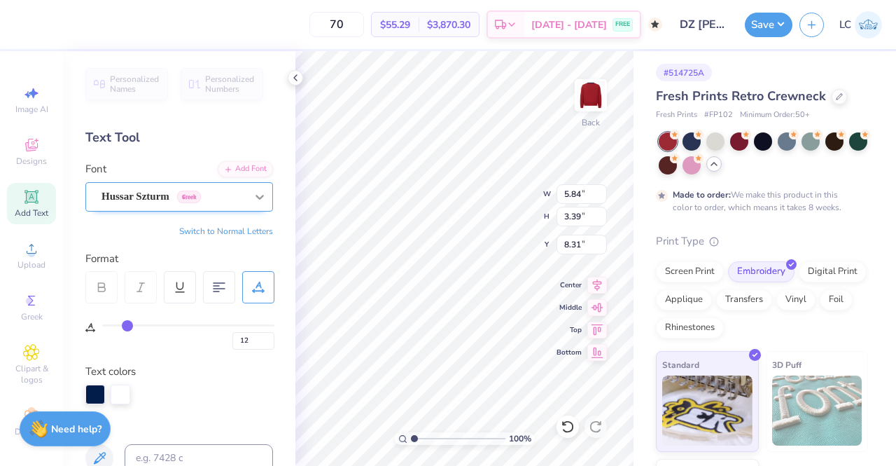
click at [253, 193] on icon at bounding box center [260, 197] width 14 height 14
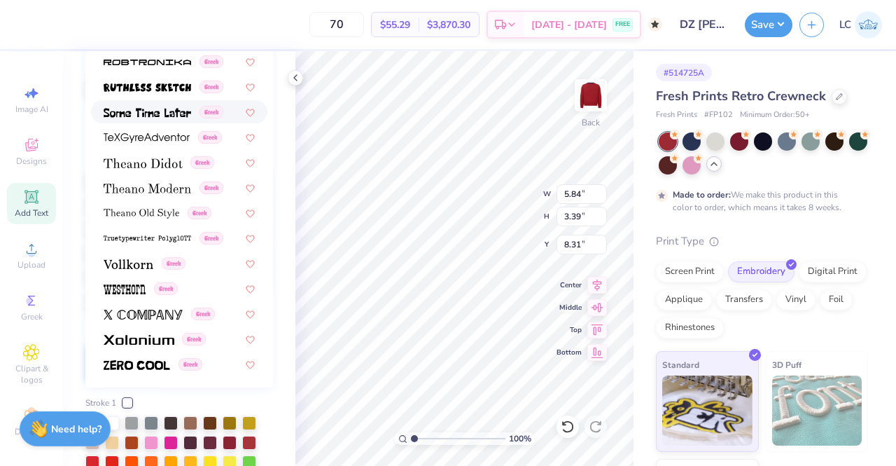
scroll to position [307, 0]
click at [151, 328] on div "Greek" at bounding box center [179, 337] width 176 height 23
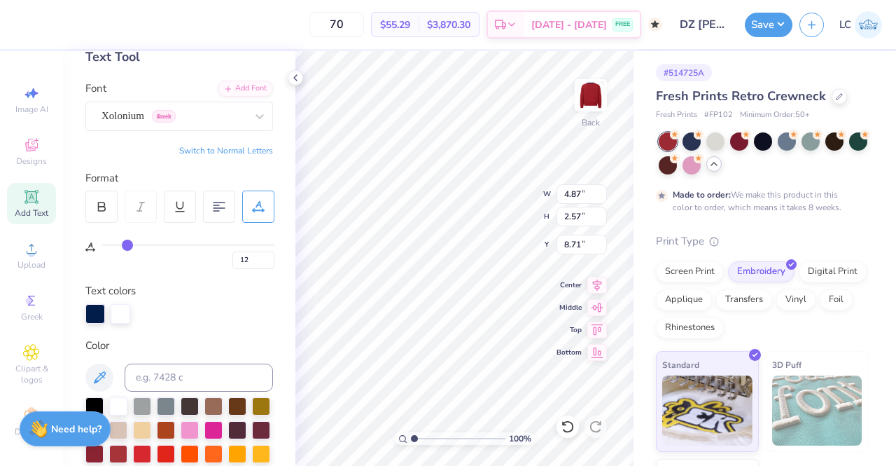
scroll to position [80, 0]
click at [99, 204] on icon at bounding box center [102, 205] width 6 height 4
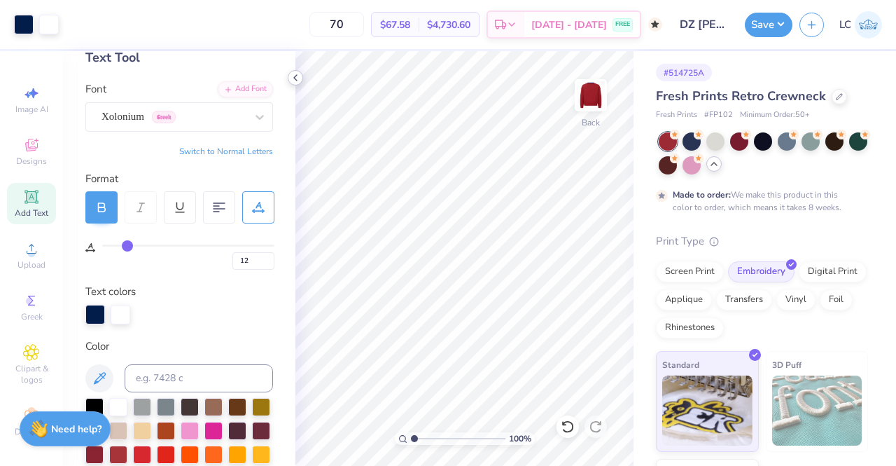
click at [298, 79] on icon at bounding box center [295, 77] width 11 height 11
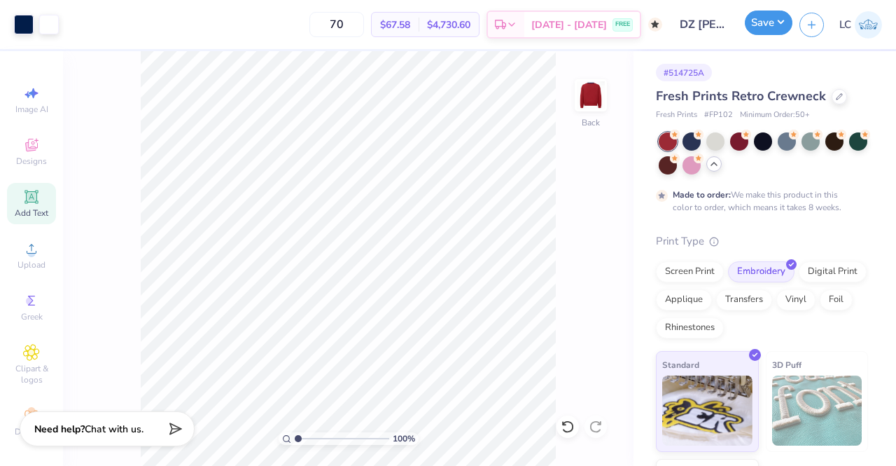
click at [758, 27] on button "Save" at bounding box center [769, 23] width 48 height 25
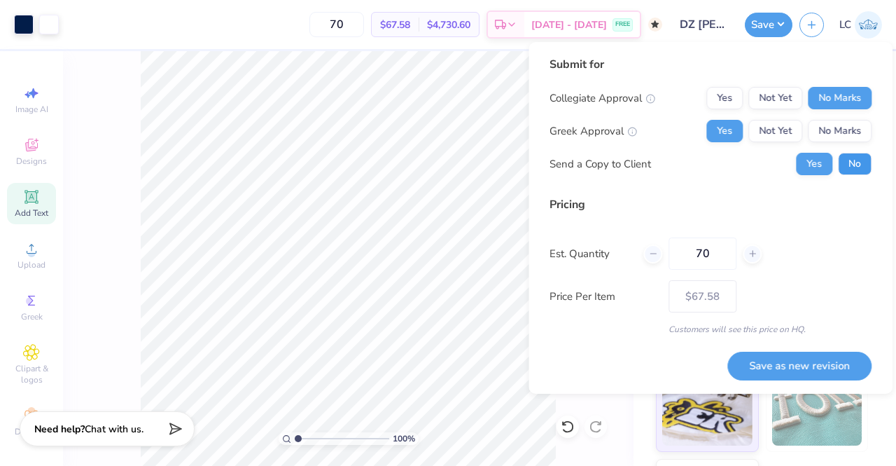
click at [851, 162] on button "No" at bounding box center [855, 164] width 34 height 22
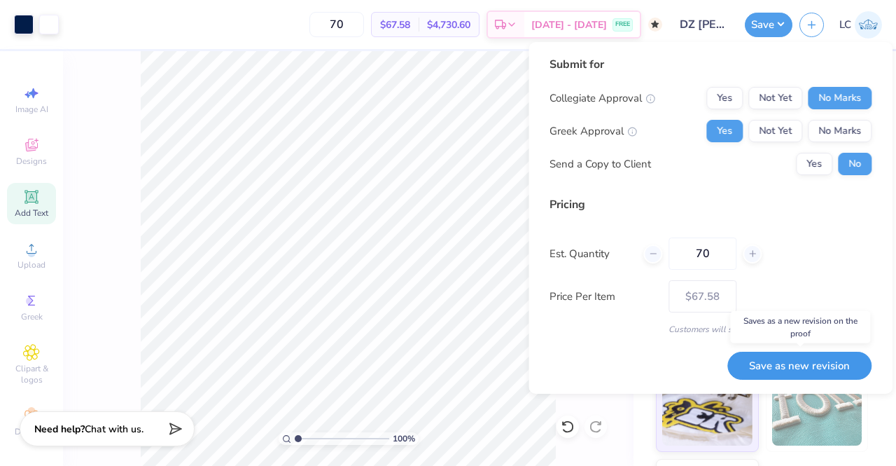
click at [796, 366] on button "Save as new revision" at bounding box center [799, 365] width 144 height 29
